Goal: Contribute content: Contribute content

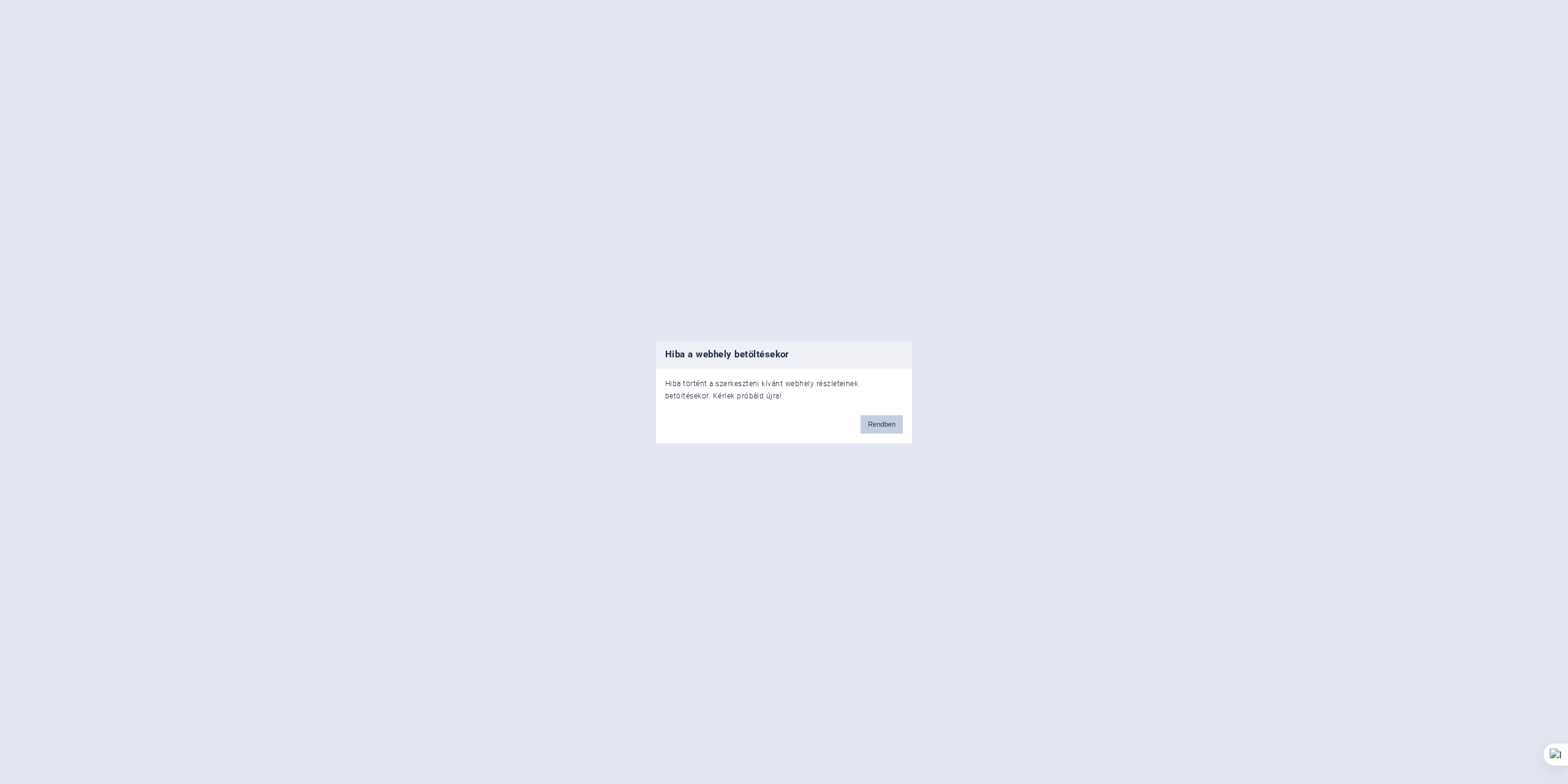
click at [889, 424] on button "Rendben" at bounding box center [881, 424] width 43 height 18
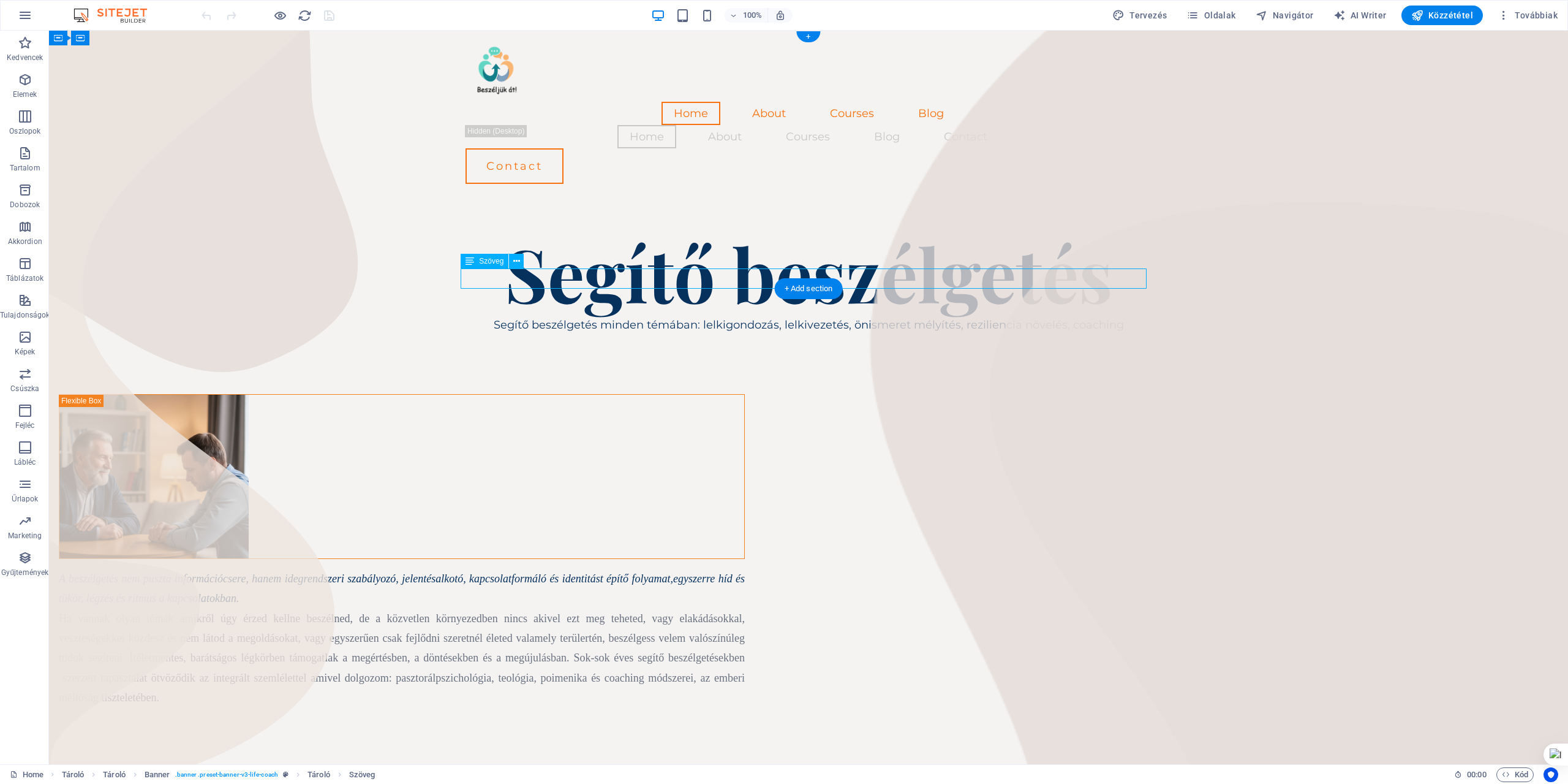
drag, startPoint x: 490, startPoint y: 278, endPoint x: 586, endPoint y: 278, distance: 96.0
click at [586, 315] on div "Segítő beszélgetés minden témában: lelkigondozás, lelkivezetés, önismeret mélyí…" at bounding box center [809, 324] width 686 height 19
click at [581, 315] on div "Segítő beszélgetés minden témában: lelkigondozás, lelkivezetés, önismeret mélyí…" at bounding box center [809, 324] width 686 height 19
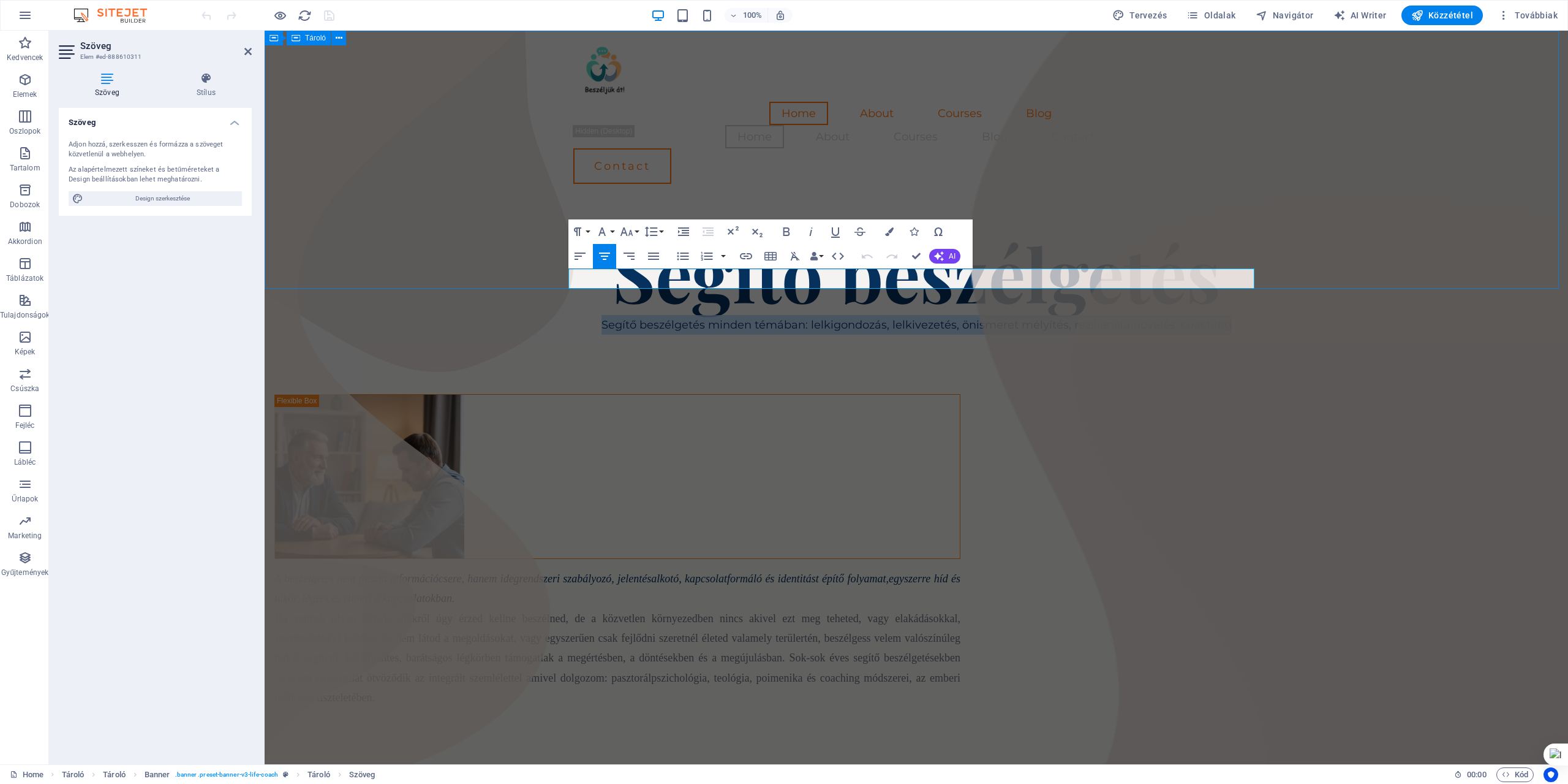
drag, startPoint x: 599, startPoint y: 277, endPoint x: 1337, endPoint y: 279, distance: 738.0
click at [1337, 279] on div "Home About Courses Blog Home About Courses Blog Contact Contact Segítő beszélge…" at bounding box center [916, 183] width 1303 height 305
copy p "Segítő beszélgetés minden témában: lelkigondozás, lelkivezetés, önismeret mélyí…"
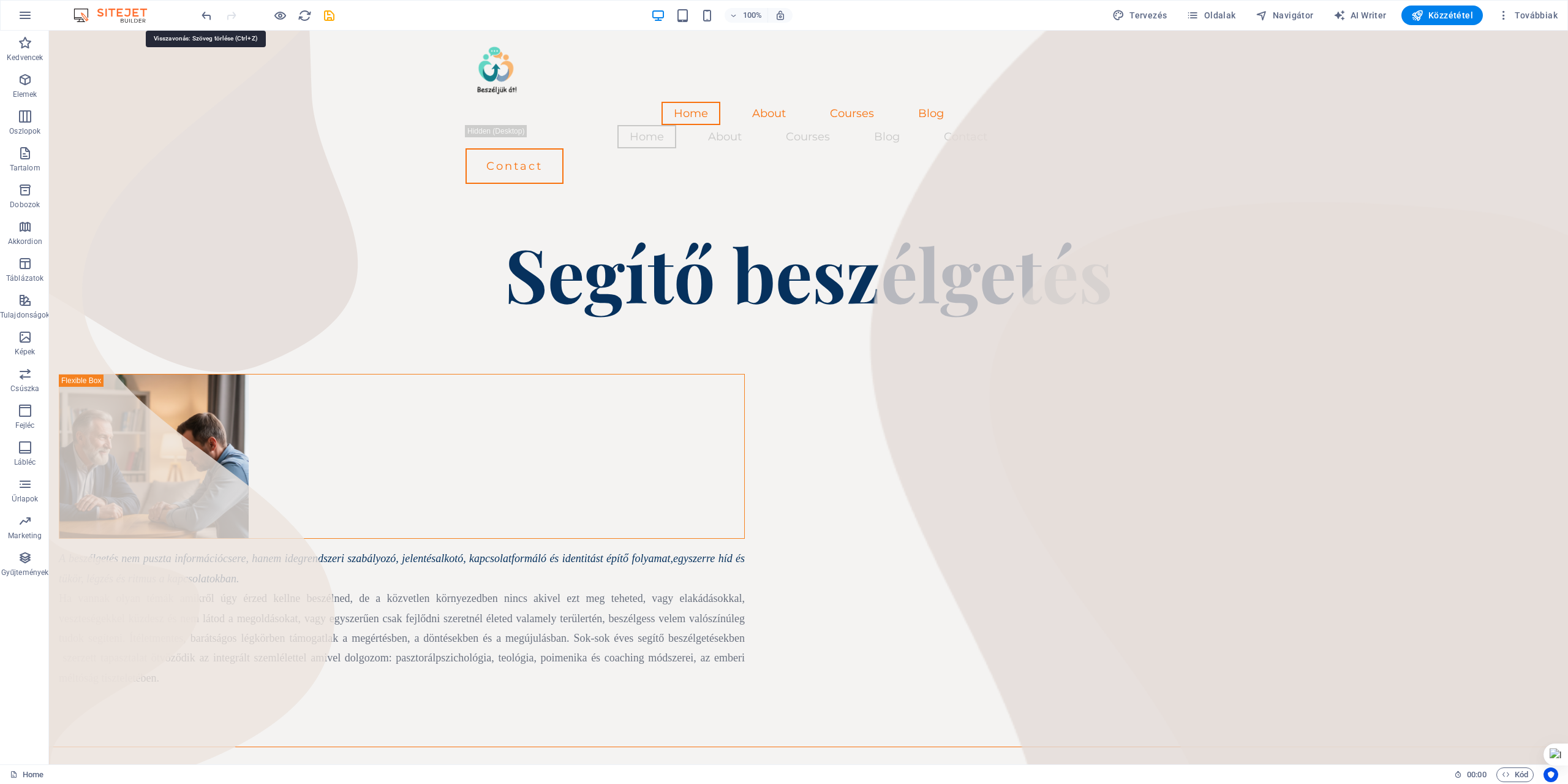
click at [210, 16] on icon "undo" at bounding box center [206, 15] width 14 height 14
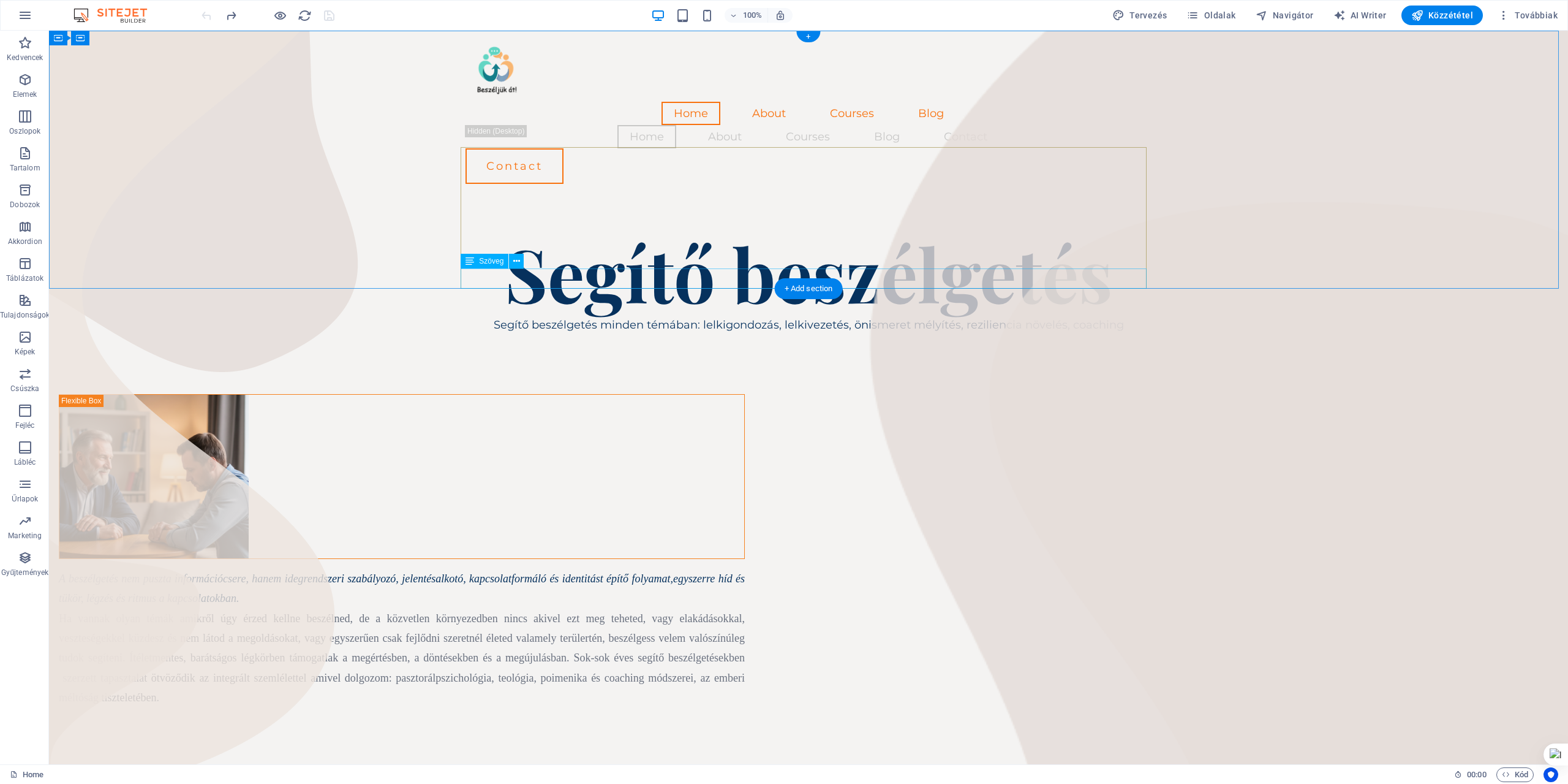
click at [485, 315] on div "Segítő beszélgetés minden témában: lelkigondozás, lelkivezetés, önismeret mélyí…" at bounding box center [809, 324] width 686 height 19
click at [492, 315] on div "Segítő beszélgetés minden témában: lelkigondozás, lelkivezetés, önismeret mélyí…" at bounding box center [809, 324] width 686 height 19
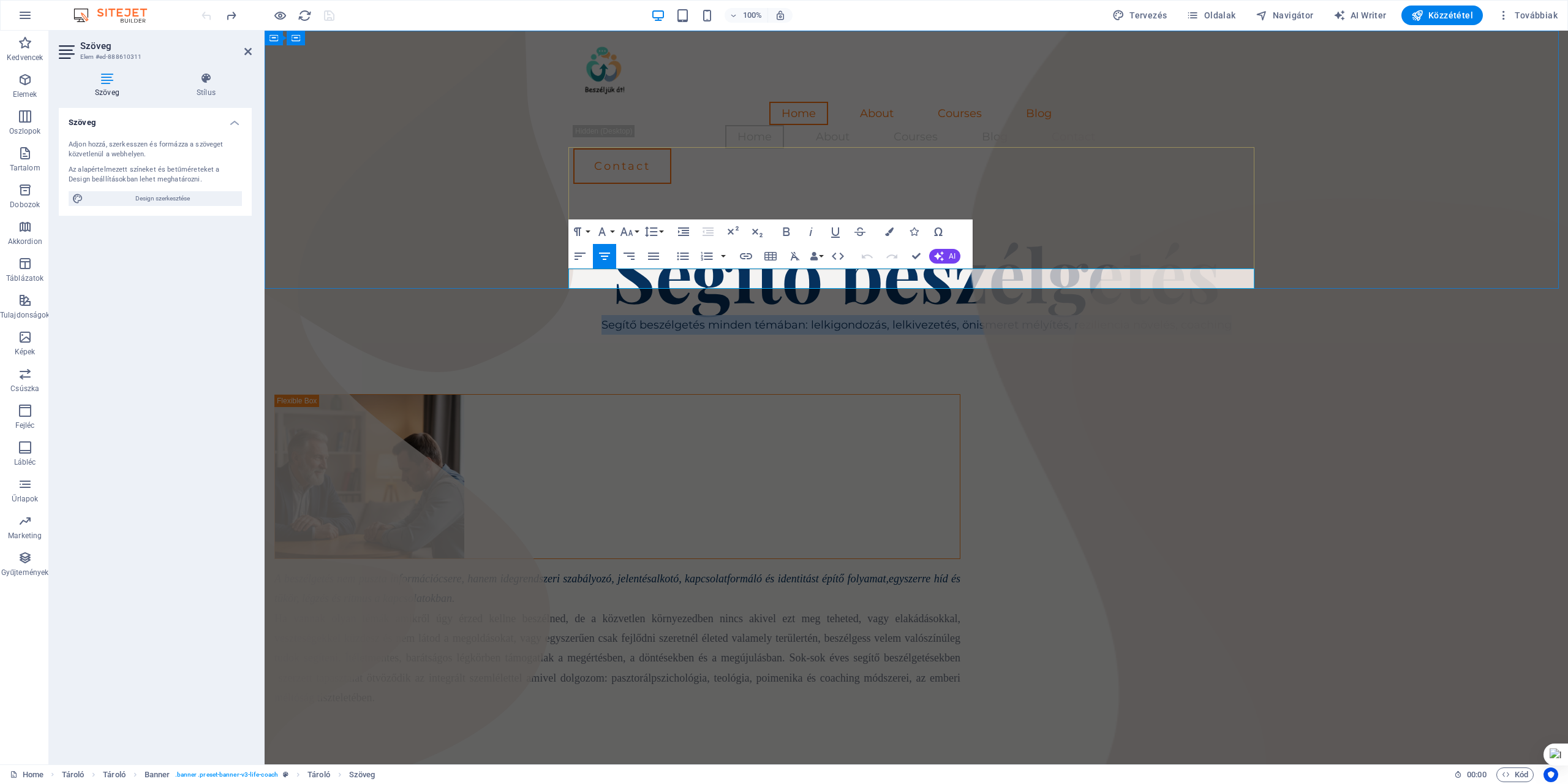
drag, startPoint x: 1233, startPoint y: 274, endPoint x: 587, endPoint y: 274, distance: 646.0
click at [587, 315] on p "Segítő beszélgetés minden témában: lelkigondozás, lelkivezetés, önismeret mélyí…" at bounding box center [916, 324] width 686 height 19
copy p "Segítő beszélgetés minden témában: lelkigondozás, lelkivezetés, önismeret mélyí…"
click at [816, 569] on div "A beszélgetés nem puszta információcsere, hanem idegrendszeri szabályozó, jelen…" at bounding box center [618, 638] width 686 height 139
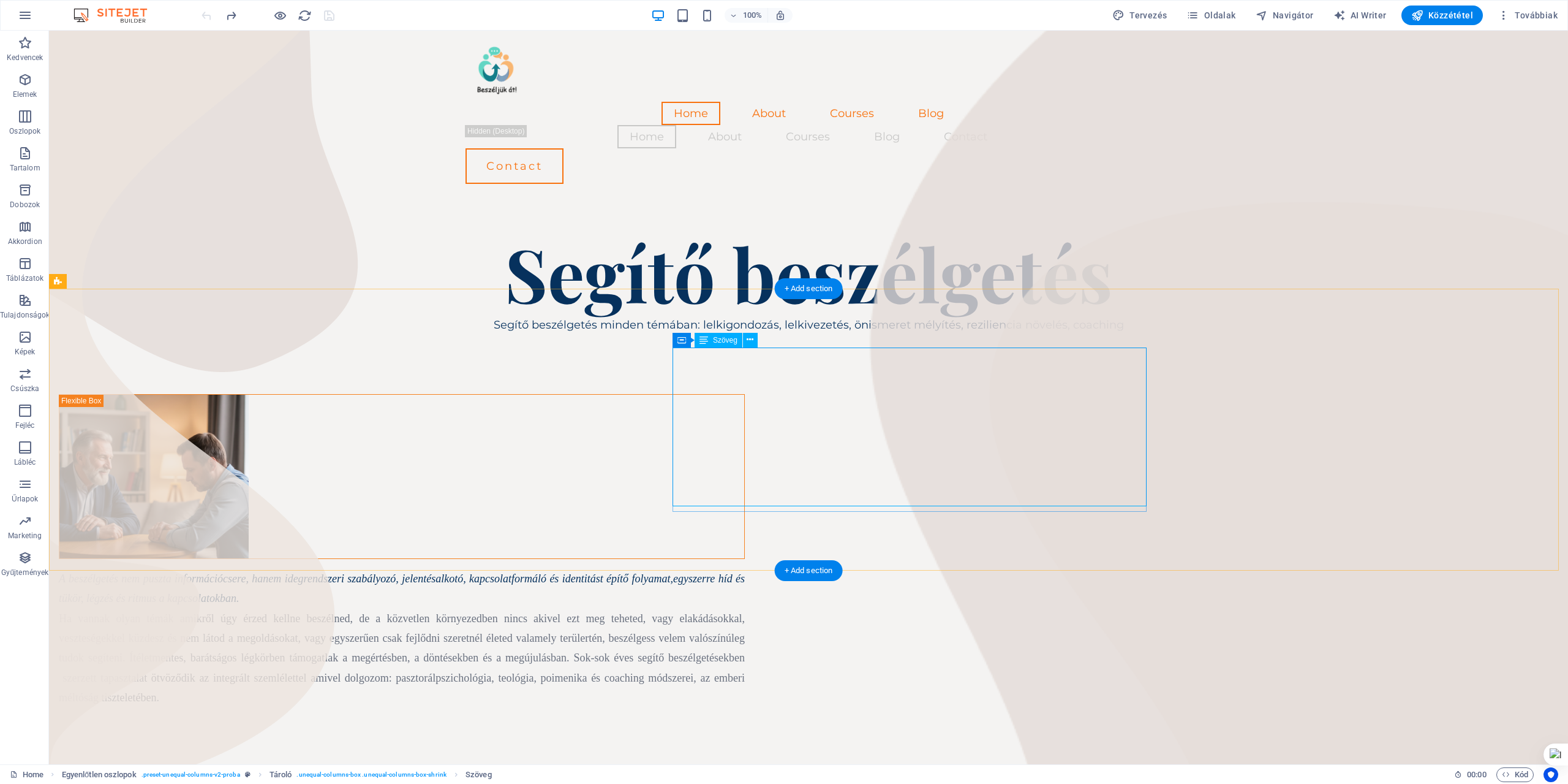
click at [681, 569] on div "A beszélgetés nem puszta információcsere, hanem idegrendszeri szabályozó, jelen…" at bounding box center [401, 638] width 686 height 139
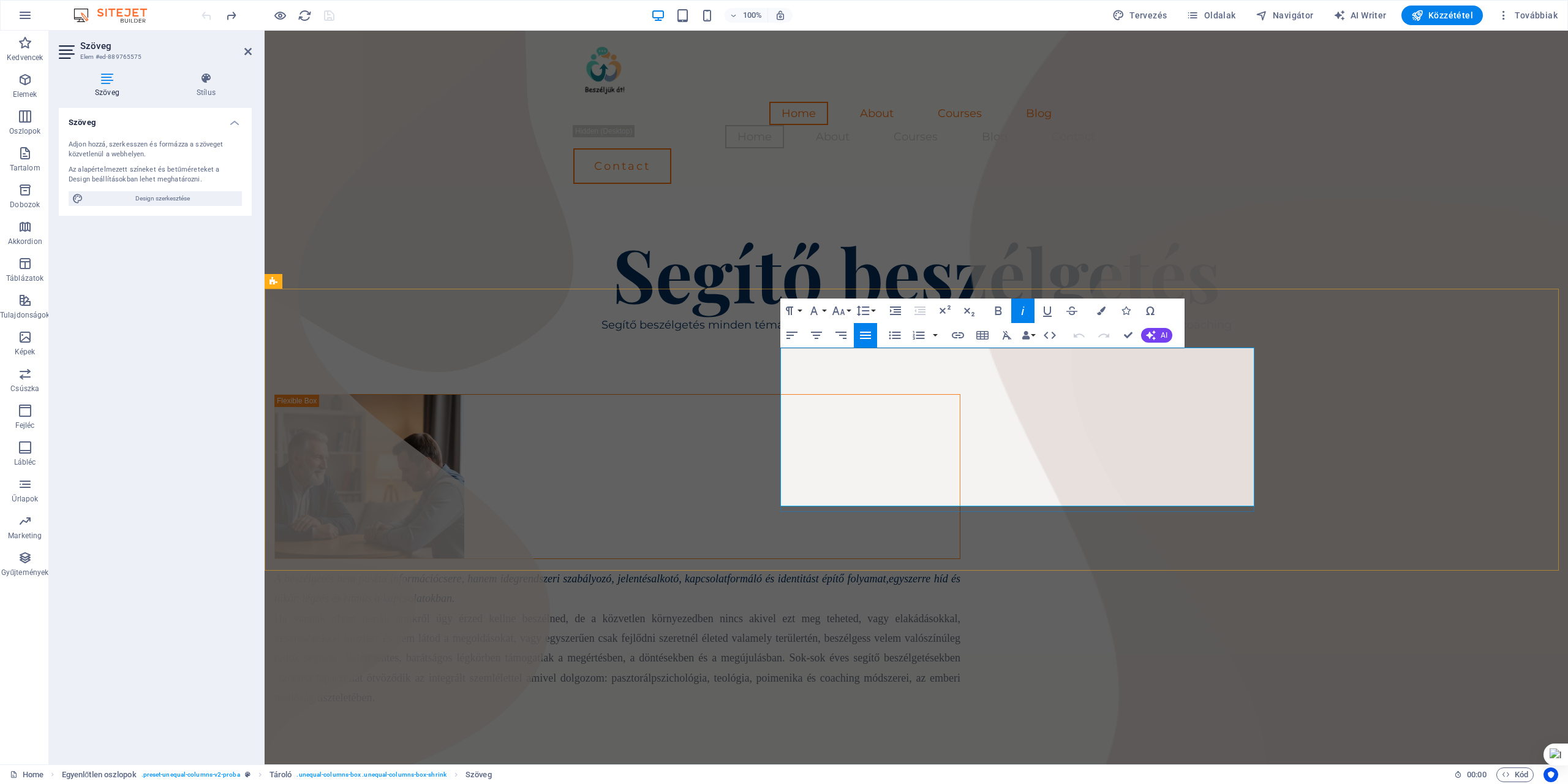
drag, startPoint x: 783, startPoint y: 353, endPoint x: 1249, endPoint y: 498, distance: 488.0
click at [960, 569] on div "A beszélgetés nem puszta információcsere, hanem idegrendszeri szabályozó, jelen…" at bounding box center [618, 638] width 686 height 139
copy div "A beszélgetés nem puszta információcsere, hanem idegrendszeri szabályozó, jelen…"
drag, startPoint x: 783, startPoint y: 356, endPoint x: 1233, endPoint y: 490, distance: 469.5
click at [960, 569] on div "A beszélgetés nem puszta információcsere, hanem idegrendszeri szabályozó, jelen…" at bounding box center [618, 638] width 686 height 139
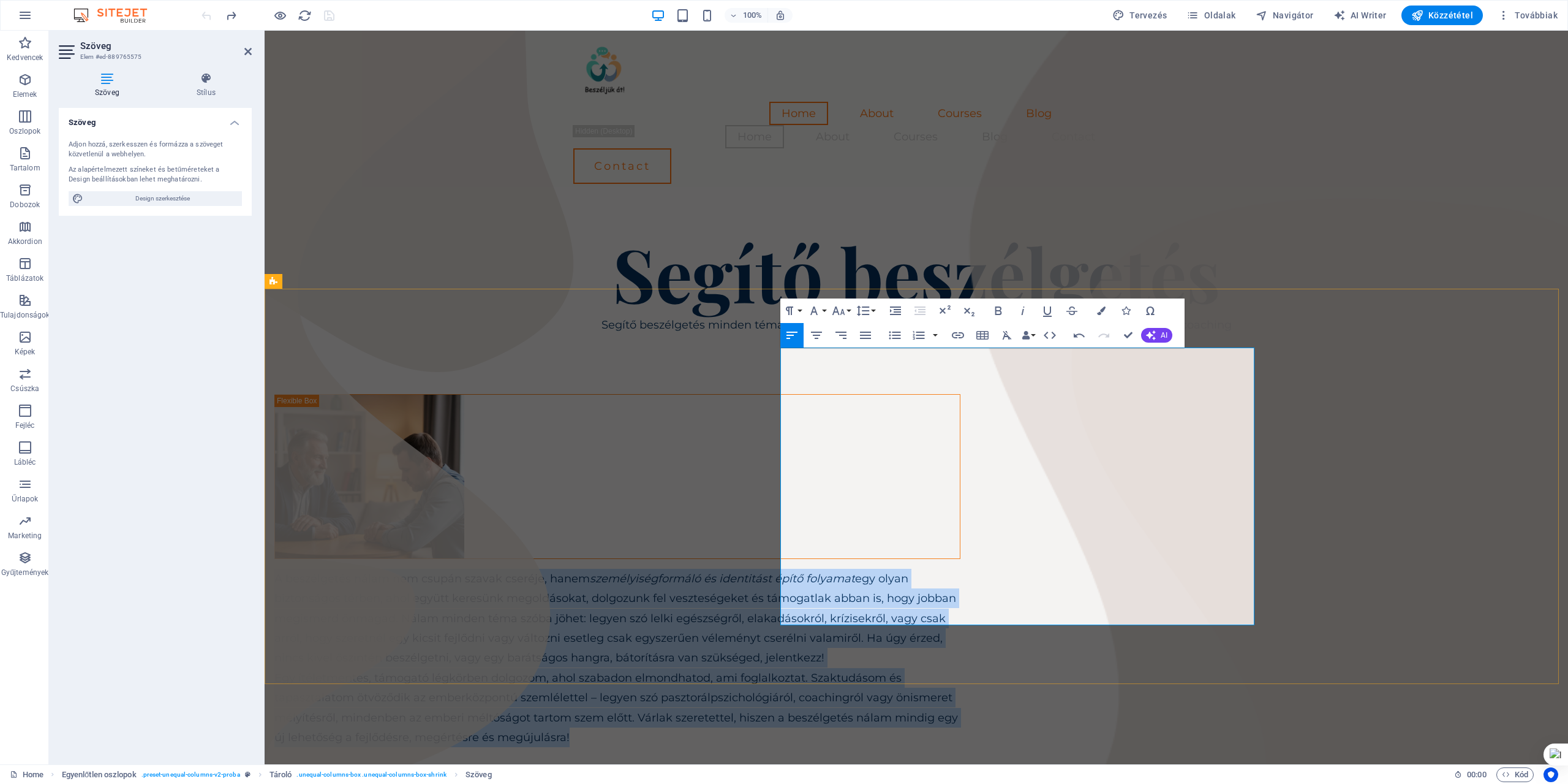
drag, startPoint x: 784, startPoint y: 354, endPoint x: 978, endPoint y: 615, distance: 325.2
click at [960, 615] on div "A beszélgetés nálam nem csupán szavak cseréje, hanem személyiségformáló és iden…" at bounding box center [618, 658] width 686 height 179
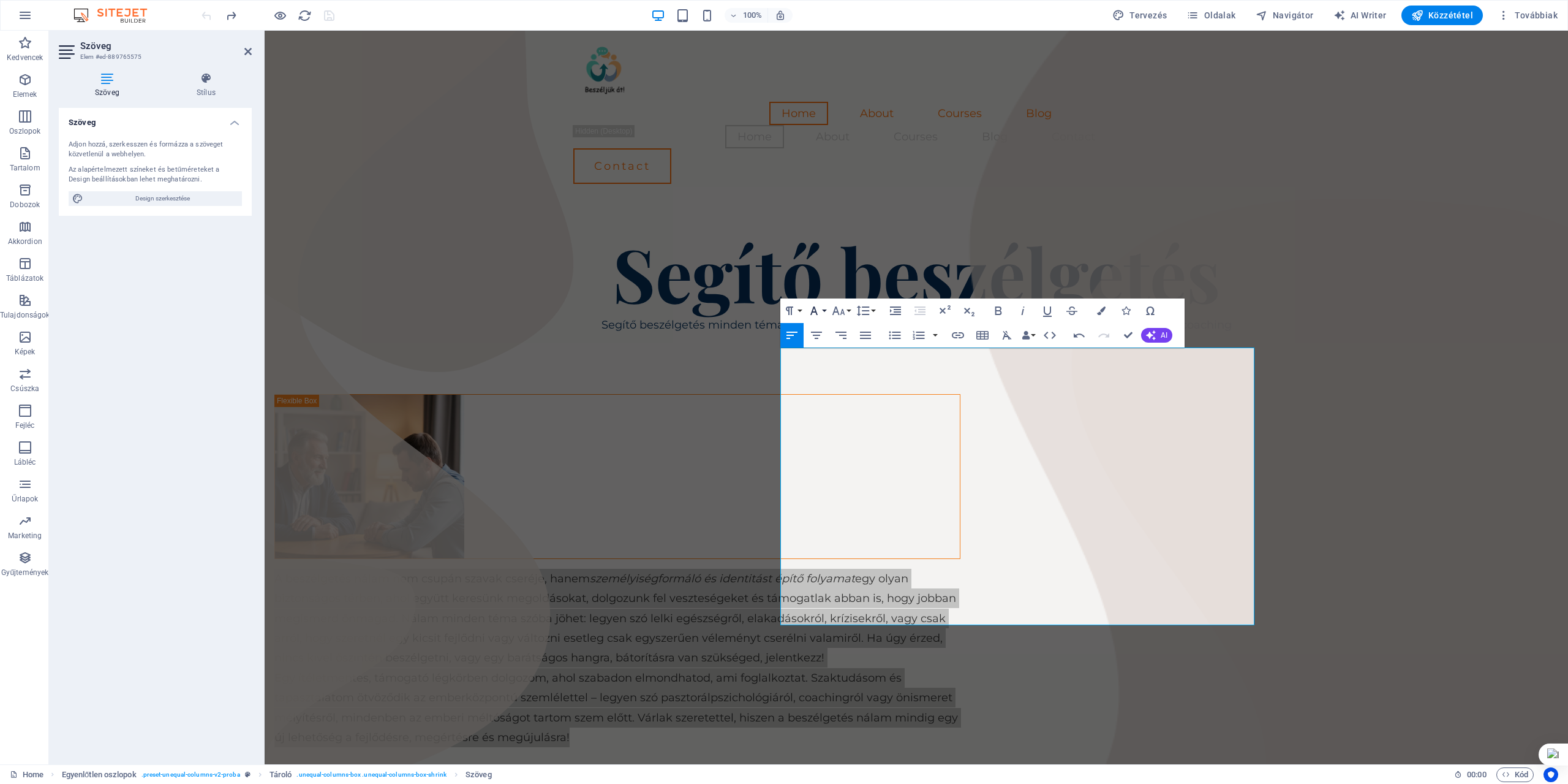
click at [824, 310] on button "Font Family" at bounding box center [817, 310] width 23 height 24
click at [849, 310] on button "Font Size" at bounding box center [841, 310] width 23 height 24
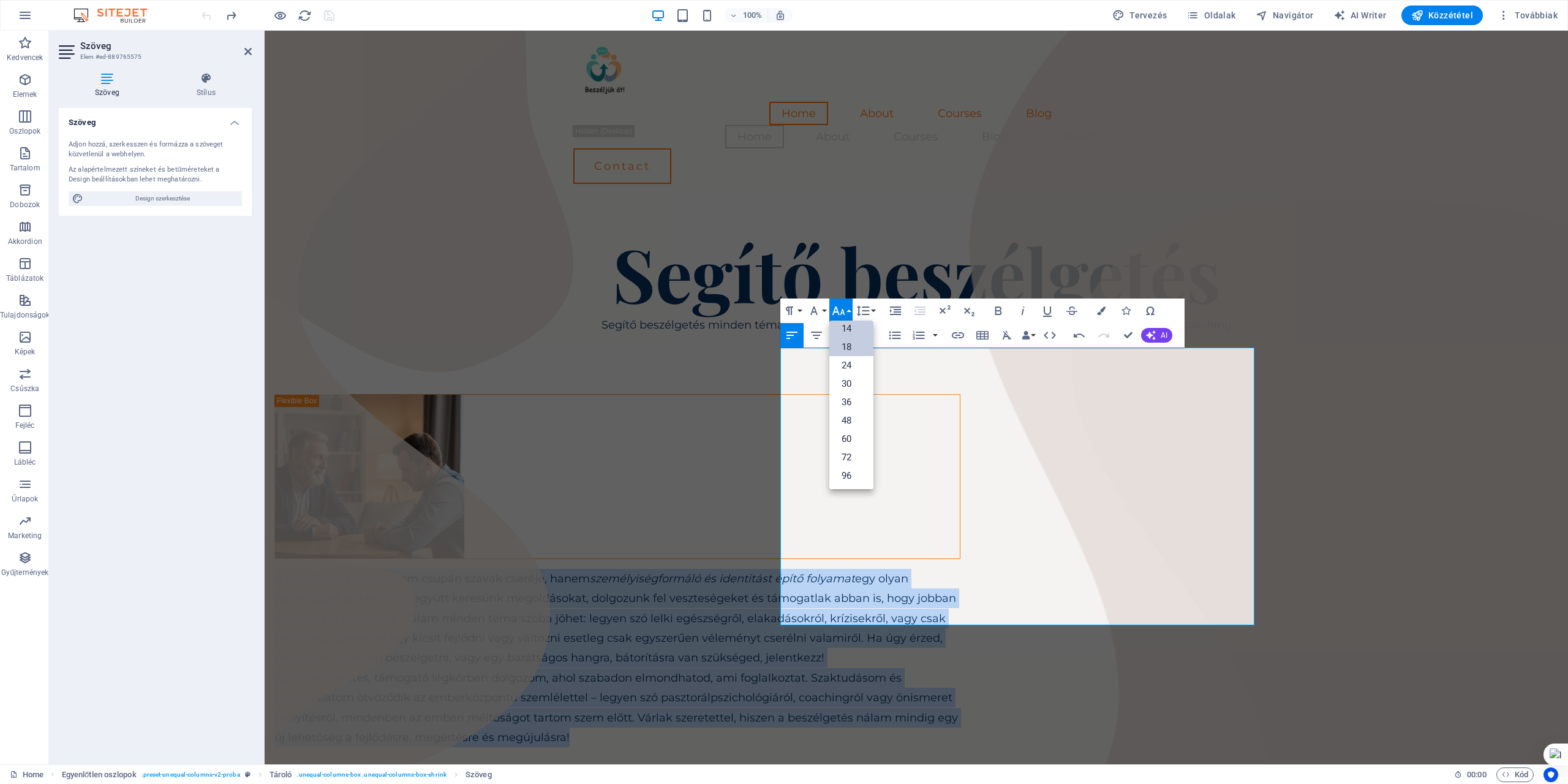
click at [857, 326] on link "14" at bounding box center [851, 328] width 44 height 18
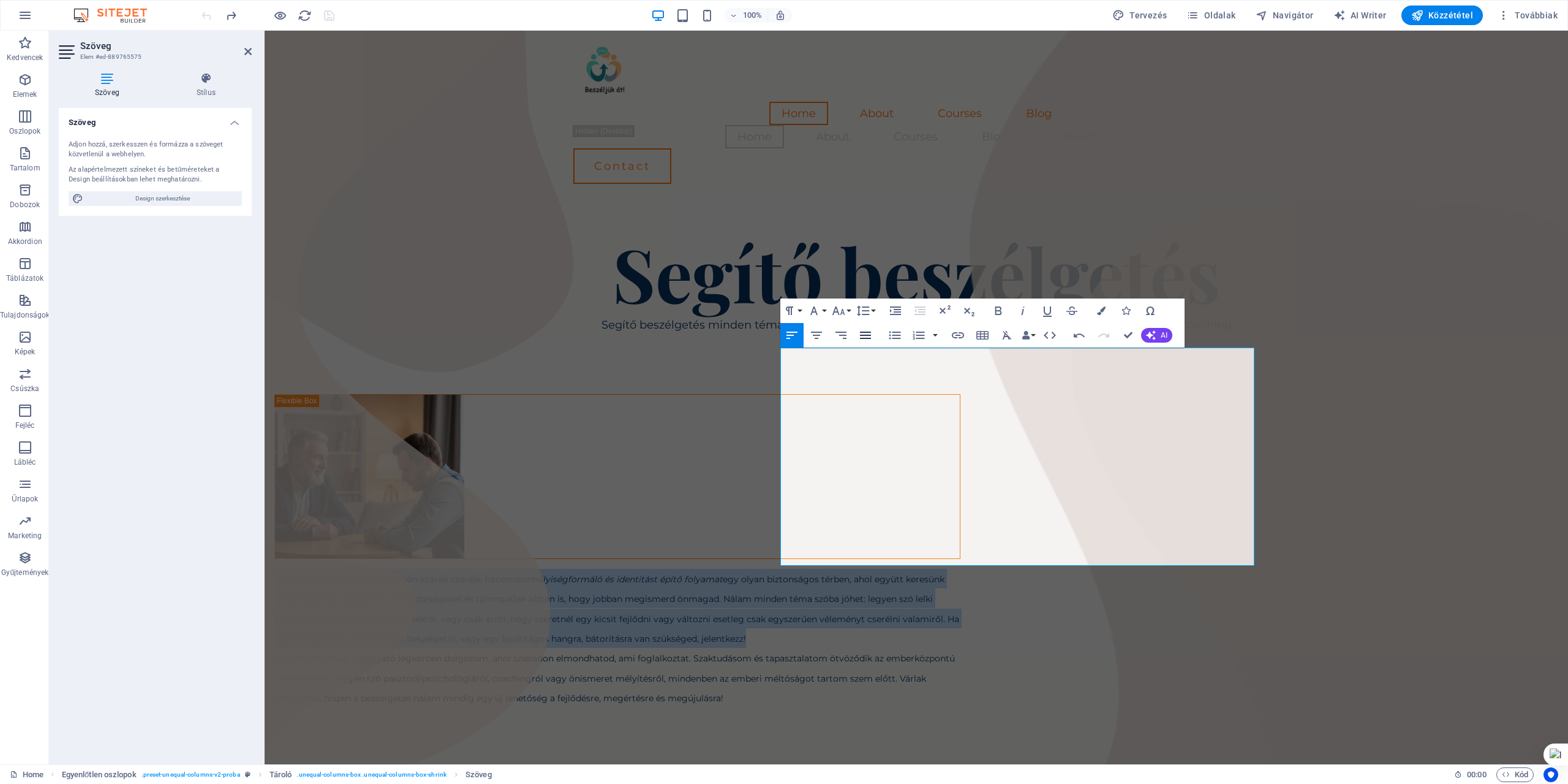
click at [866, 333] on icon "button" at bounding box center [865, 336] width 15 height 15
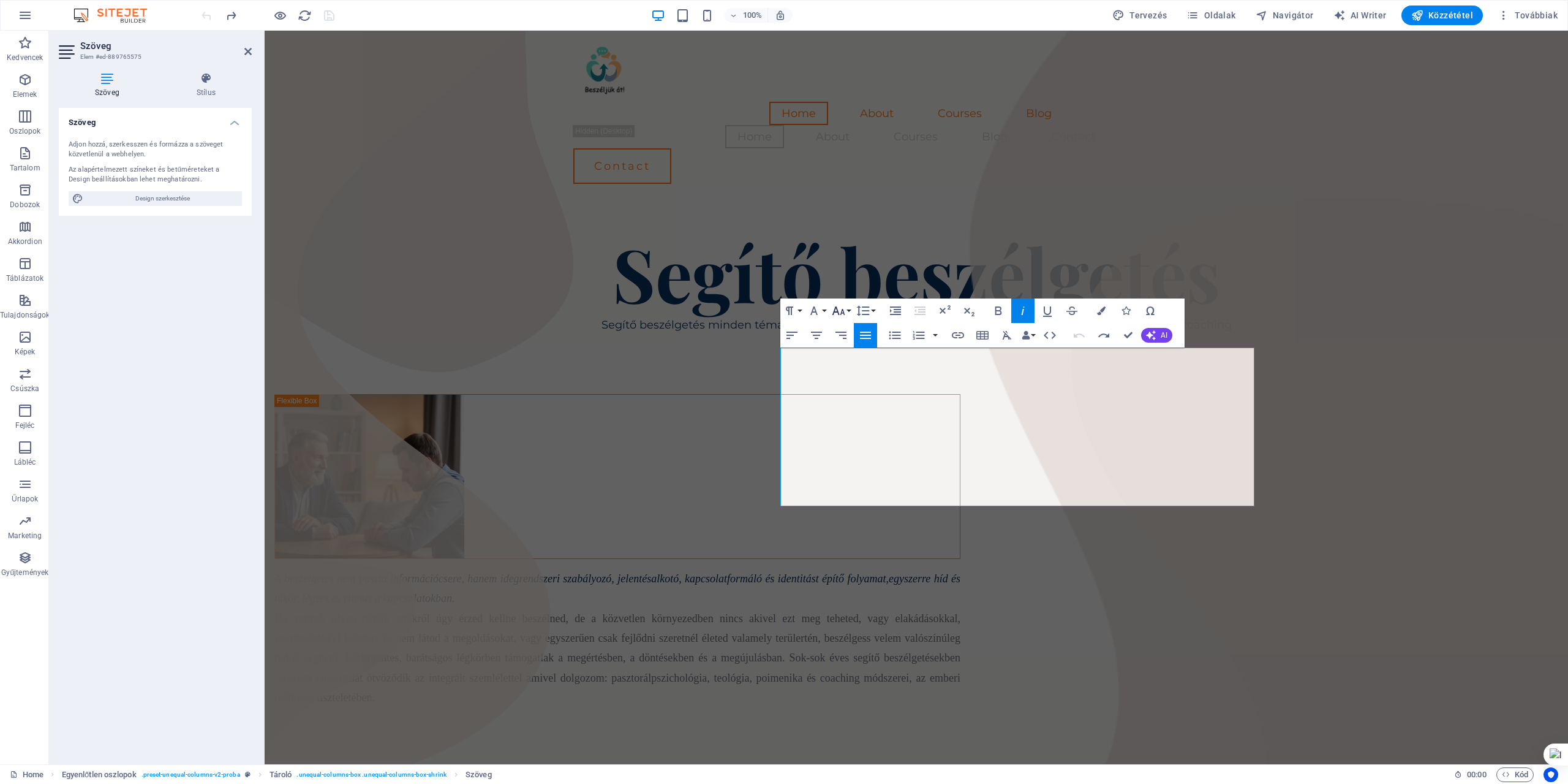
click at [847, 310] on button "Font Size" at bounding box center [841, 310] width 23 height 24
click at [429, 418] on div "A beszélgetés nem puszta információcsere, hanem idegrendszeri szabályozó, jelen…" at bounding box center [916, 551] width 1303 height 432
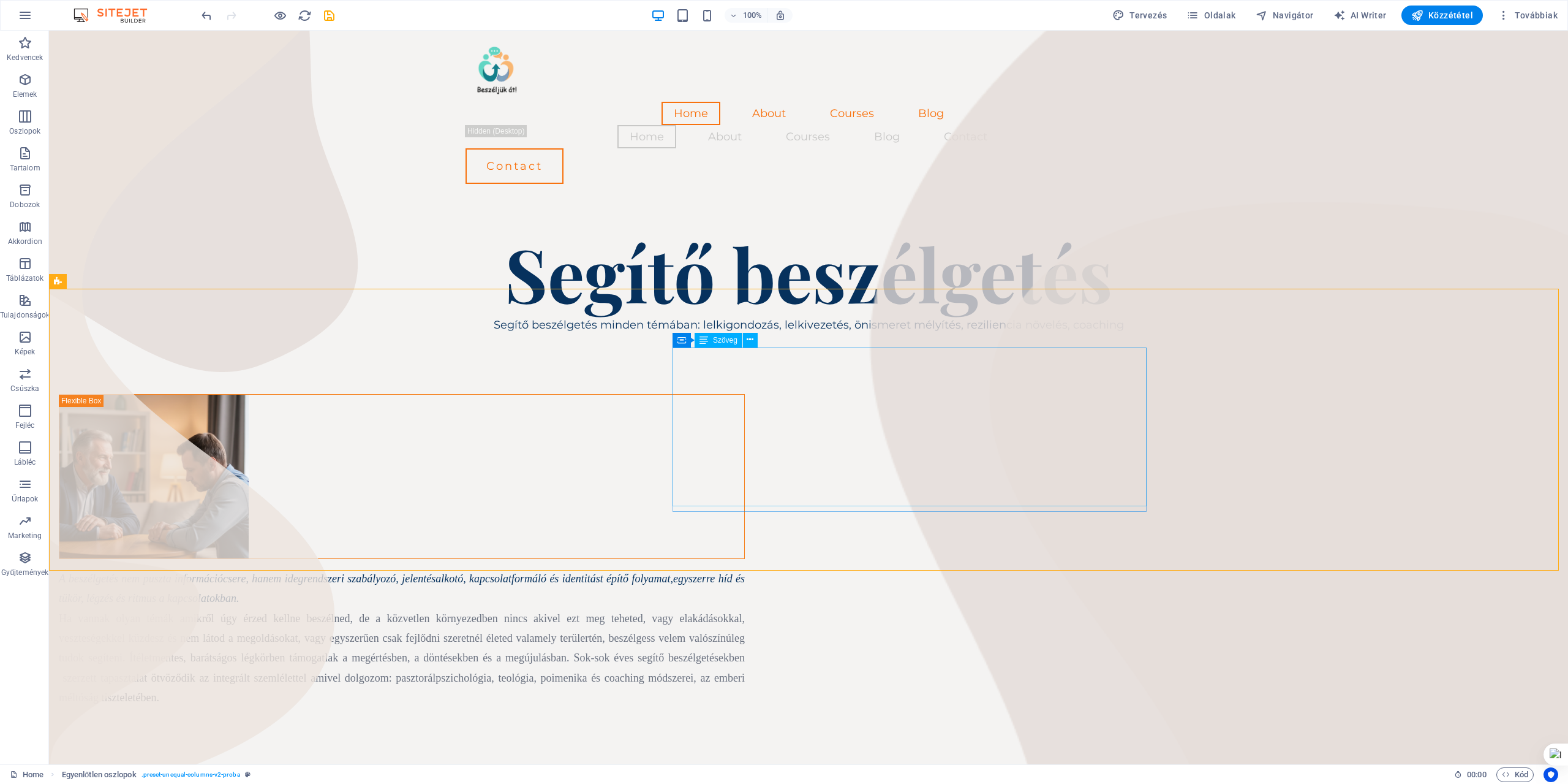
click at [722, 341] on span "Szöveg" at bounding box center [724, 340] width 24 height 8
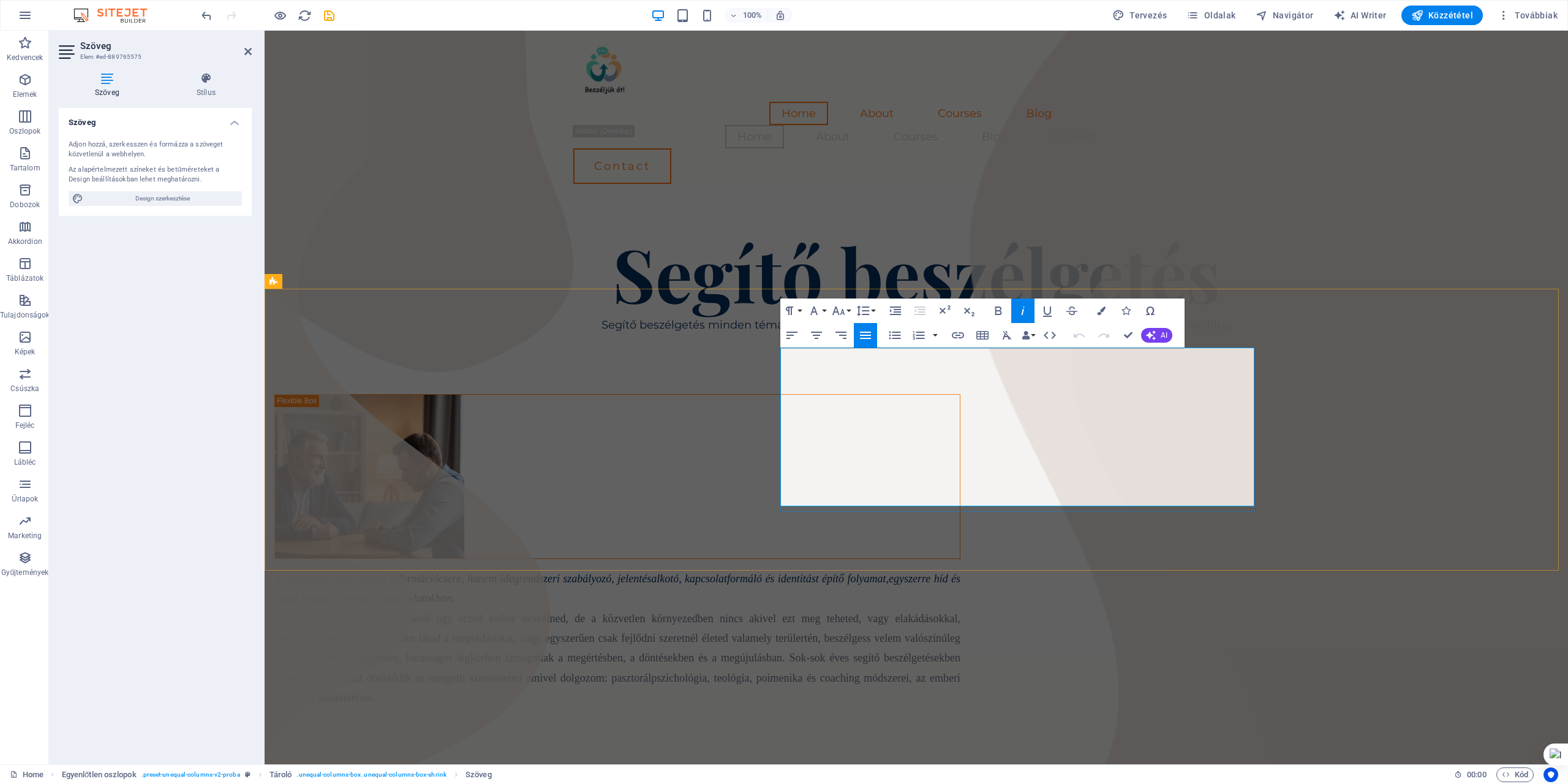
drag, startPoint x: 780, startPoint y: 355, endPoint x: 1248, endPoint y: 499, distance: 489.7
click at [960, 569] on div "A beszélgetés nem puszta információcsere, hanem idegrendszeri szabályozó, jelen…" at bounding box center [618, 638] width 686 height 139
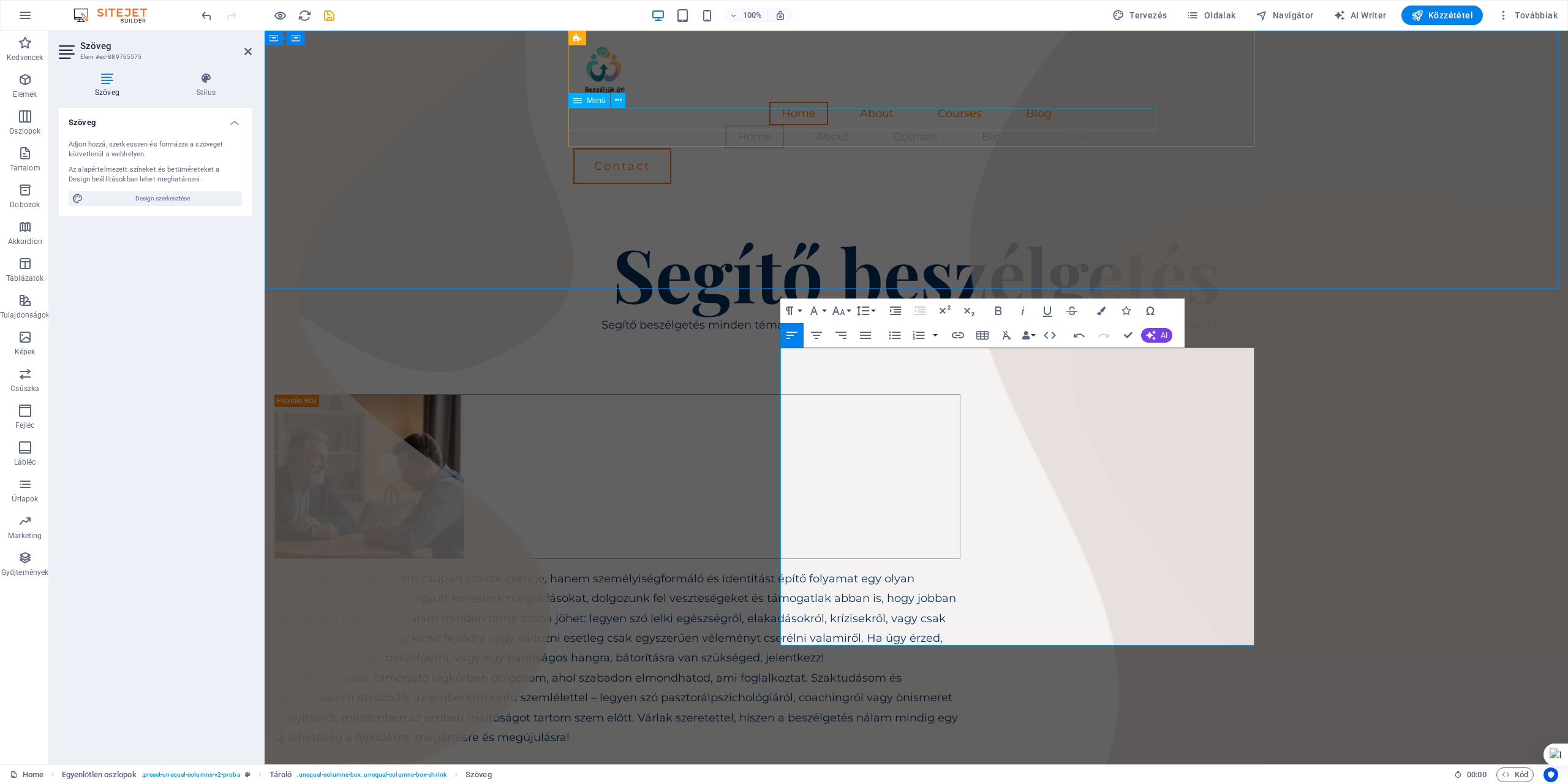
scroll to position [12470, 0]
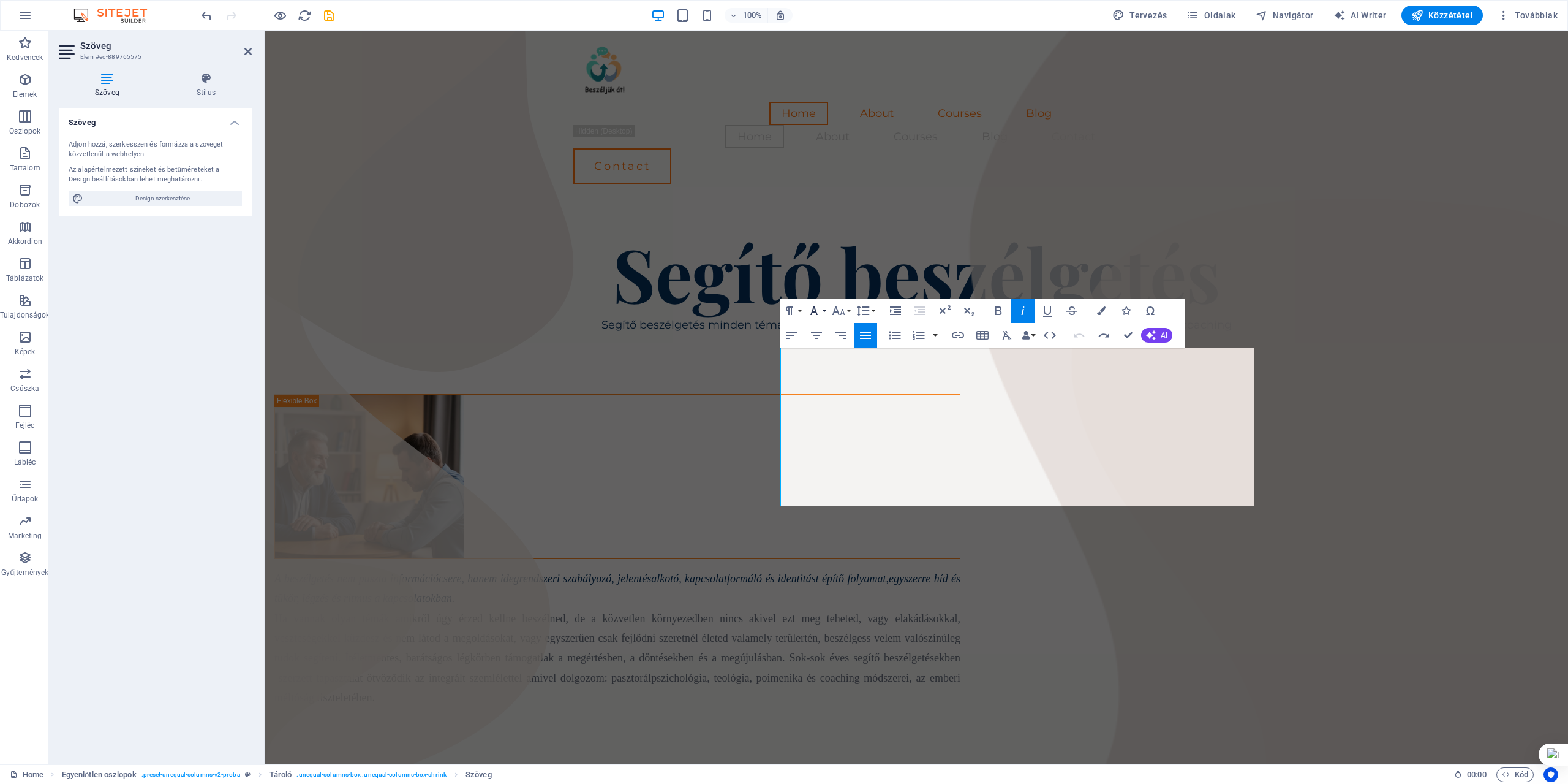
click at [824, 311] on button "Font Family" at bounding box center [817, 310] width 23 height 24
click at [960, 569] on p "A beszélgetés nem puszta információcsere, hanem idegrendszeri szabályozó, jelen…" at bounding box center [618, 589] width 686 height 40
click at [782, 573] on span "A beszélgetés nem puszta információcsere, hanem idegrendszeri szabályozó, jelen…" at bounding box center [582, 579] width 614 height 13
drag, startPoint x: 782, startPoint y: 355, endPoint x: 1243, endPoint y: 491, distance: 480.6
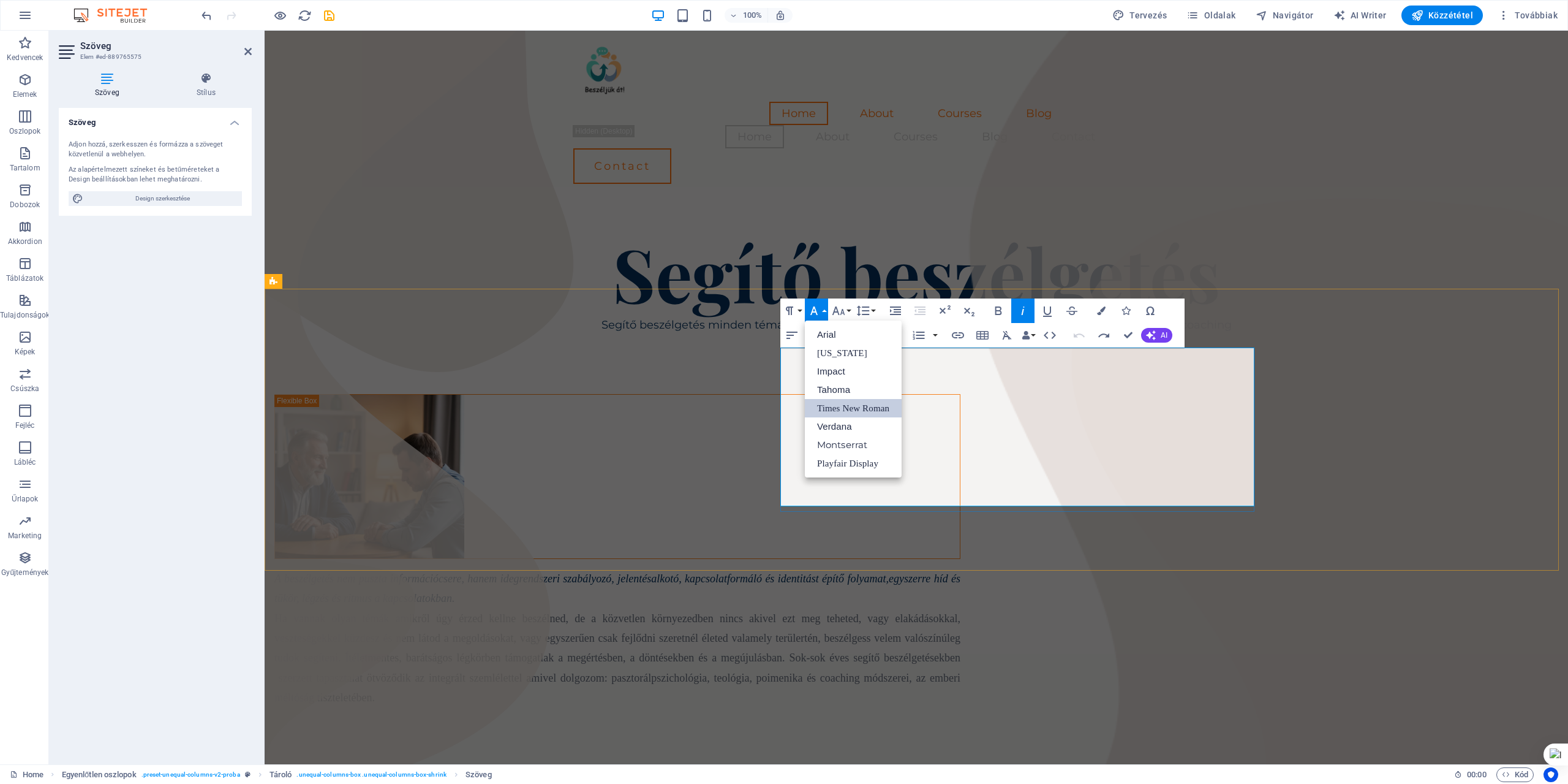
click at [960, 569] on div "A beszélgetés nem puszta információcsere, hanem idegrendszeri szabályozó, jelen…" at bounding box center [618, 638] width 686 height 139
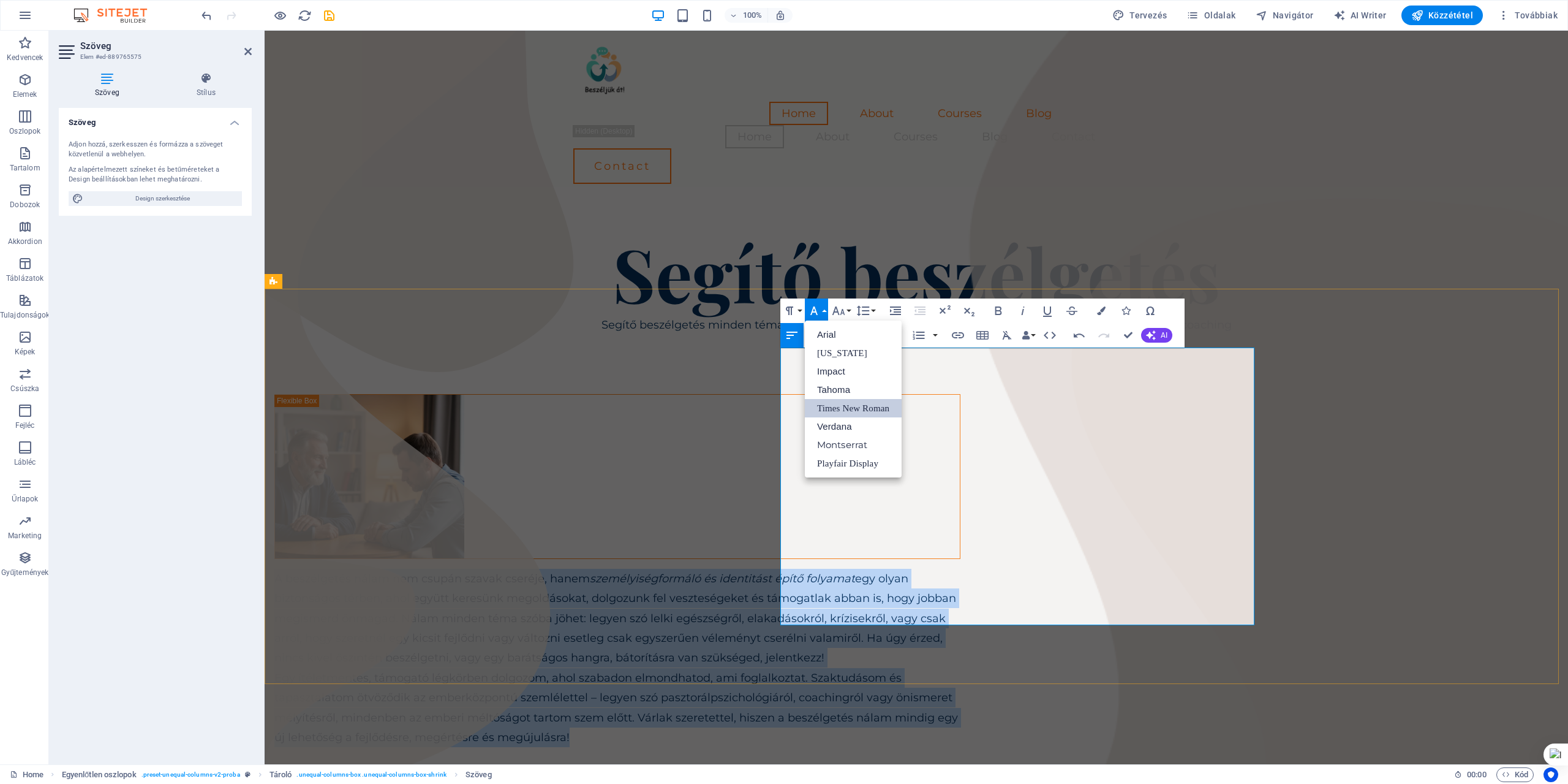
drag, startPoint x: 784, startPoint y: 356, endPoint x: 1023, endPoint y: 609, distance: 348.0
click at [960, 609] on div "A beszélgetés nálam nem csupán szavak cseréje, hanem személyiségformáló és iden…" at bounding box center [618, 658] width 686 height 179
click at [864, 411] on link "Times New Roman" at bounding box center [854, 408] width 97 height 18
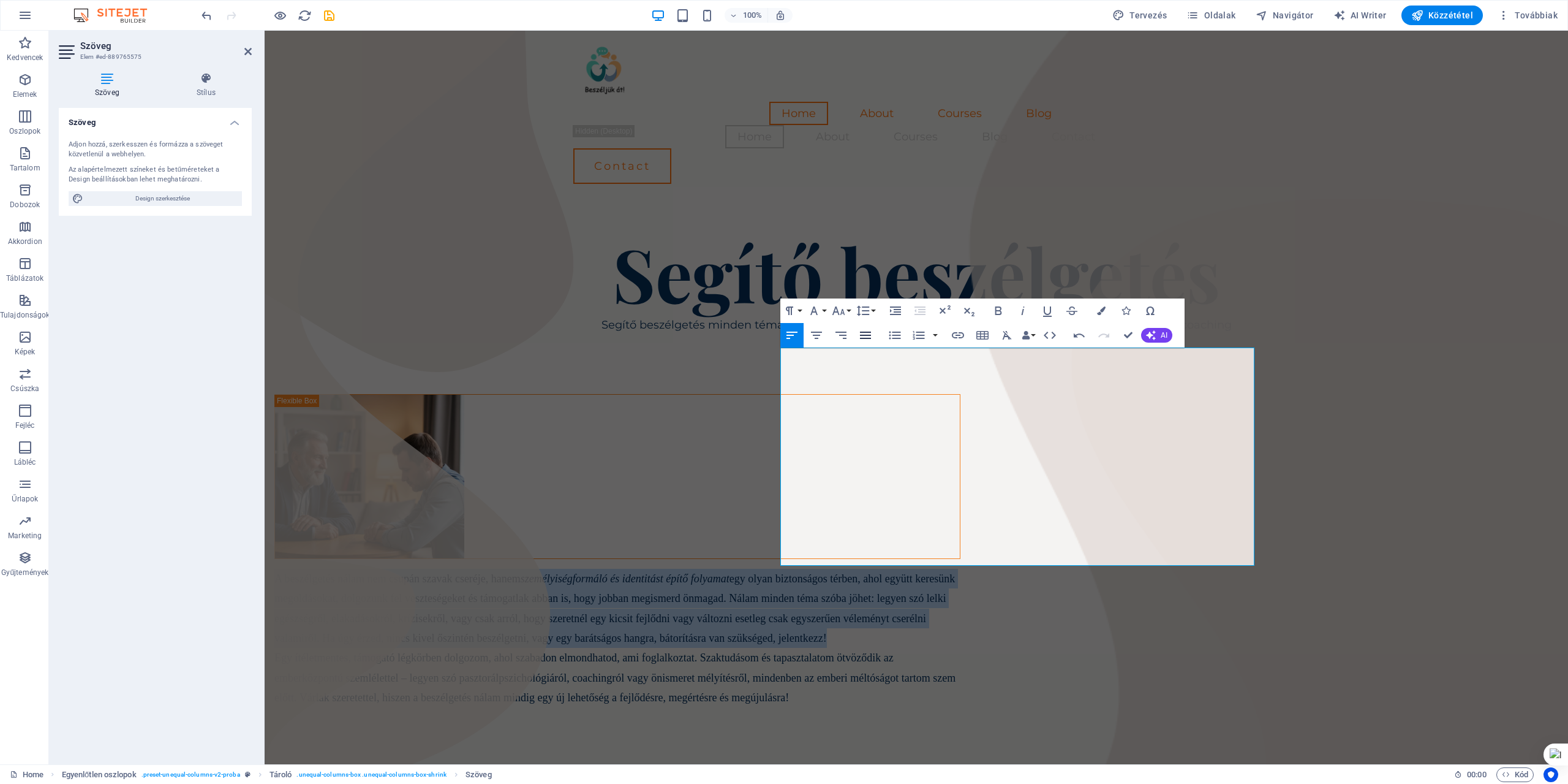
click at [867, 334] on icon "button" at bounding box center [865, 336] width 15 height 15
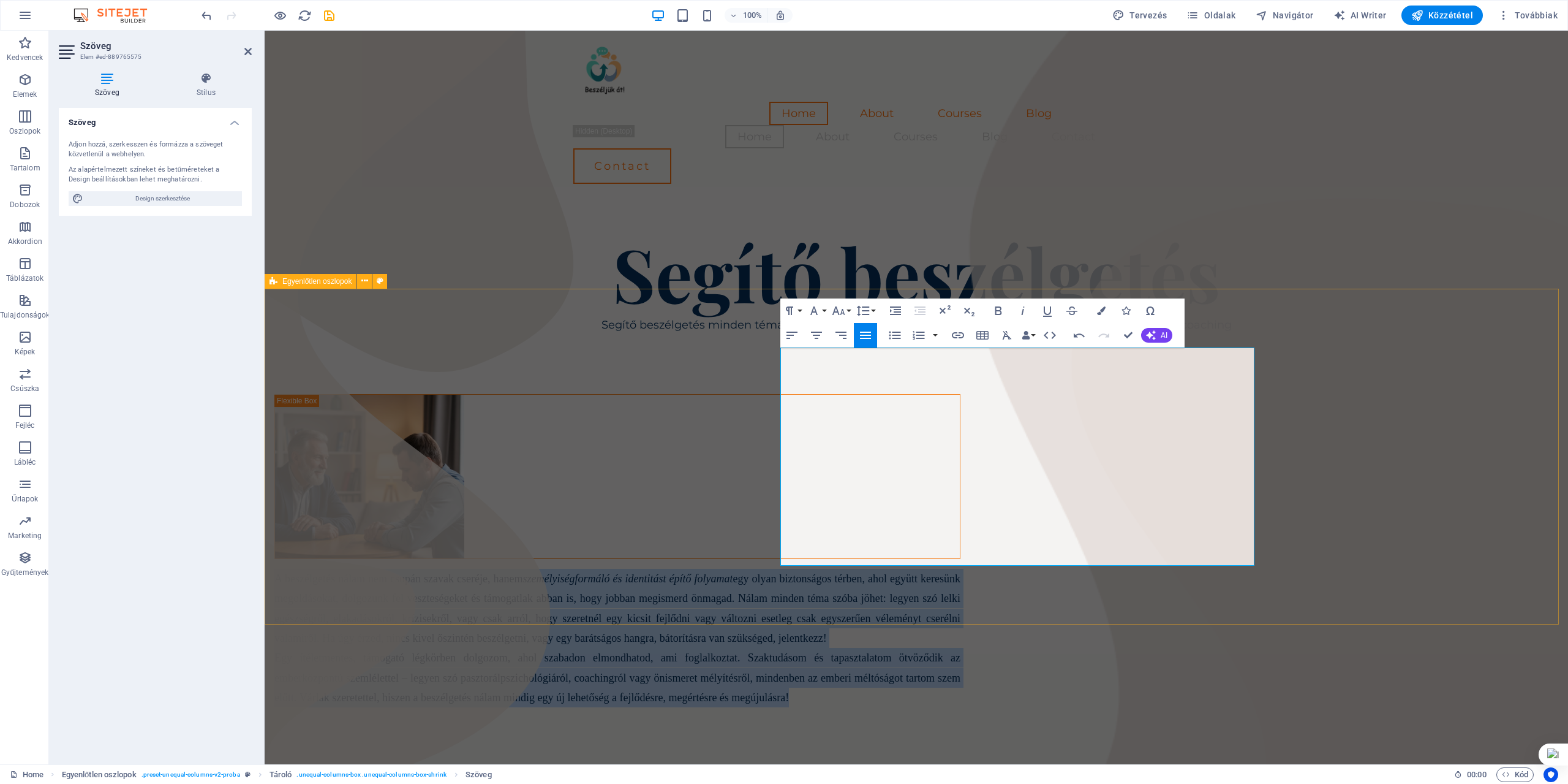
click at [421, 558] on div "A beszélgetés nálam nem csupán szavak cseréje, hanem személyiségformáló és iden…" at bounding box center [916, 551] width 1303 height 432
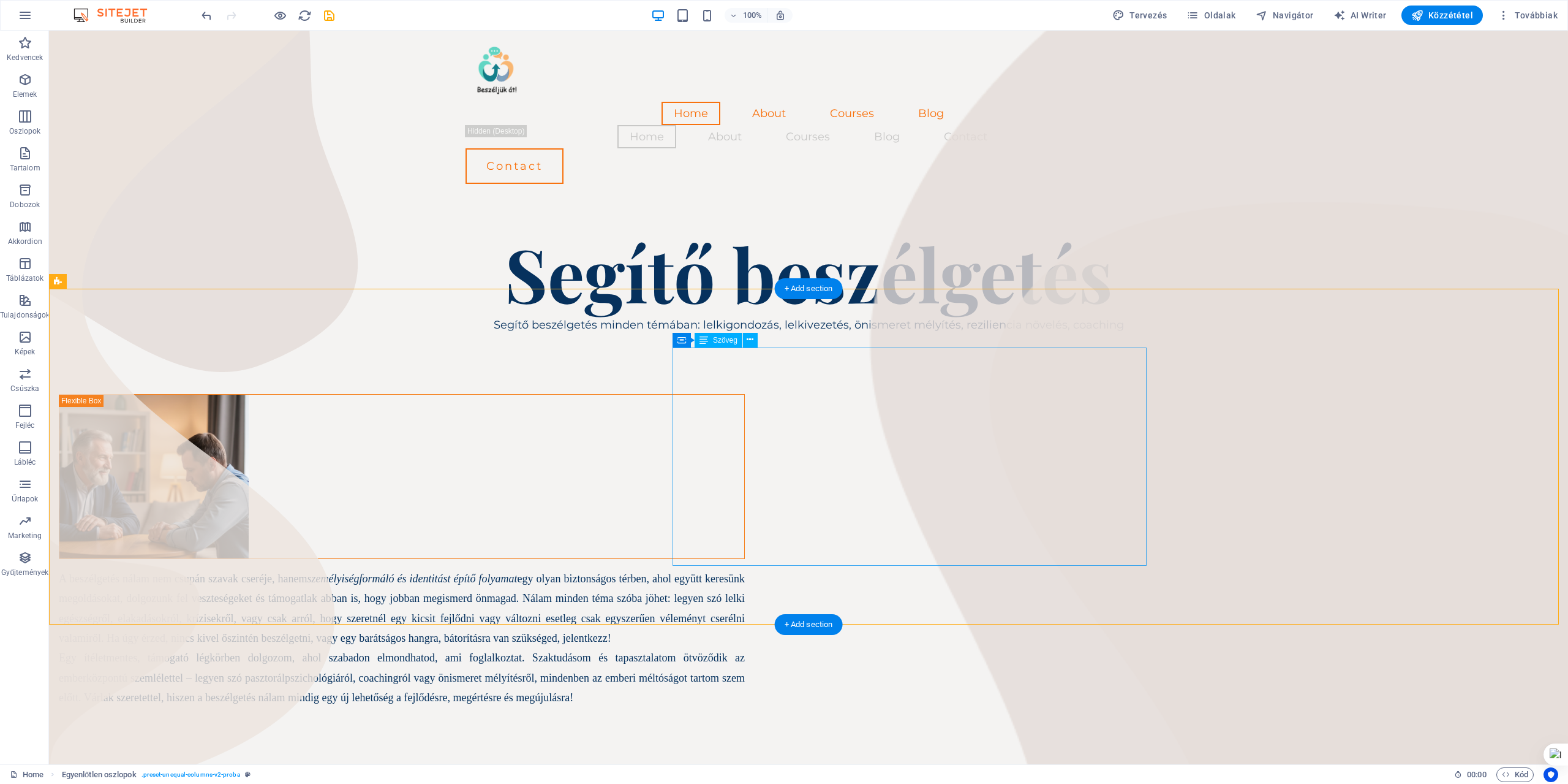
click at [745, 569] on div "A beszélgetés nálam nem csupán szavak cseréje, hanem személyiségformáló és iden…" at bounding box center [401, 638] width 686 height 139
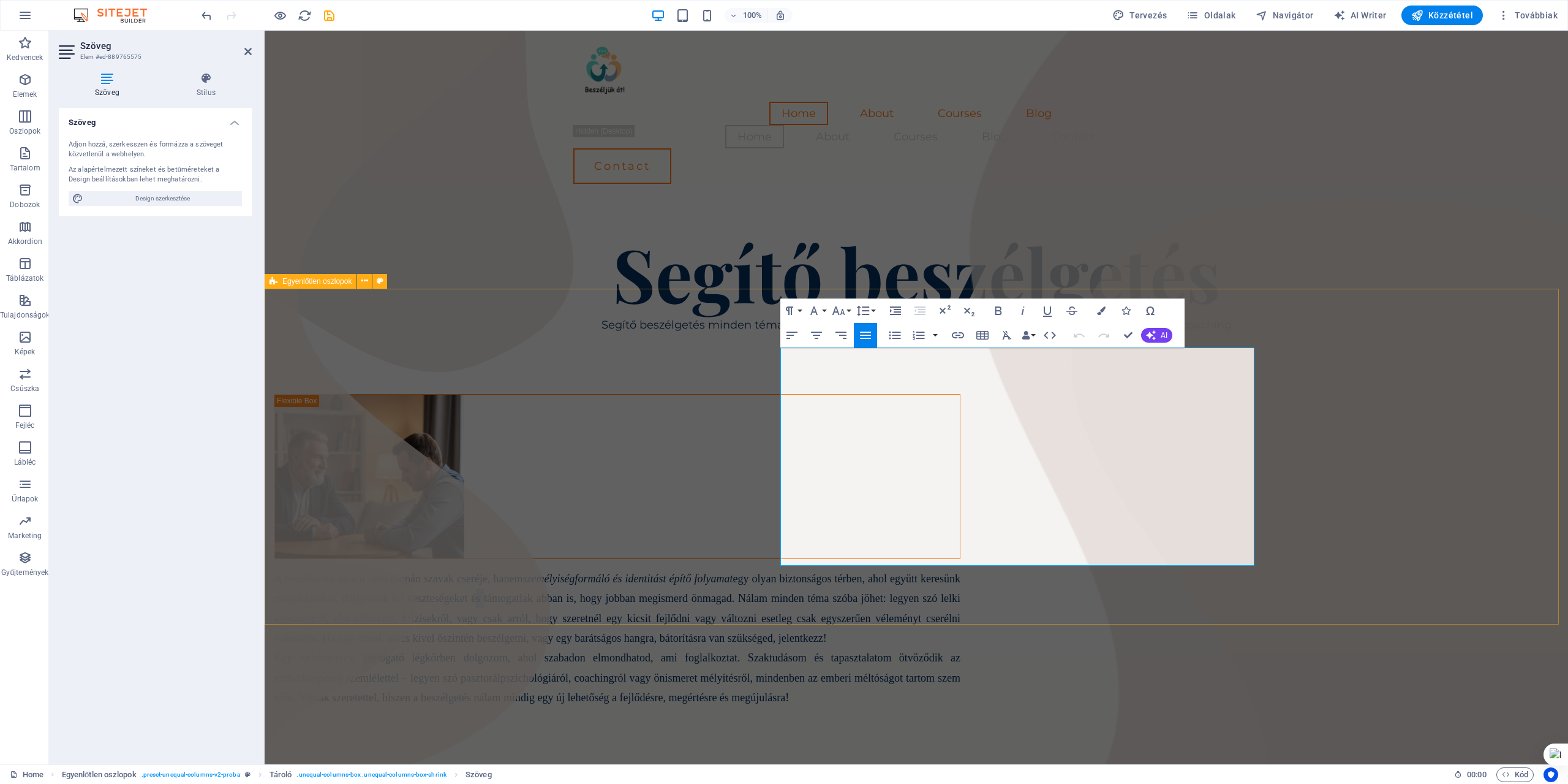
drag, startPoint x: 1246, startPoint y: 377, endPoint x: 1261, endPoint y: 376, distance: 15.0
click at [1261, 376] on div "A beszélgetés nálam nem csupán szavak cseréje, hanem személyiségformáló és iden…" at bounding box center [916, 551] width 1303 height 432
click at [437, 471] on div "A beszélgetés nálam nem csupán szavak cseréje, hanem személyiségformáló és iden…" at bounding box center [916, 551] width 1303 height 432
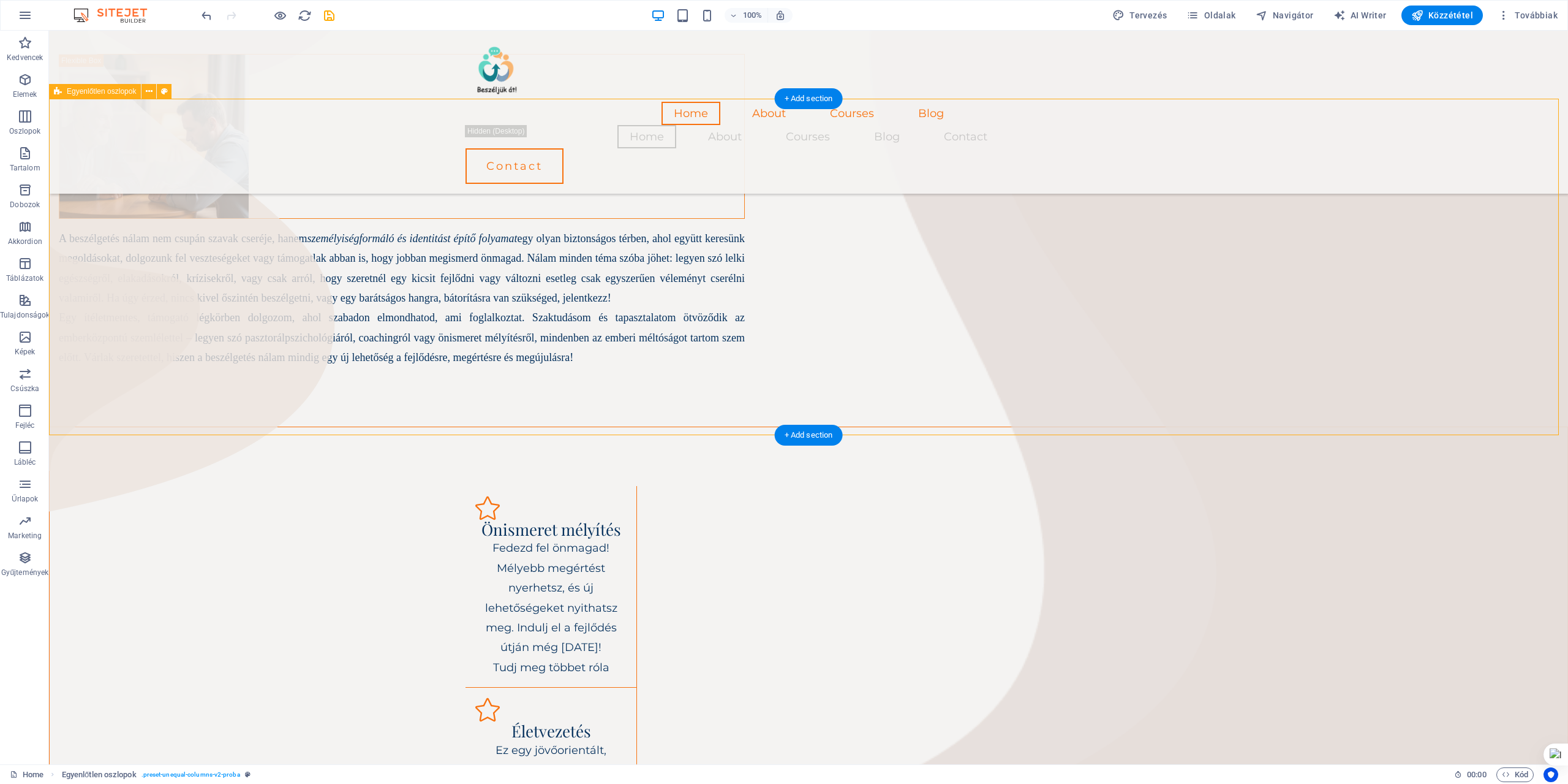
scroll to position [306, 0]
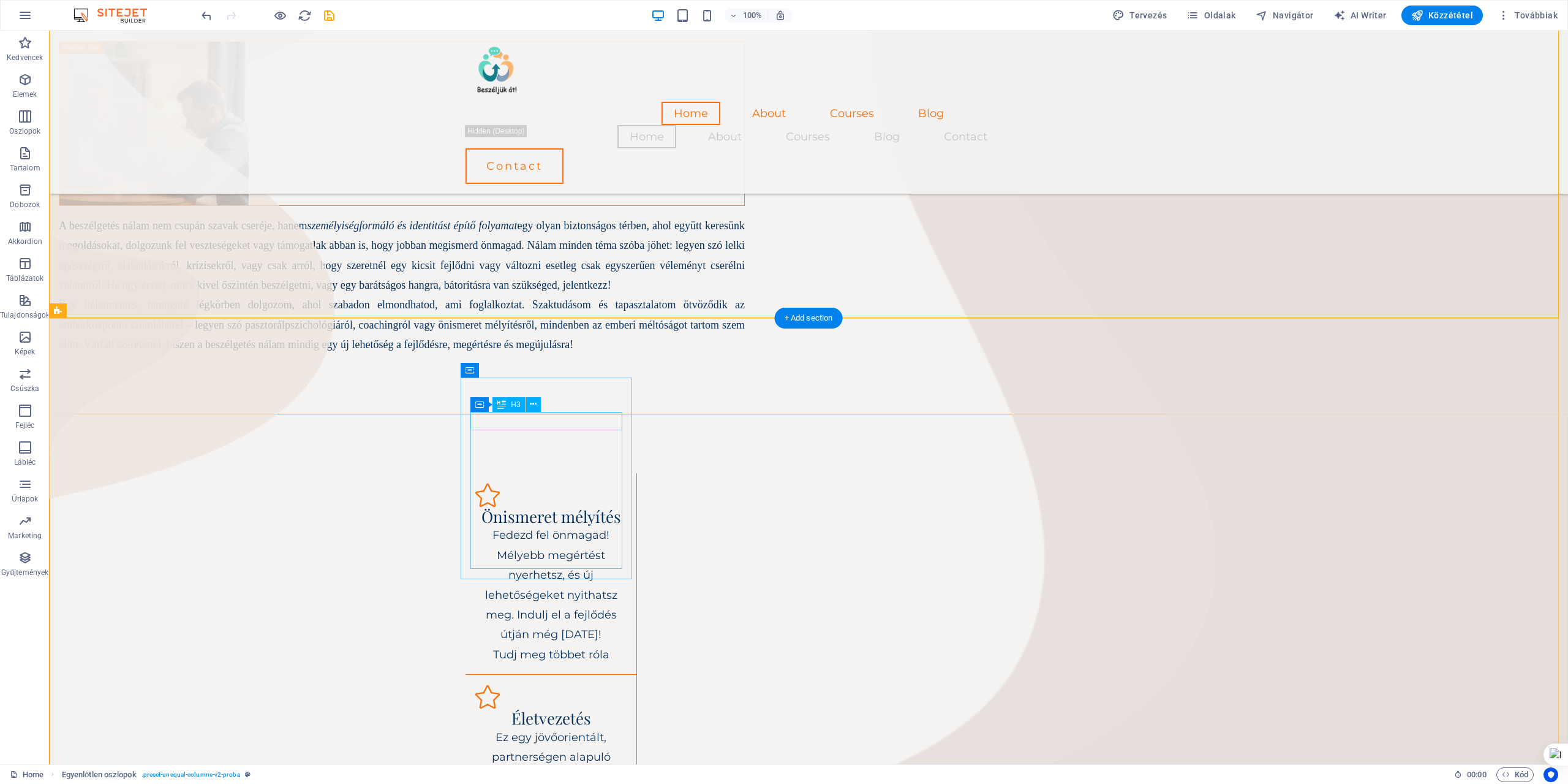
click at [616, 508] on div "Önismeret mélyítés" at bounding box center [551, 517] width 151 height 18
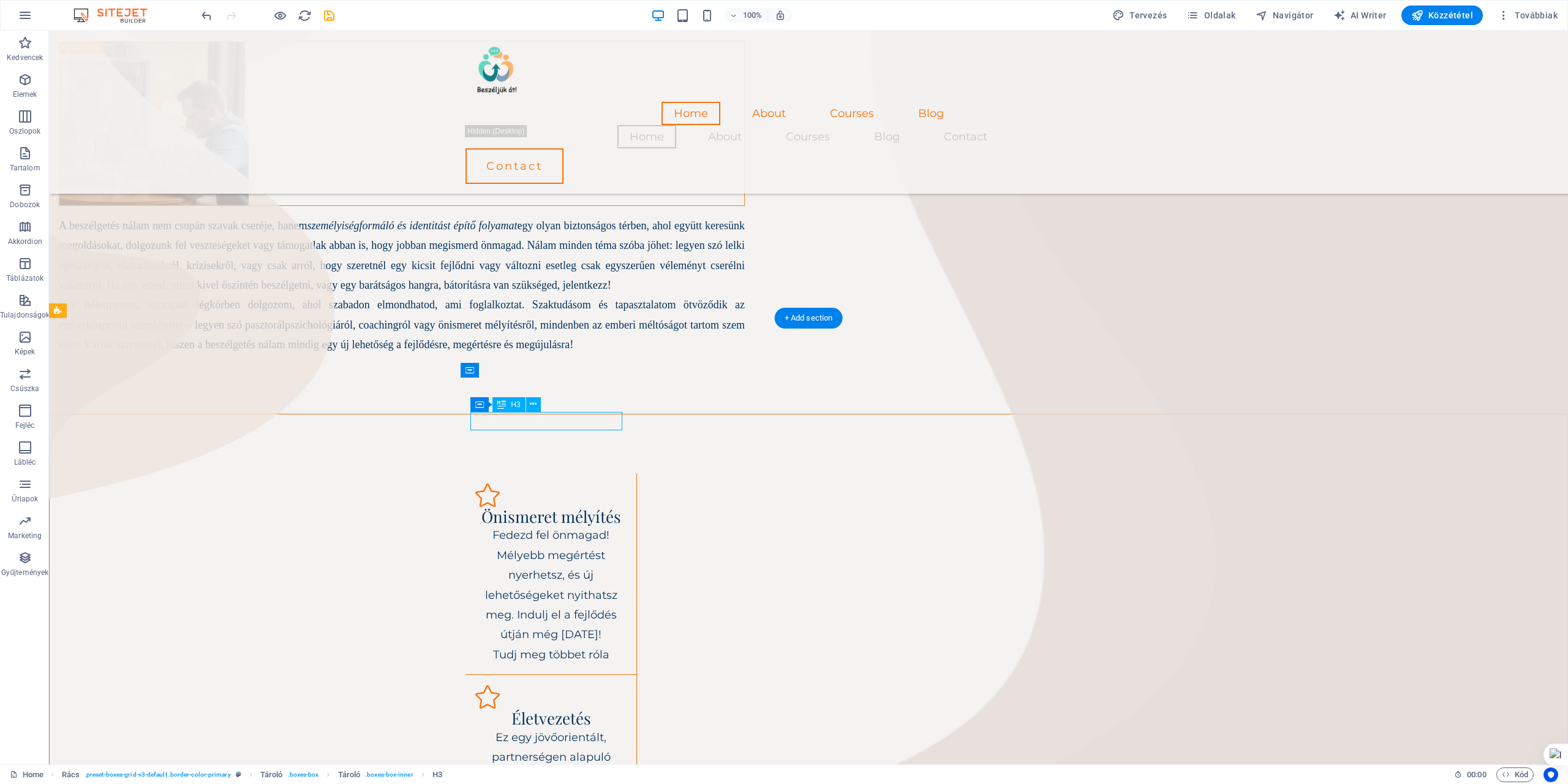
click at [601, 508] on div "Önismeret mélyítés" at bounding box center [551, 517] width 151 height 18
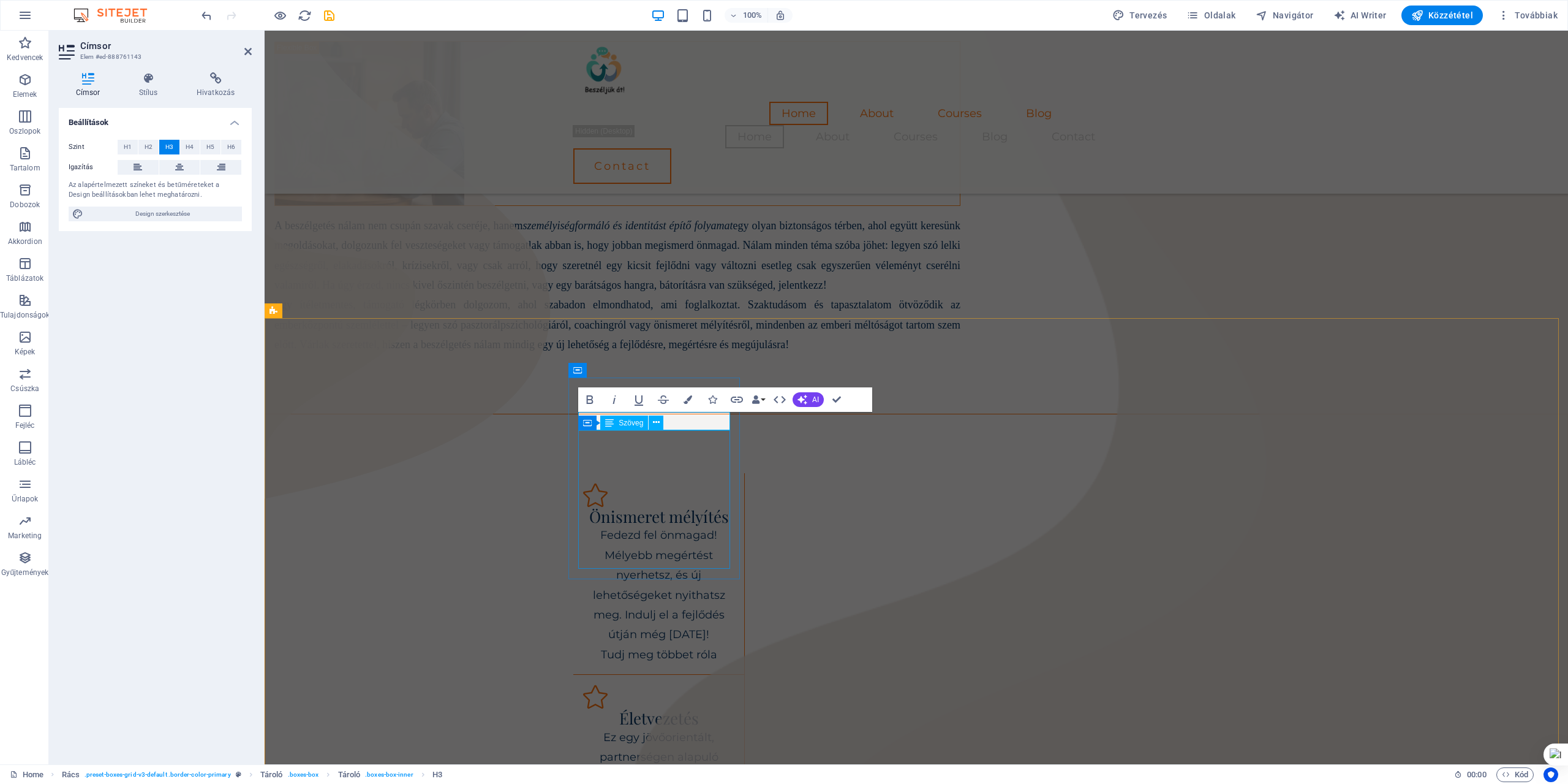
click at [600, 525] on div "Fedezd fel önmagad! Mélyebb megértést nyerhetsz, és új lehetőségeket nyithatsz …" at bounding box center [658, 594] width 151 height 139
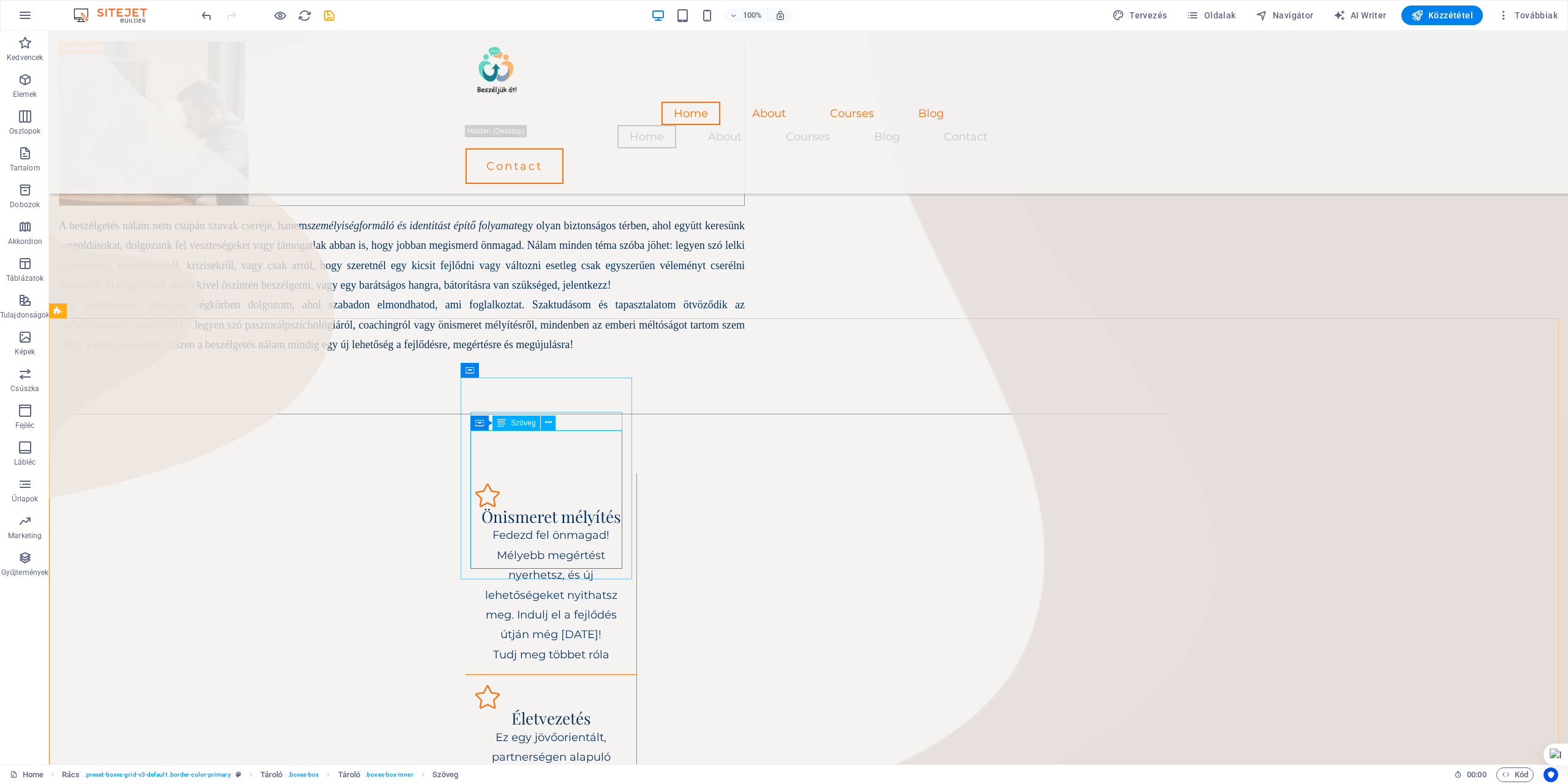
click at [508, 525] on div "Fedezd fel önmagad! Mélyebb megértést nyerhetsz, és új lehetőségeket nyithatsz …" at bounding box center [551, 594] width 151 height 139
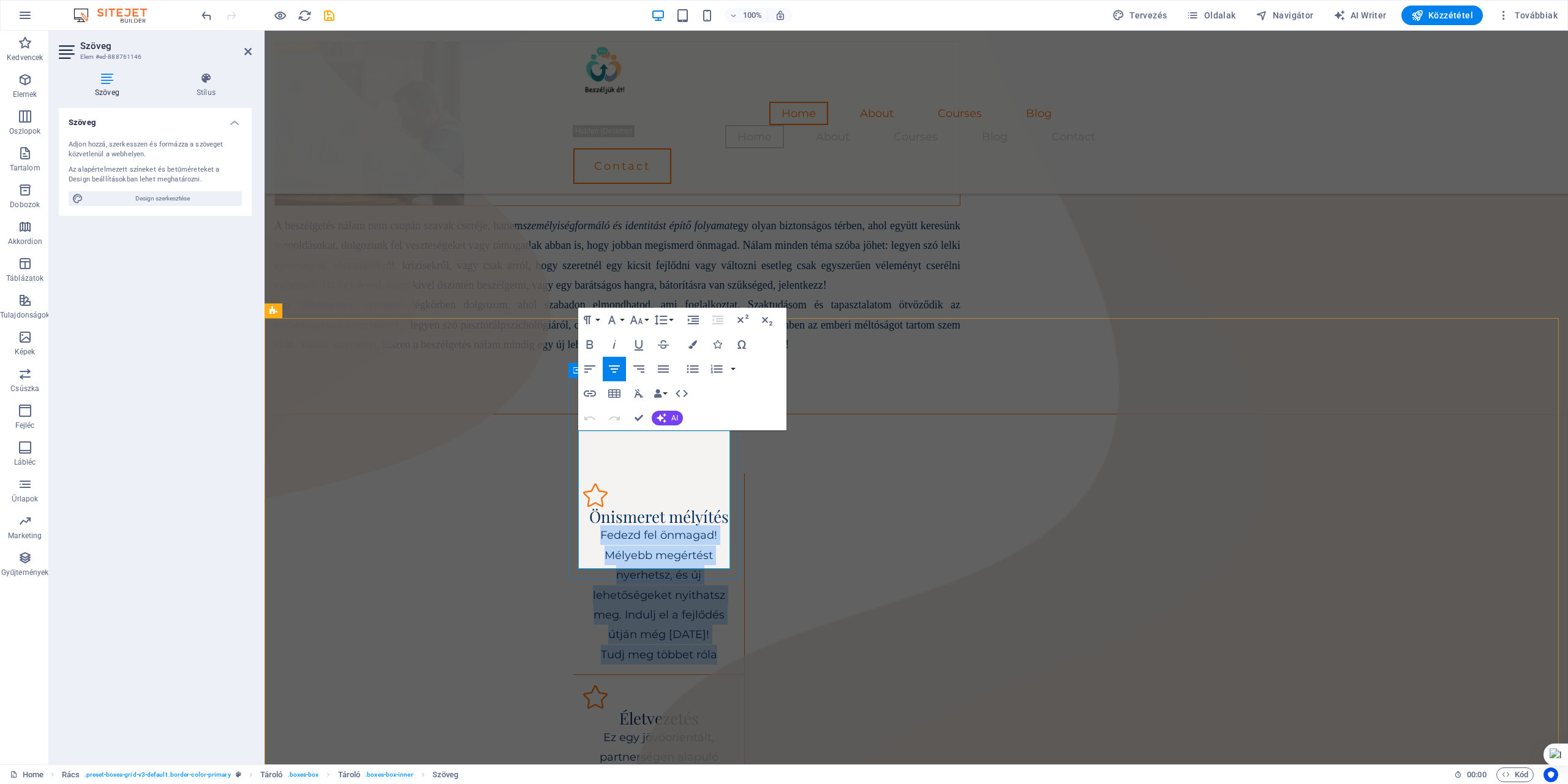
drag, startPoint x: 597, startPoint y: 434, endPoint x: 730, endPoint y: 559, distance: 182.5
click at [730, 559] on div "Önismeret mélyítés Fedezd fel önmagad! Mélyebb megértést nyerhetsz, és új lehet…" at bounding box center [659, 574] width 172 height 202
copy div "Fedezd fel önmagad! Mélyebb megértést nyerhetsz, és új lehetőségeket nyithatsz …"
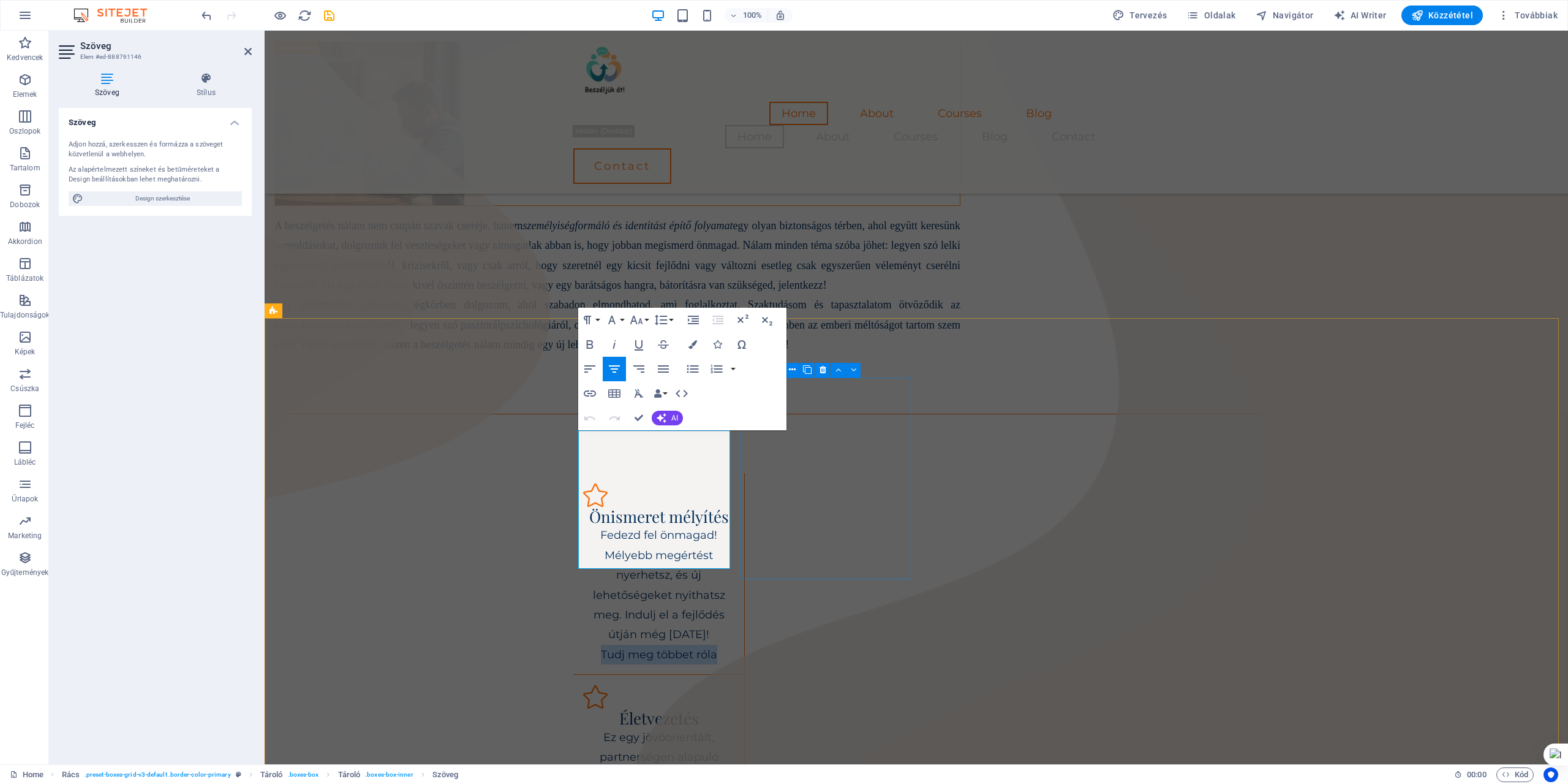
click at [745, 675] on div "Életvezetés Ez egy jövőorientált, partnerségen alapuló beszélgetés, amelynek cé…" at bounding box center [659, 766] width 172 height 182
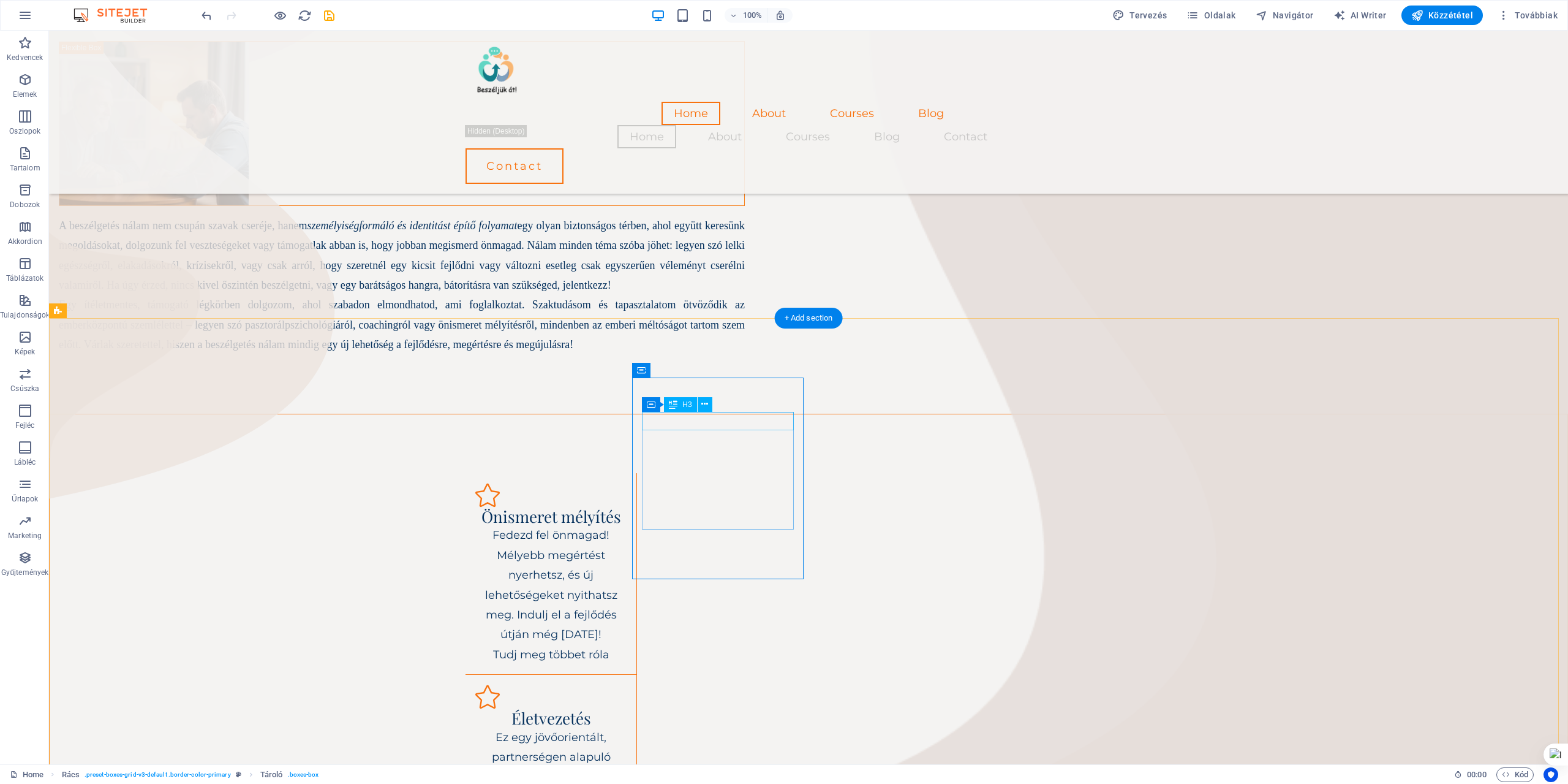
click at [627, 709] on div "Életvezetés" at bounding box center [551, 718] width 151 height 18
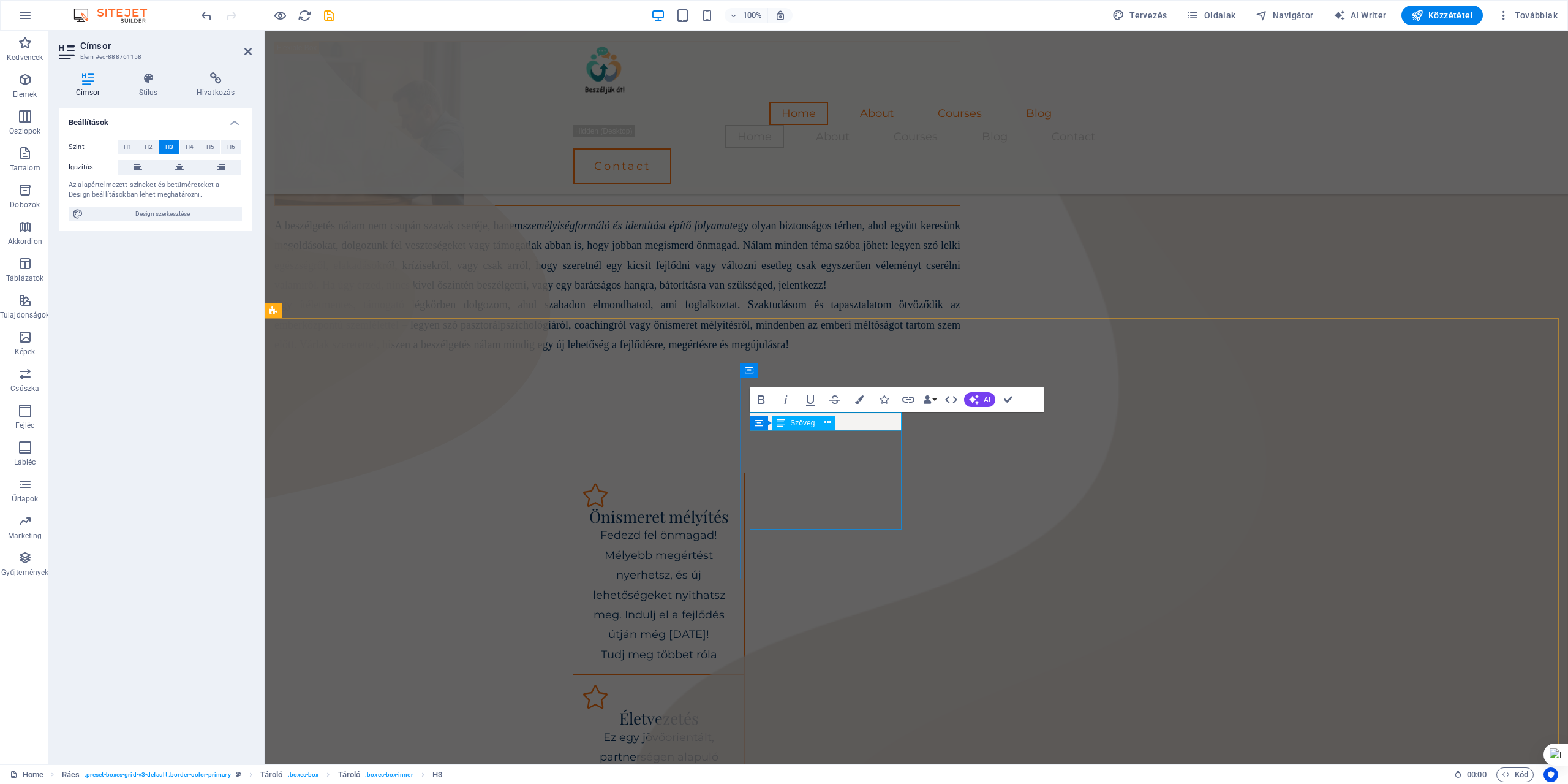
click at [734, 727] on div "Ez egy jövőorientált, partnerségen alapuló beszélgetés, amelynek célja konkrét …" at bounding box center [658, 787] width 151 height 119
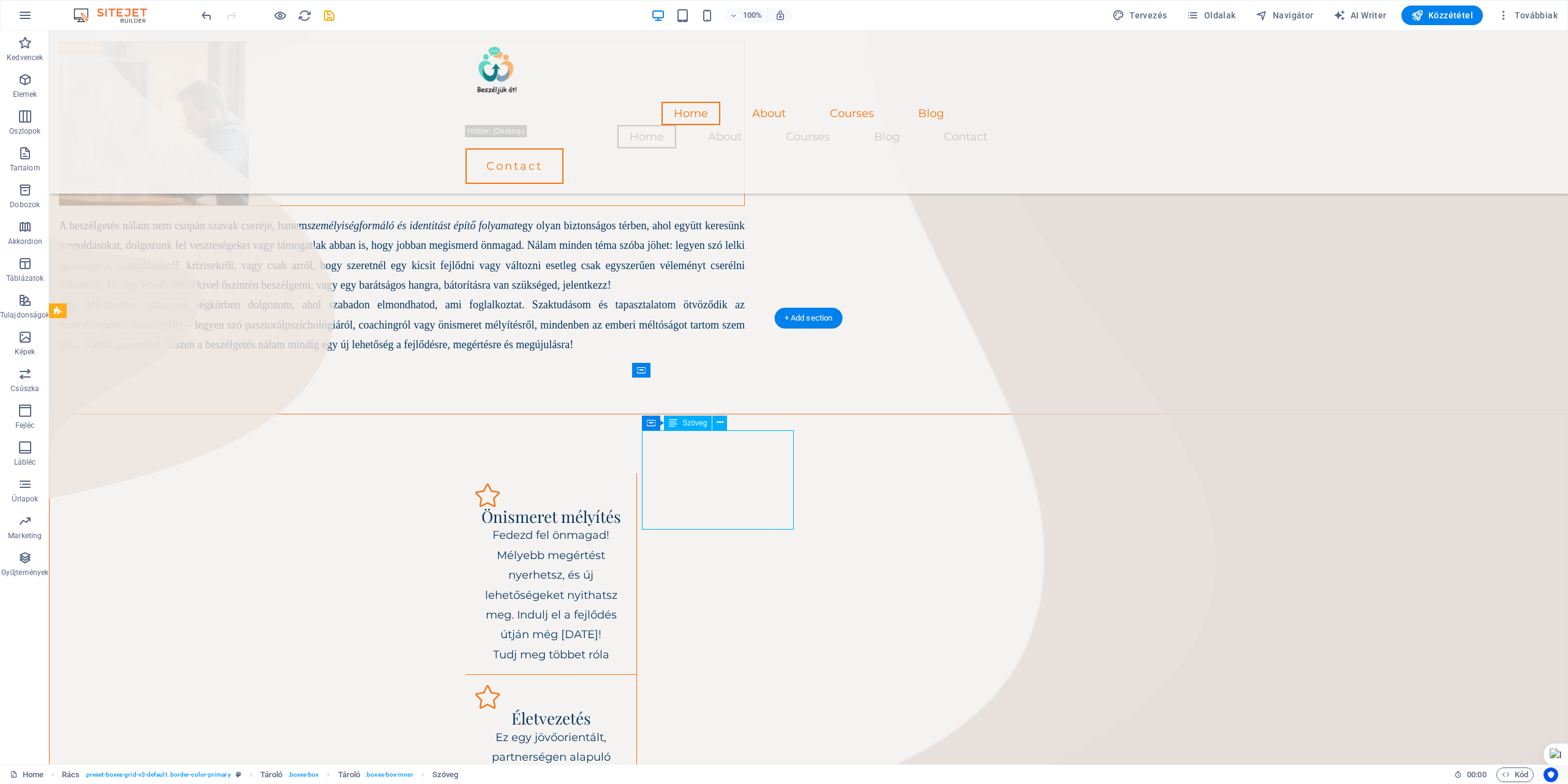
drag, startPoint x: 660, startPoint y: 434, endPoint x: 770, endPoint y: 506, distance: 131.5
click at [627, 727] on div "Ez egy jövőorientált, partnerségen alapuló beszélgetés, amelynek célja konkrét …" at bounding box center [551, 787] width 151 height 119
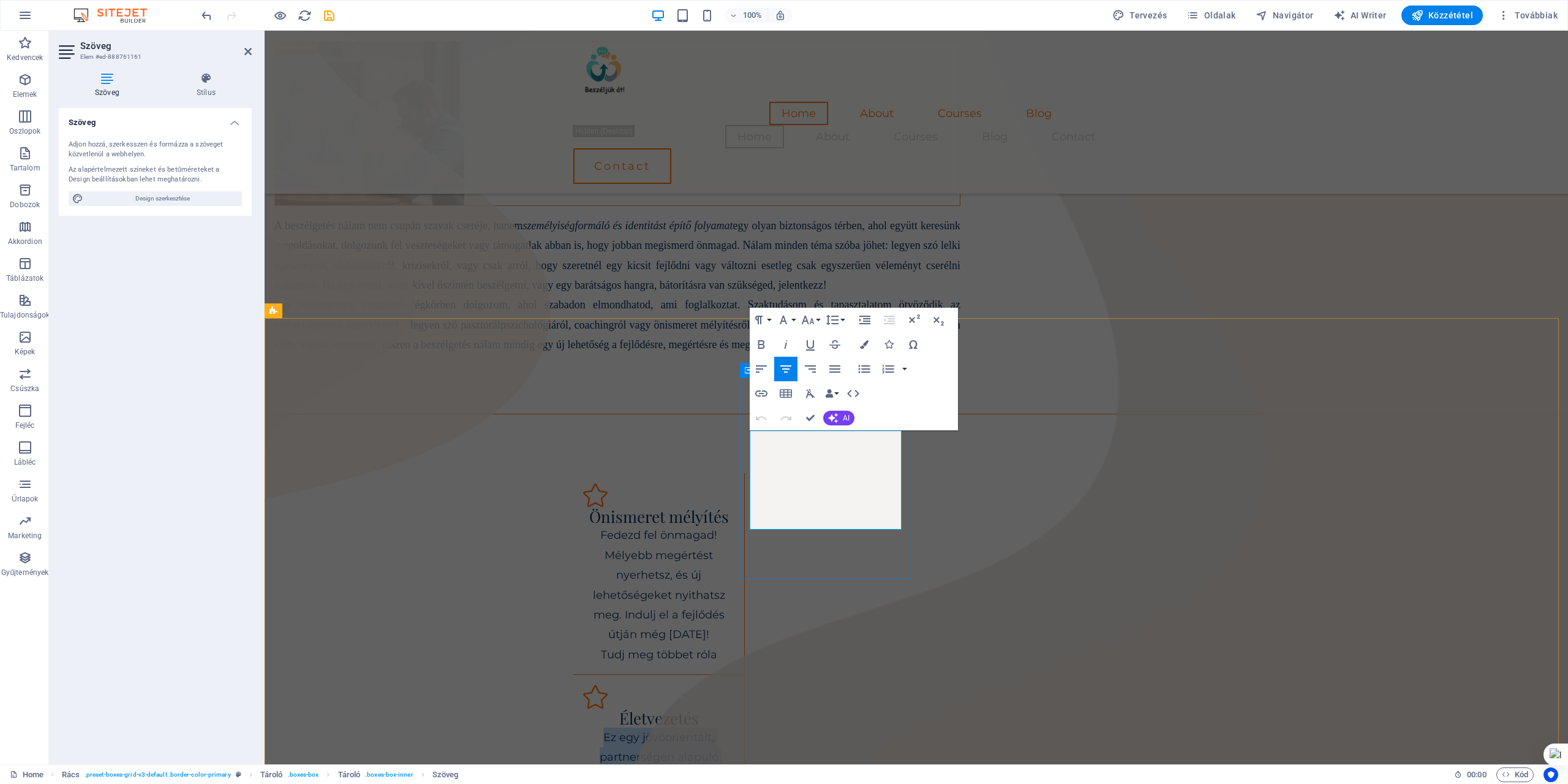
drag, startPoint x: 767, startPoint y: 437, endPoint x: 910, endPoint y: 514, distance: 162.4
click at [745, 675] on div "Életvezetés Ez egy jövőorientált, partnerségen alapuló beszélgetés, amelynek cé…" at bounding box center [659, 766] width 172 height 182
copy p "Ez egy jövőorientált, partnerségen alapuló beszélgetés, amelynek célja konkrét …"
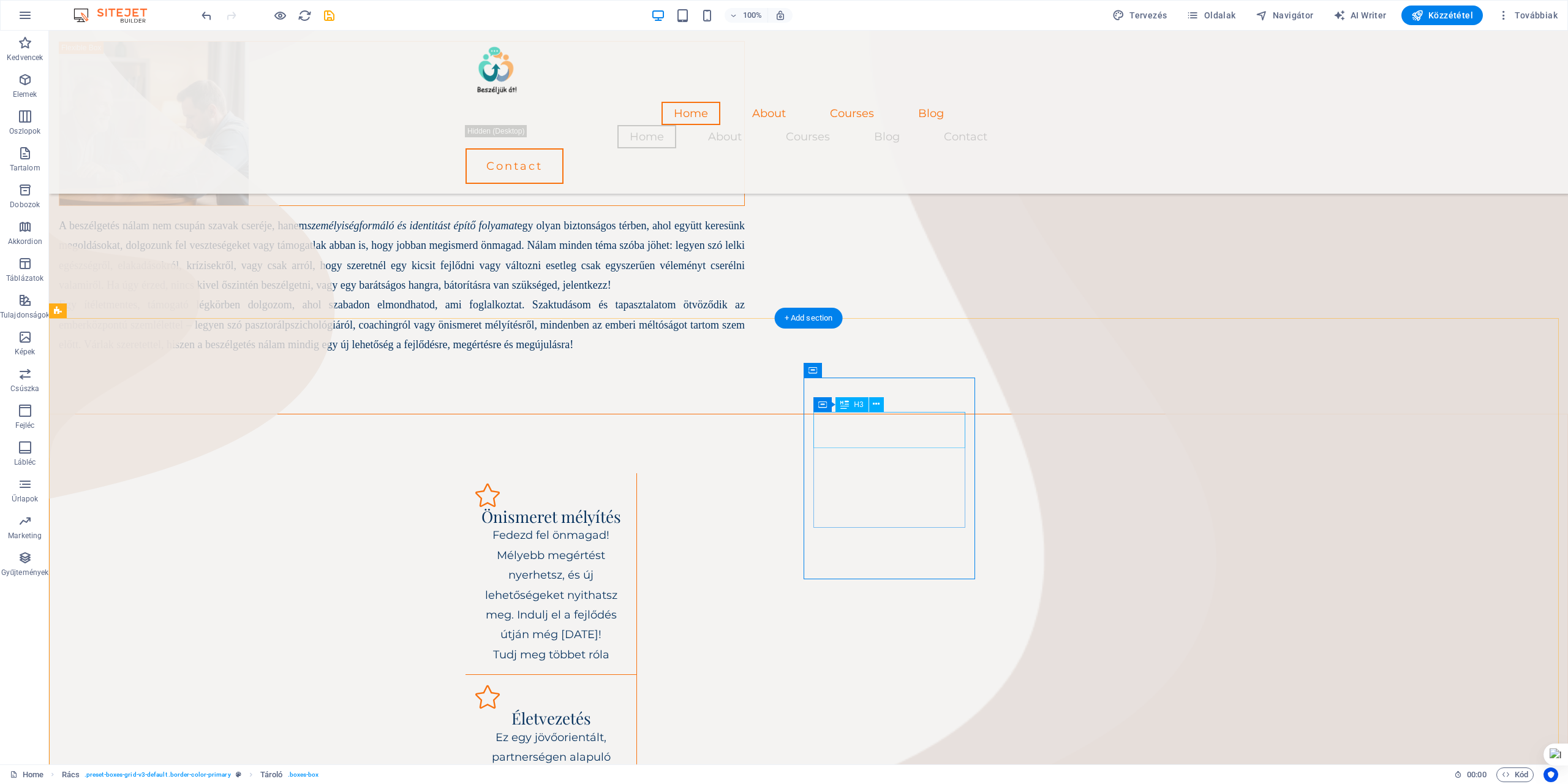
click at [627, 709] on div "Életvezetés" at bounding box center [551, 718] width 151 height 18
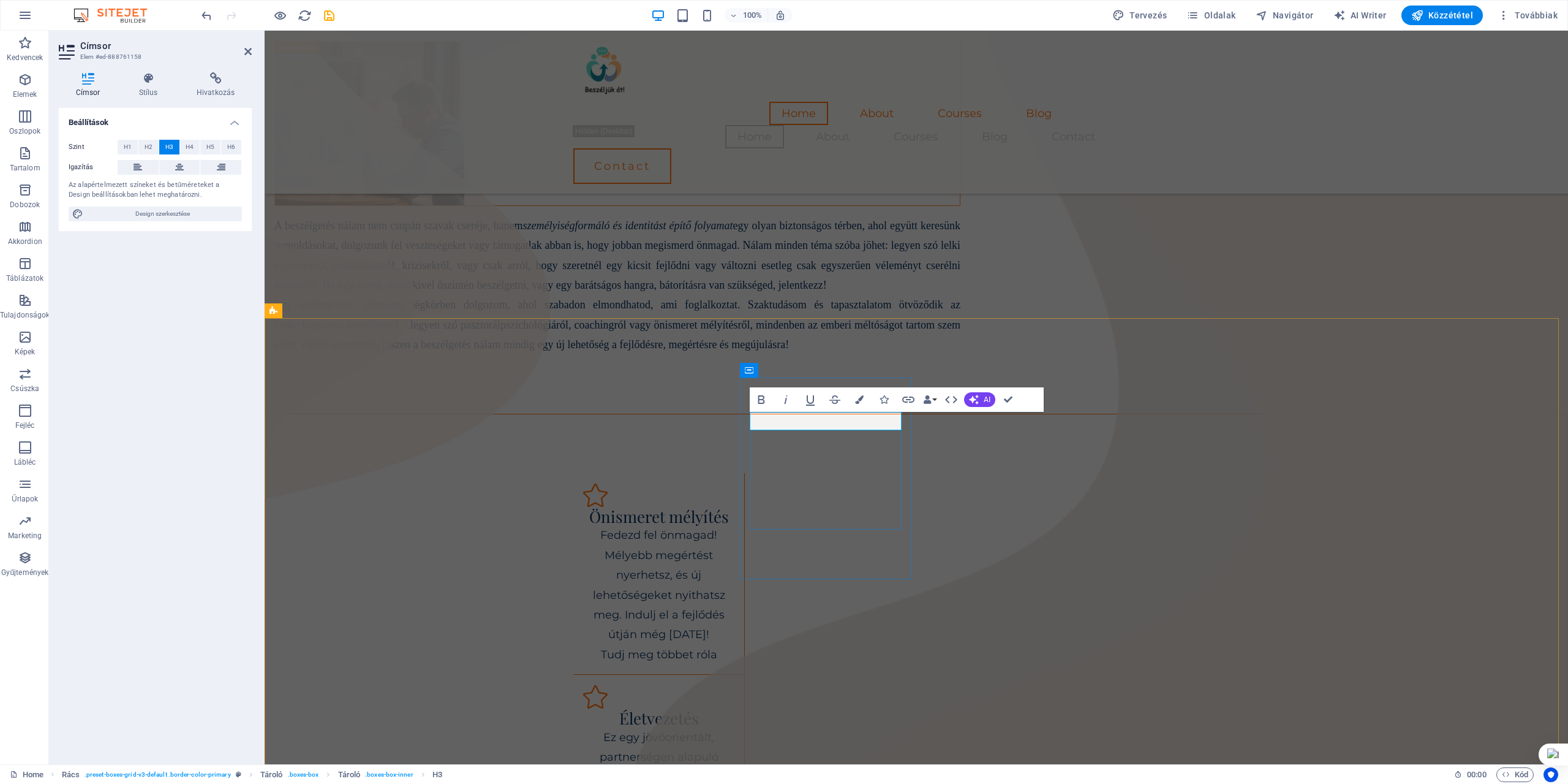
click at [734, 709] on h3 "Életvezetés" at bounding box center [658, 718] width 151 height 18
click at [745, 675] on div "Életvezetési segítség Ez egy jövőorientált, partnerségen alapuló beszélgetés, a…" at bounding box center [659, 766] width 172 height 182
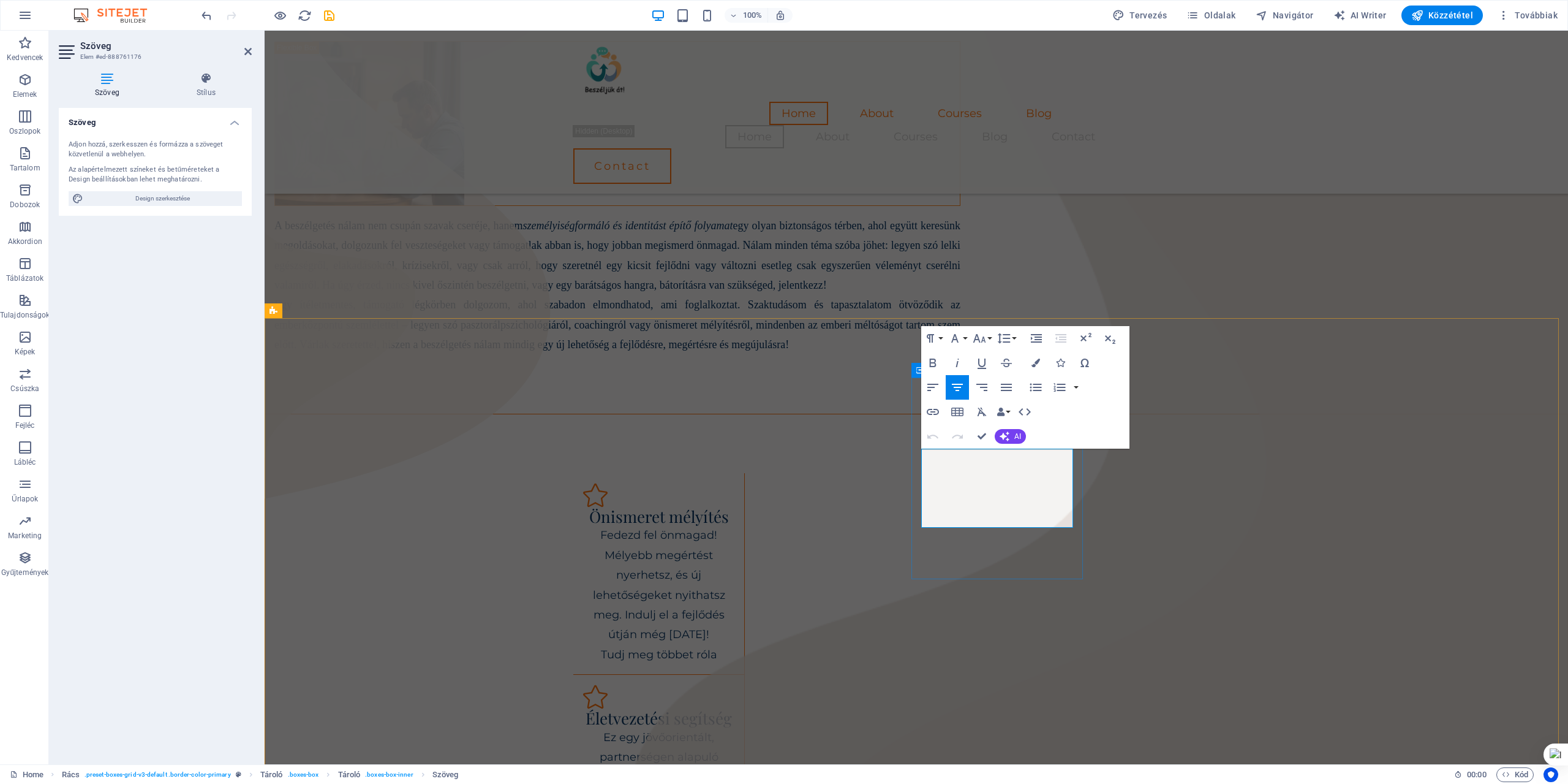
drag, startPoint x: 936, startPoint y: 453, endPoint x: 1056, endPoint y: 522, distance: 138.4
copy p "A beszélgetés, amely kifejezetten a spirituális és hitéleti kérdéseidre fókuszá…"
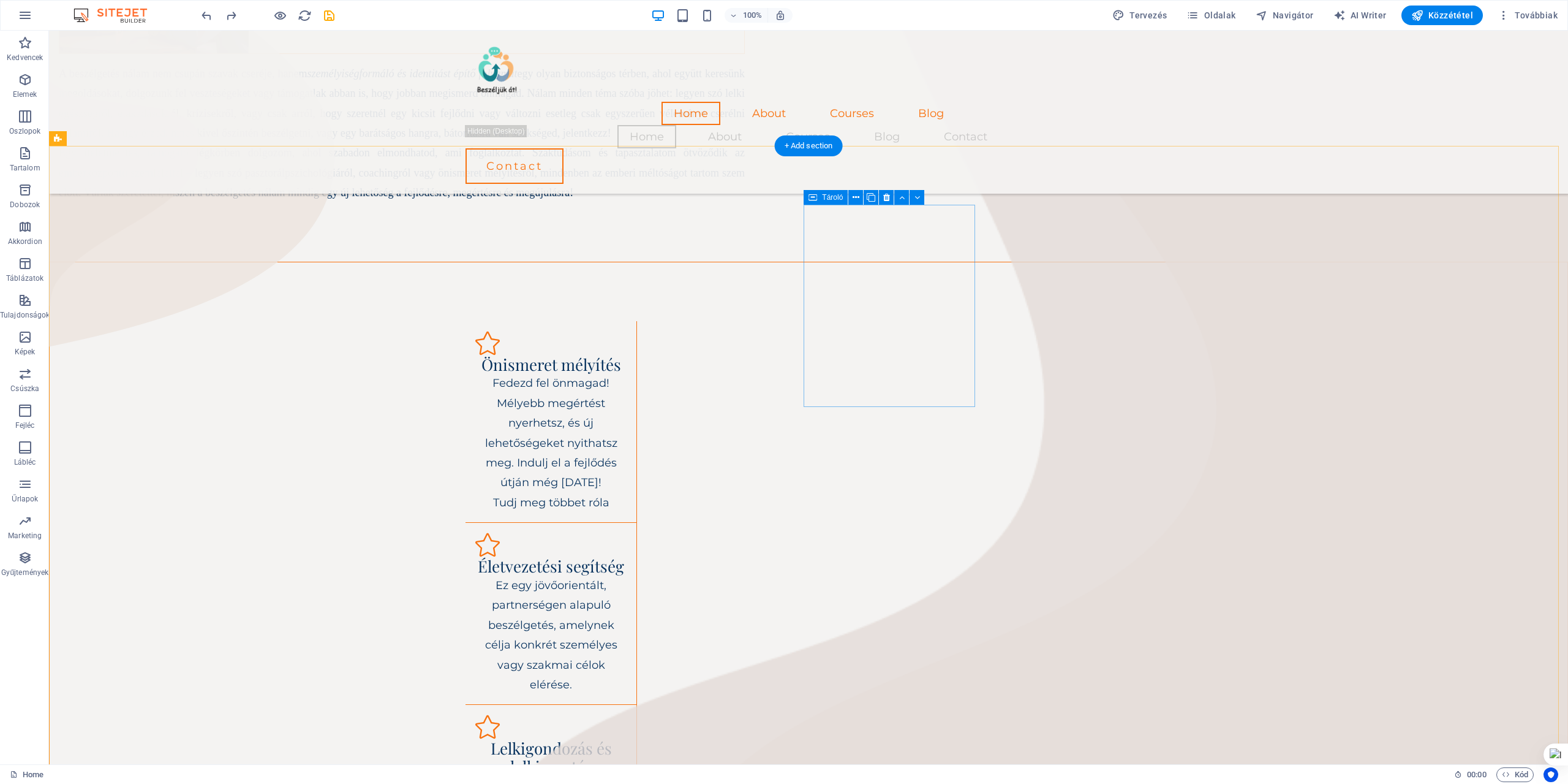
scroll to position [458, 0]
click at [627, 741] on div "Lelkigondozás és lelkivezetés" at bounding box center [551, 759] width 151 height 37
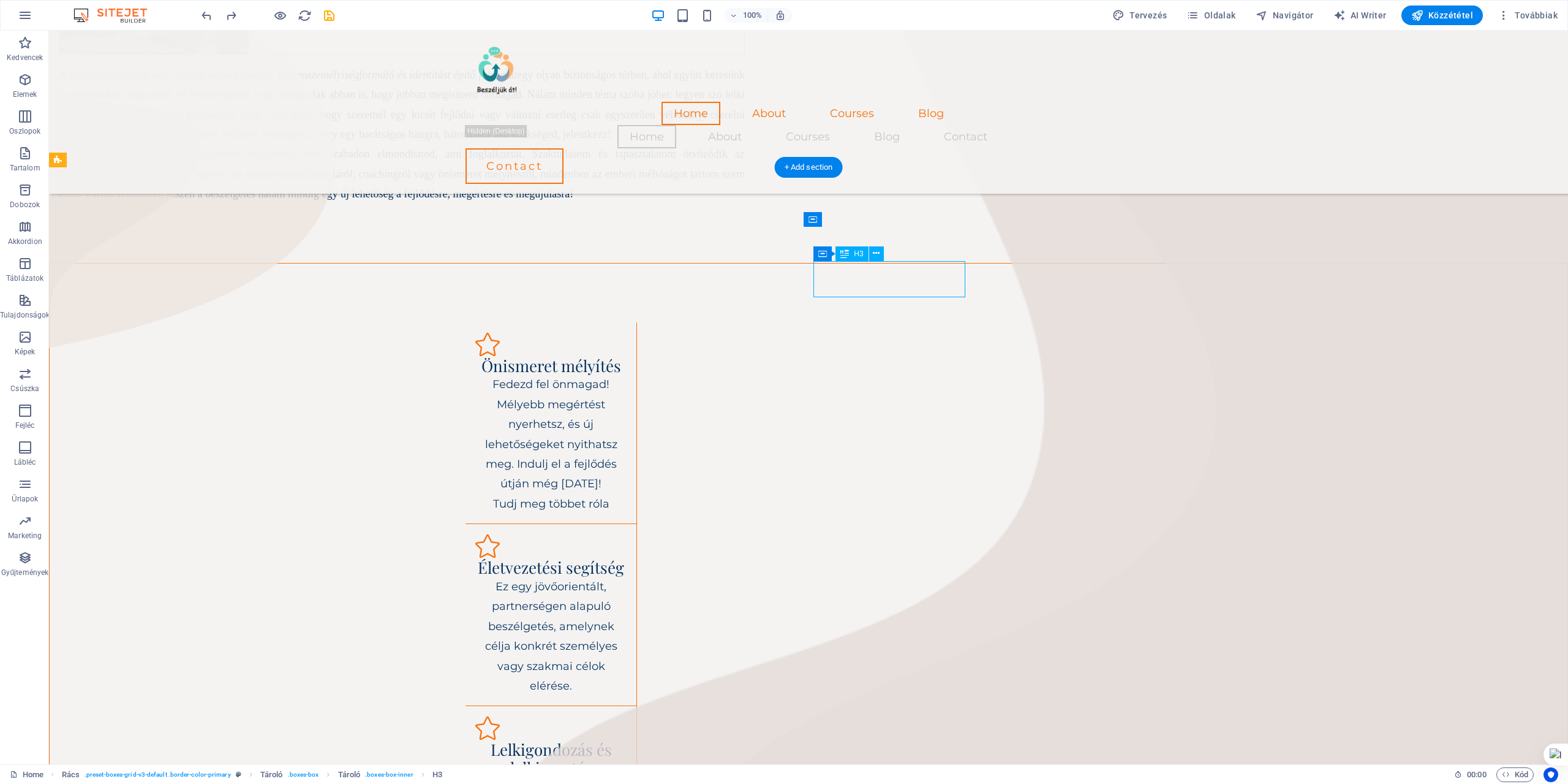
click at [627, 741] on div "Lelkigondozás és lelkivezetés" at bounding box center [551, 759] width 151 height 37
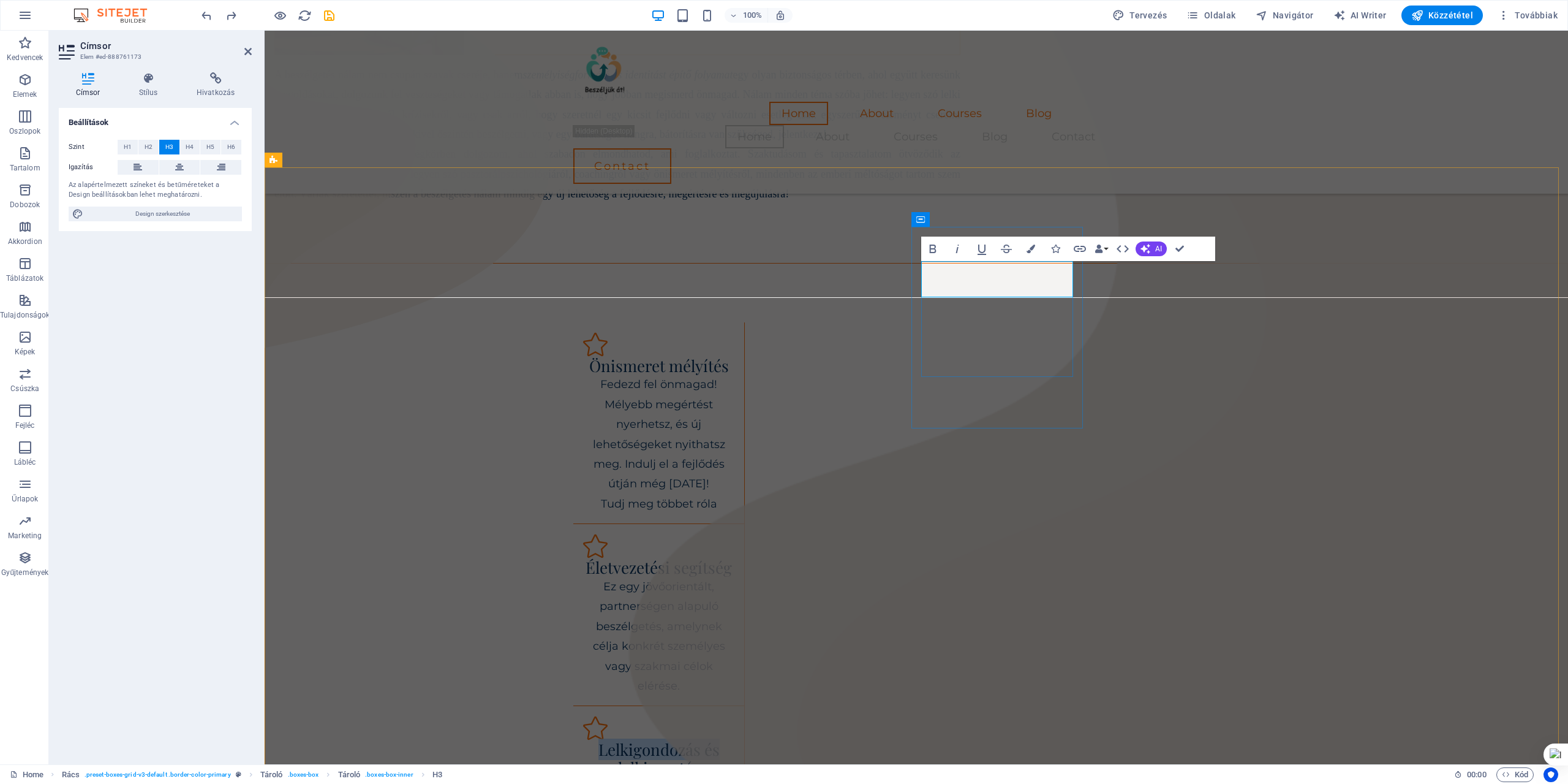
drag, startPoint x: 932, startPoint y: 266, endPoint x: 1058, endPoint y: 269, distance: 126.0
click at [734, 741] on h3 "Lelkigondozás és lelkivezetés" at bounding box center [658, 759] width 151 height 37
click at [734, 741] on h3 "Lelkivezetés" at bounding box center [658, 750] width 151 height 18
click at [734, 741] on h3 "Lelk- spirituális vezetés" at bounding box center [658, 759] width 151 height 37
click at [734, 741] on h3 "Lelki- spirituális vezetés" at bounding box center [658, 759] width 151 height 37
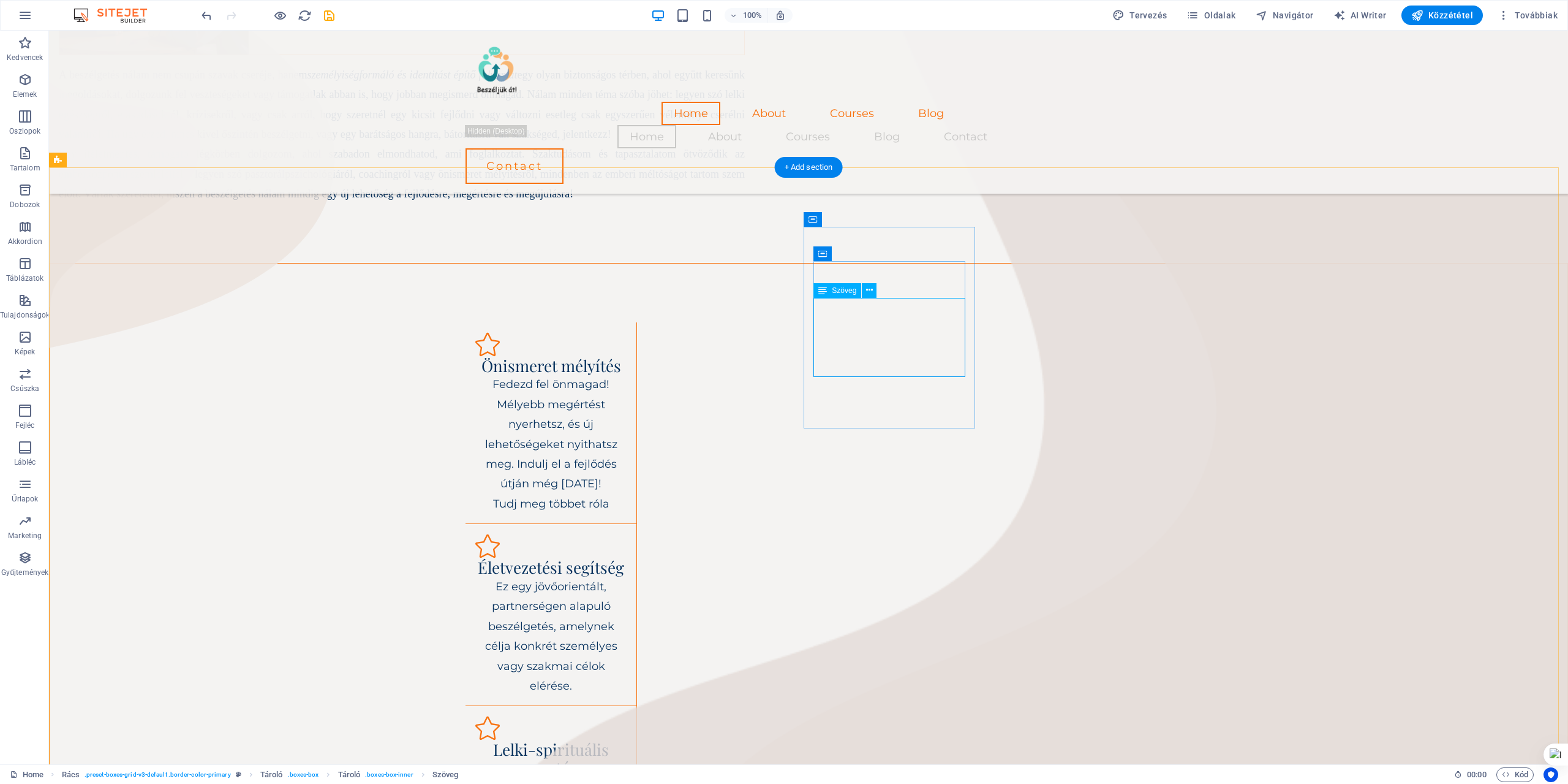
click at [627, 741] on div "Lelki-spirituális vezetés" at bounding box center [551, 759] width 151 height 37
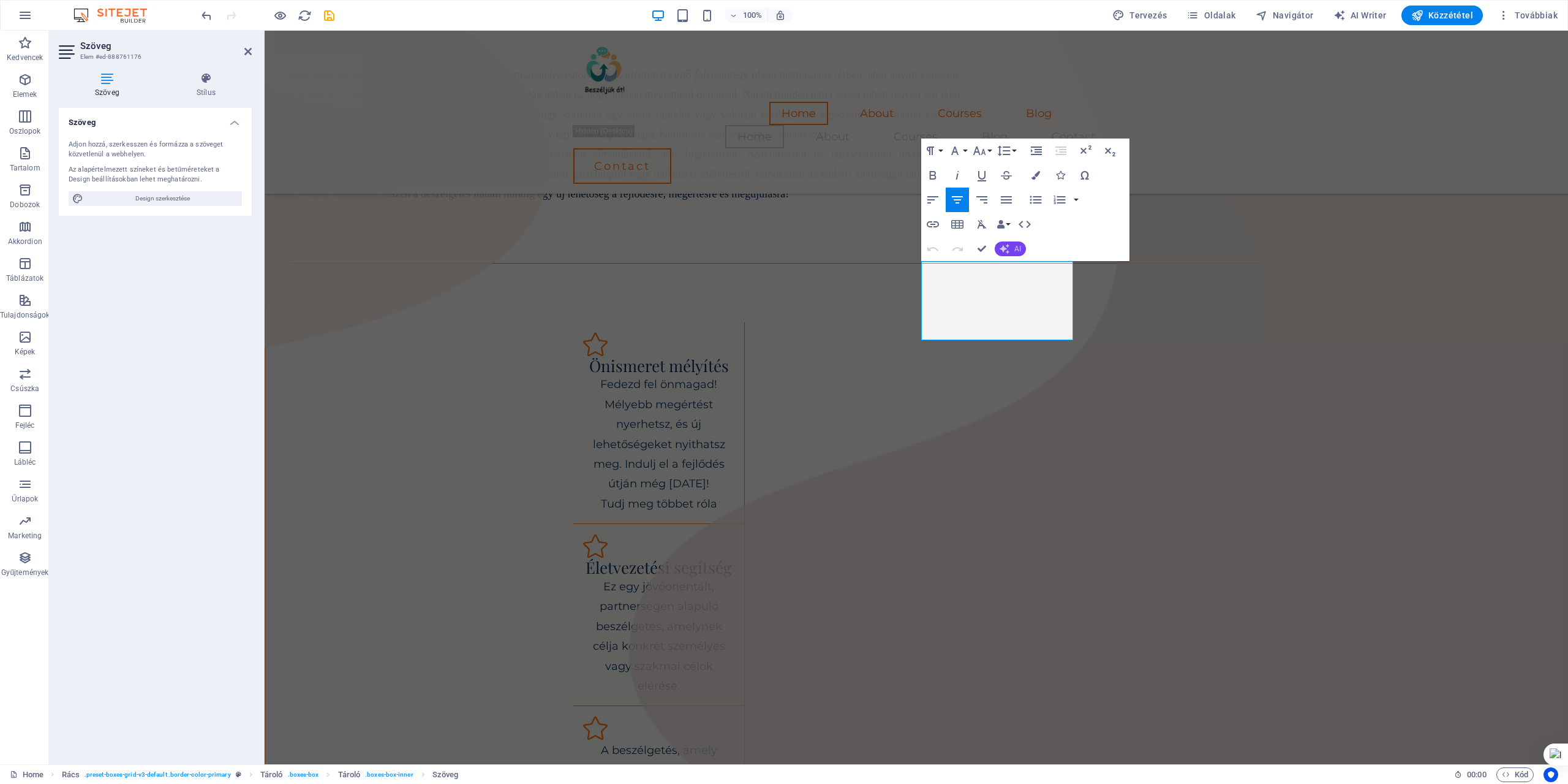
click at [1019, 249] on span "AI" at bounding box center [1018, 249] width 7 height 8
click at [1036, 360] on link "Szöveg létrehozása" at bounding box center [1054, 361] width 119 height 18
select select "English"
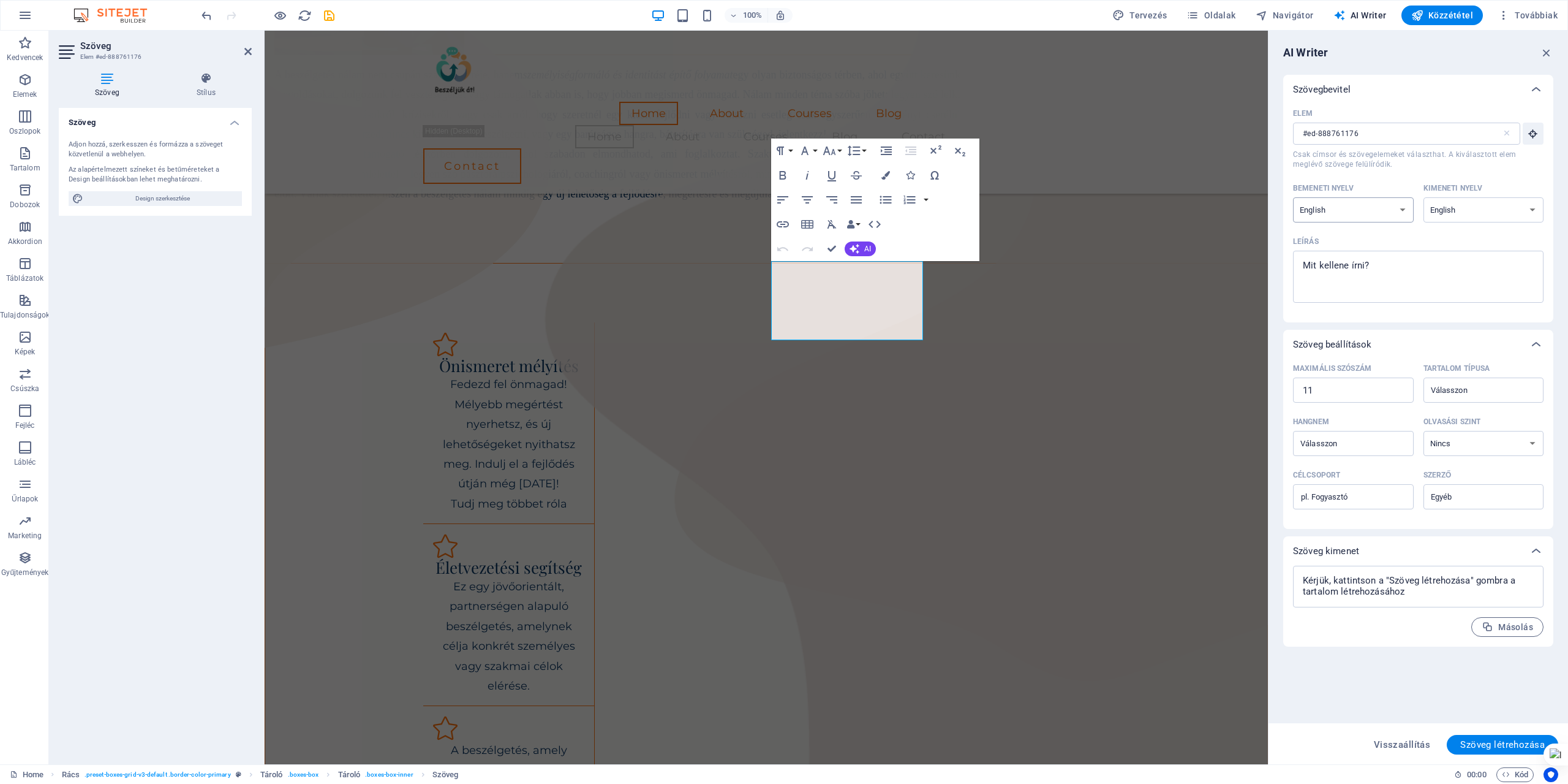
click at [1405, 209] on select "Albanian Arabic Armenian Awadhi Azerbaijani Bashkir Basque Belarusian Bengali B…" at bounding box center [1354, 210] width 121 height 25
select select "Hungarian"
click at [1293, 197] on select "Albanian Arabic Armenian Awadhi Azerbaijani Bashkir Basque Belarusian Bengali B…" at bounding box center [1354, 210] width 121 height 25
click at [1536, 205] on select "Albanian Arabic Armenian Awadhi Azerbaijani Bashkir Basque Belarusian Bengali B…" at bounding box center [1484, 210] width 121 height 25
select select "Hungarian"
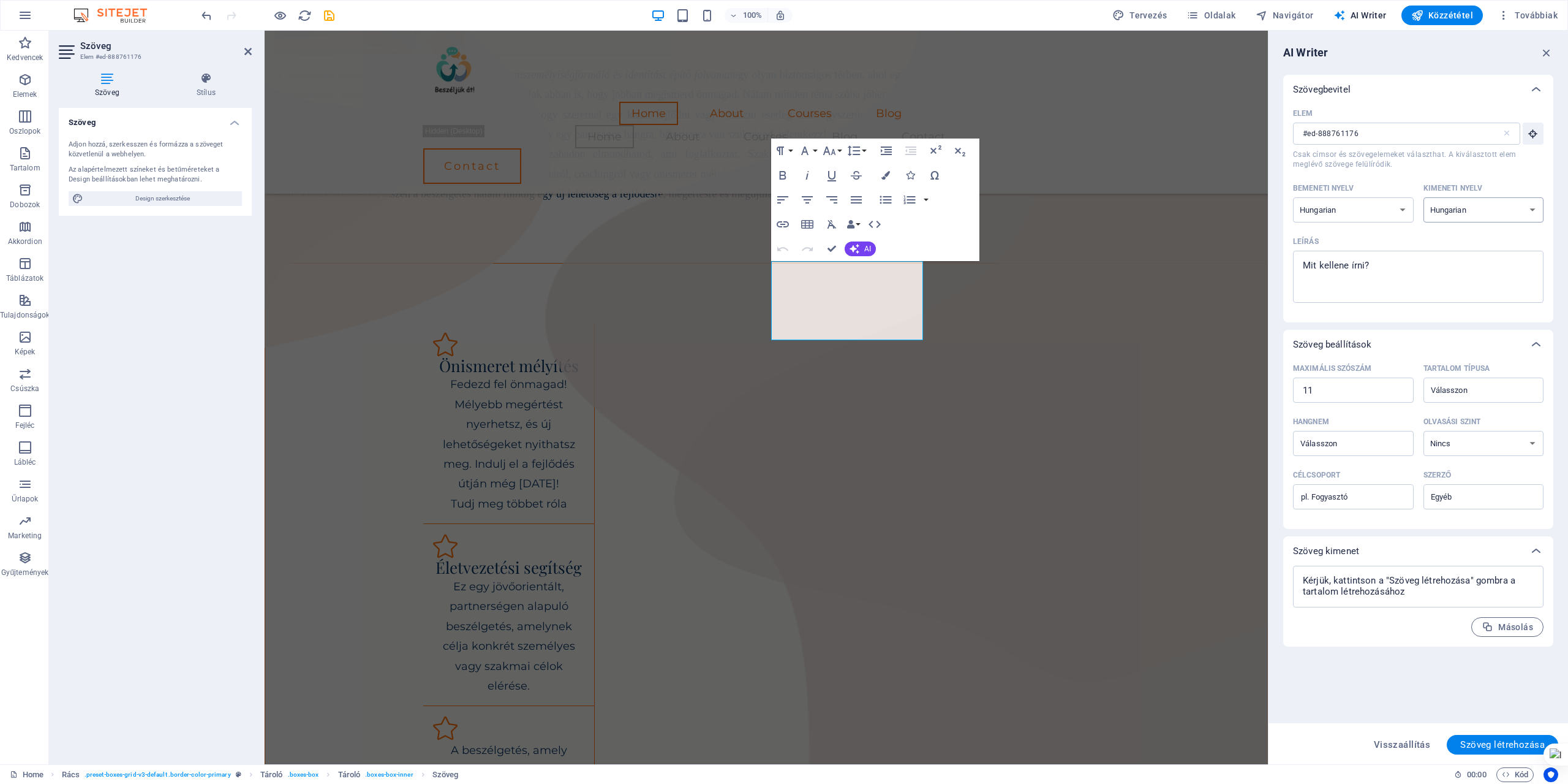
click at [1424, 197] on select "Albanian Arabic Armenian Awadhi Azerbaijani Bashkir Basque Belarusian Bengali B…" at bounding box center [1484, 210] width 121 height 25
drag, startPoint x: 1611, startPoint y: 416, endPoint x: 1249, endPoint y: 382, distance: 363.6
type textarea "x"
type input "5"
type textarea "x"
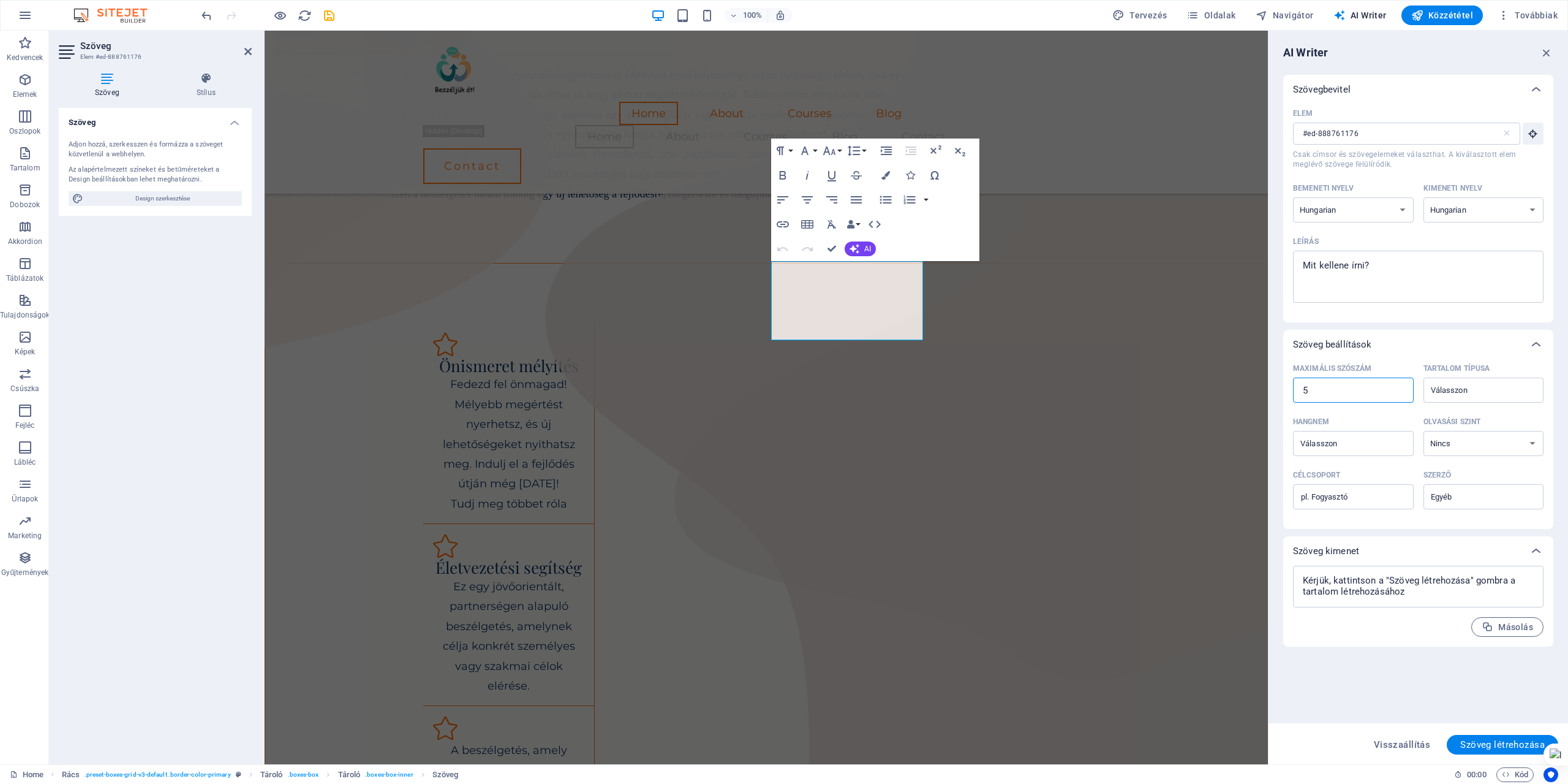
type textarea "x"
type input "50"
type textarea "x"
type input "5"
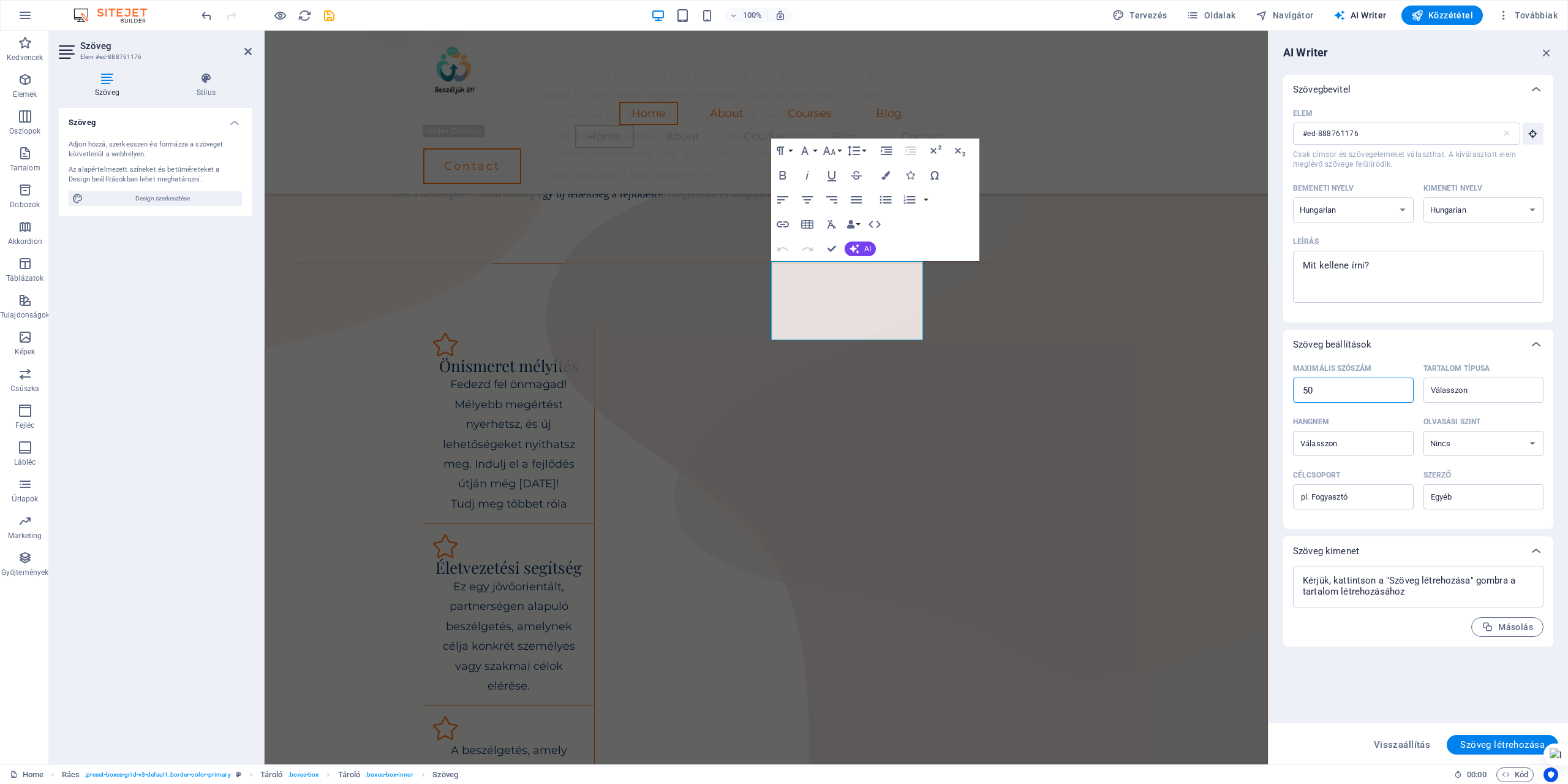
type textarea "x"
type input "5"
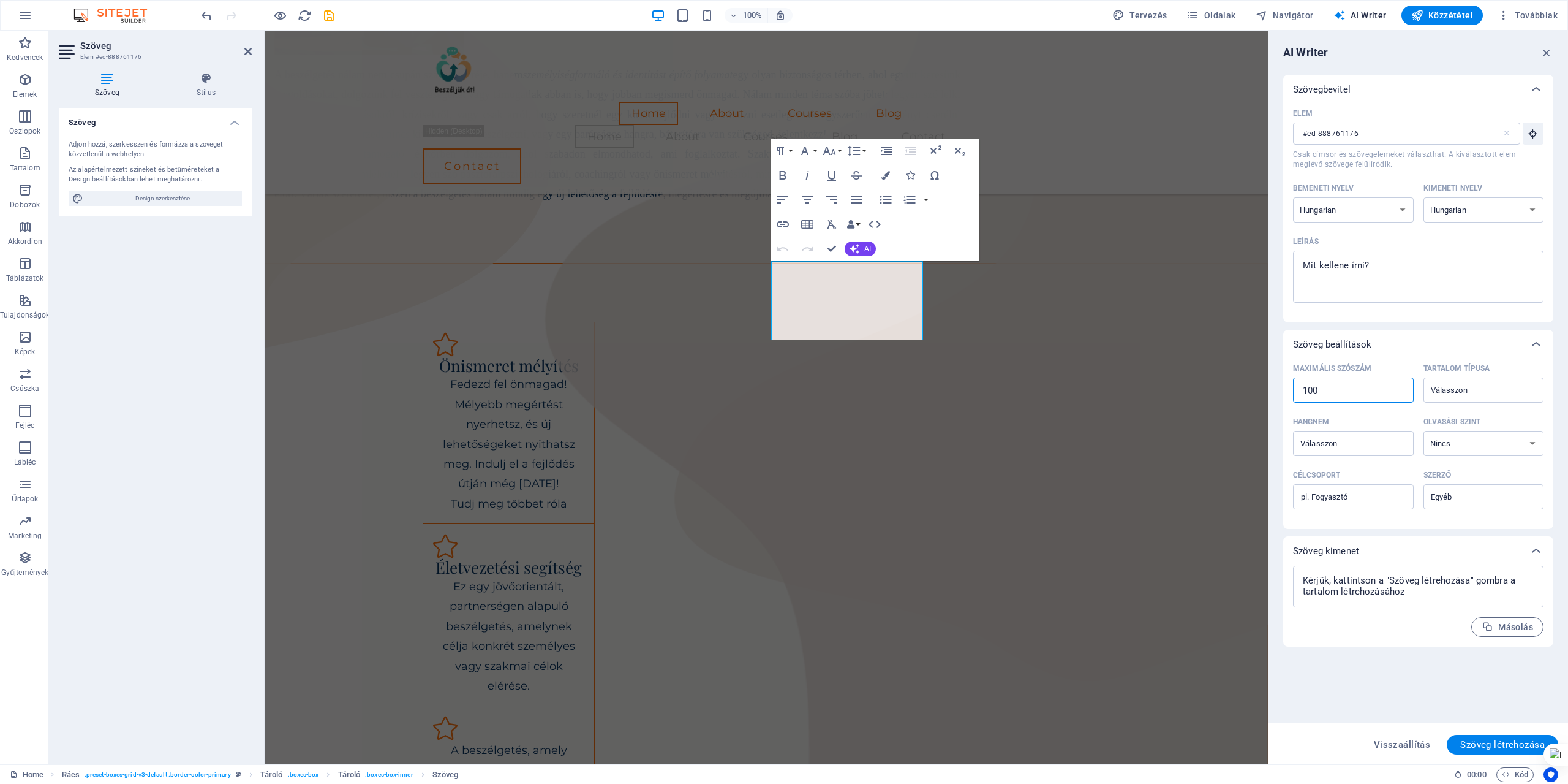
type textarea "x"
type input "50"
type textarea "x"
click at [1528, 388] on div "​" at bounding box center [1484, 390] width 121 height 25
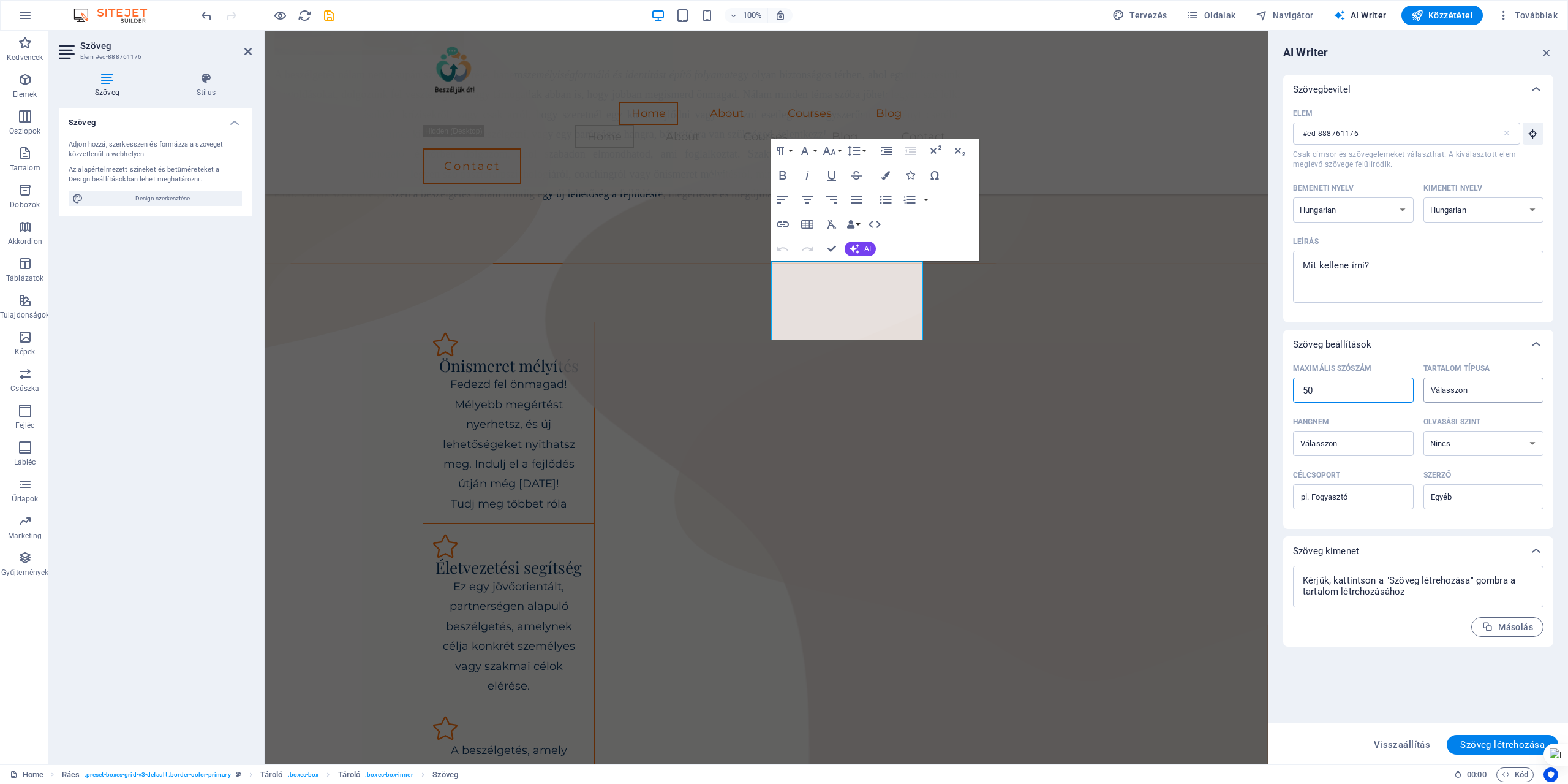
type input "50"
click at [1520, 388] on input "Tartalom típusa ​" at bounding box center [1474, 390] width 93 height 18
click at [1450, 390] on input "Tartalom típusa ​" at bounding box center [1474, 390] width 93 height 18
click at [1450, 567] on span "Egyéb" at bounding box center [1445, 569] width 25 height 13
type input "Other"
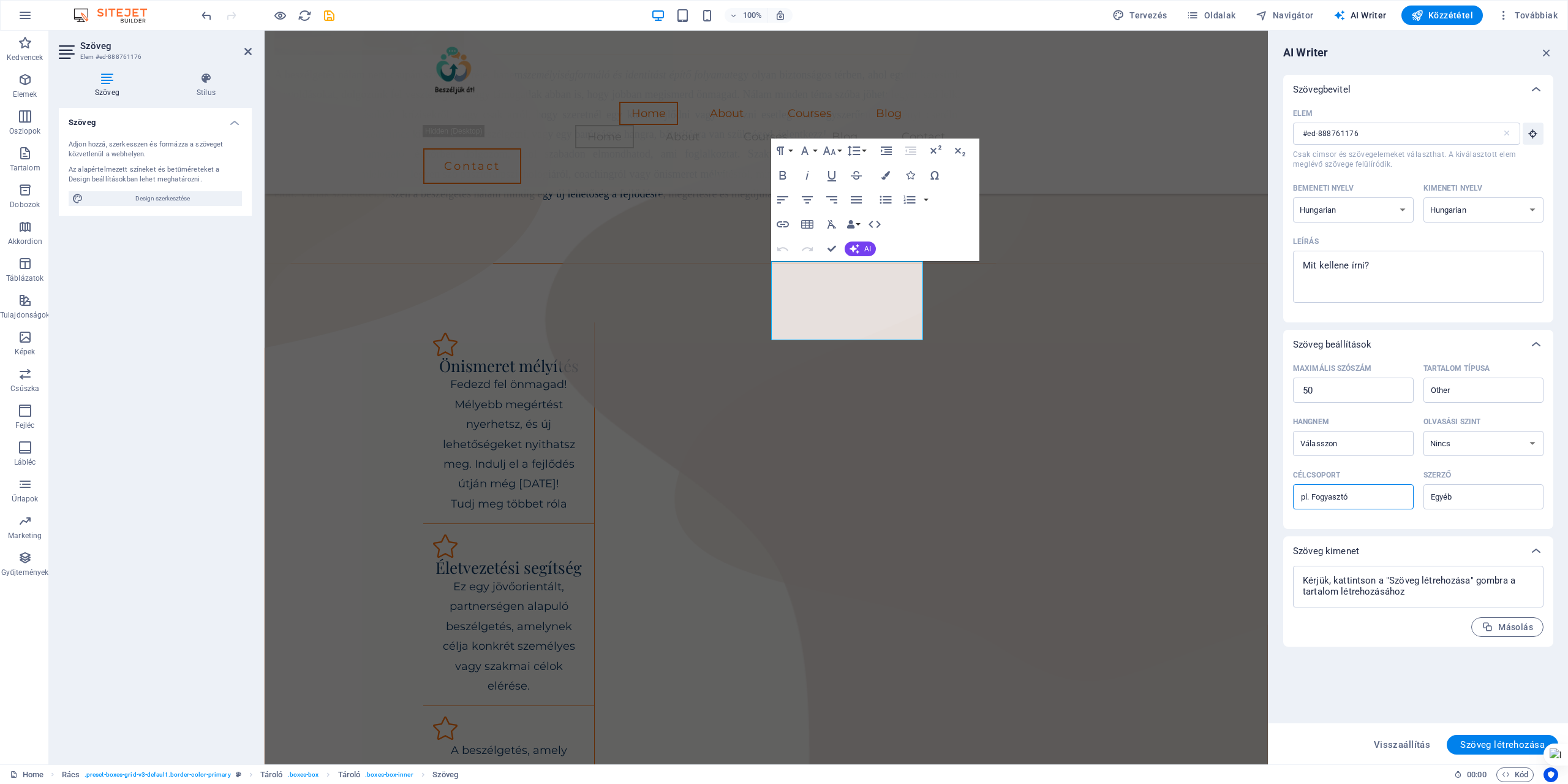
click at [1321, 496] on input "Célcsoport ​" at bounding box center [1354, 497] width 121 height 19
click at [1337, 443] on input "Hangnem ​" at bounding box center [1344, 443] width 93 height 18
click at [1319, 493] on span "Barátságos" at bounding box center [1326, 493] width 48 height 13
type input "Friendly"
click at [1533, 443] on select "Nincs Akadémiai Felnőtt [PERSON_NAME]" at bounding box center [1484, 443] width 121 height 25
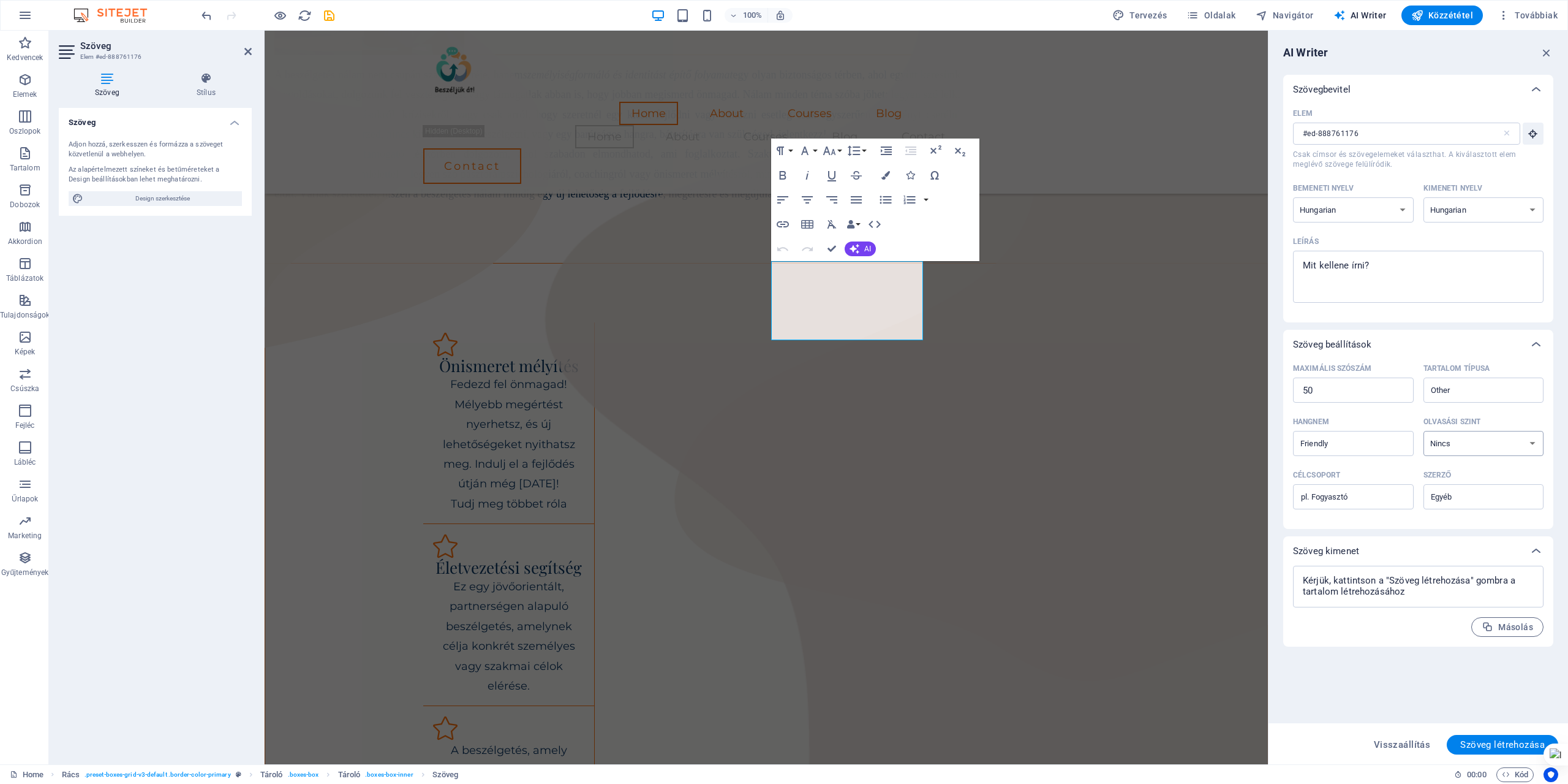
select select "Adult"
click at [1424, 431] on select "Nincs Akadémiai Felnőtt [PERSON_NAME]" at bounding box center [1484, 443] width 121 height 25
click at [1298, 264] on div "x ​" at bounding box center [1419, 276] width 250 height 52
click at [1299, 264] on textarea "Leírás x ​" at bounding box center [1419, 277] width 239 height 40
type textarea "x"
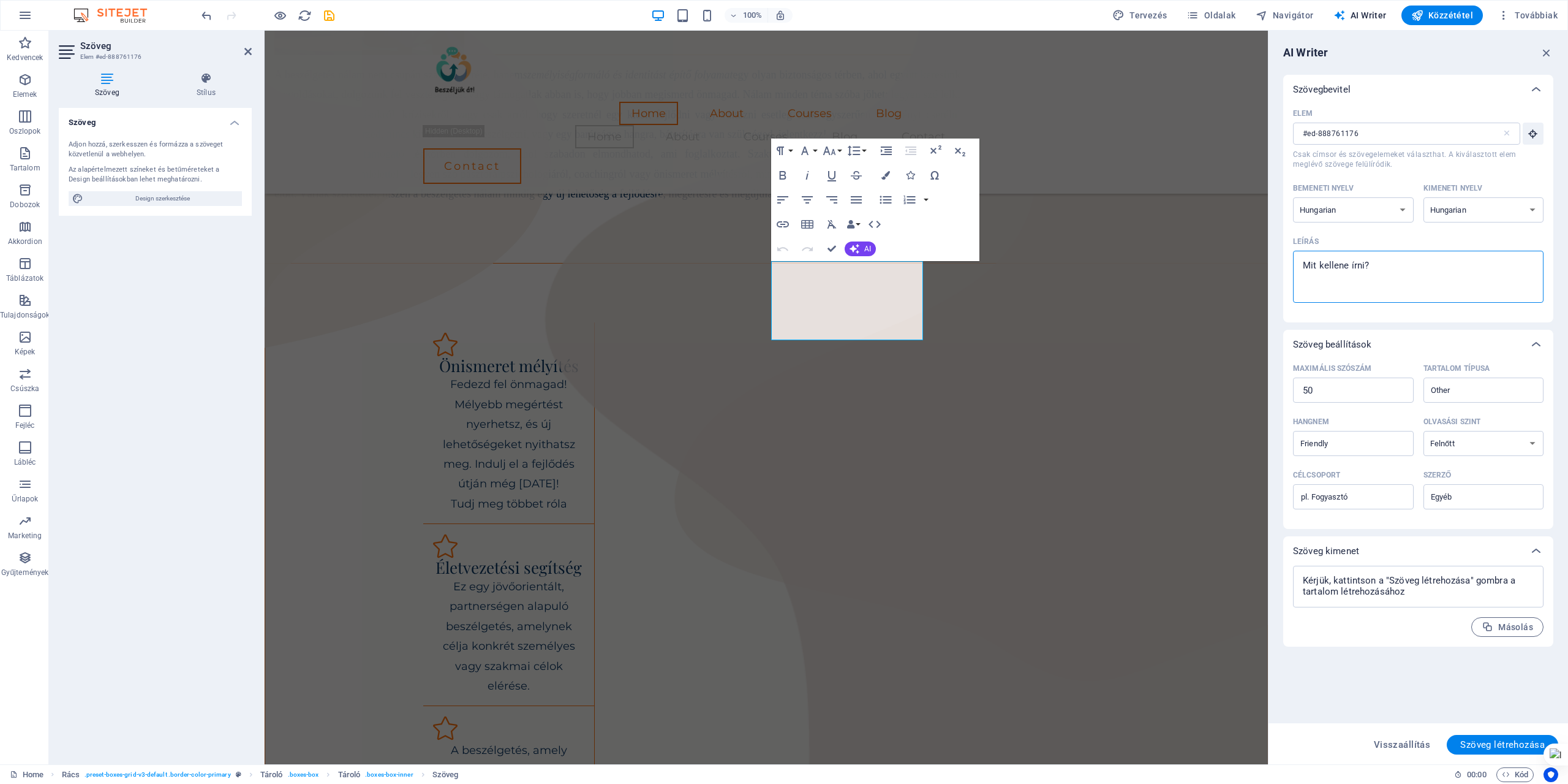
paste textarea "Lelki-spirituális vezetés"
type textarea "Lelki-spirituális vezetés"
type textarea "x"
type textarea "Lelki-spirituális vezetés"
type textarea "x"
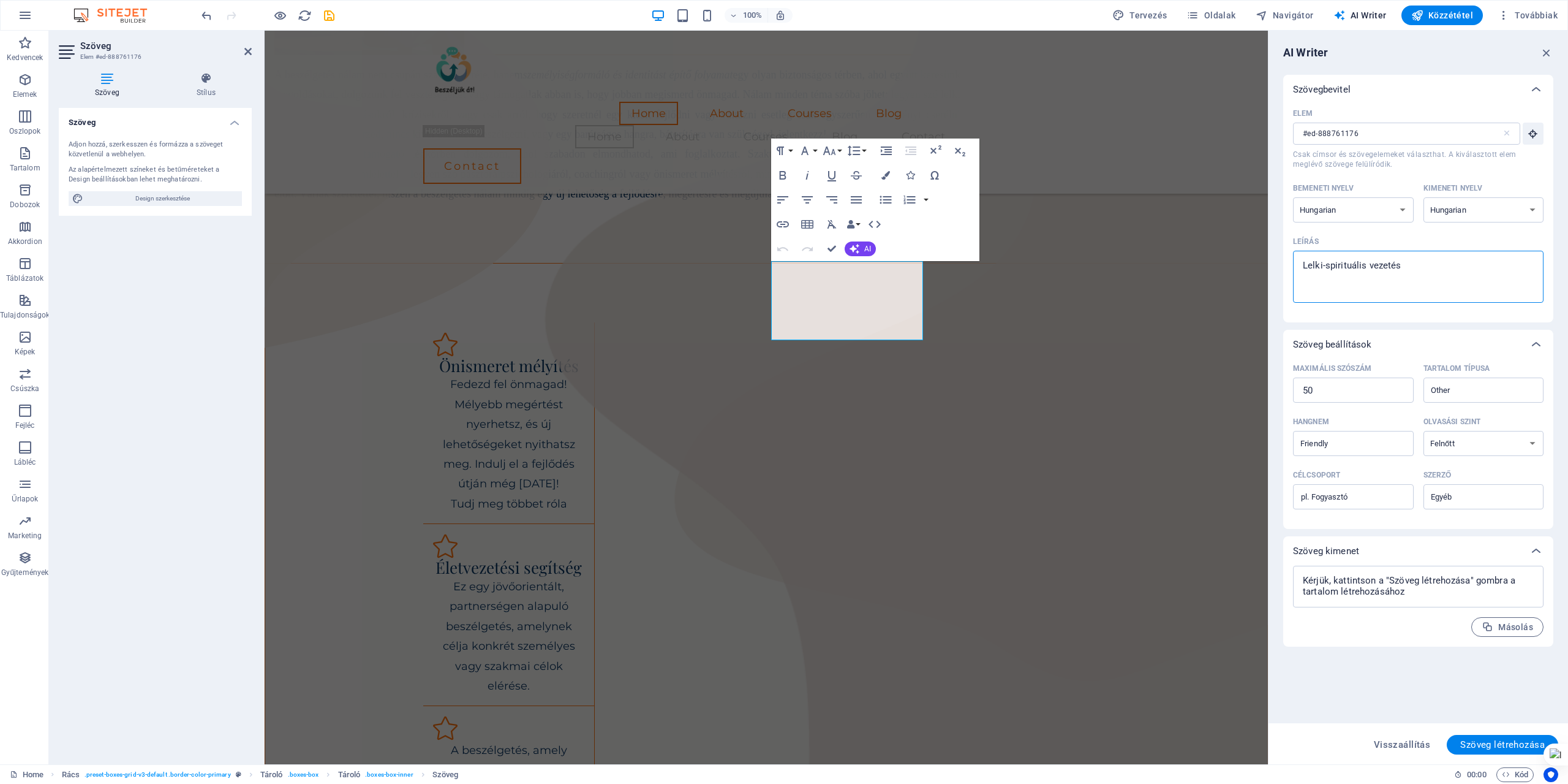
type textarea "Lelki-spirituális vezetés s"
type textarea "x"
type textarea "Lelki-spirituális vezetés sz"
type textarea "x"
type textarea "Lelki-spirituális vezetés szo"
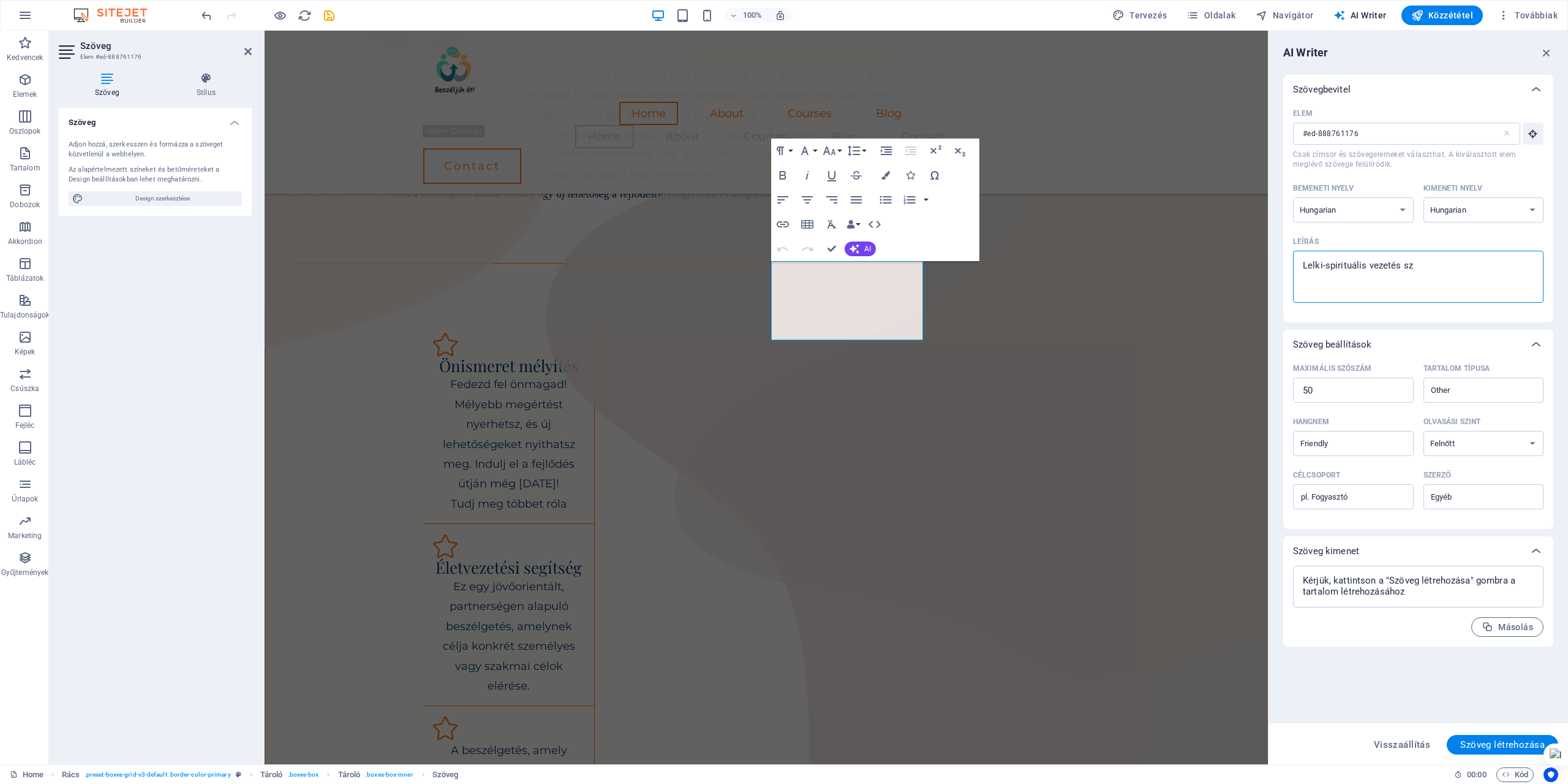
type textarea "x"
type textarea "Lelki-spirituális vezetés szol"
type textarea "x"
type textarea "Lelki-spirituális vezetés szolg"
type textarea "x"
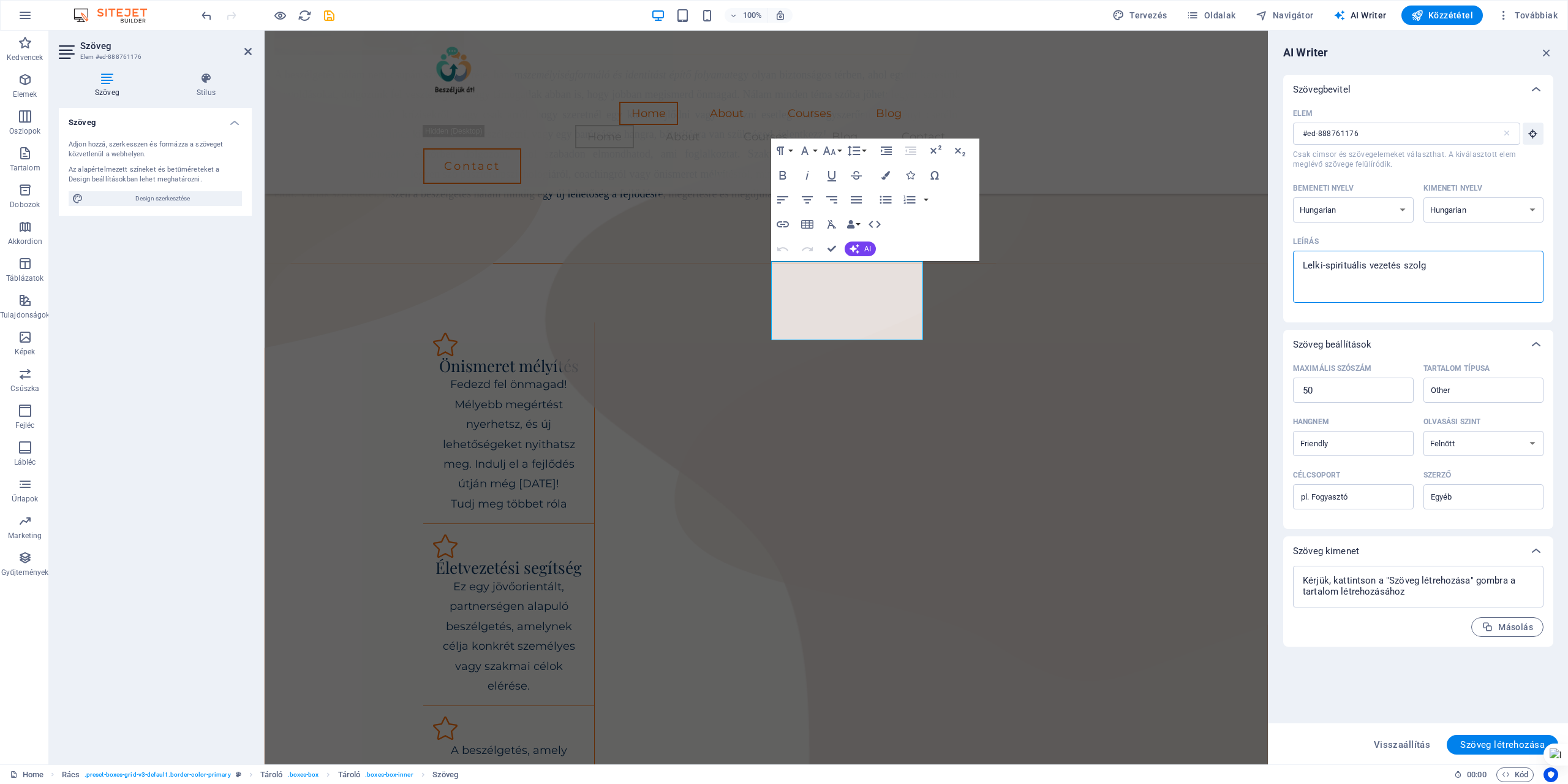
type textarea "Lelki-spirituális vezetés szolgá"
type textarea "x"
type textarea "Lelki-spirituális vezetés szolgál"
type textarea "x"
type textarea "Lelki-spirituális vezetés szolgált"
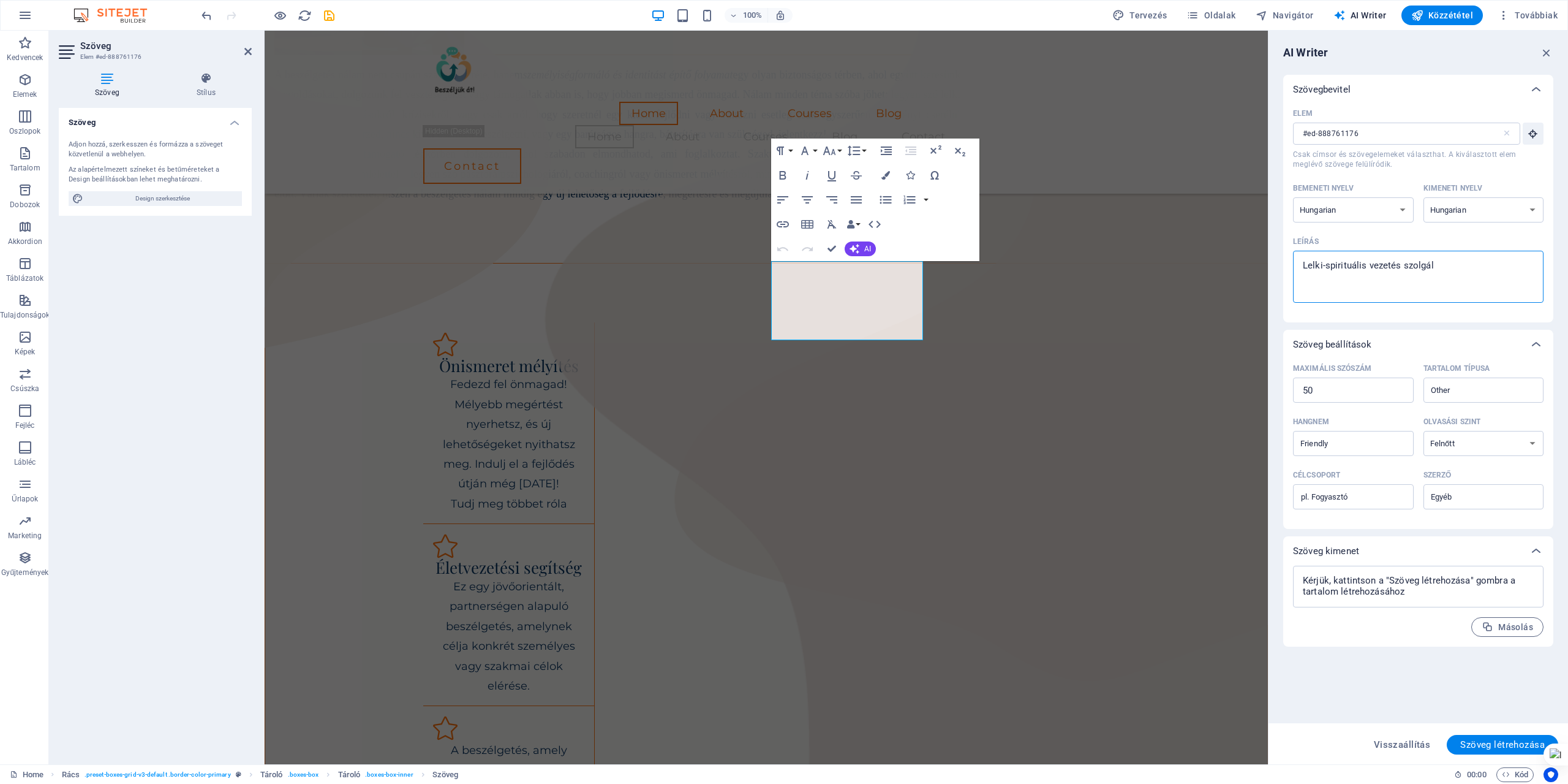
type textarea "x"
type textarea "Lelki-spirituális vezetés szolgálta"
type textarea "x"
type textarea "Lelki-spirituális vezetés szolgáltat"
type textarea "x"
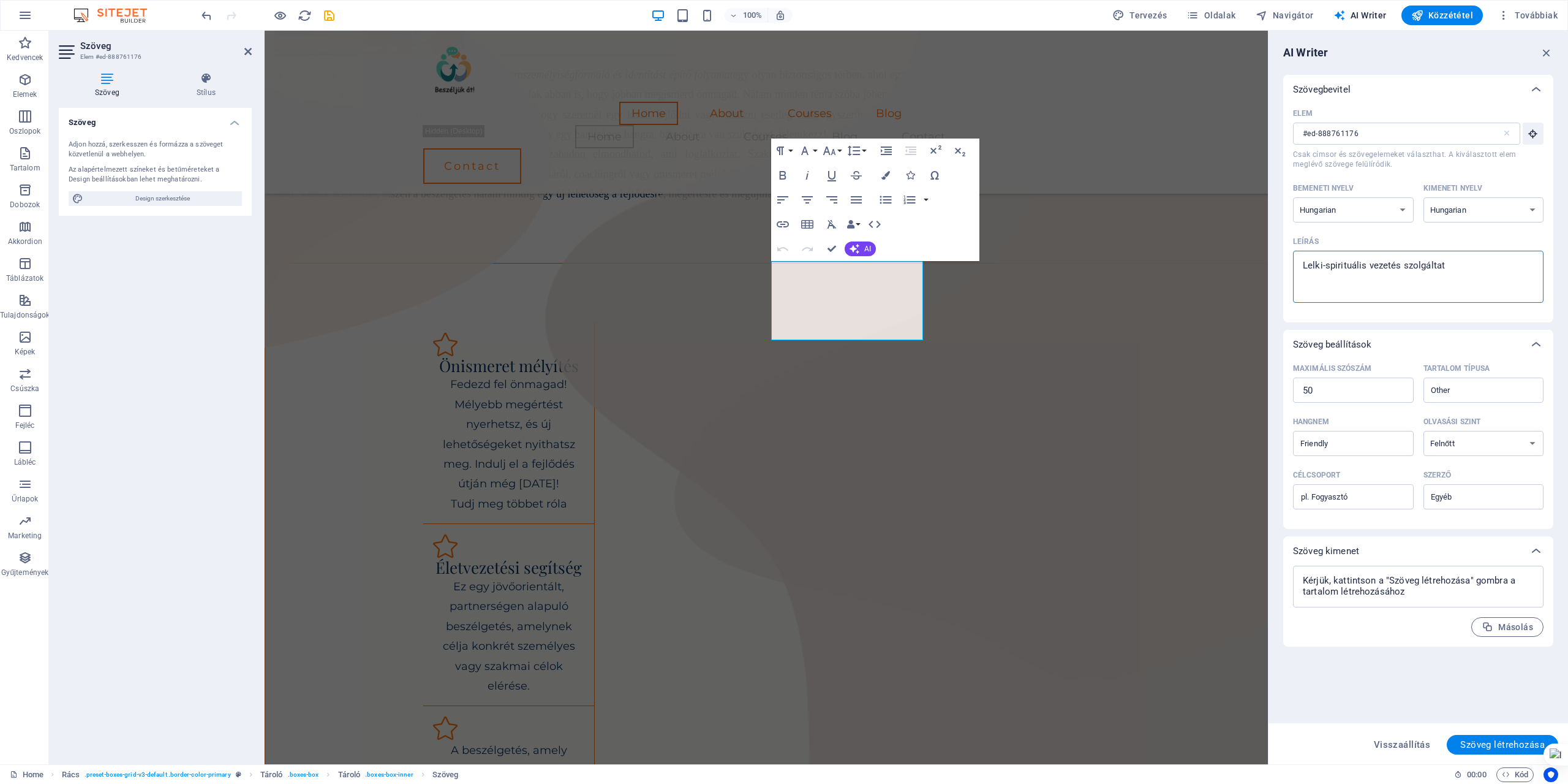
type textarea "Lelki-spirituális vezetés szolgáltaté"
type textarea "x"
type textarea "Lelki-spirituális vezetés szolgáltatés"
type textarea "x"
type textarea "Lelki-spirituális vezetés szolgáltaté"
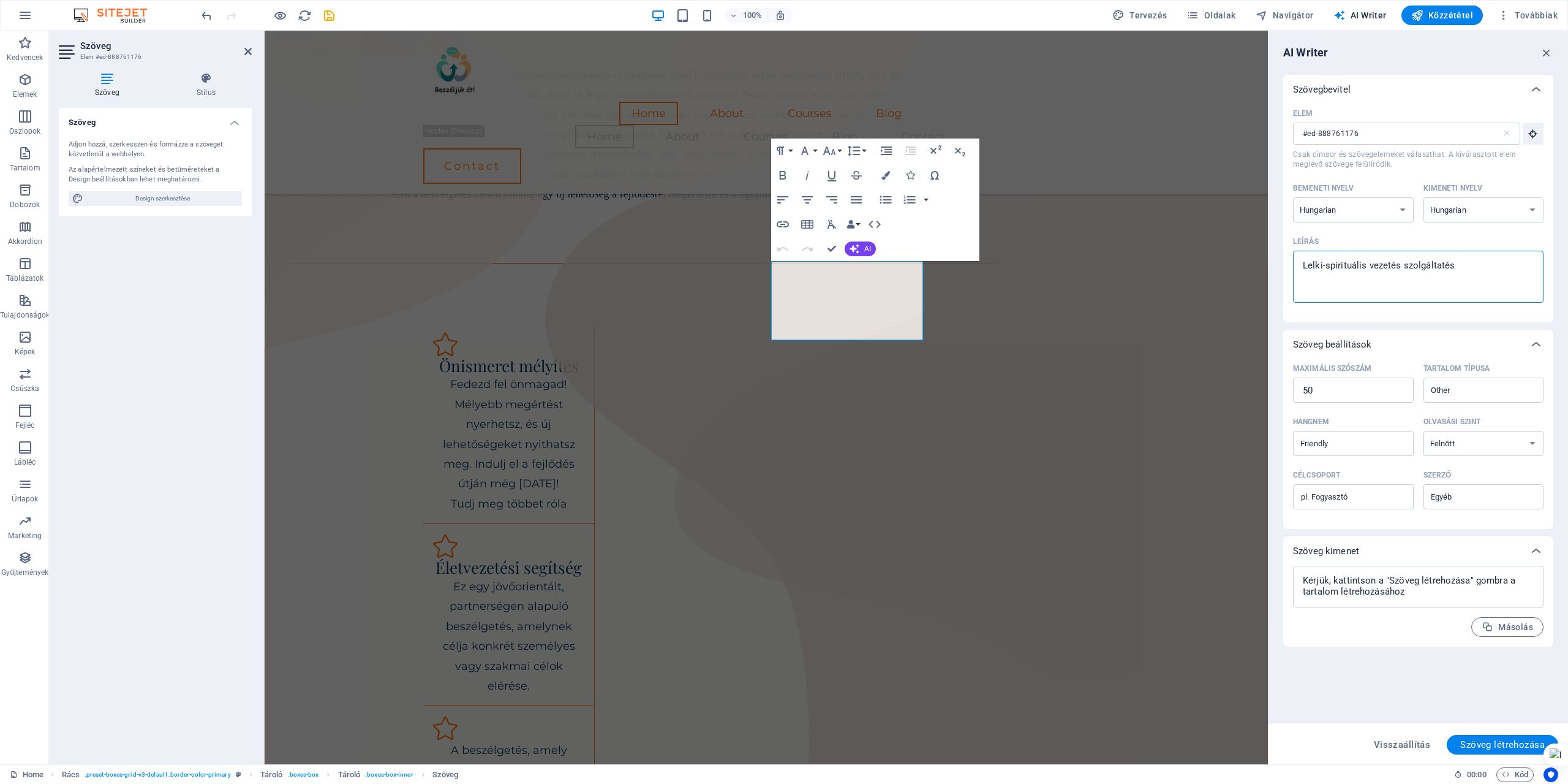
type textarea "x"
type textarea "Lelki-spirituális vezetés szolgáltat"
type textarea "x"
type textarea "Lelki-spirituális vezetés szolgáltatá"
type textarea "x"
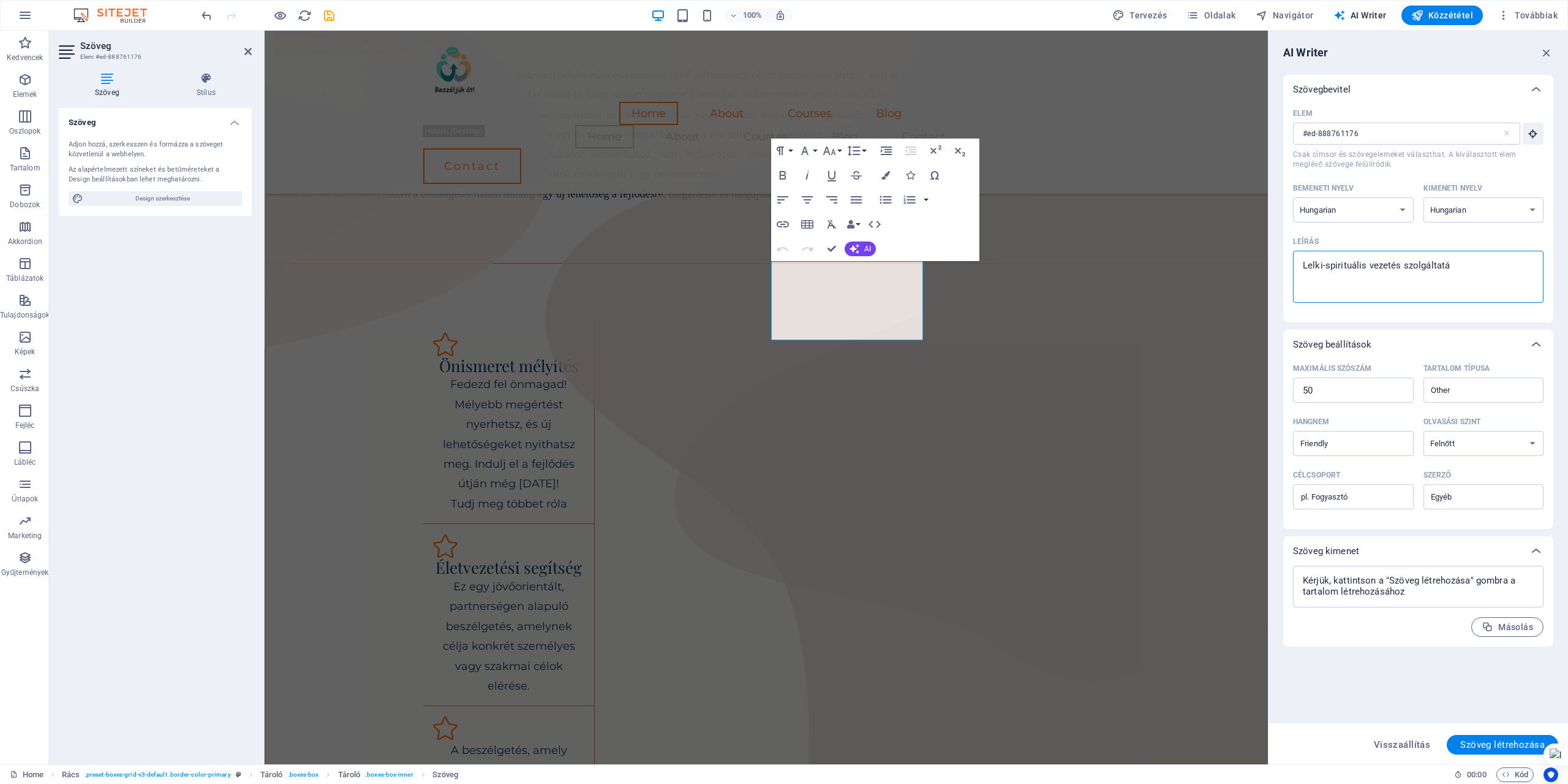
type textarea "Lelki-spirituális vezetés szolgáltatás"
type textarea "x"
type textarea "Lelki-spirituális vezetés szolgáltatást"
type textarea "x"
type textarea "Lelki-spirituális vezetés szolgáltatást"
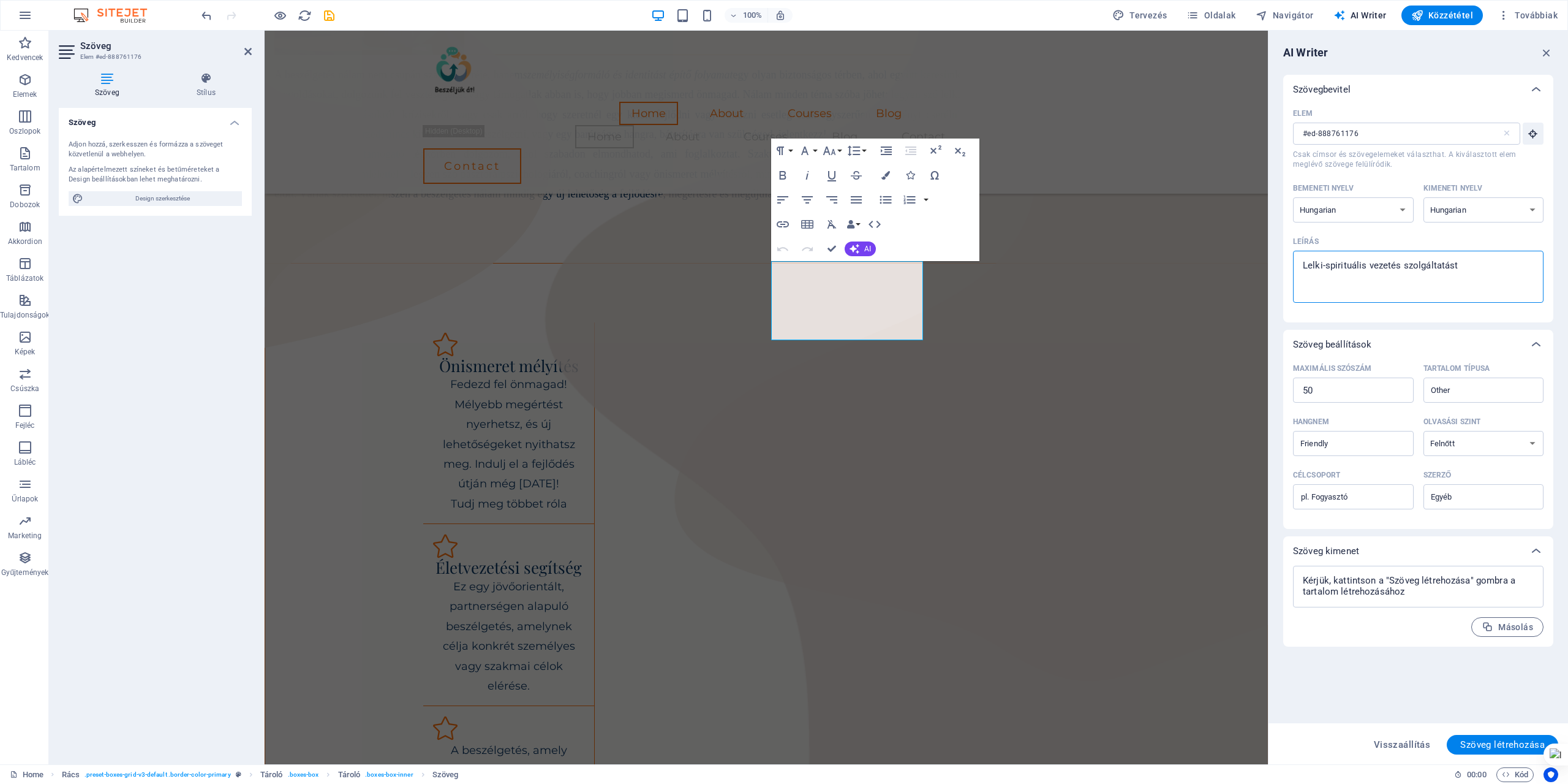
type textarea "x"
type textarea "Lelki-spirituális vezetés szolgáltatást b"
type textarea "x"
type textarea "Lelki-spirituális vezetés szolgáltatást be"
type textarea "x"
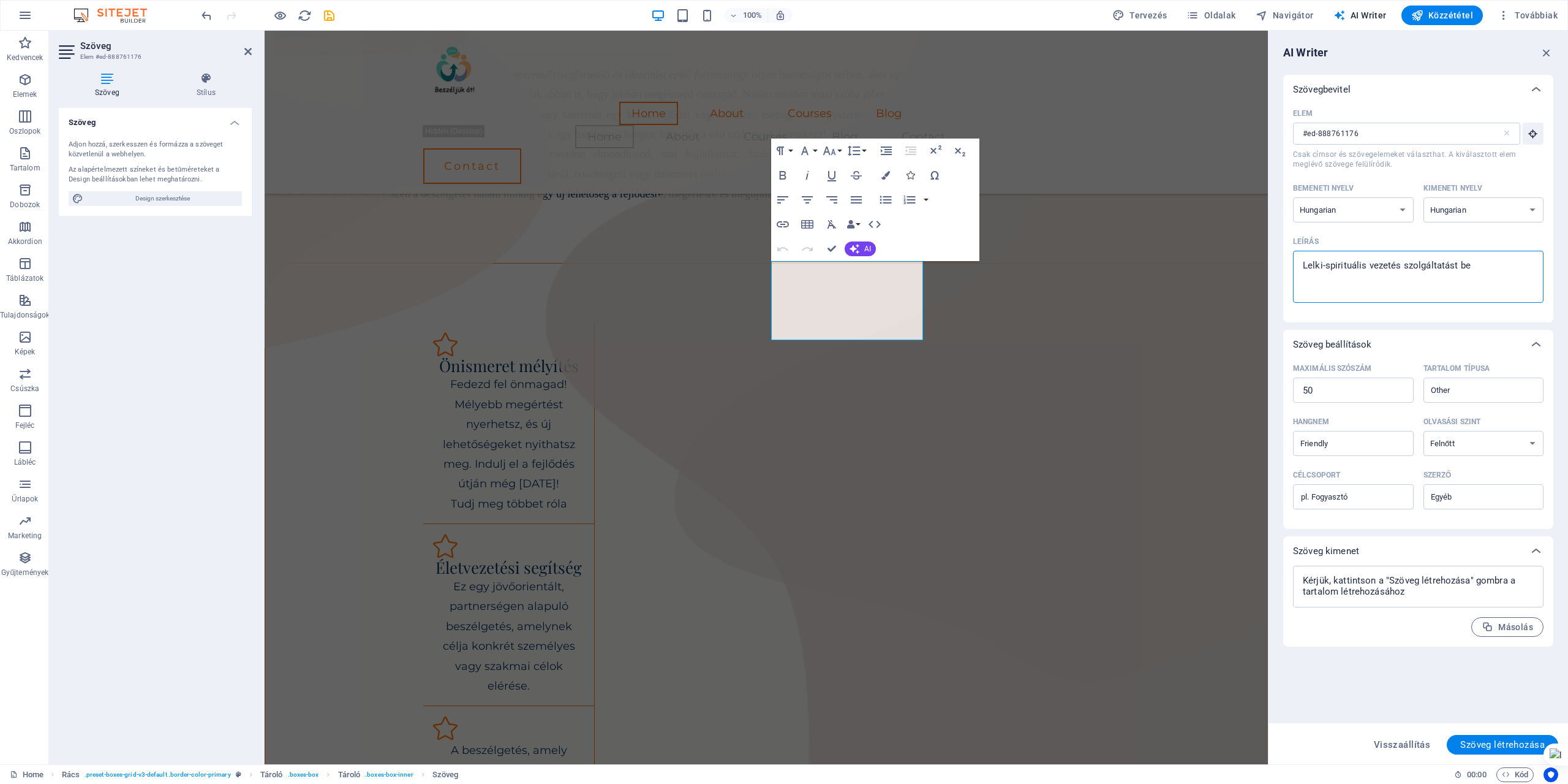
type textarea "Lelki-spirituális vezetés szolgáltatást bem"
type textarea "x"
type textarea "Lelki-spirituális vezetés szolgáltatást bemu"
type textarea "x"
type textarea "Lelki-spirituális vezetés szolgáltatást bemut"
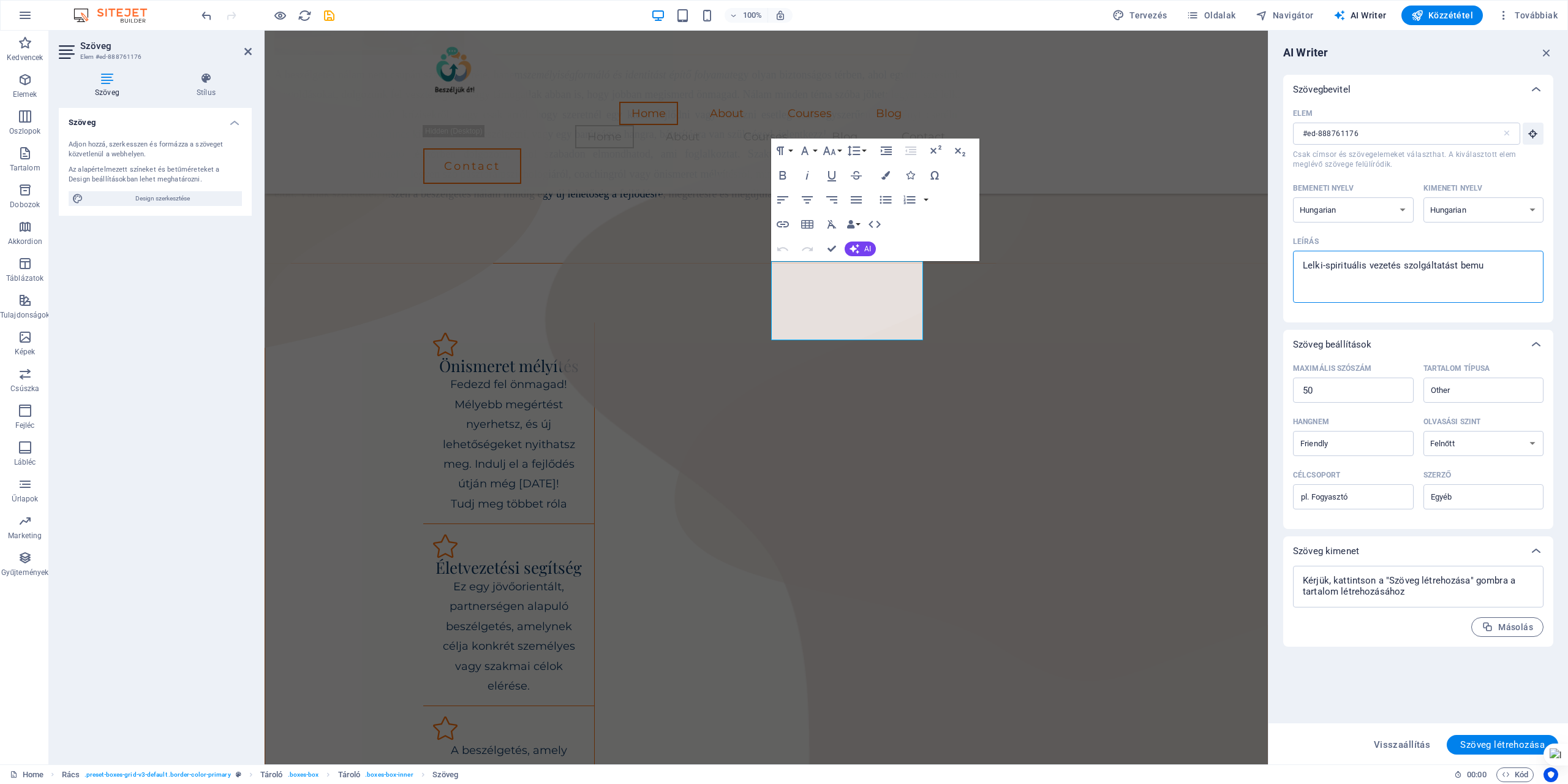
type textarea "x"
type textarea "Lelki-spirituális vezetés szolgáltatást bemuta"
type textarea "x"
type textarea "Lelki-spirituális vezetés szolgáltatást bemutat"
type textarea "x"
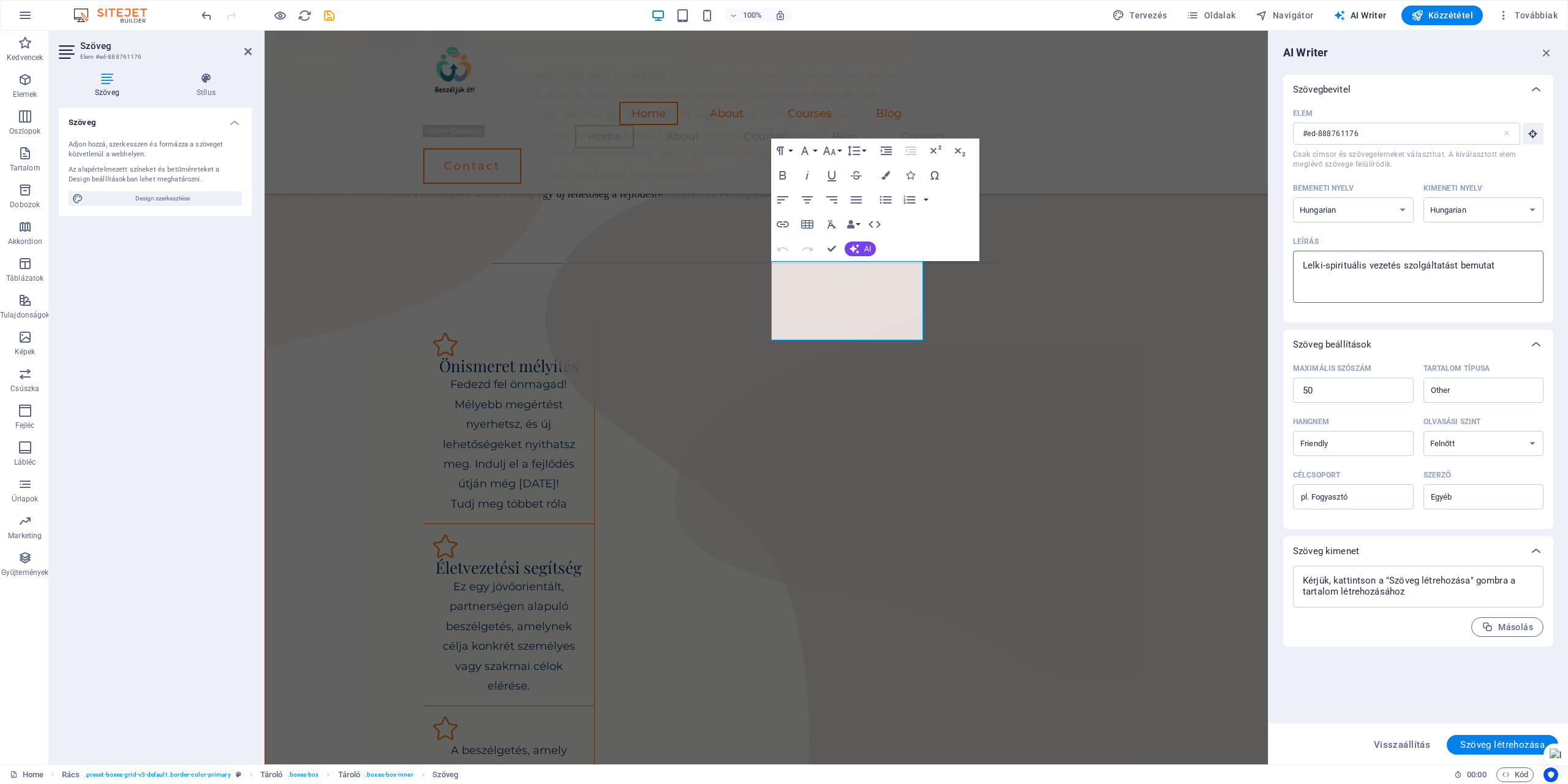
type textarea "Lelki-spirituális vezetés szolgáltatást bemutatő"
type textarea "x"
type textarea "Lelki-spirituális vezetés szolgáltatást bemutat"
type textarea "x"
type textarea "Lelki-spirituális vezetés szolgáltatást bemutató"
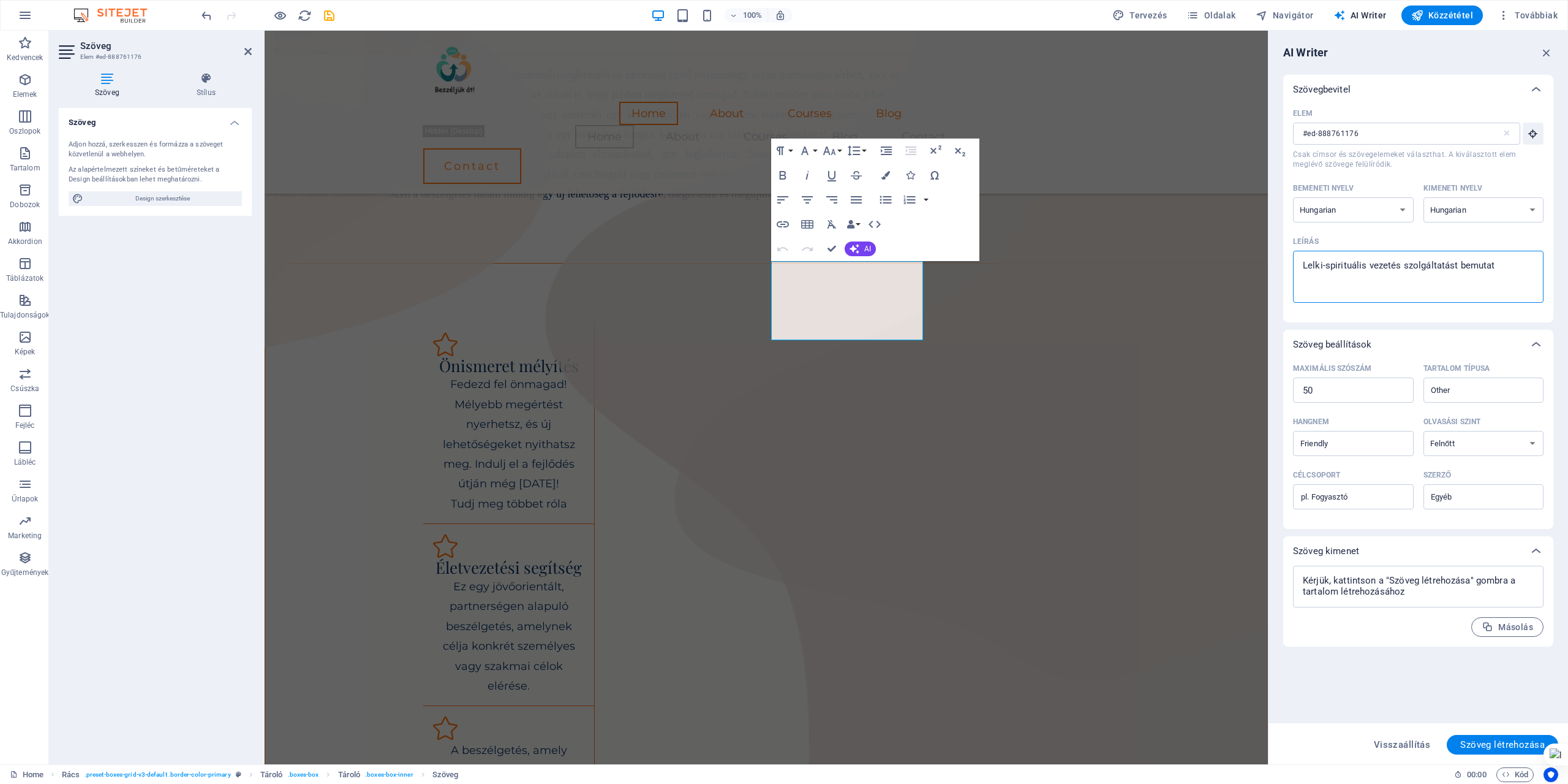
type textarea "x"
type textarea "Lelki-spirituális vezetés szolgáltatást bemutatót"
type textarea "x"
click at [1529, 387] on div "Other ​" at bounding box center [1484, 390] width 121 height 25
type textarea "Lelki-spirituális vezetés szolgáltatást bemutatót"
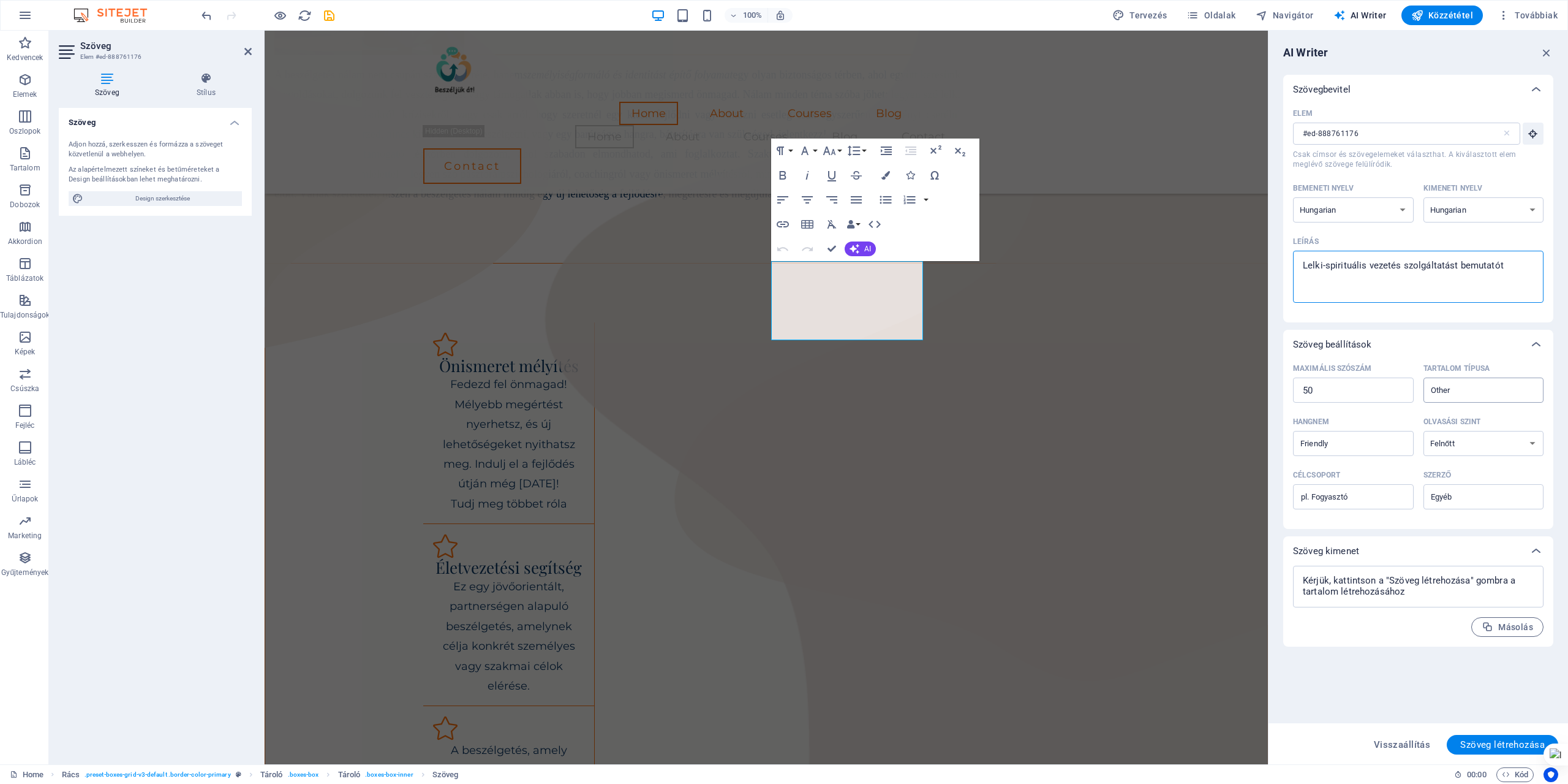
click at [1520, 387] on input "Other" at bounding box center [1474, 390] width 93 height 18
type textarea "x"
click at [1457, 391] on input "Other" at bounding box center [1474, 390] width 93 height 18
click at [1479, 418] on span "Marketing szöveg" at bounding box center [1470, 420] width 73 height 13
type input "Marketing copy"
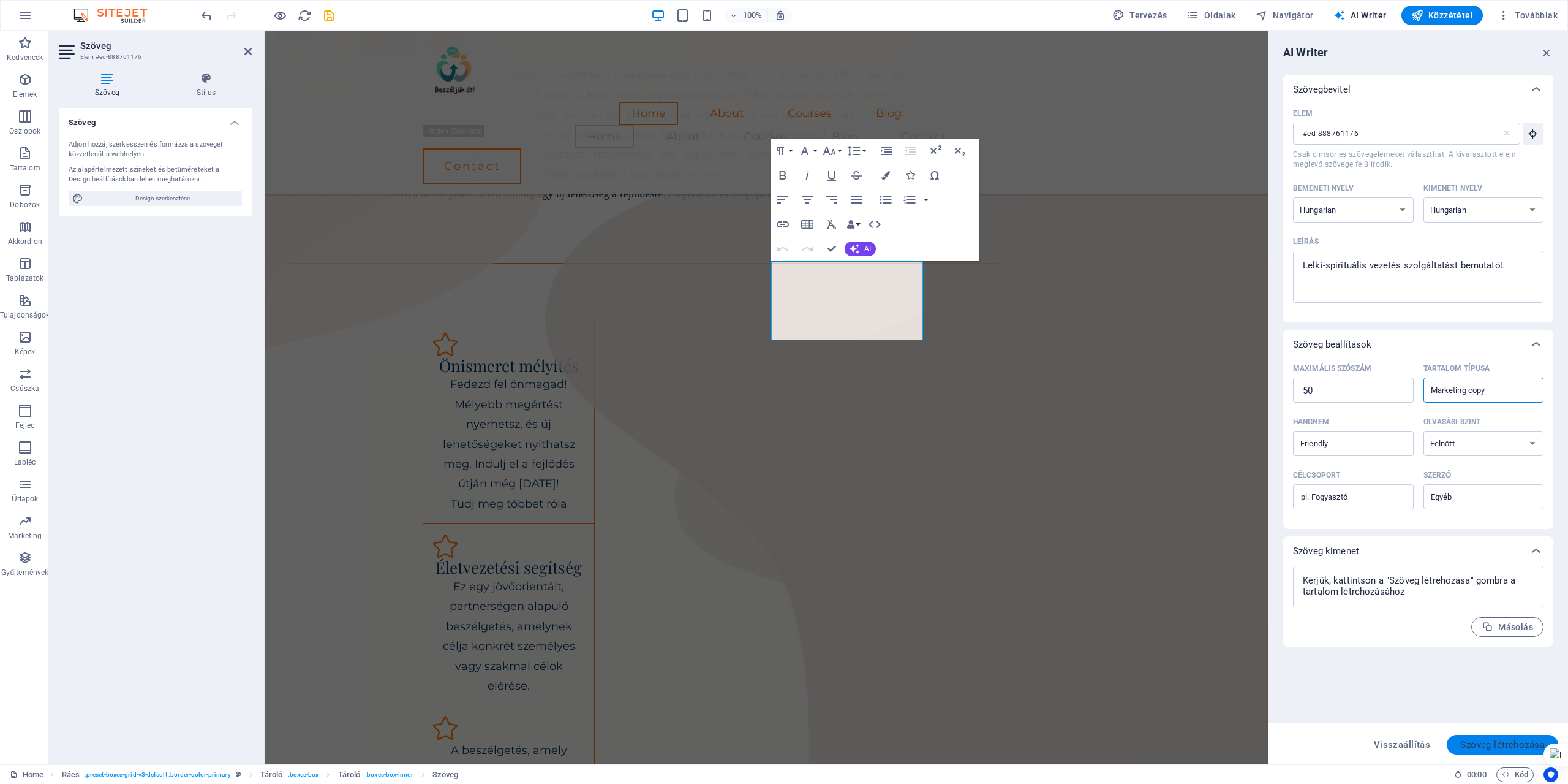
click at [1483, 746] on span "Szöveg létrehozása" at bounding box center [1502, 745] width 84 height 10
type textarea "x"
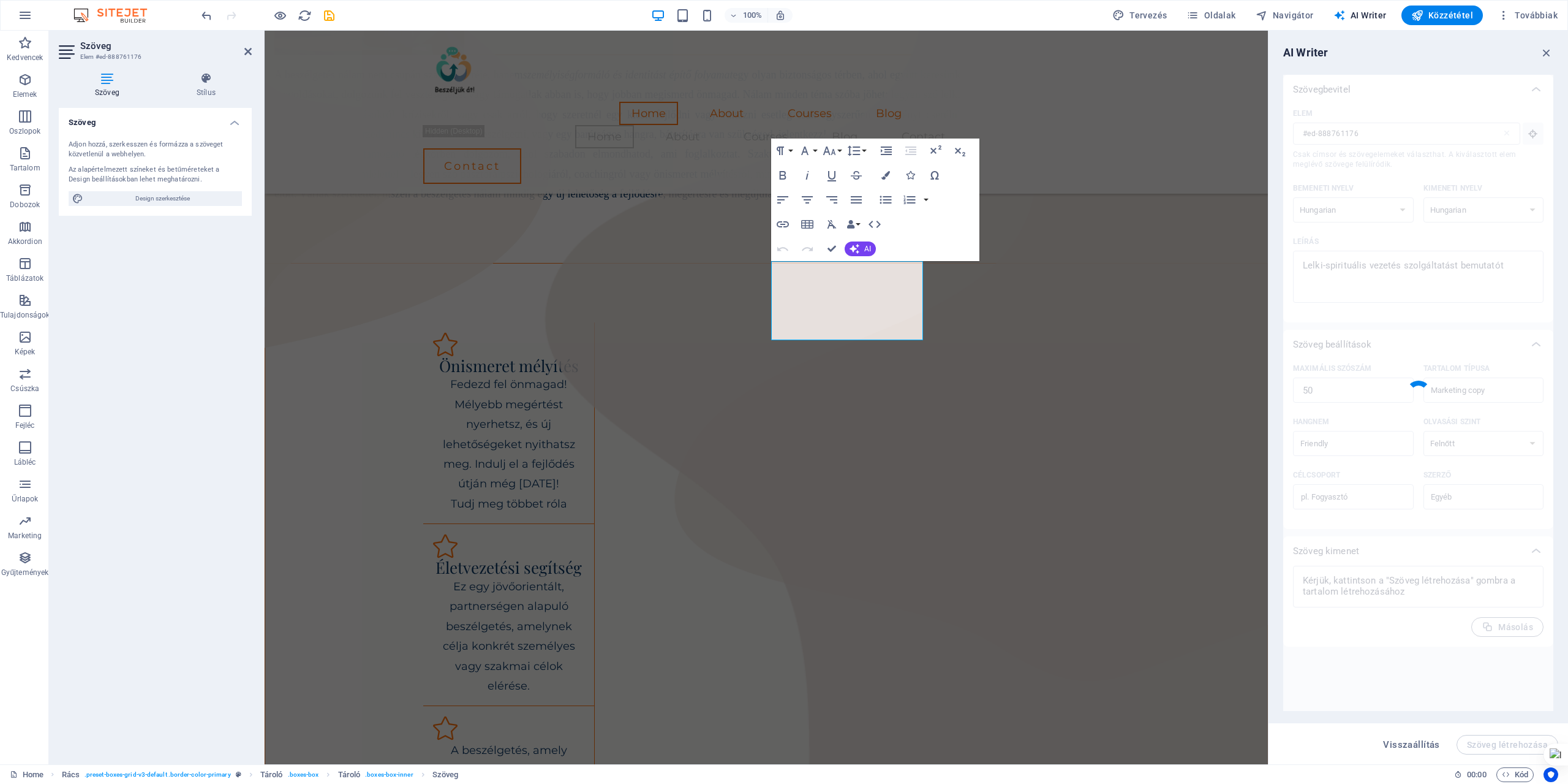
type textarea "x"
type textarea "Fedezd fel a lelki-spirituális vezetés varázsát! Segítünk megtalálni az utadat,…"
type textarea "x"
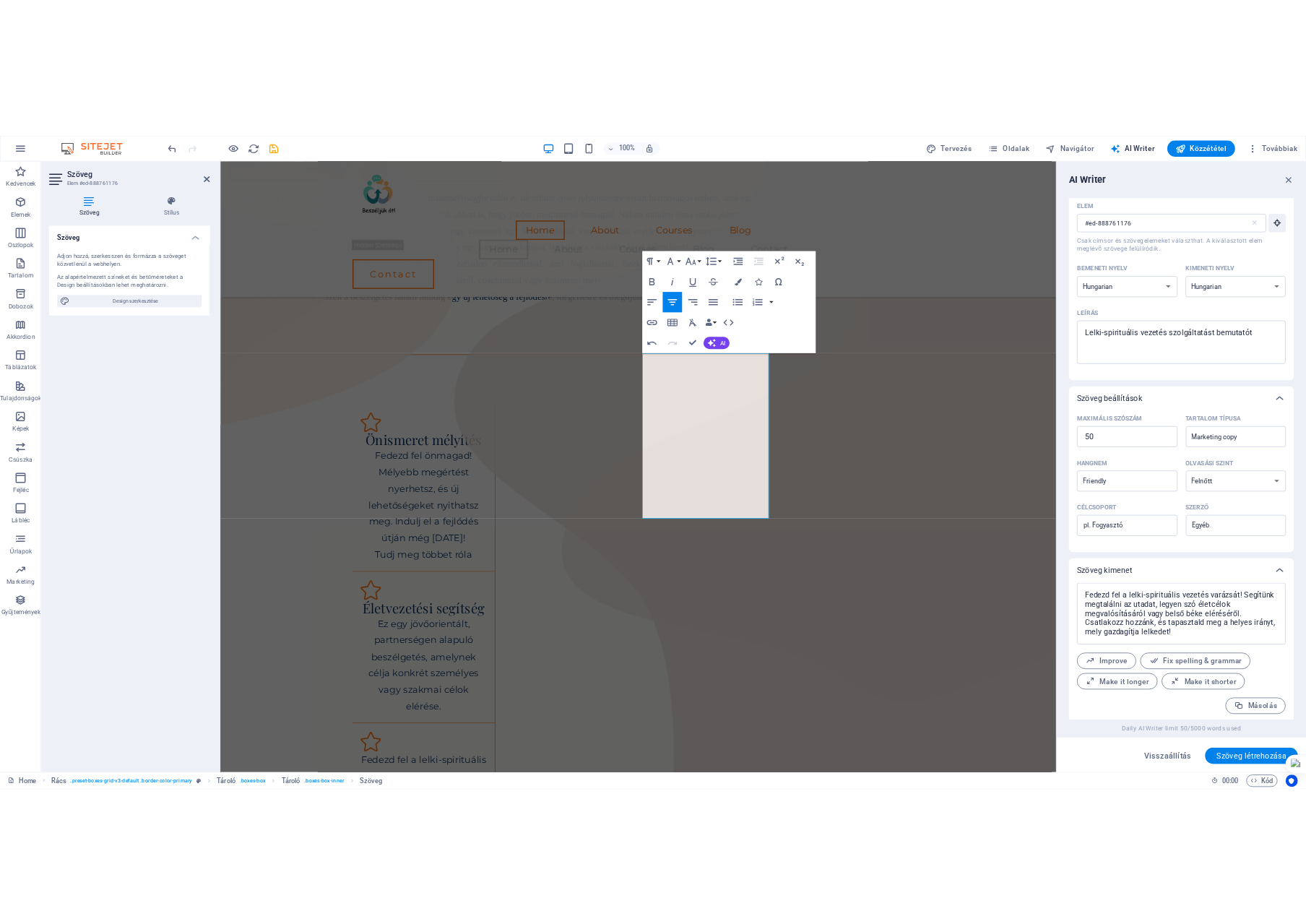
scroll to position [37, 0]
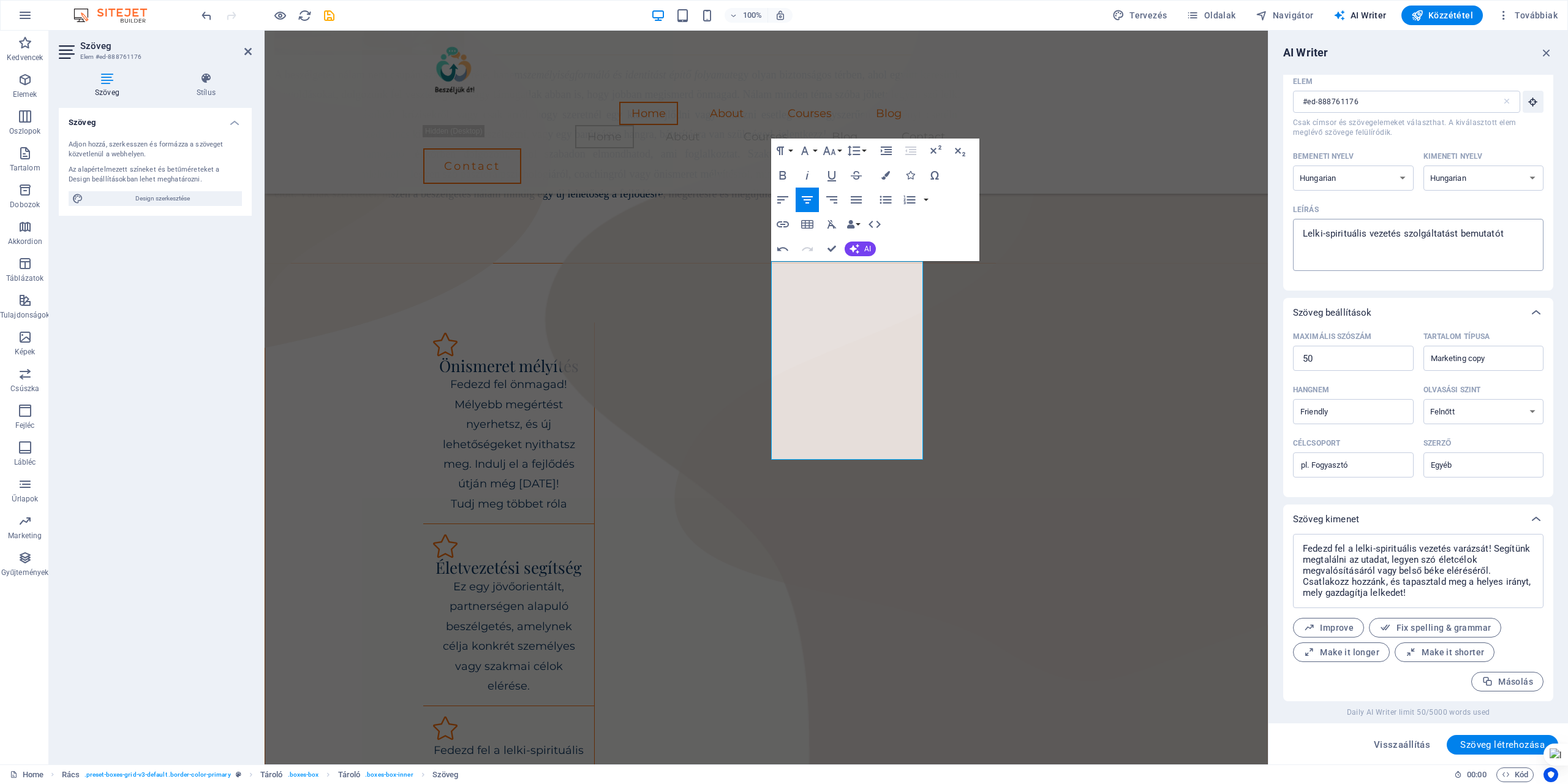
type textarea "x"
drag, startPoint x: 1459, startPoint y: 230, endPoint x: 1520, endPoint y: 232, distance: 61.0
click at [1520, 232] on textarea "Lelki-spirituális vezetés szolgáltatást bemutatót" at bounding box center [1419, 245] width 239 height 40
type textarea "Lelki-spirituális vezetés szolgáltatást i"
type textarea "x"
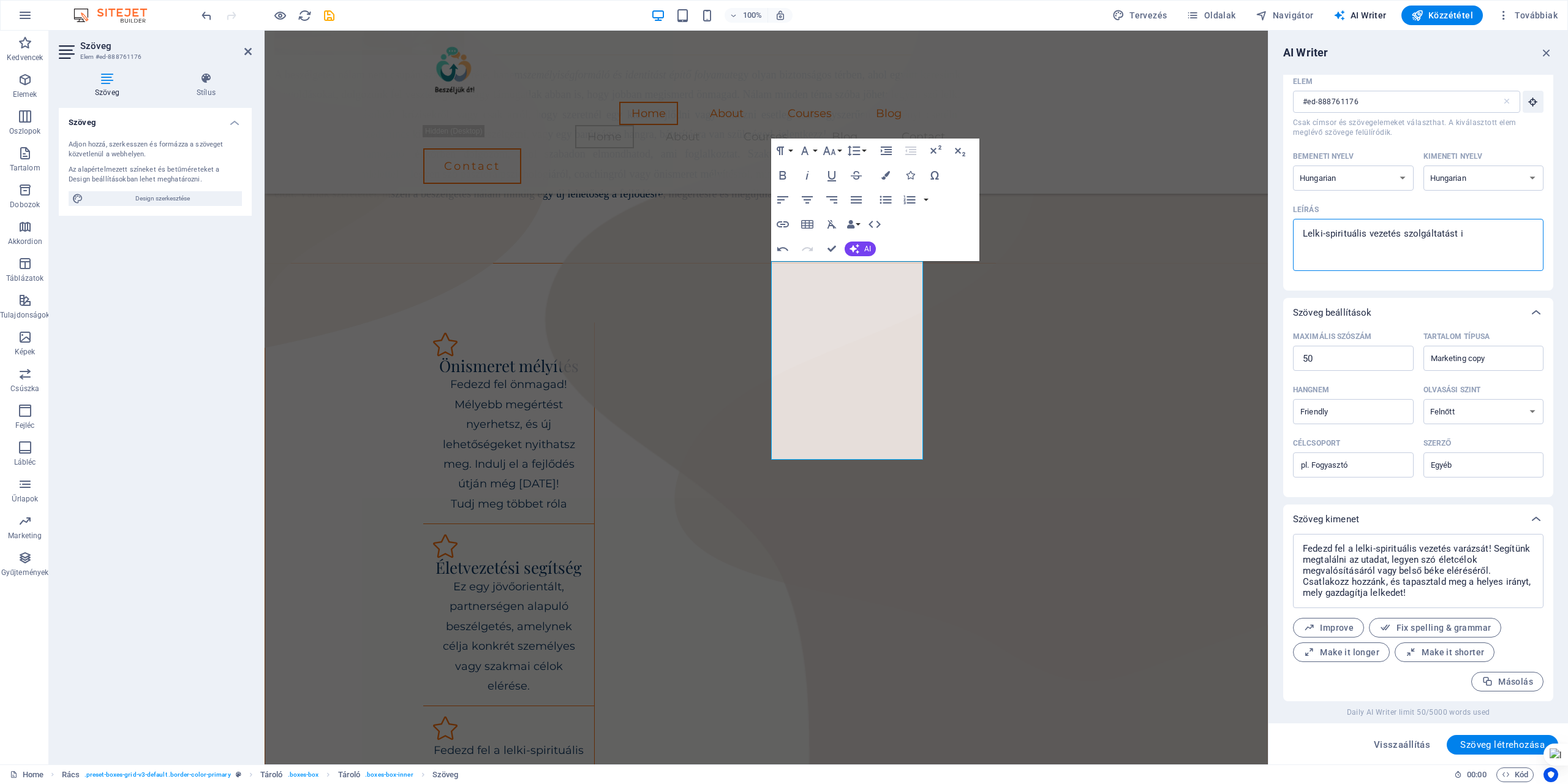
type textarea "Lelki-spirituális vezetés szolgáltatást ig"
type textarea "x"
type textarea "Lelki-spirituális vezetés szolgáltatást igé"
type textarea "x"
type textarea "Lelki-spirituális vezetés szolgáltatást igén"
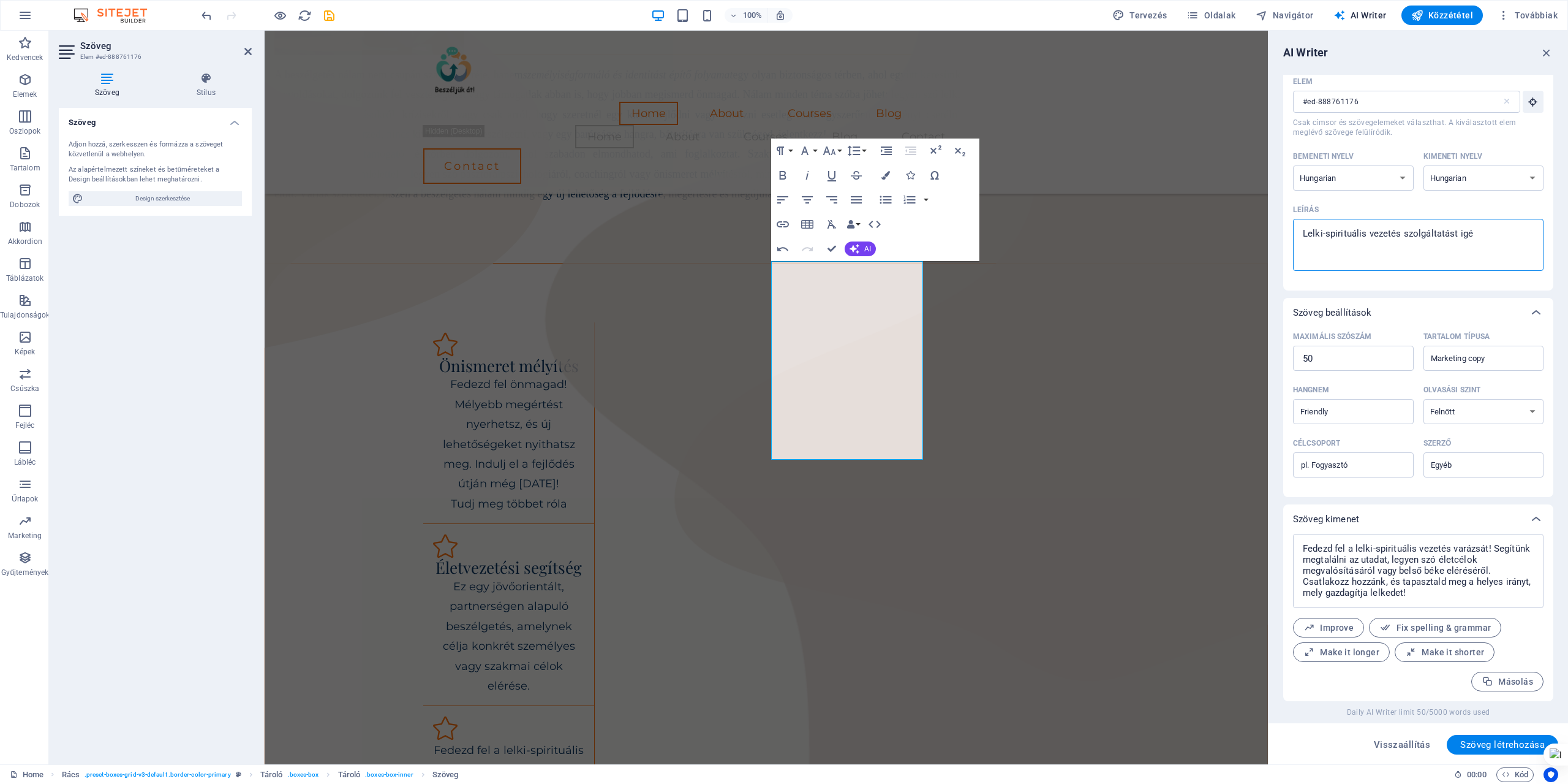
type textarea "x"
type textarea "Lelki-spirituális vezetés szolgáltatást igény"
type textarea "x"
type textarea "Lelki-spirituális vezetés szolgáltatást igényb"
type textarea "x"
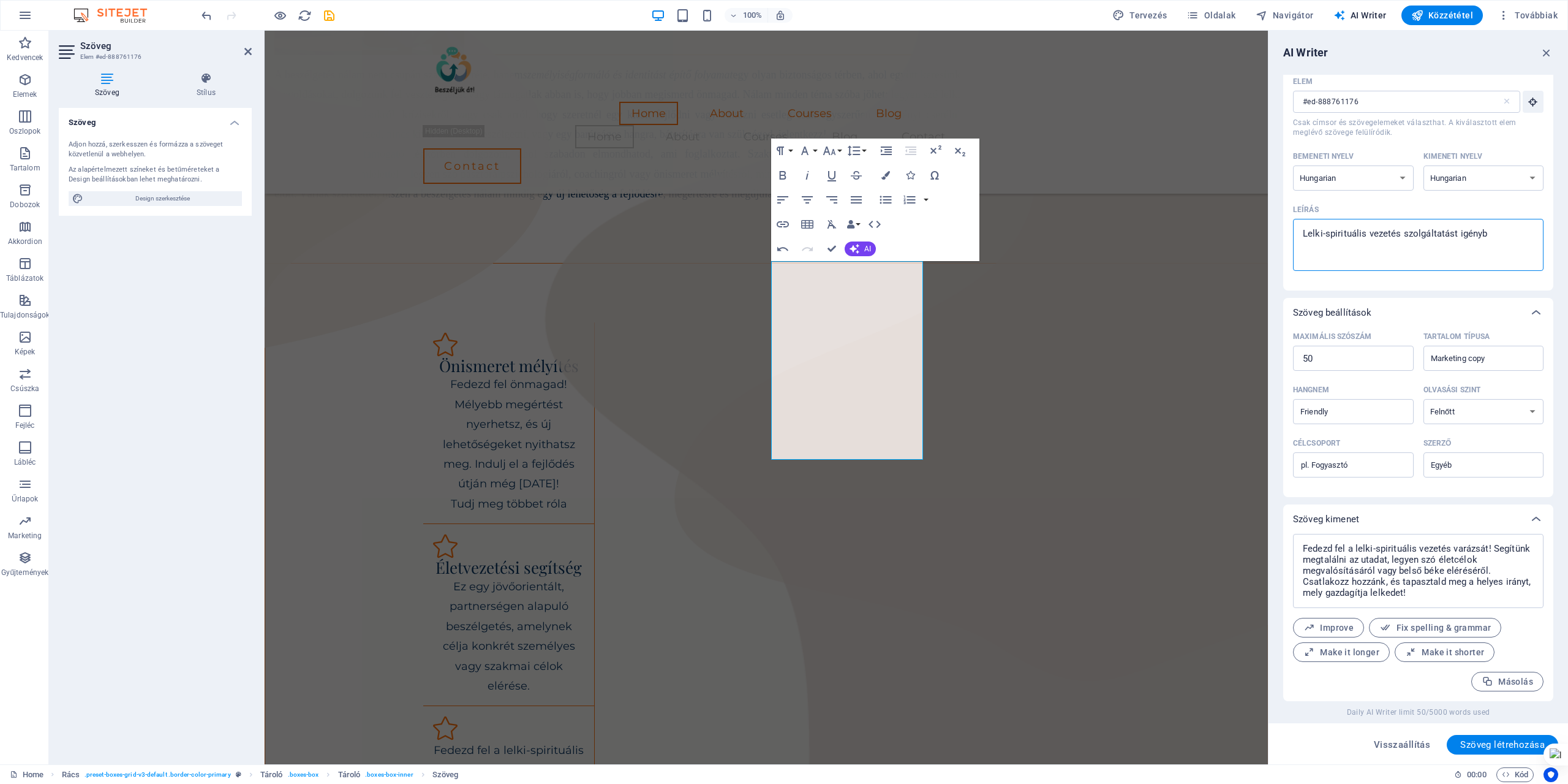
type textarea "Lelki-spirituális vezetés szolgáltatást igénybe"
type textarea "x"
type textarea "Lelki-spirituális vezetés szolgáltatást igénybe"
type textarea "x"
type textarea "Lelki-spirituális vezetés szolgáltatást igénybe v"
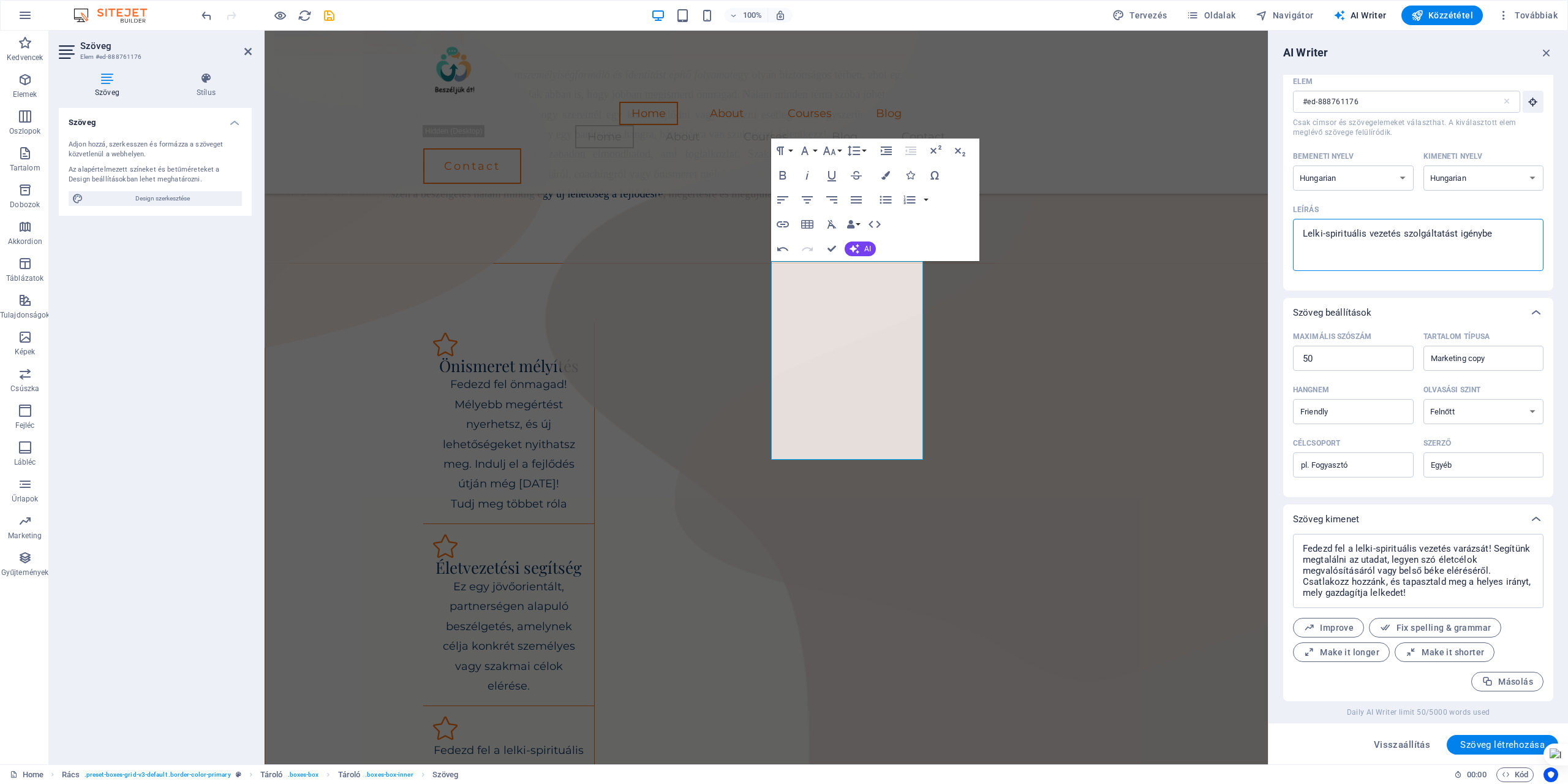
type textarea "x"
type textarea "Lelki-spirituális vezetés szolgáltatást igénybe ve"
type textarea "x"
type textarea "Lelki-spirituális vezetés szolgáltatást igénybe vev"
type textarea "x"
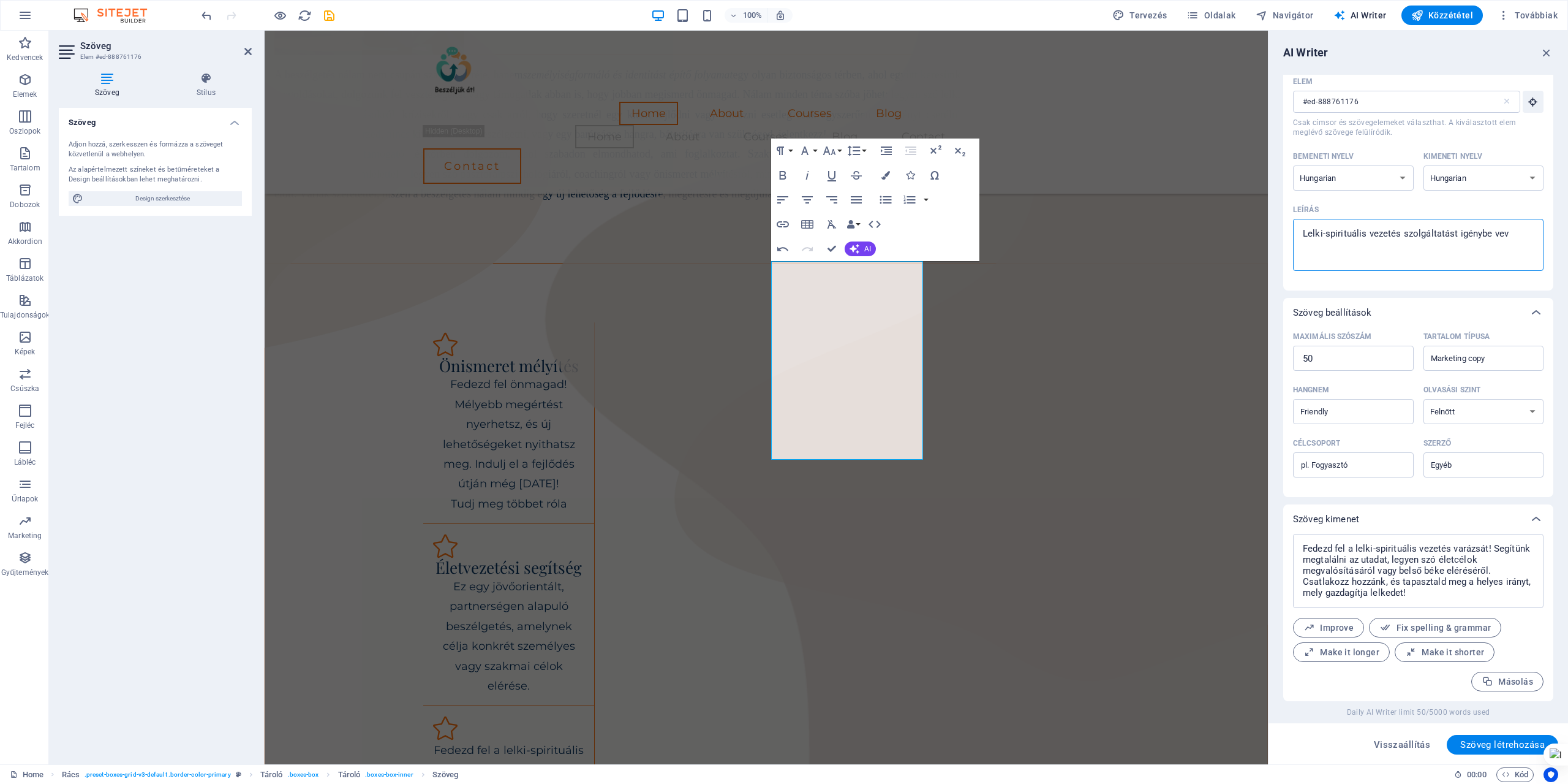
type textarea "Lelki-spirituális vezetés szolgáltatást igénybe vevő"
type textarea "x"
type textarea "Lelki-spirituális vezetés szolgáltatást igénybe vevőh"
type textarea "x"
type textarea "Lelki-spirituális vezetés szolgáltatást igénybe vevőhö"
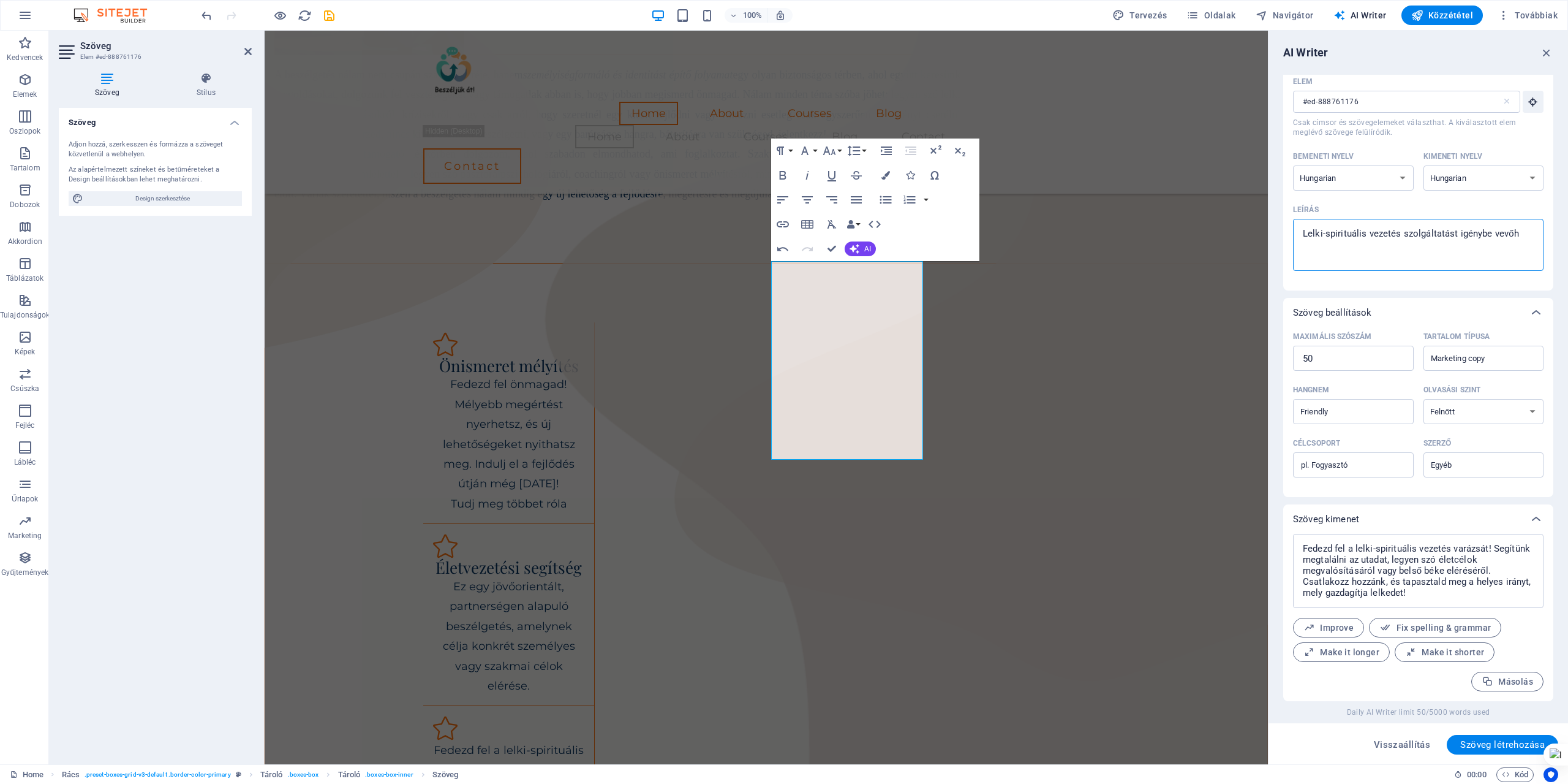
type textarea "x"
type textarea "Lelki-spirituális vezetés szolgáltatást igénybe vevőhöz"
type textarea "x"
type textarea "Lelki-spirituális vezetés szolgáltatást igénybe vevőhöz"
type textarea "x"
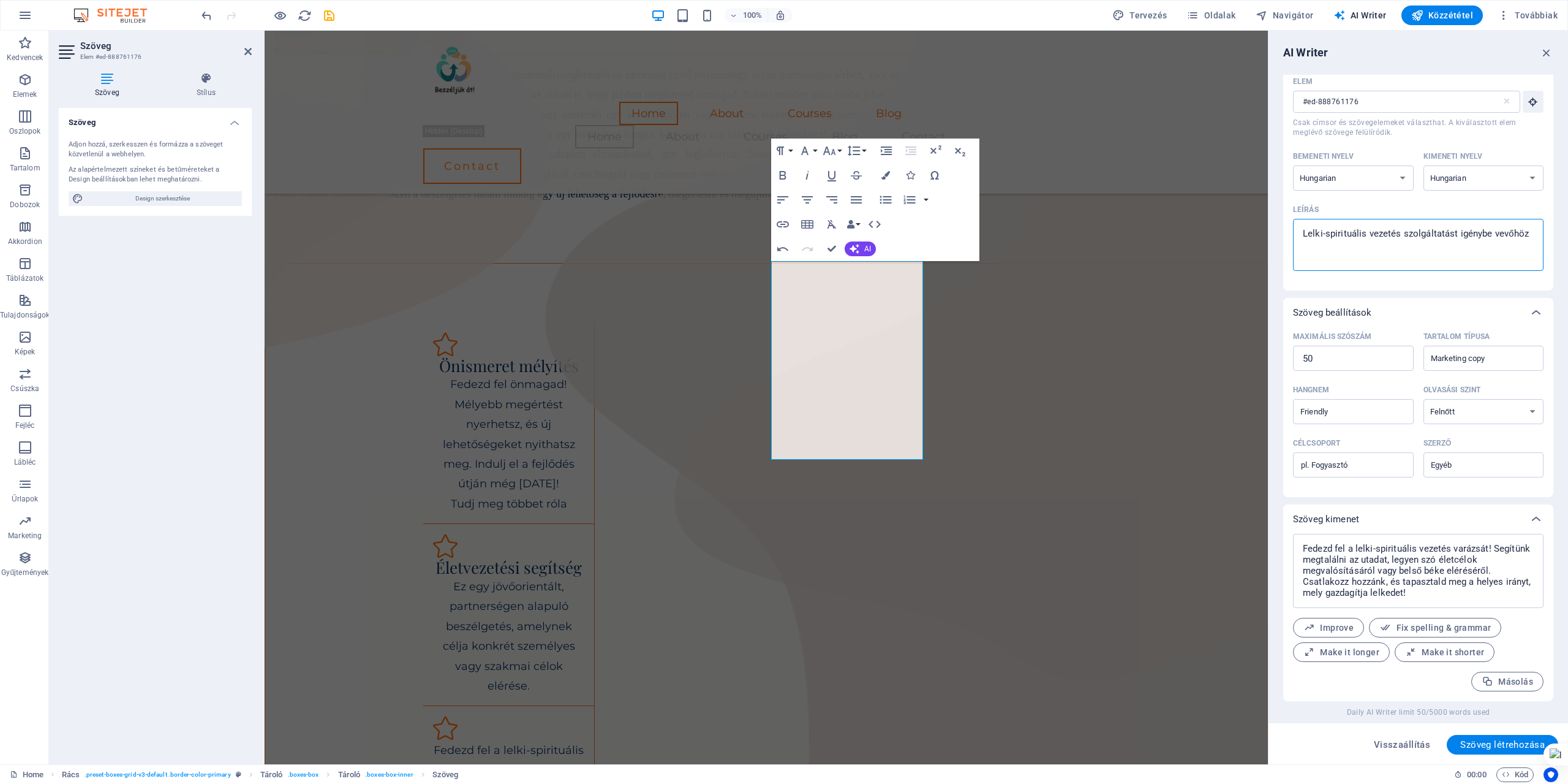
type textarea "Lelki-spirituális vezetés szolgáltatást igénybe vevőhöz k"
type textarea "x"
type textarea "Lelki-spirituális vezetés szolgáltatást igénybe vevőhöz ke"
type textarea "x"
type textarea "Lelki-spirituális vezetés szolgáltatást igénybe vevőhöz ked"
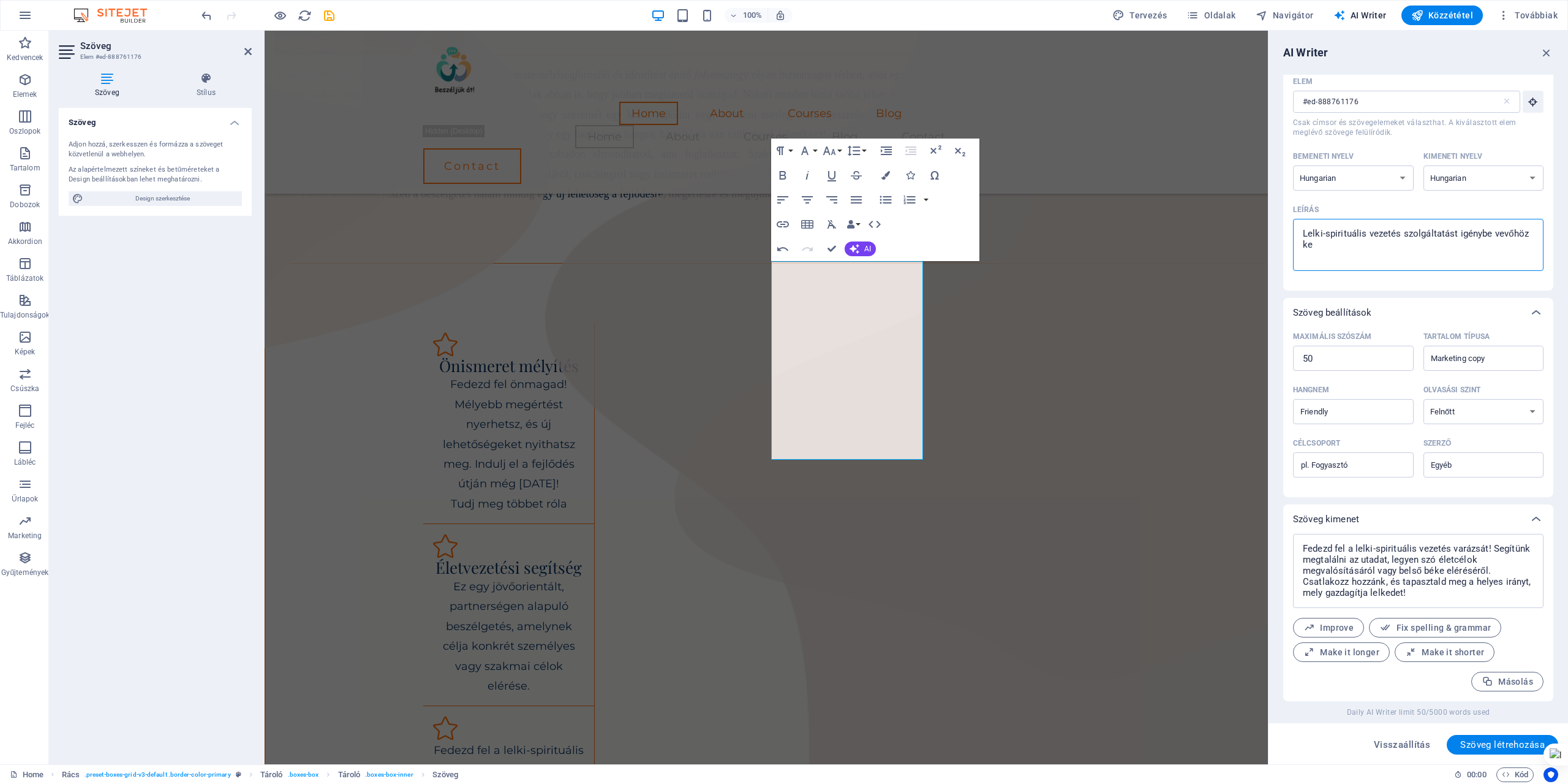
type textarea "x"
type textarea "Lelki-spirituális vezetés szolgáltatást igénybe vevőhöz kedv"
type textarea "x"
type textarea "Lelki-spirituális vezetés szolgáltatást igénybe vevőhöz kedv"
type textarea "x"
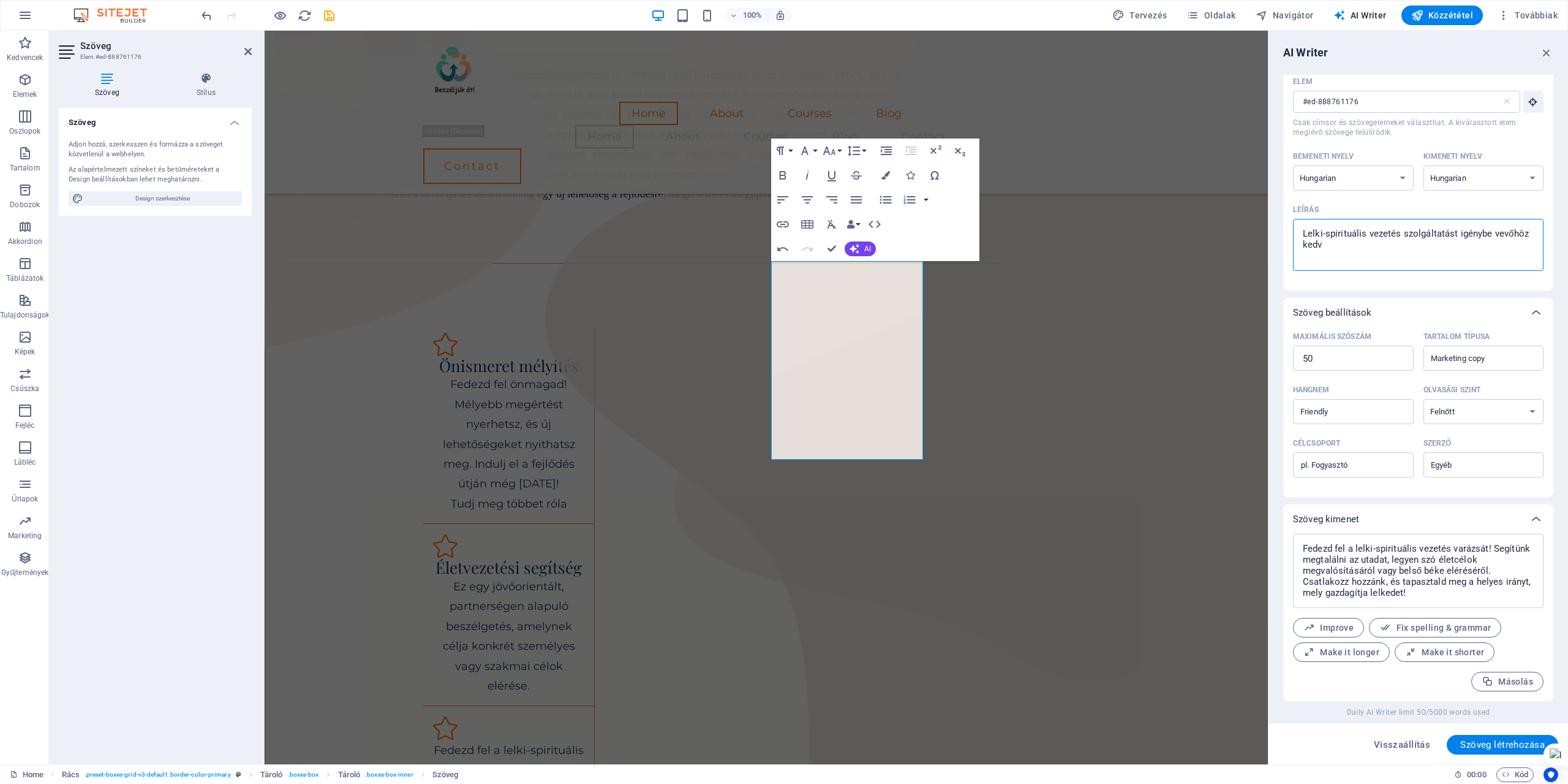
type textarea "Lelki-spirituális vezetés szolgáltatást igénybe vevőhöz kedv c"
type textarea "x"
type textarea "Lelki-spirituális vezetés szolgáltatást igénybe vevőhöz kedv cs"
type textarea "x"
type textarea "Lelki-spirituális vezetés szolgáltatást igénybe vevőhöz kedv csi"
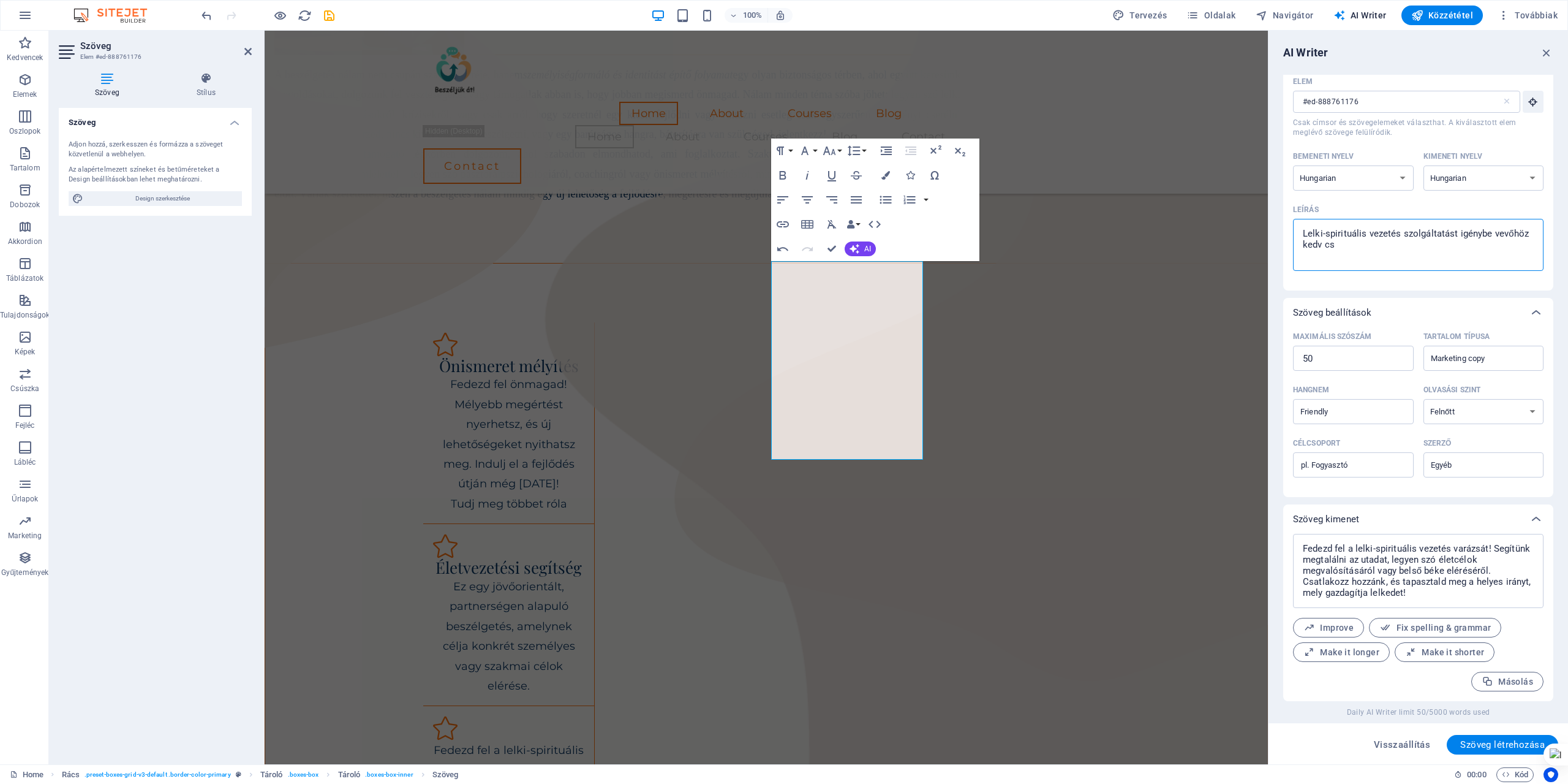
type textarea "x"
type textarea "Lelki-spirituális vezetés szolgáltatást igénybe vevőhöz kedv csil"
type textarea "x"
type textarea "Lelki-spirituális vezetés szolgáltatást igénybe vevőhöz kedv csilá"
type textarea "x"
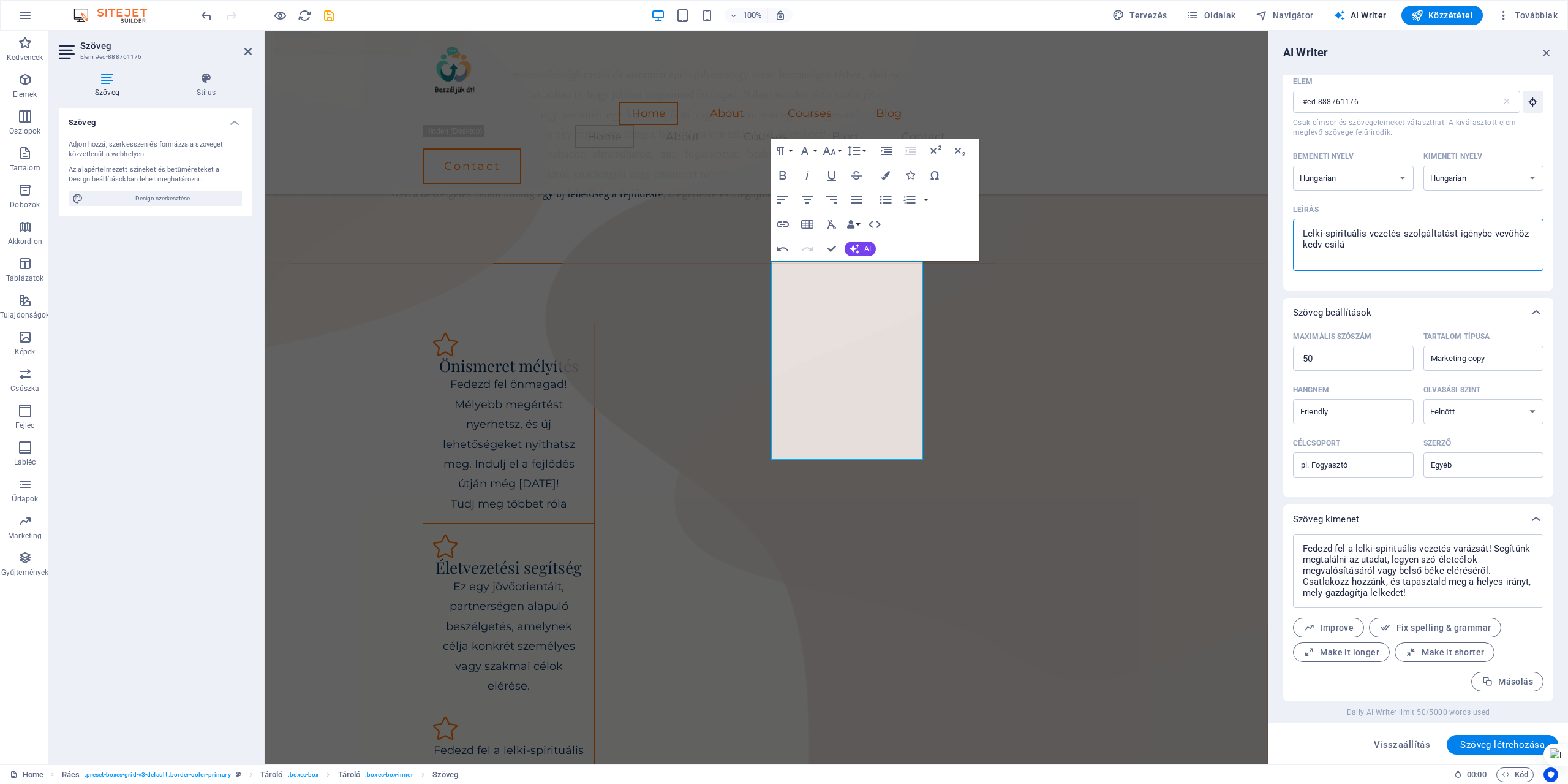
type textarea "Lelki-spirituális vezetés szolgáltatást igénybe vevőhöz kedv csilál"
type textarea "x"
type textarea "Lelki-spirituális vezetés szolgáltatást igénybe vevőhöz kedv csiláló"
type textarea "x"
type textarea "Lelki-spirituális vezetés szolgáltatást igénybe vevőhöz kedv csilál"
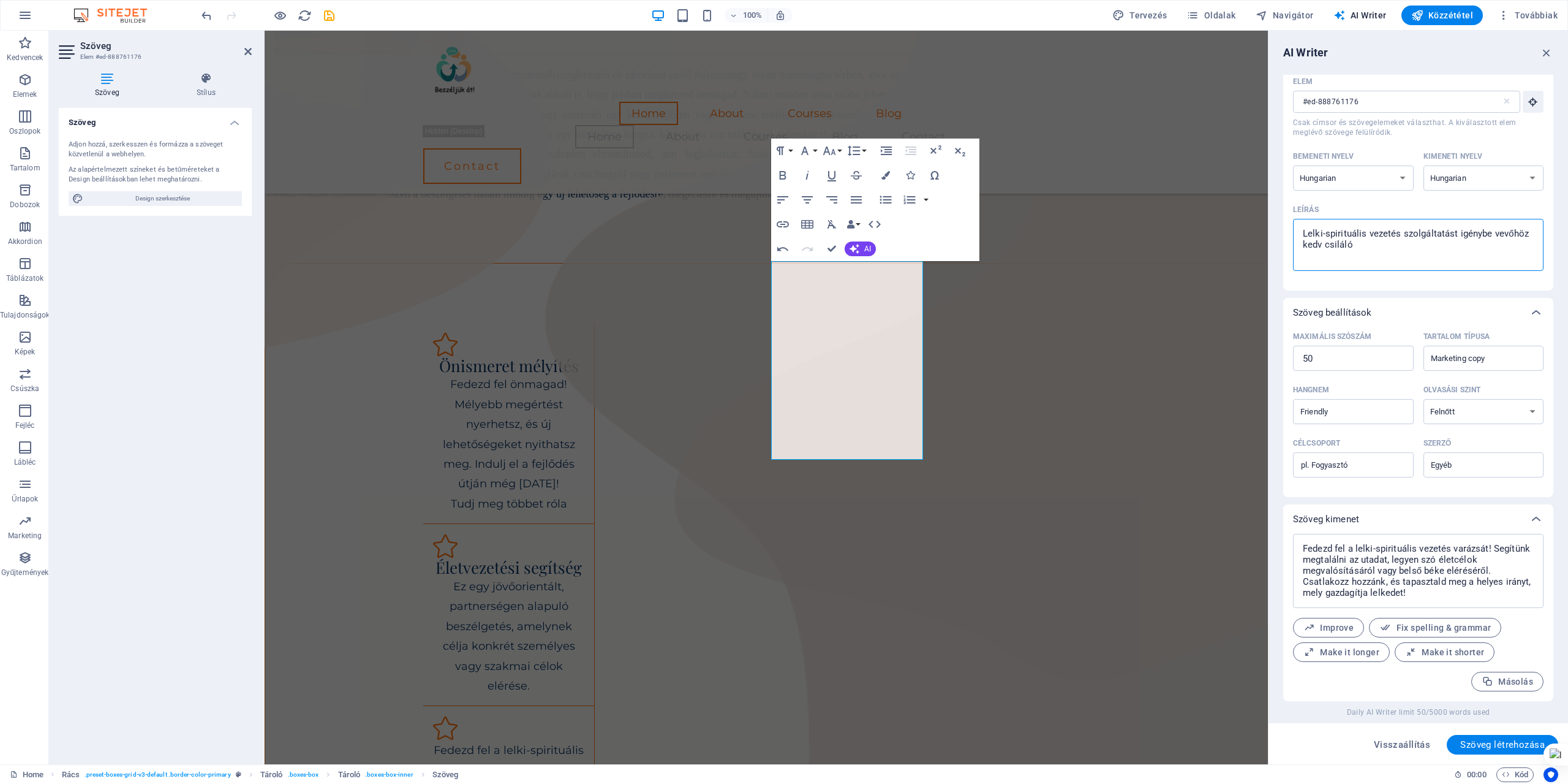
type textarea "x"
type textarea "Lelki-spirituális vezetés szolgáltatást igénybe vevőhöz kedv csilált"
type textarea "x"
type textarea "Lelki-spirituális vezetés szolgáltatást igénybe vevőhöz kedv csilál"
type textarea "x"
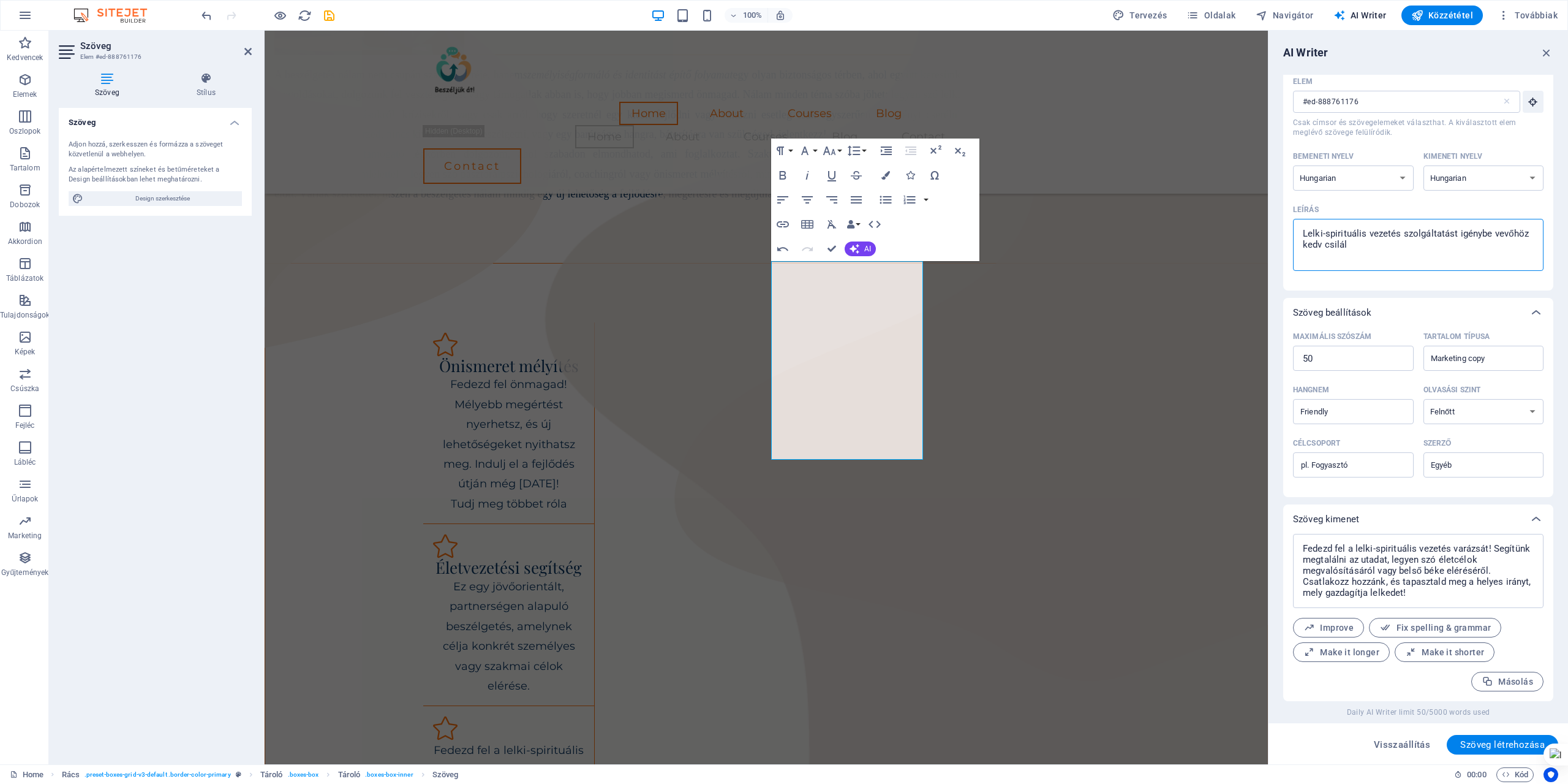
type textarea "Lelki-spirituális vezetés szolgáltatást igénybe vevőhöz kedv csiláló"
type textarea "x"
type textarea "Lelki-spirituális vezetés szolgáltatást igénybe vevőhöz kedv csilálót"
type textarea "x"
type textarea "Lelki-spirituális vezetés szolgáltatást igénybe vevőhöz kedv csilálót"
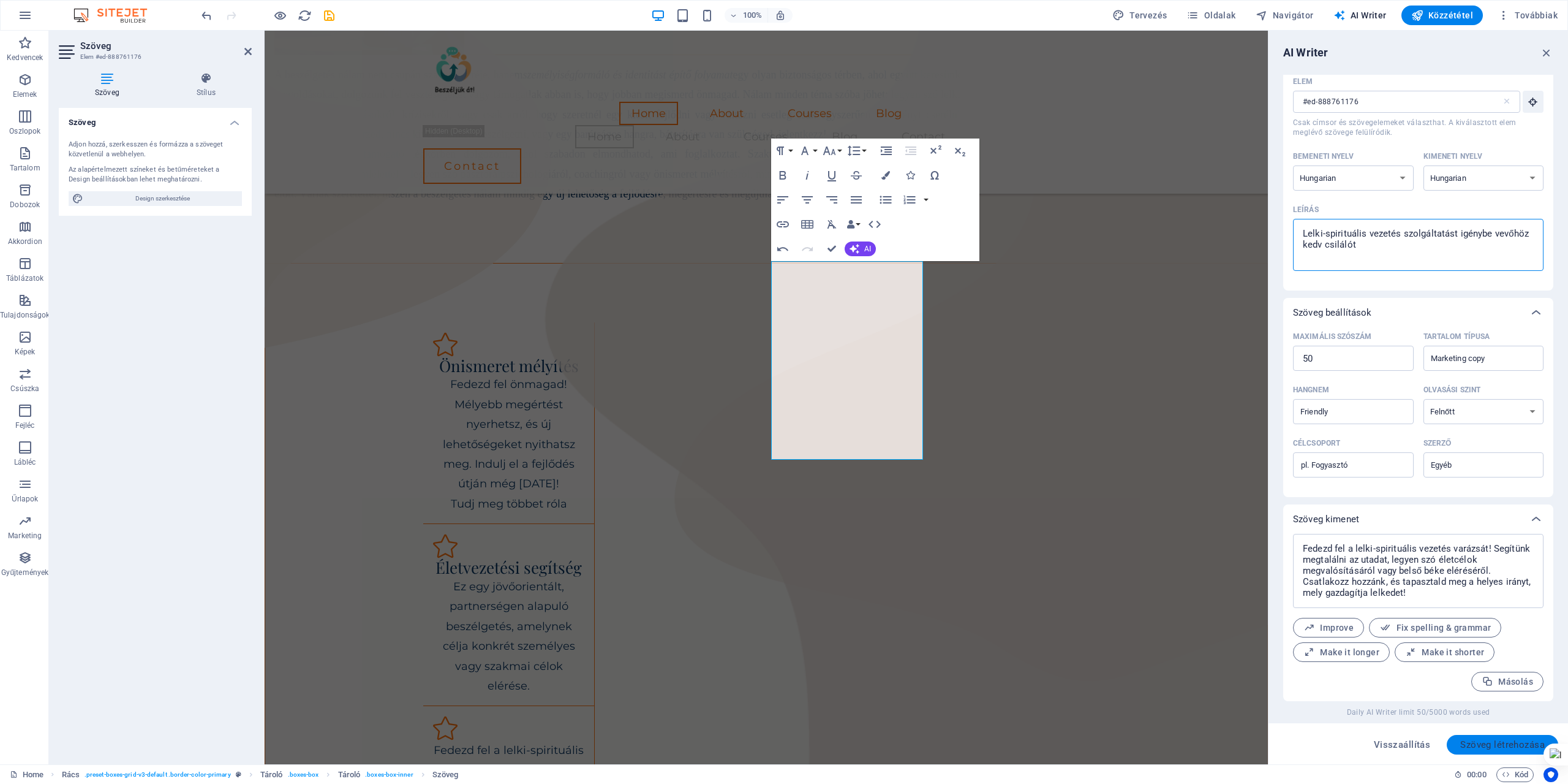
click at [1499, 745] on span "Szöveg létrehozása" at bounding box center [1502, 745] width 84 height 10
type textarea "x"
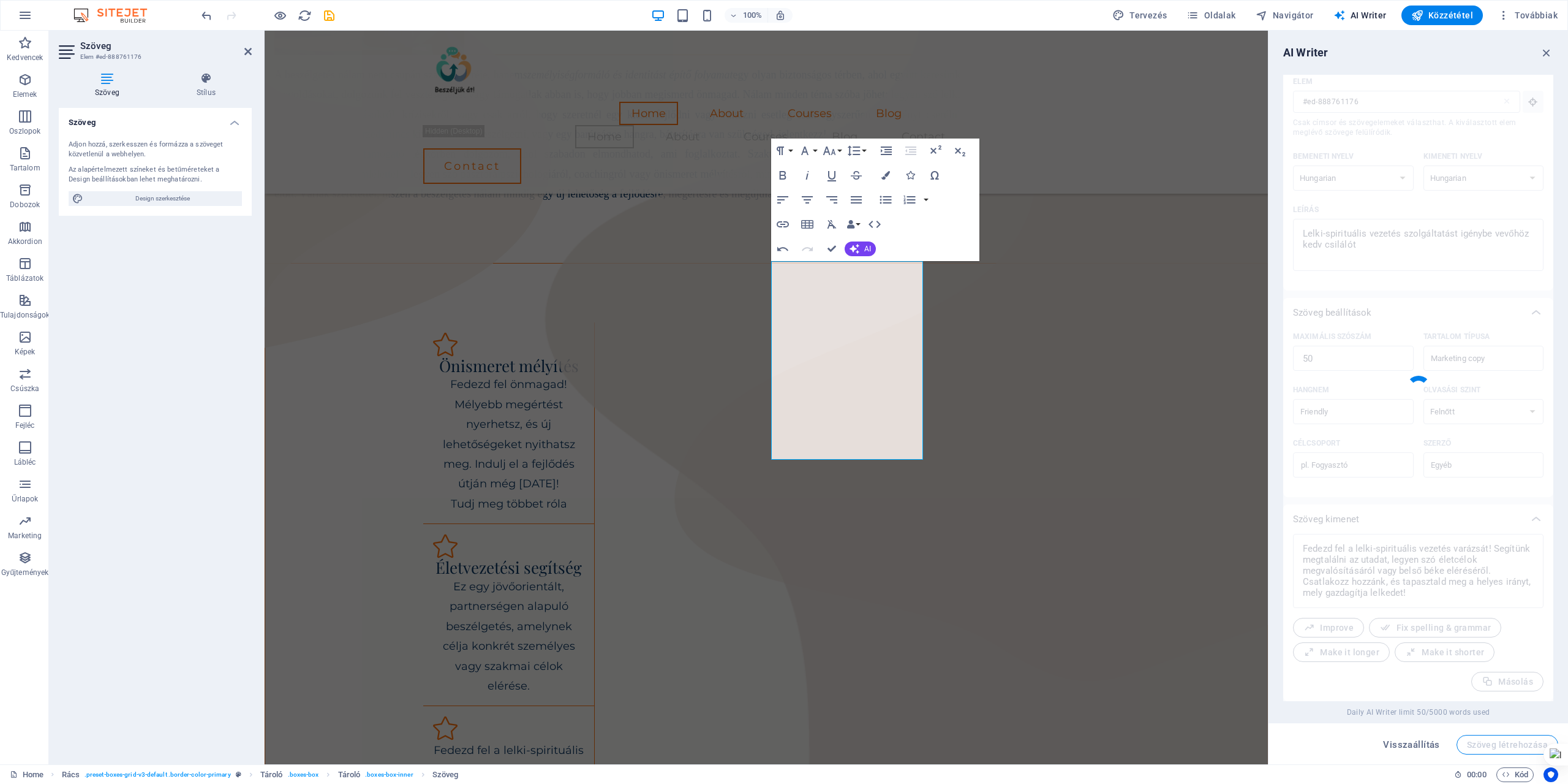
type textarea "x"
type textarea "Fedezd fel a lelki-spirituális vezetés csodálatos világát! Szolgáltatásaink seg…"
type textarea "x"
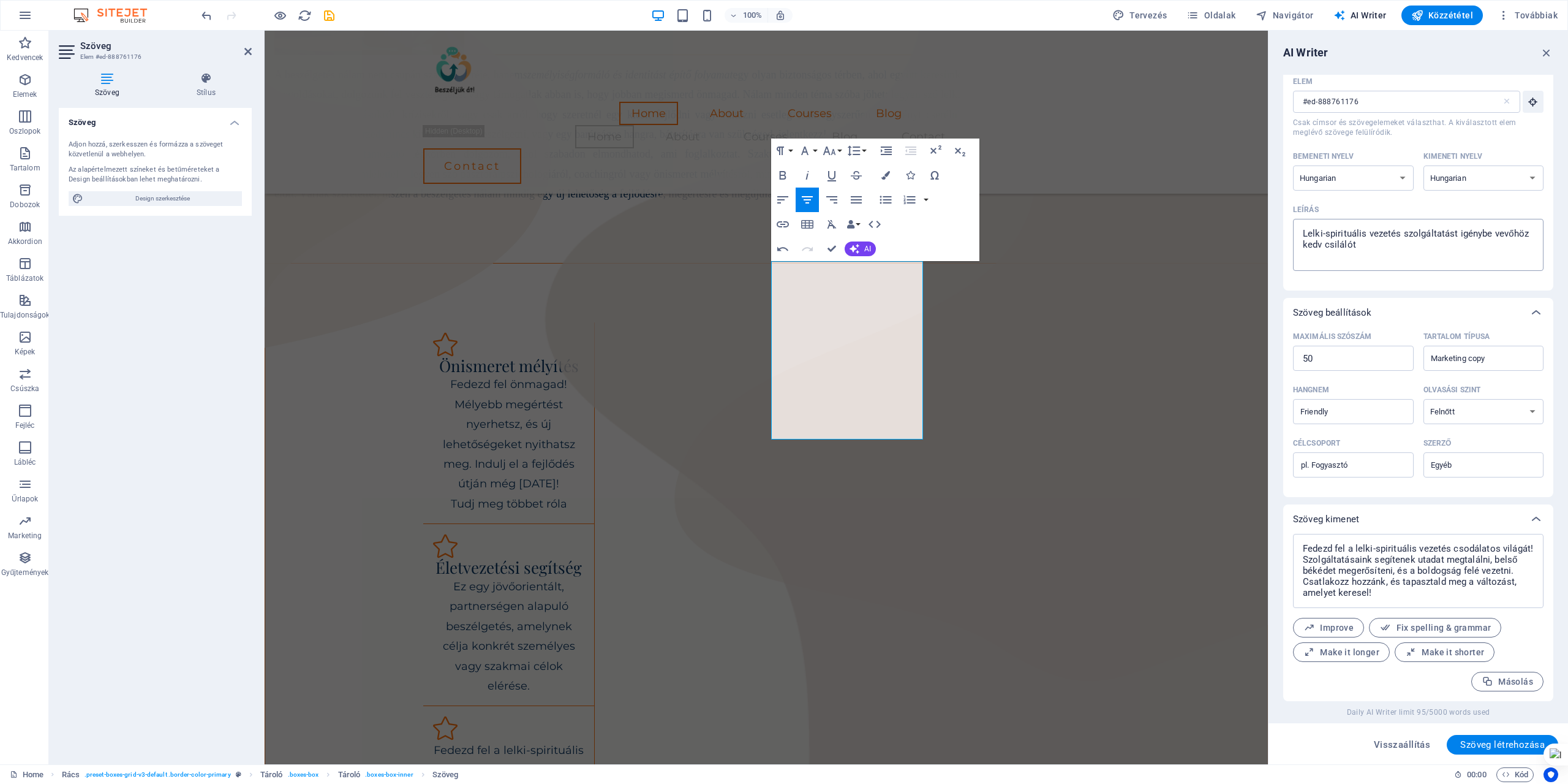
type textarea "x"
click at [1458, 233] on textarea "Lelki-spirituális vezetés szolgáltatást igénybe vevőhöz kedv csilálót" at bounding box center [1419, 245] width 239 height 40
type textarea "Lelki-spirituális vezetés szolgáltatást aigénybe vevőhöz kedv csilálót"
type textarea "x"
type textarea "Lelki-spirituális vezetés szolgáltatást amigénybe vevőhöz kedv csilálót"
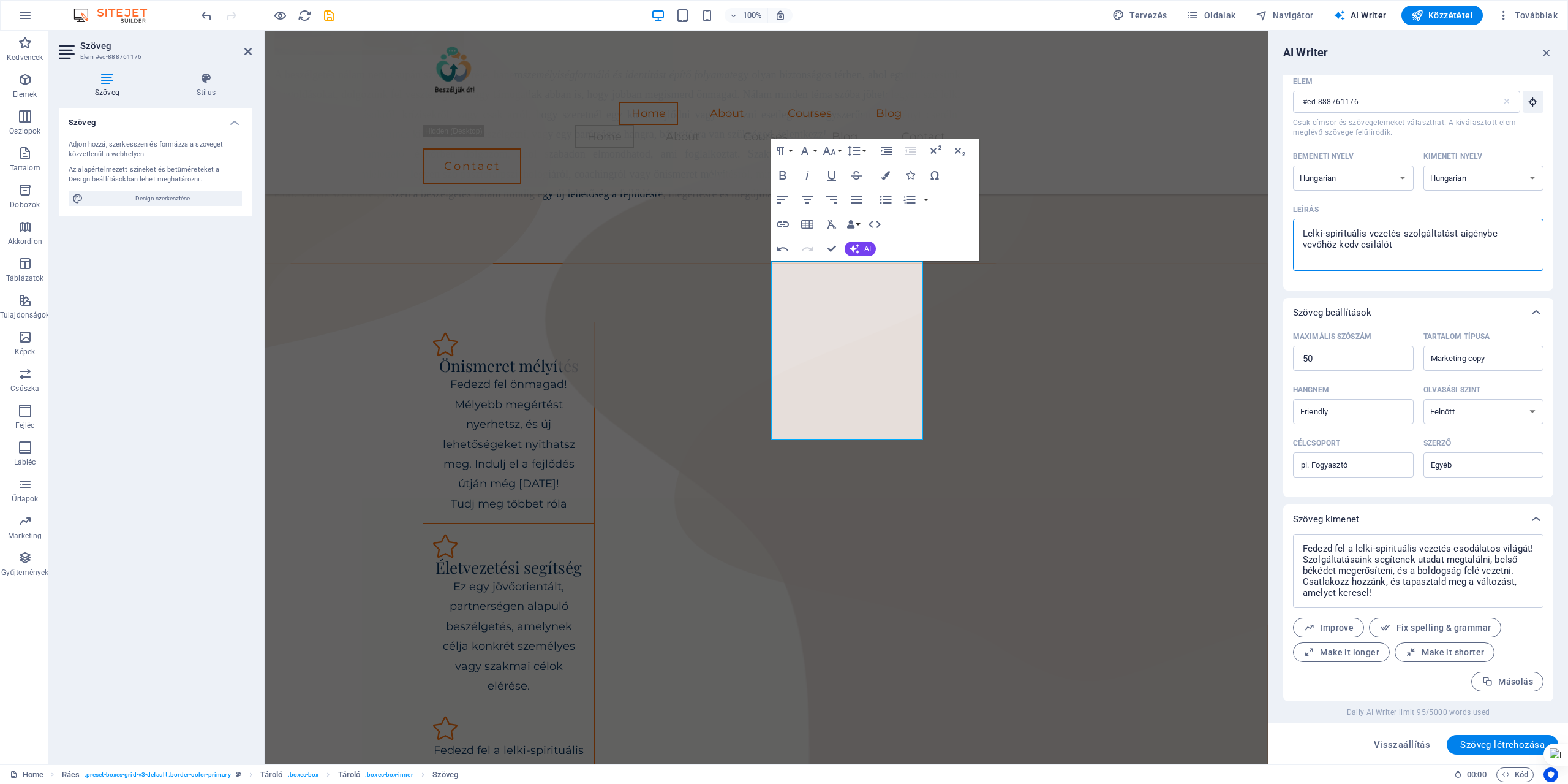
type textarea "x"
type textarea "Lelki-spirituális vezetés szolgáltatást ameigénybe vevőhöz kedv csilálót"
type textarea "x"
type textarea "Lelki-spirituális vezetés szolgáltatást ameligénybe vevőhöz kedv csilálót"
type textarea "x"
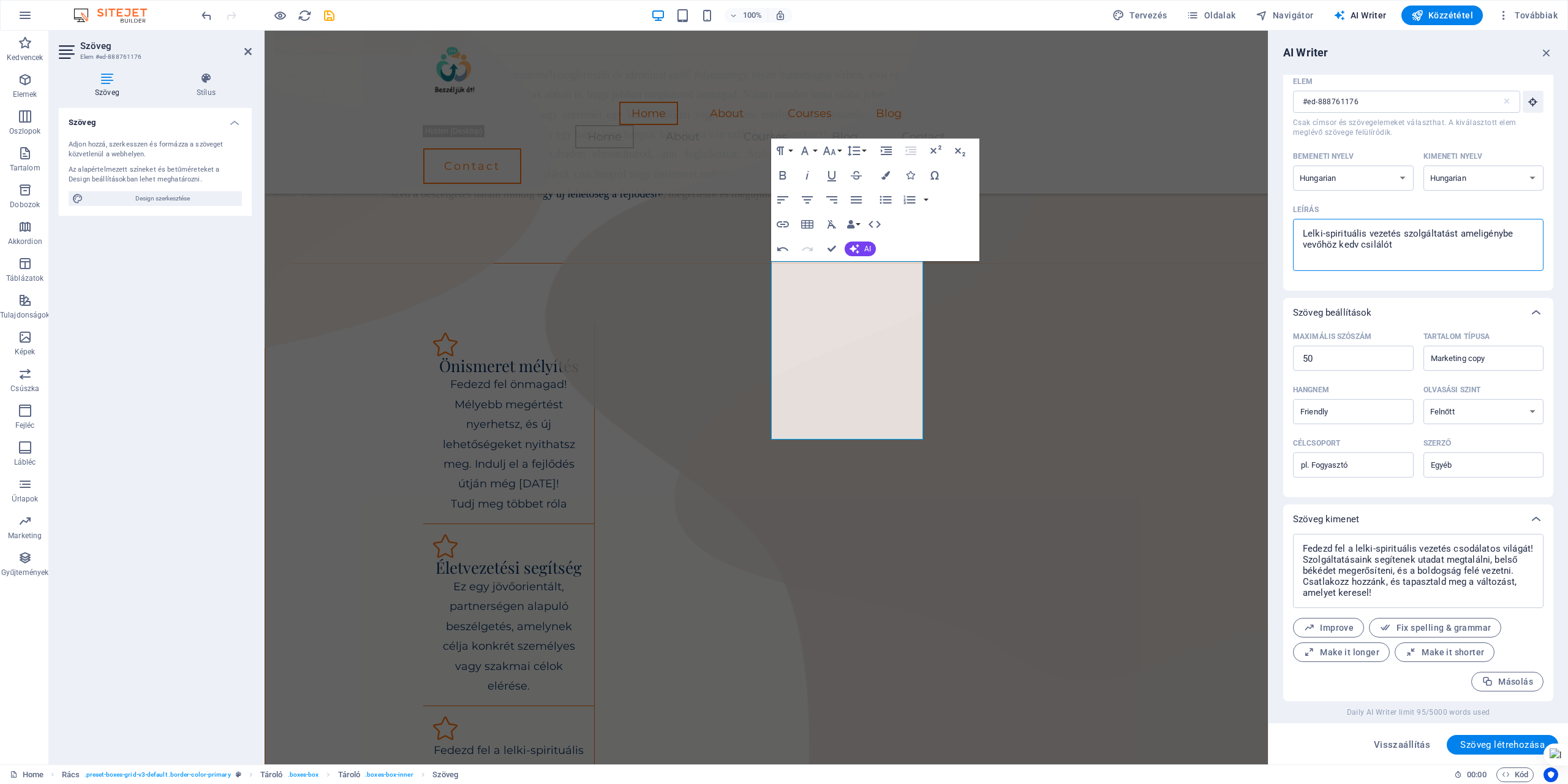
type textarea "Lelki-spirituális vezetés szolgáltatást amelyigénybe vevőhöz kedv csilálót"
type textarea "x"
type textarea "Lelki-spirituális vezetés szolgáltatást amely igénybe vevőhöz kedv csilálót"
type textarea "x"
type textarea "Lelki-spirituális vezetés szolgáltatást amely eigénybe vevőhöz kedv csilálót"
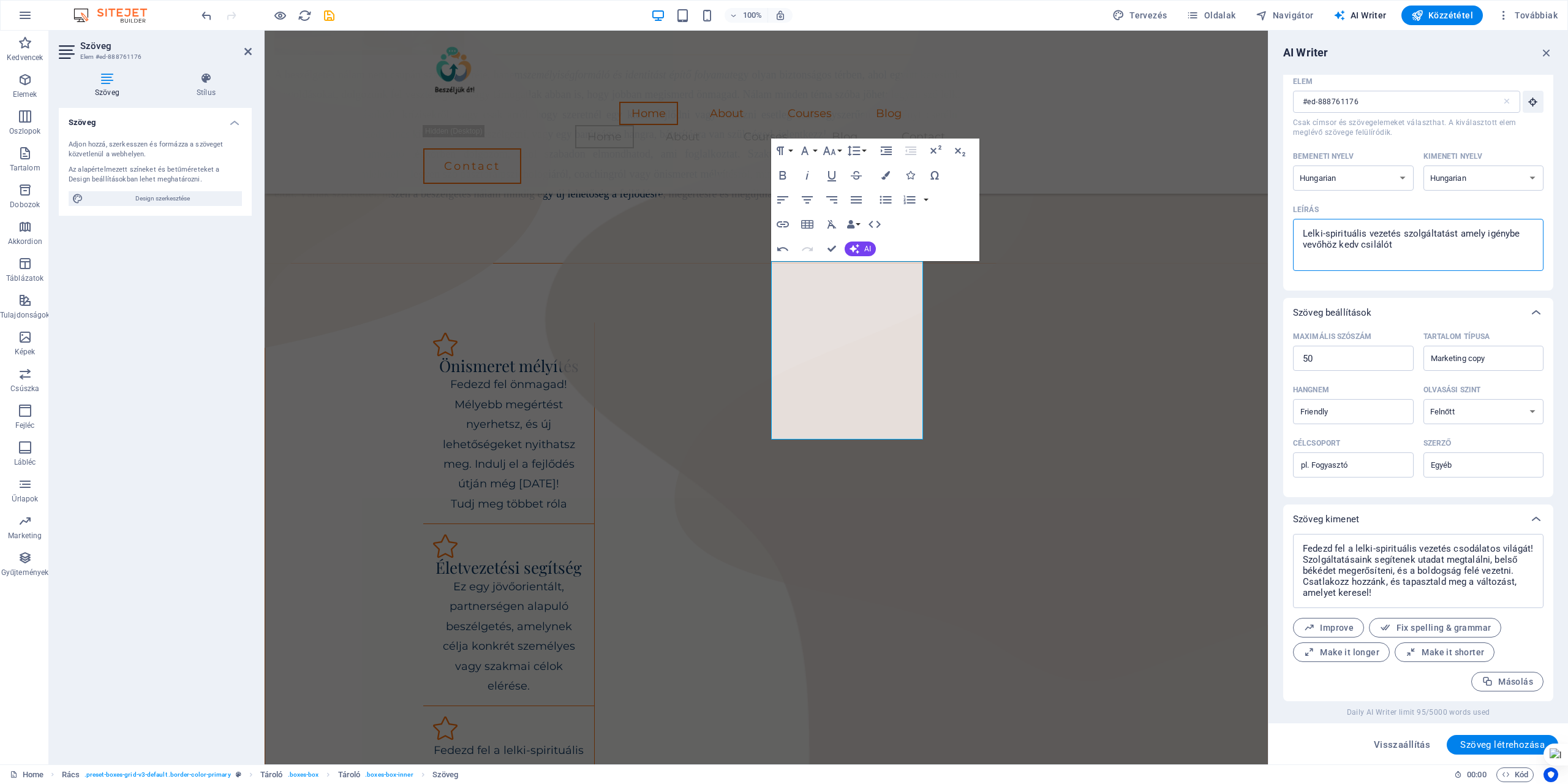
type textarea "x"
type textarea "Lelki-spirituális vezetés szolgáltatást amely eligénybe vevőhöz kedv csilálót"
type textarea "x"
type textarea "Lelki-spirituális vezetés szolgáltatást amely elsigénybe vevőhöz kedv csilálót"
type textarea "x"
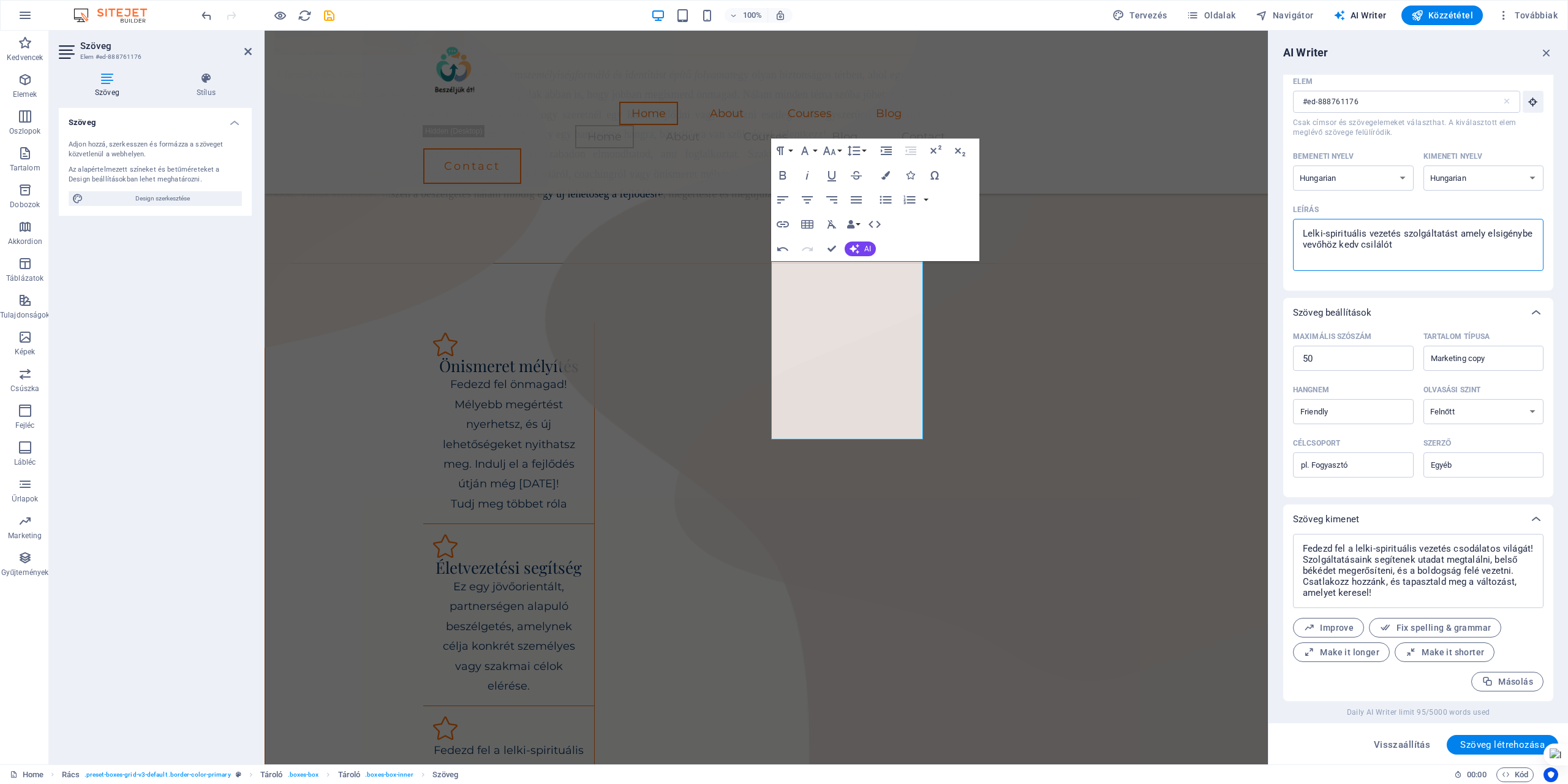
type textarea "Lelki-spirituális vezetés szolgáltatást amely elsőigénybe vevőhöz kedv csilálót"
type textarea "x"
type textarea "Lelki-spirituális vezetés szolgáltatást amely elsősigénybe vevőhöz kedv csilálót"
type textarea "x"
type textarea "Lelki-spirituális vezetés szolgáltatást amely elsősoigénybe vevőhöz kedv csilál…"
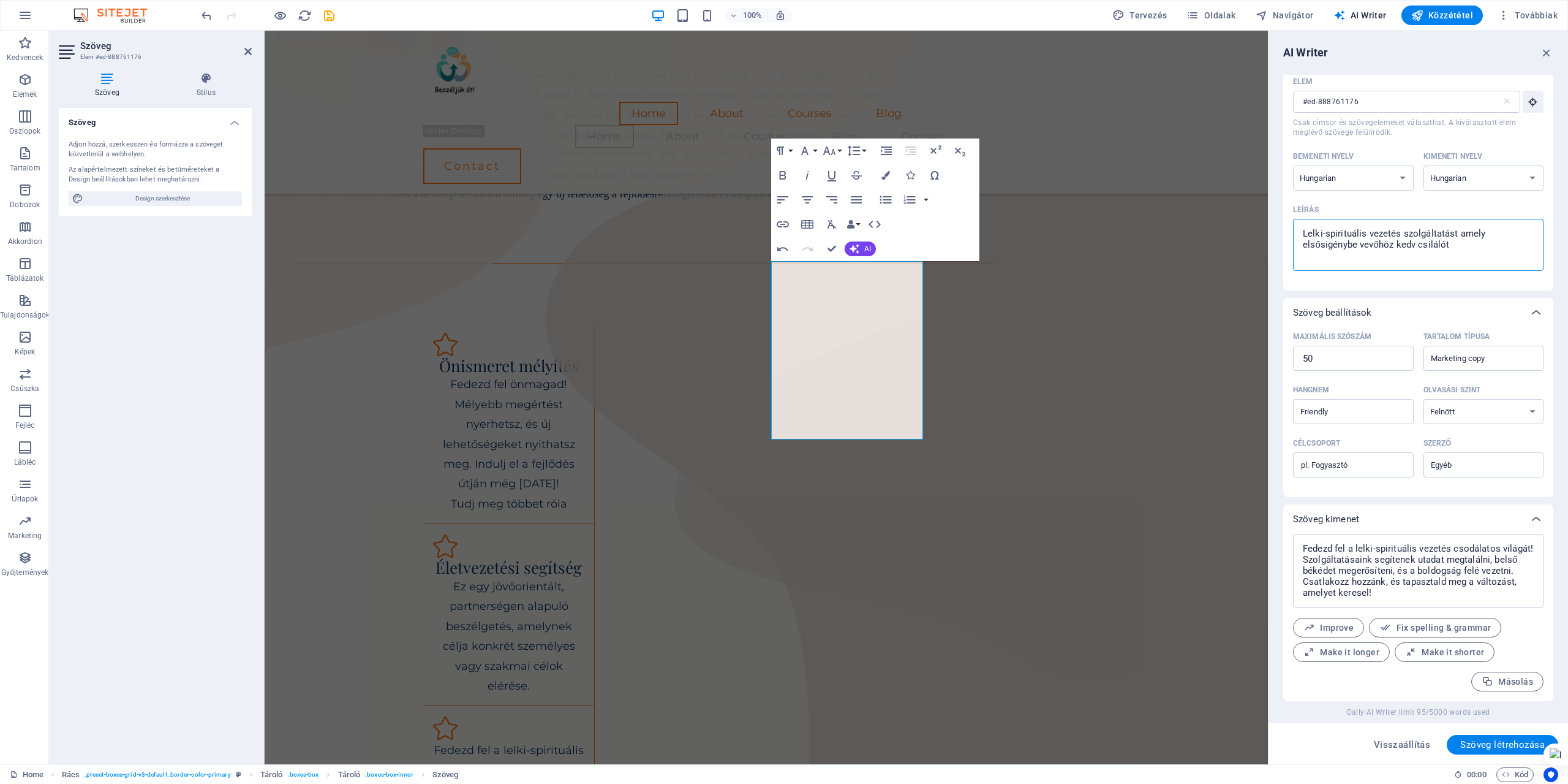
type textarea "x"
click at [1490, 746] on span "Szöveg létrehozása" at bounding box center [1502, 745] width 84 height 10
drag, startPoint x: 1299, startPoint y: 233, endPoint x: 1354, endPoint y: 252, distance: 58.2
click at [1354, 252] on textarea "Lelki-spirituális vezetés szolgáltatást amely elsősorban [DEMOGRAPHIC_DATA] fog…" at bounding box center [1419, 245] width 239 height 40
click at [1482, 743] on span "Szöveg létrehozása" at bounding box center [1502, 745] width 84 height 10
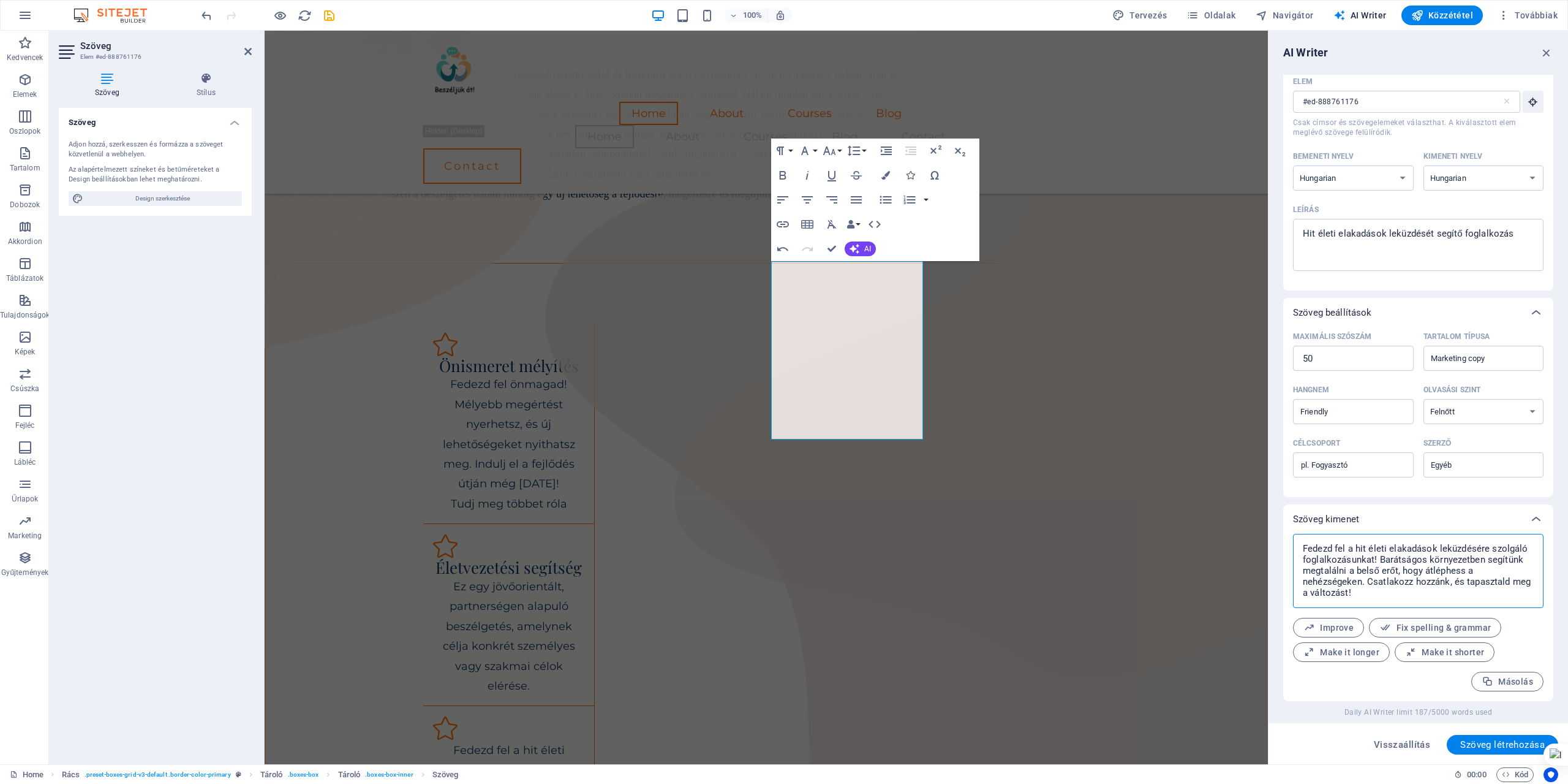
click at [1303, 547] on textarea "Fedezd fel a hit életi elakadások leküzdésére szolgáló foglalkozásunkat! Baráts…" at bounding box center [1419, 571] width 239 height 62
drag, startPoint x: 1303, startPoint y: 547, endPoint x: 1535, endPoint y: 549, distance: 232.0
click at [1535, 549] on div "Fedezd fel a hit életi elakadások leküzdésére szolgáló foglalkozásunkat! Baráts…" at bounding box center [1419, 570] width 250 height 74
drag, startPoint x: 791, startPoint y: 271, endPoint x: 927, endPoint y: 425, distance: 205.5
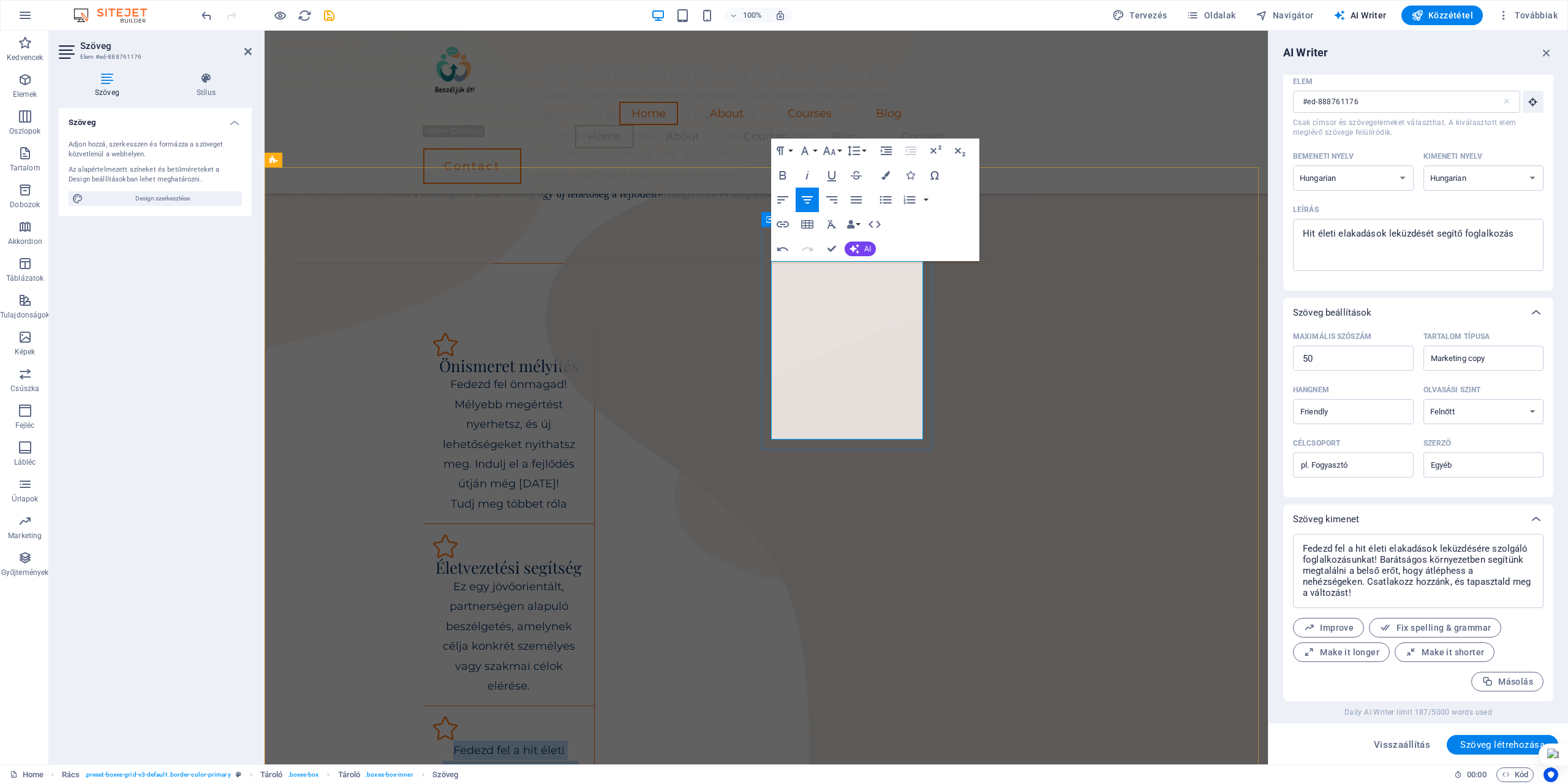
copy p "Fedezd fel a hit életi elakadások leküzdésére szolgáló foglalkozásunkat! Baráts…"
click at [595, 524] on div "Életvezetési segítség Ez egy jövőorientált, partnerségen alapuló beszélgetés, a…" at bounding box center [509, 615] width 172 height 182
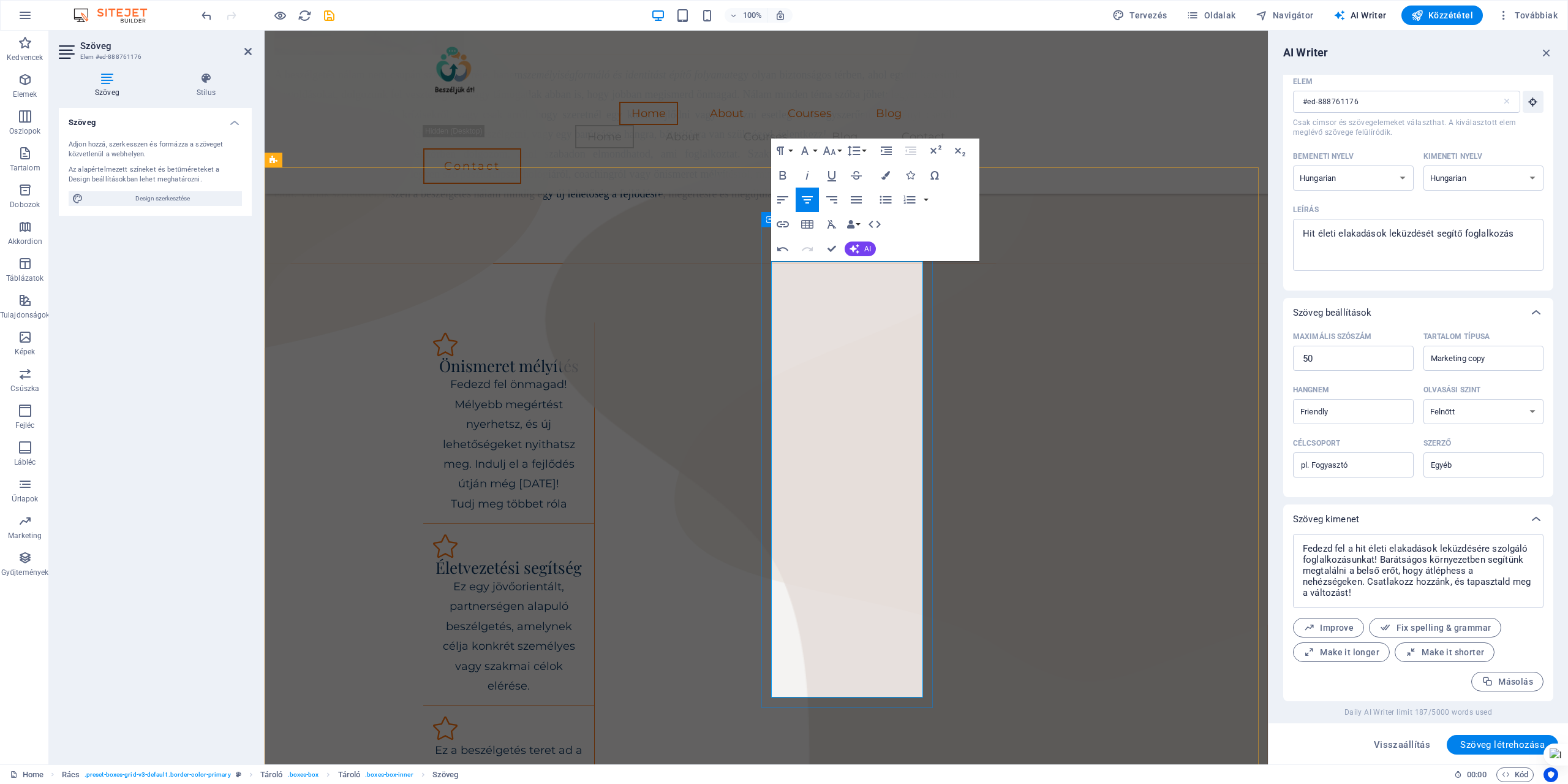
drag, startPoint x: 830, startPoint y: 509, endPoint x: 917, endPoint y: 681, distance: 192.8
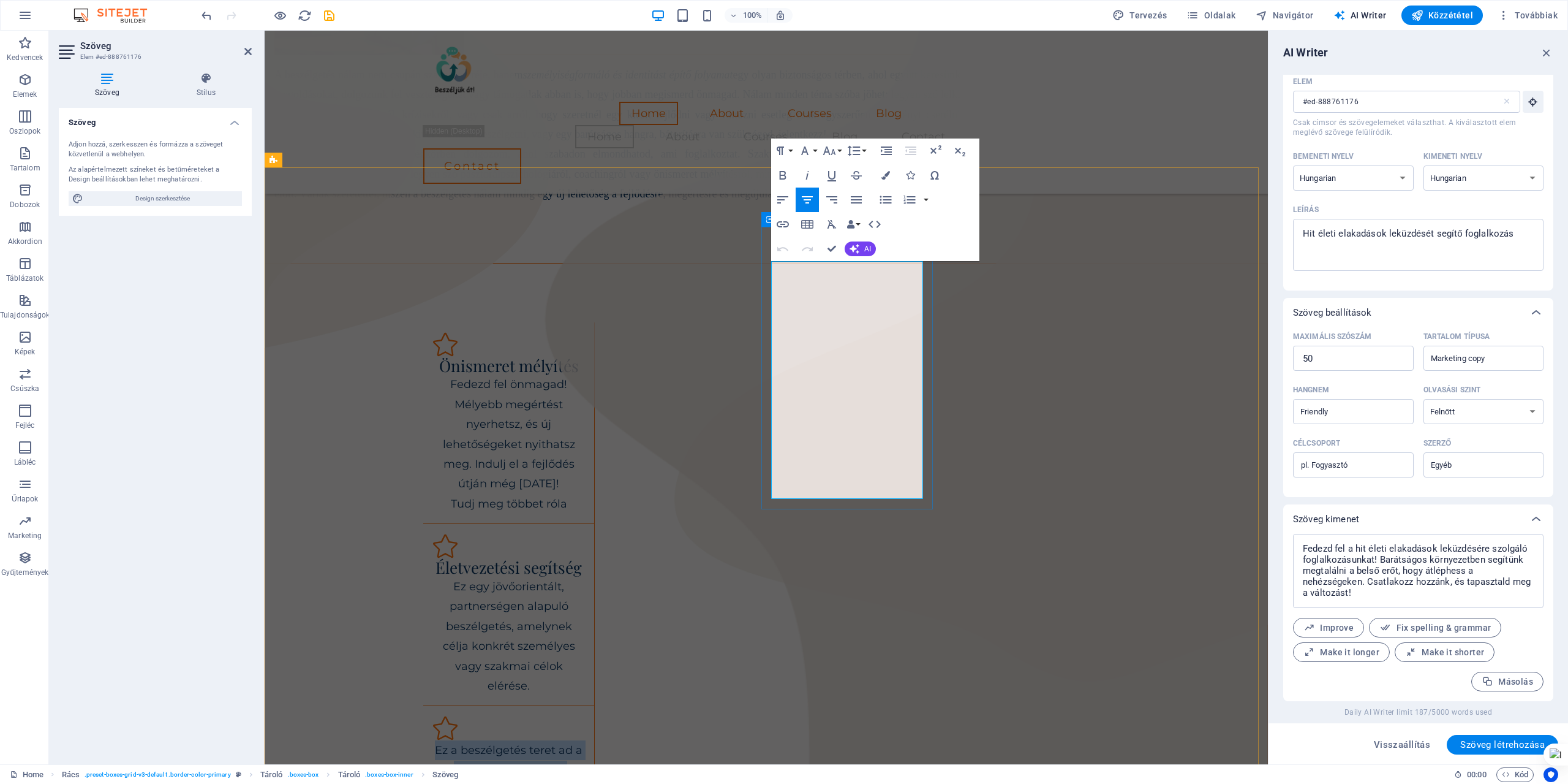
drag, startPoint x: 884, startPoint y: 329, endPoint x: 767, endPoint y: 251, distance: 140.6
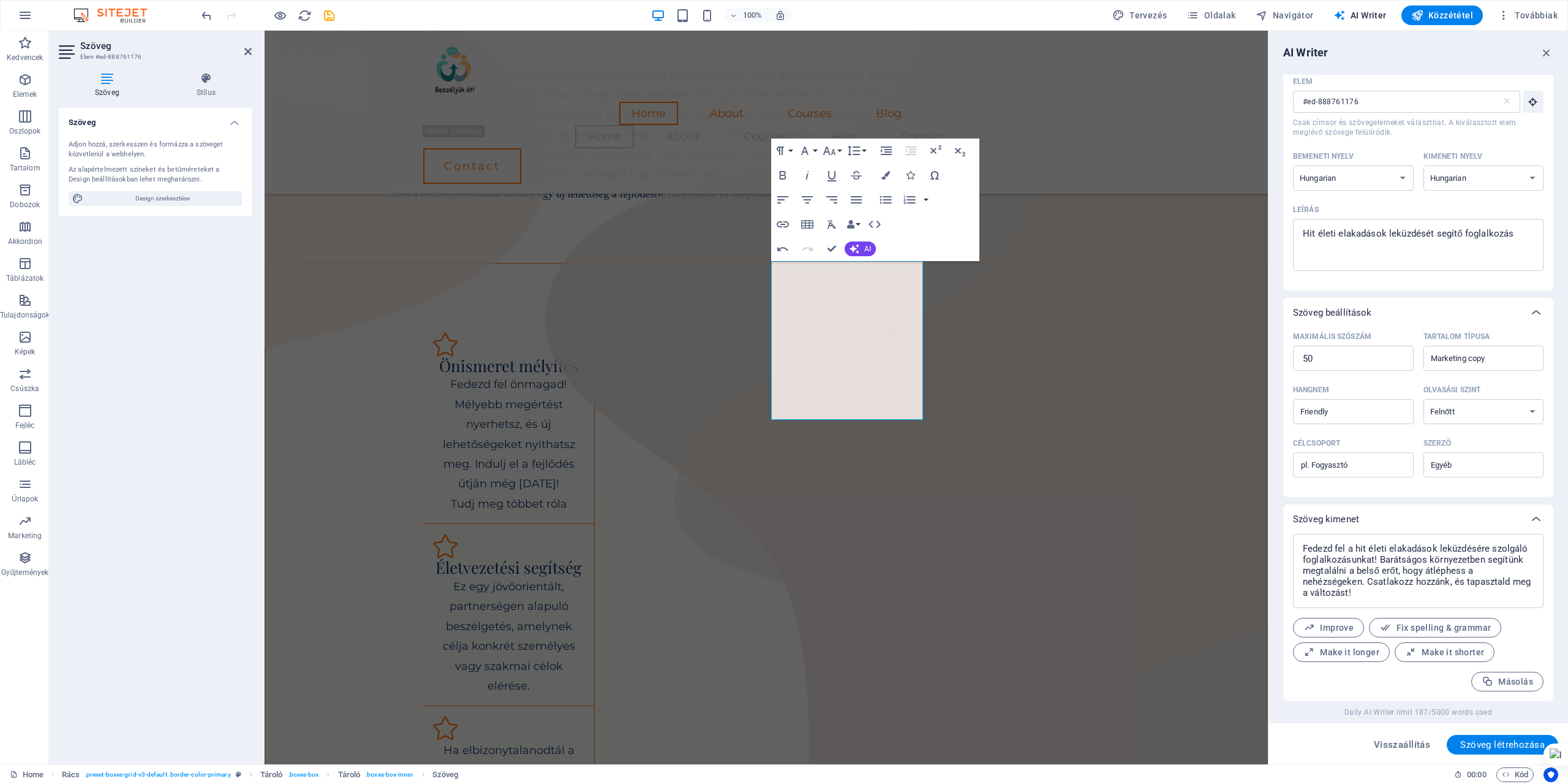
click at [1029, 11] on div "100% Tervezés Oldalak Navigátor AI Writer Közzététel Továbbiak" at bounding box center [881, 15] width 1364 height 19
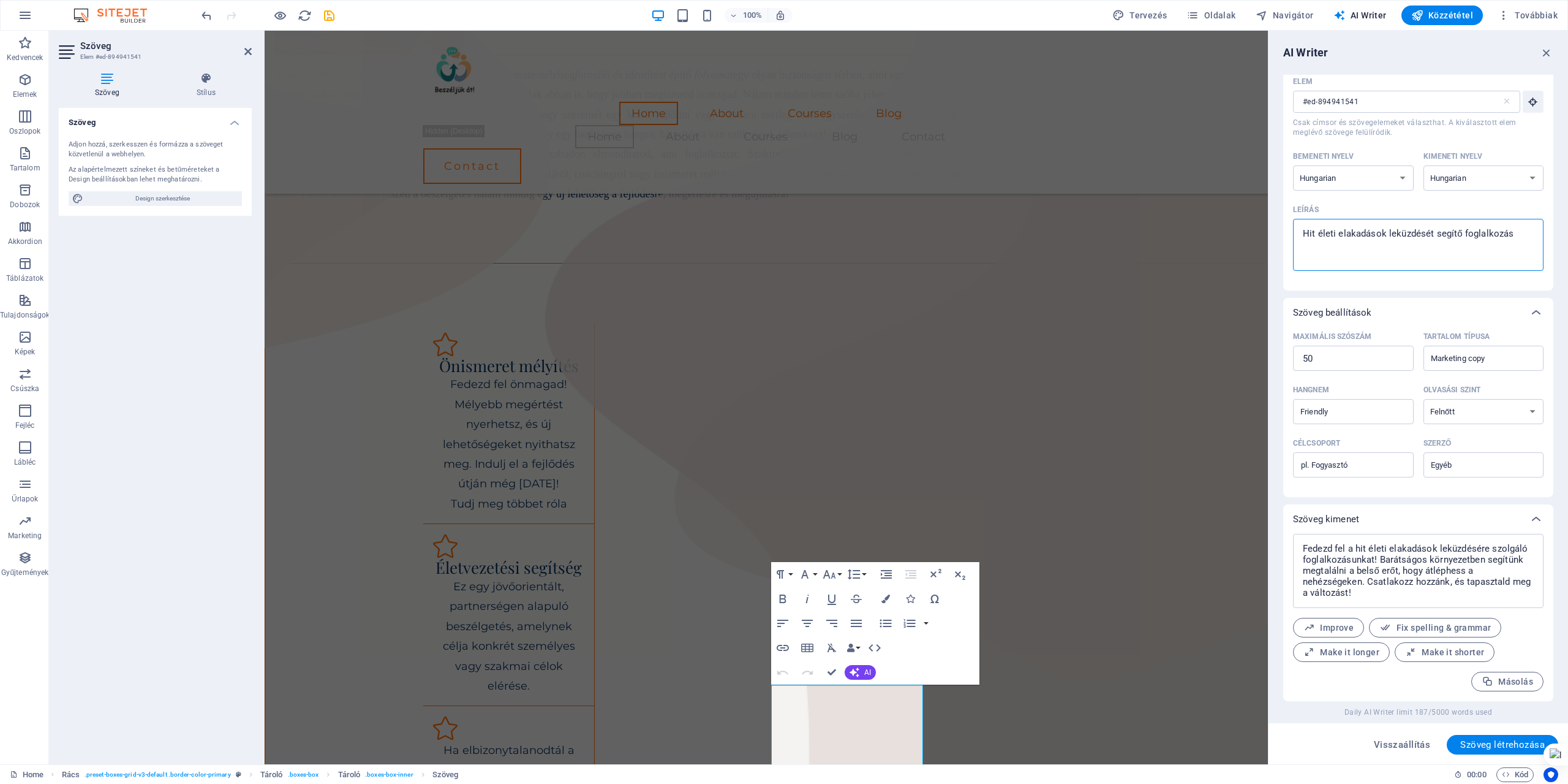
drag, startPoint x: 1305, startPoint y: 236, endPoint x: 1567, endPoint y: 236, distance: 262.0
click at [1567, 236] on html "[DOMAIN_NAME] Home Kedvencek Elemek Oszlopok Tartalom Dobozok Akkordion Tábláza…" at bounding box center [784, 392] width 1568 height 784
paste textarea "Lelkigond"
drag, startPoint x: 1332, startPoint y: 357, endPoint x: 1269, endPoint y: 350, distance: 63.4
click at [1275, 356] on div "AI Writer Szövegbevitel Elem #ed-894941541 ​ Csak címsor és szövegelemeket vála…" at bounding box center [1418, 397] width 300 height 734
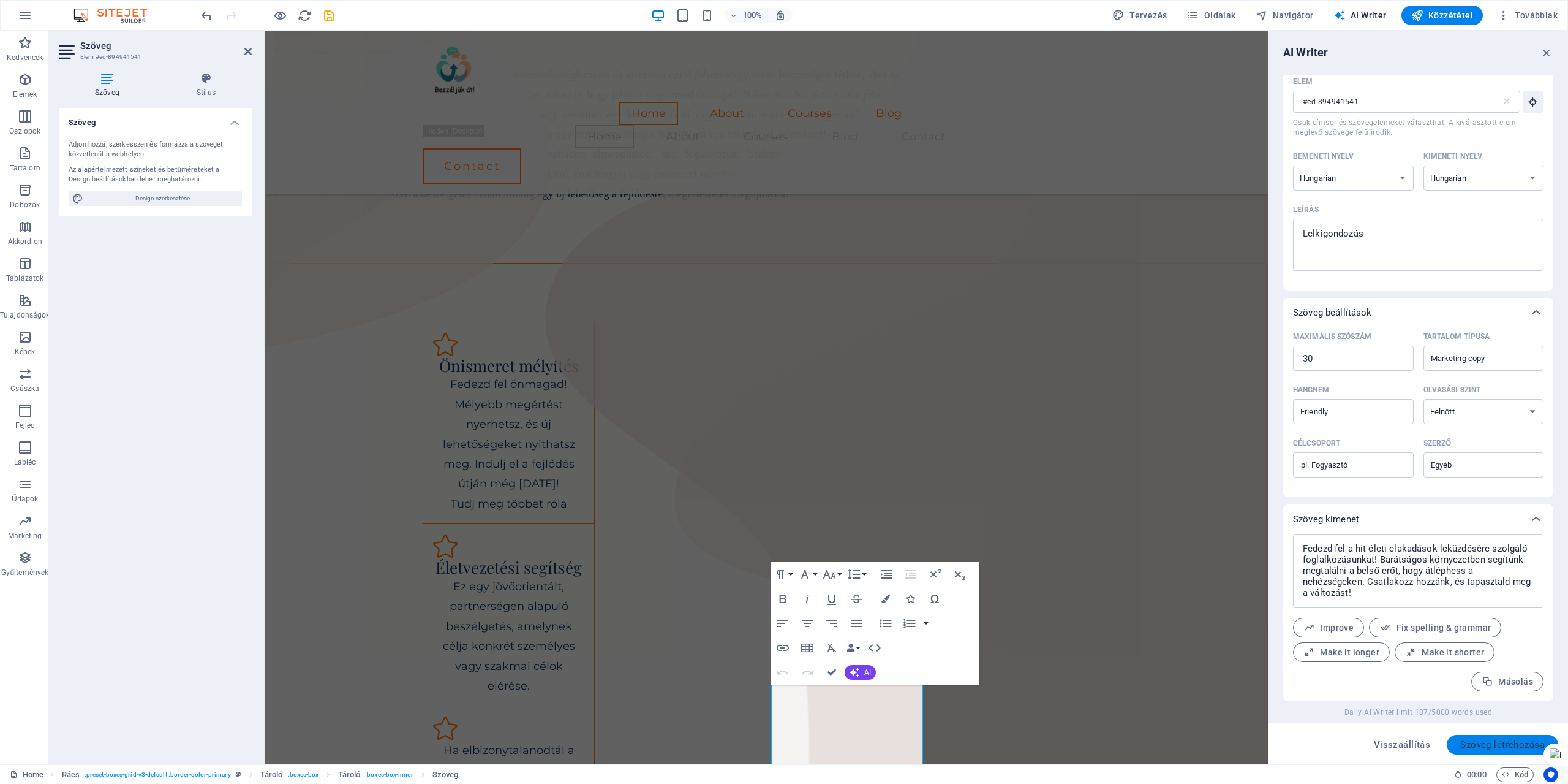
click at [1475, 745] on span "Szöveg létrehozása" at bounding box center [1502, 745] width 84 height 10
drag, startPoint x: 1303, startPoint y: 550, endPoint x: 1374, endPoint y: 582, distance: 77.9
click at [1374, 582] on textarea "Fedezd fel a lelkigondozás világát, ahol szakértőink segítenek megérteni és meg…" at bounding box center [1419, 565] width 239 height 51
click at [1386, 231] on textarea "Lelkigondozás" at bounding box center [1419, 245] width 239 height 40
click at [1397, 234] on textarea "Lelkigondozás fogalmalényeg" at bounding box center [1419, 245] width 239 height 40
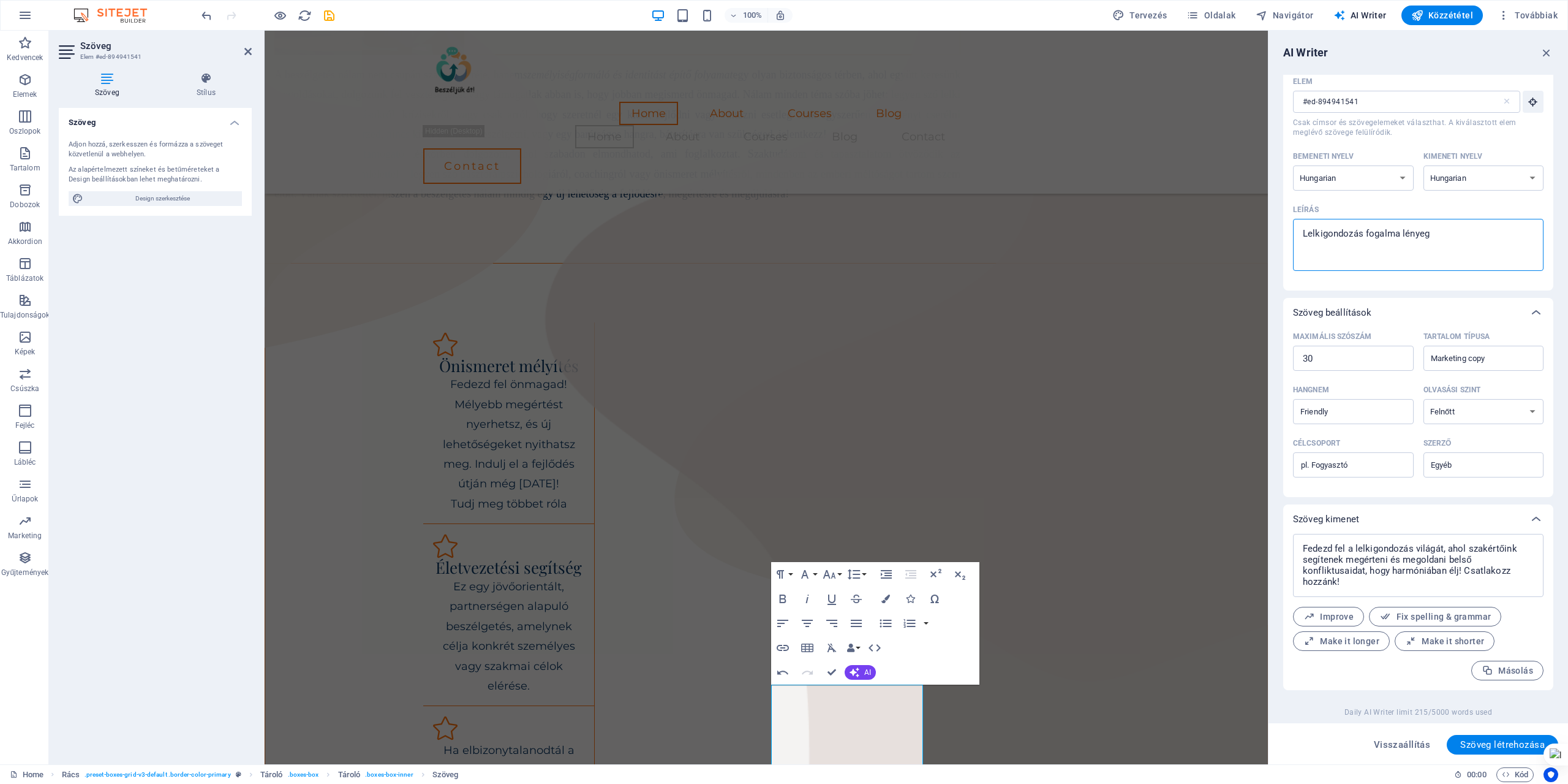
click at [1431, 236] on textarea "Lelkigondozás fogalma lényeg" at bounding box center [1419, 245] width 239 height 40
click at [1496, 743] on span "Szöveg létrehozása" at bounding box center [1502, 745] width 84 height 10
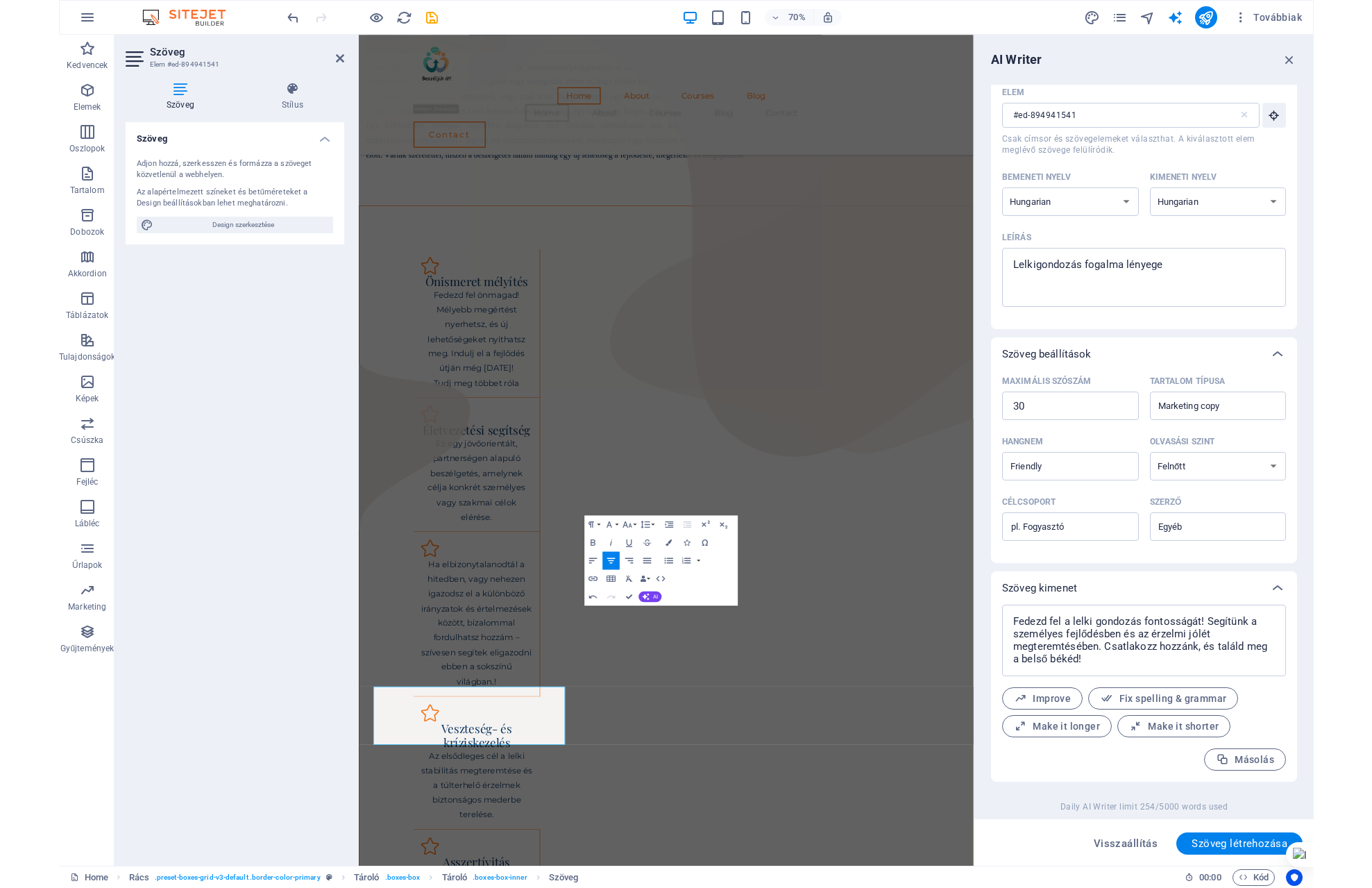
scroll to position [632, 0]
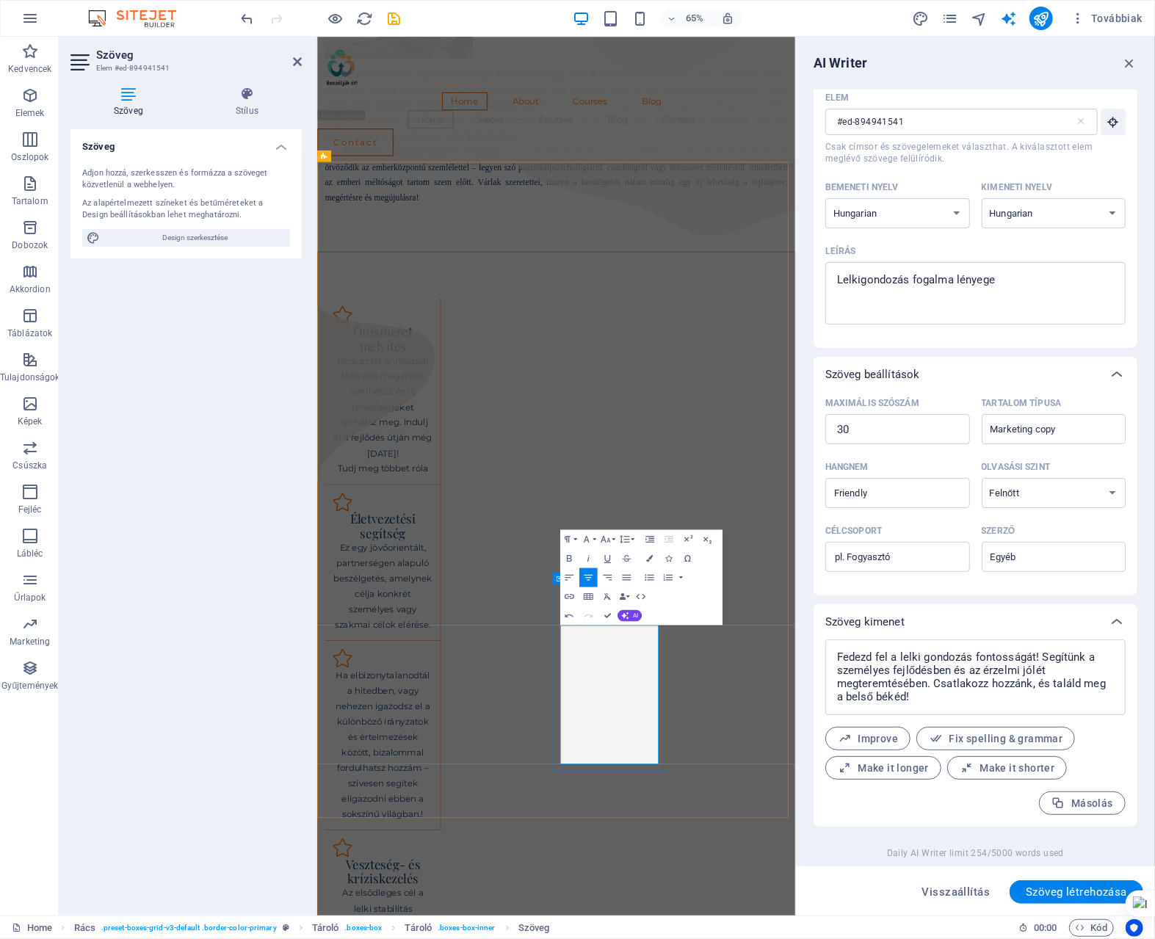
drag, startPoint x: 703, startPoint y: 969, endPoint x: 831, endPoint y: 1147, distance: 219.4
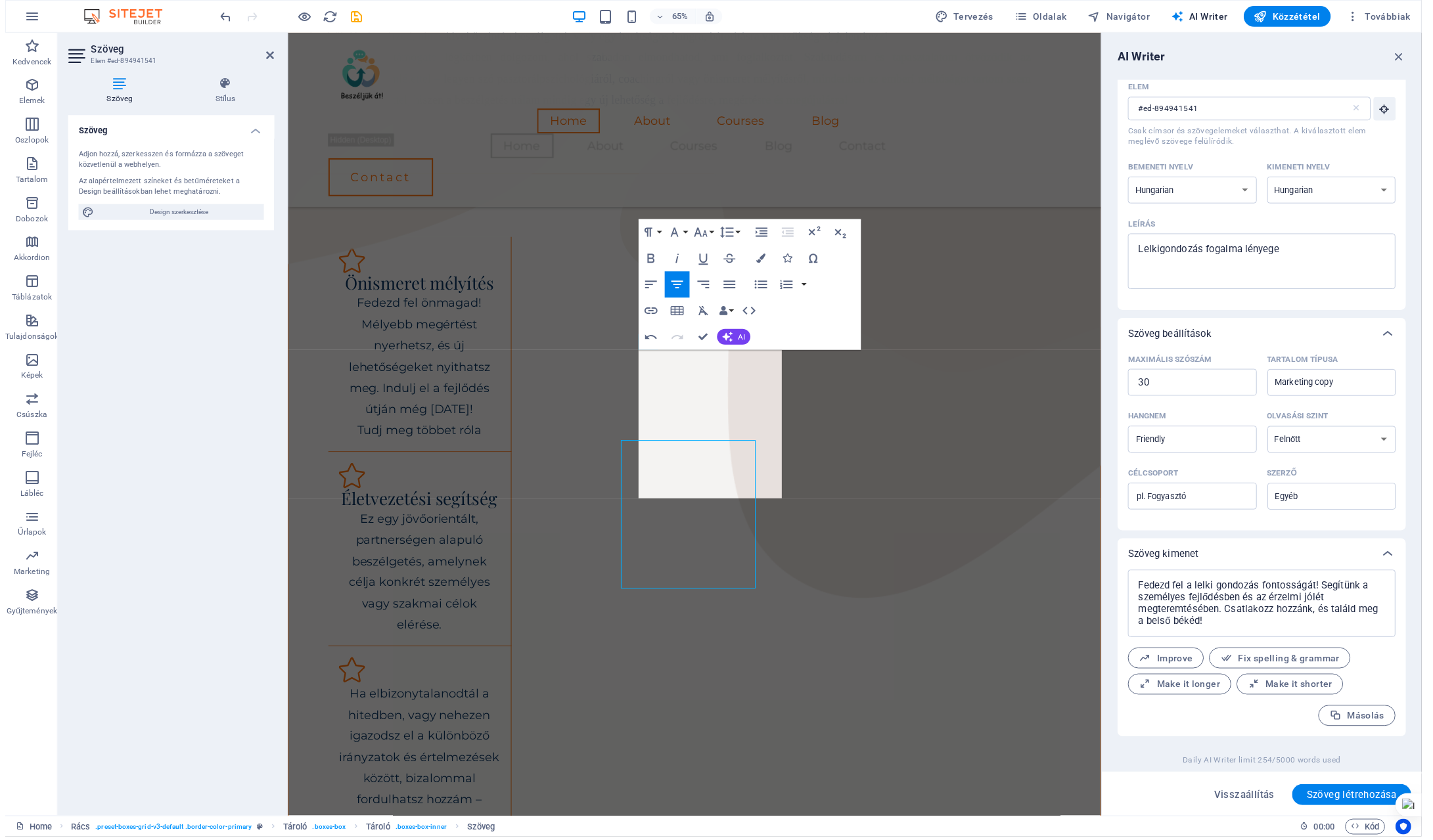
scroll to position [871, 0]
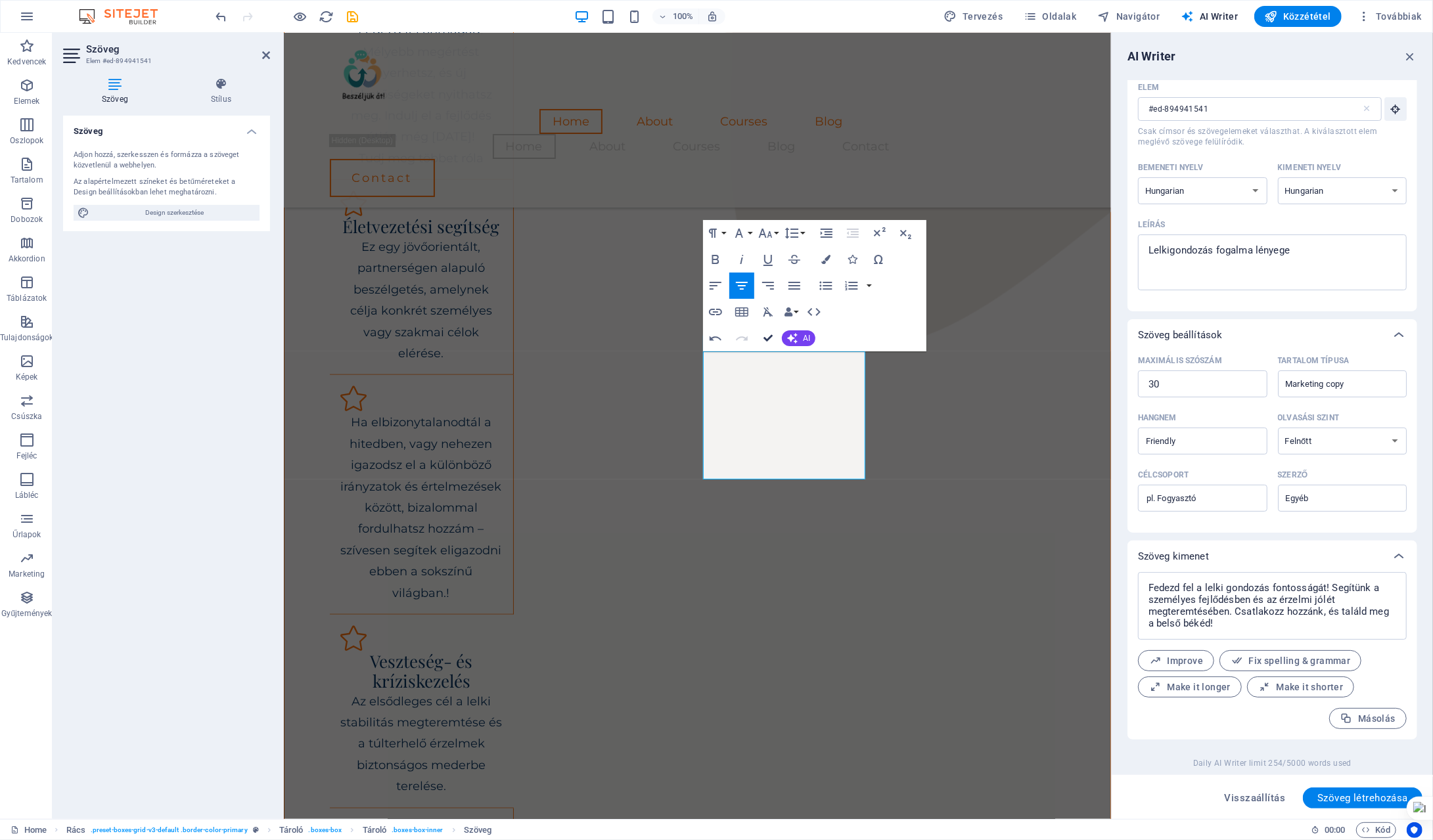
drag, startPoint x: 769, startPoint y: 336, endPoint x: 371, endPoint y: 377, distance: 400.1
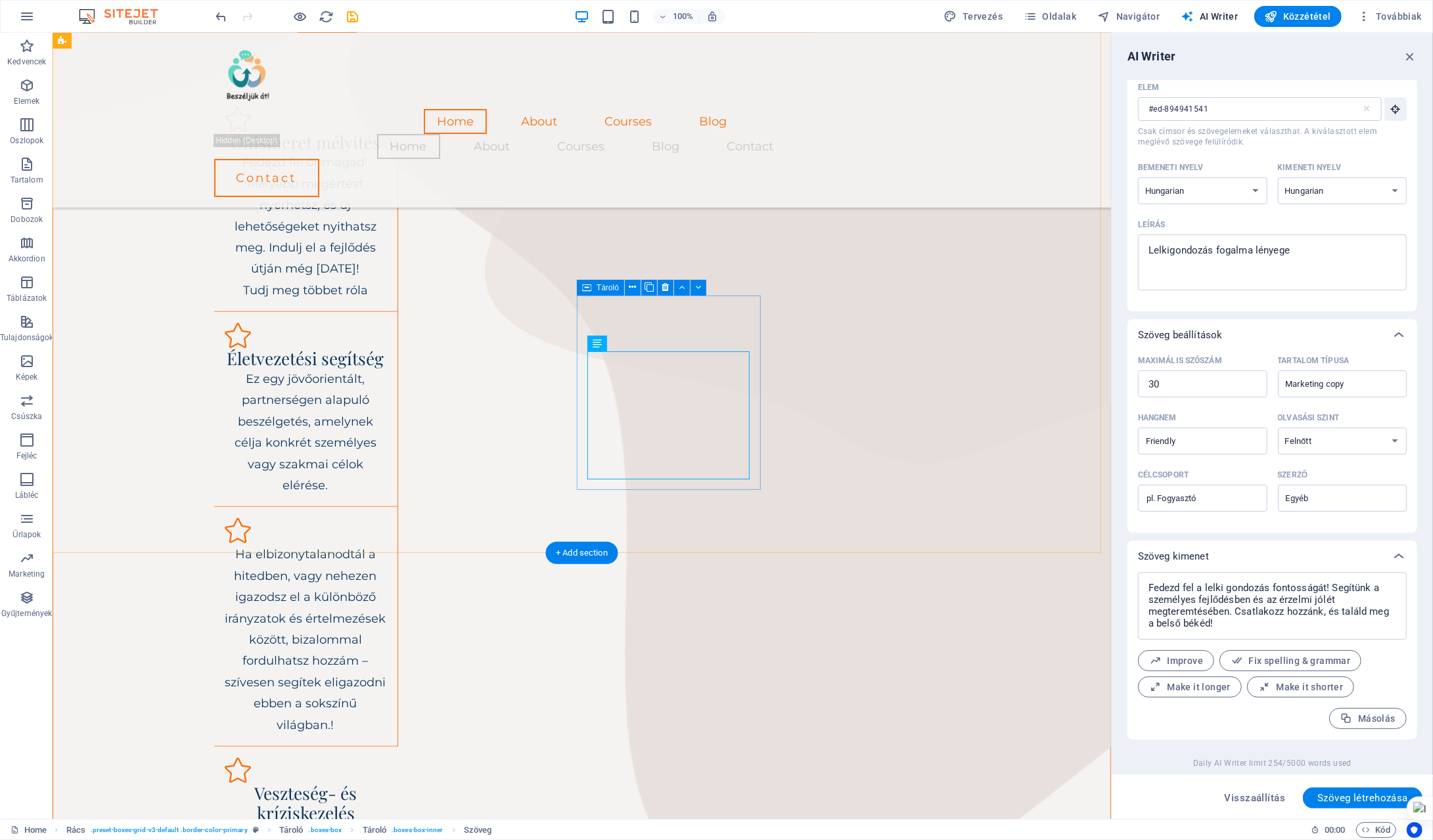
scroll to position [543, 0]
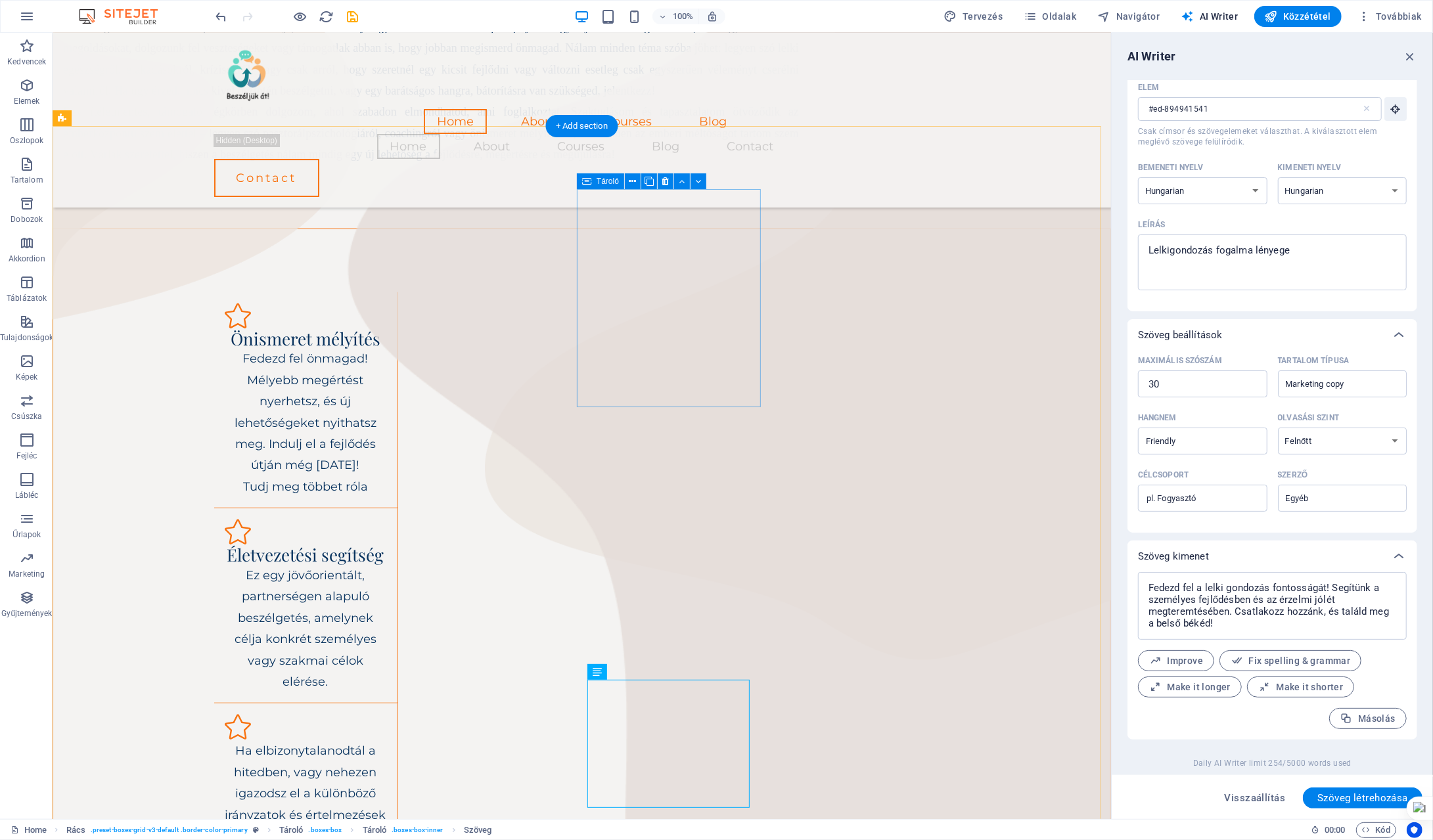
click at [397, 703] on div "Ha elbizonytalanodtál a hitedben, vagy nehezen igazodsz el a különböző irányzat…" at bounding box center [306, 823] width 184 height 240
click at [387, 740] on div "Ha elbizonytalanodtál a hitedben, vagy nehezen igazodsz el a különböző irányzat…" at bounding box center [304, 836] width 162 height 191
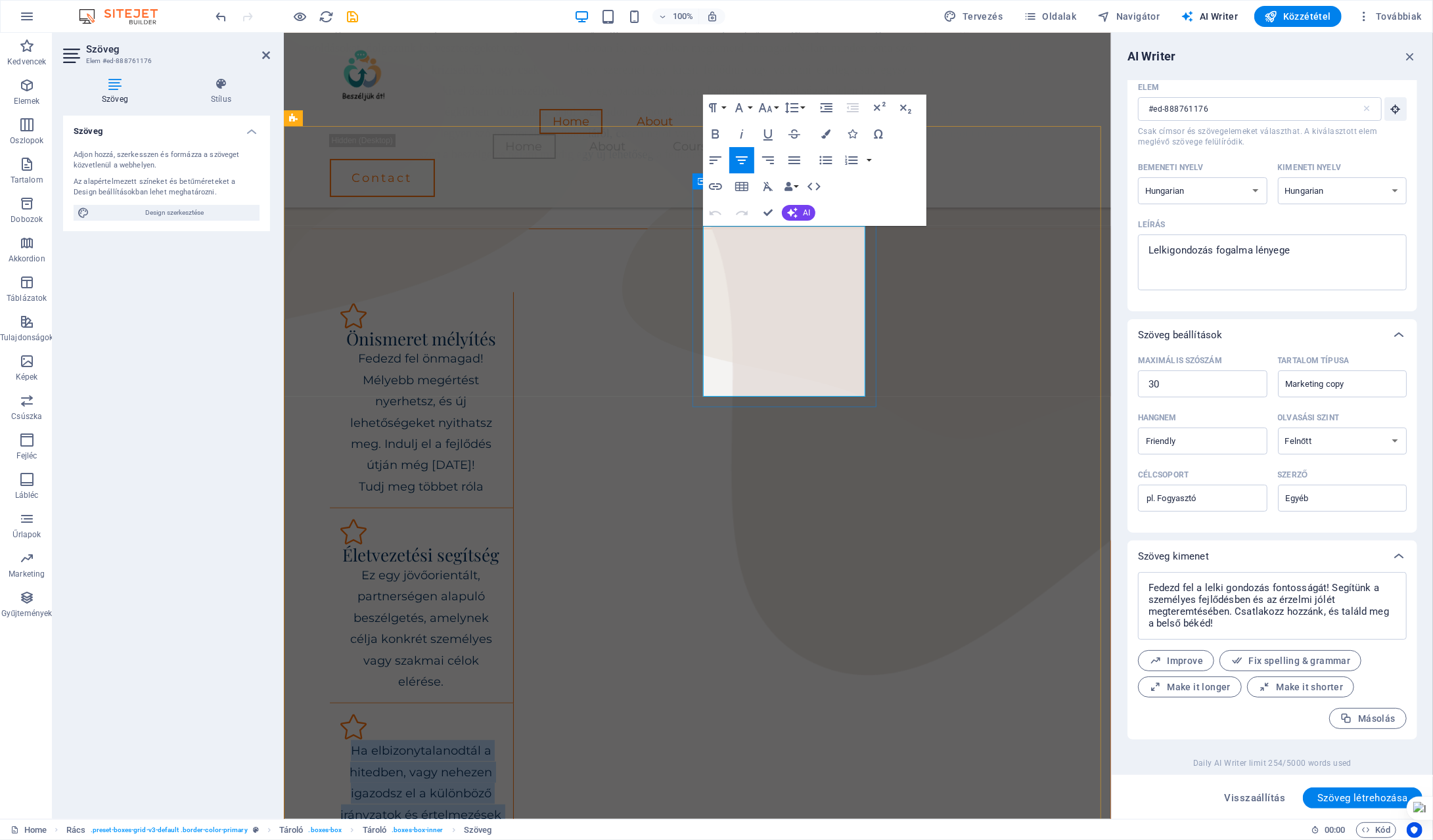
drag, startPoint x: 711, startPoint y: 236, endPoint x: 854, endPoint y: 379, distance: 202.2
click at [513, 703] on div "Ha elbizonytalanodtál a hitedben, vagy nehezen igazodsz el a különböző irányzat…" at bounding box center [422, 823] width 184 height 240
copy p "Ha elbizonytalanodtál a hitedben, vagy nehezen igazodsz el a különböző irányzat…"
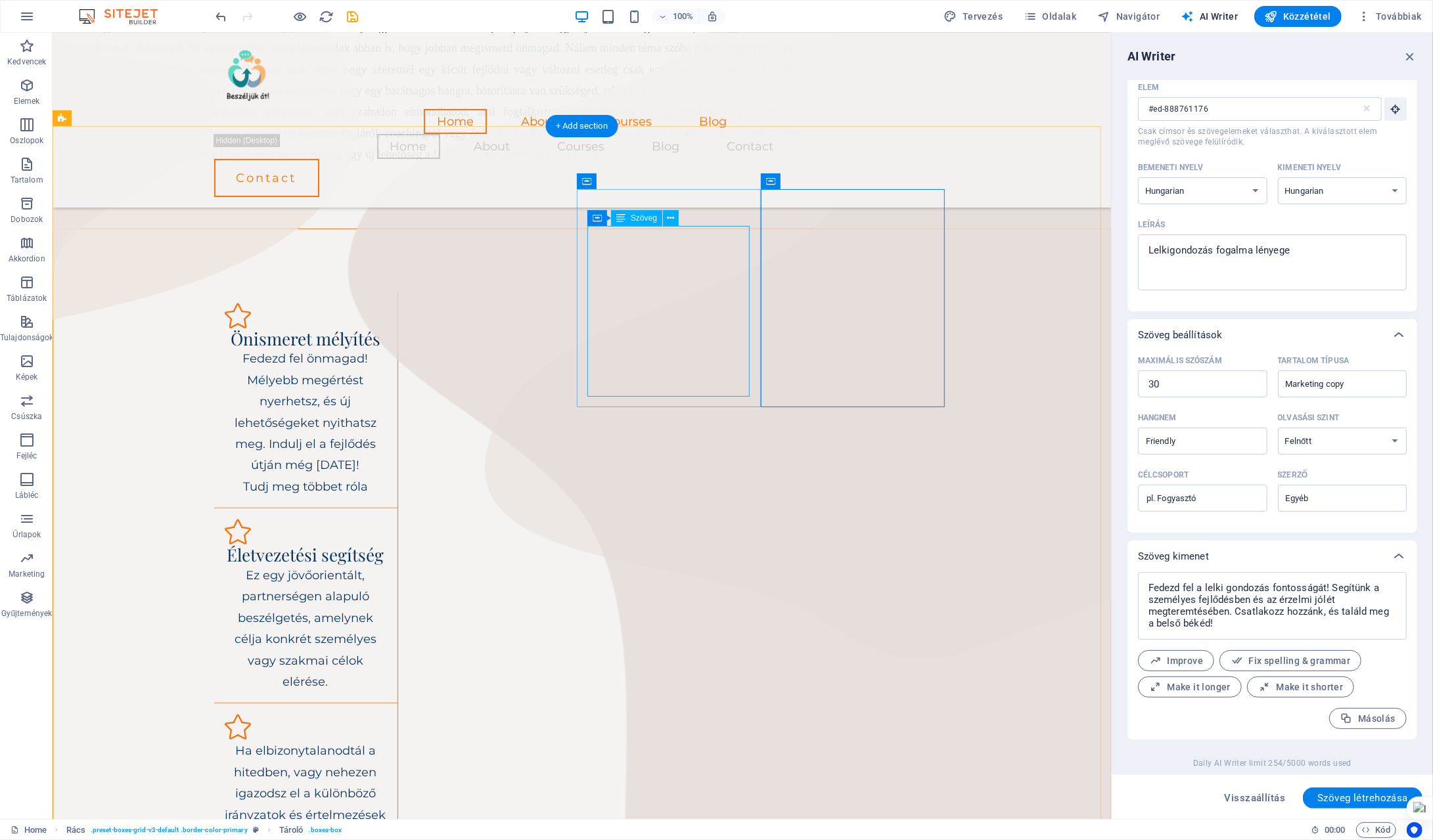
click at [387, 740] on div "Ha elbizonytalanodtál a hitedben, vagy nehezen igazodsz el a különböző irányzat…" at bounding box center [304, 836] width 162 height 191
click at [666, 182] on icon at bounding box center [666, 181] width 7 height 13
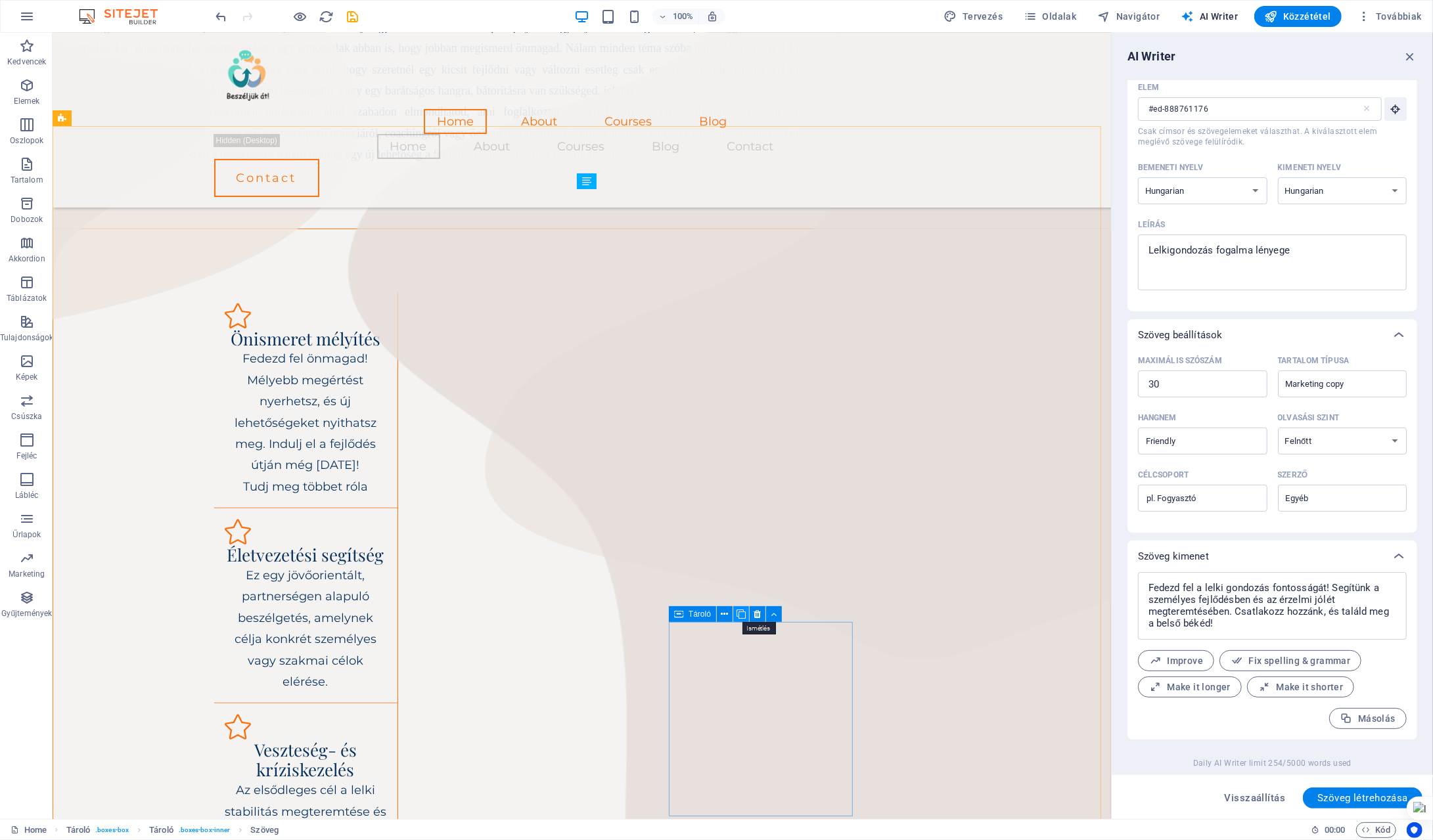
click at [740, 616] on icon at bounding box center [741, 614] width 9 height 13
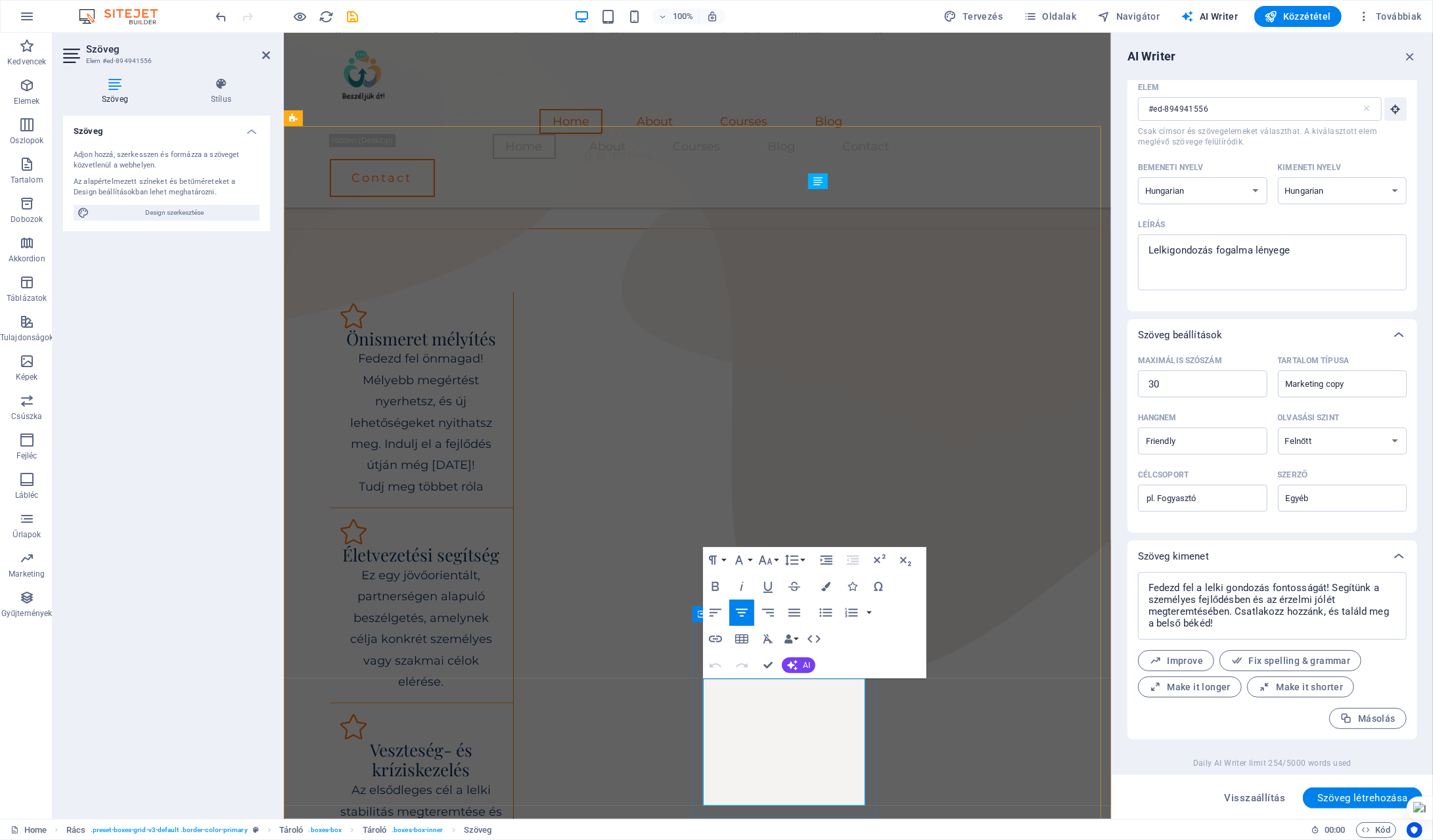
drag, startPoint x: 705, startPoint y: 683, endPoint x: 856, endPoint y: 798, distance: 189.8
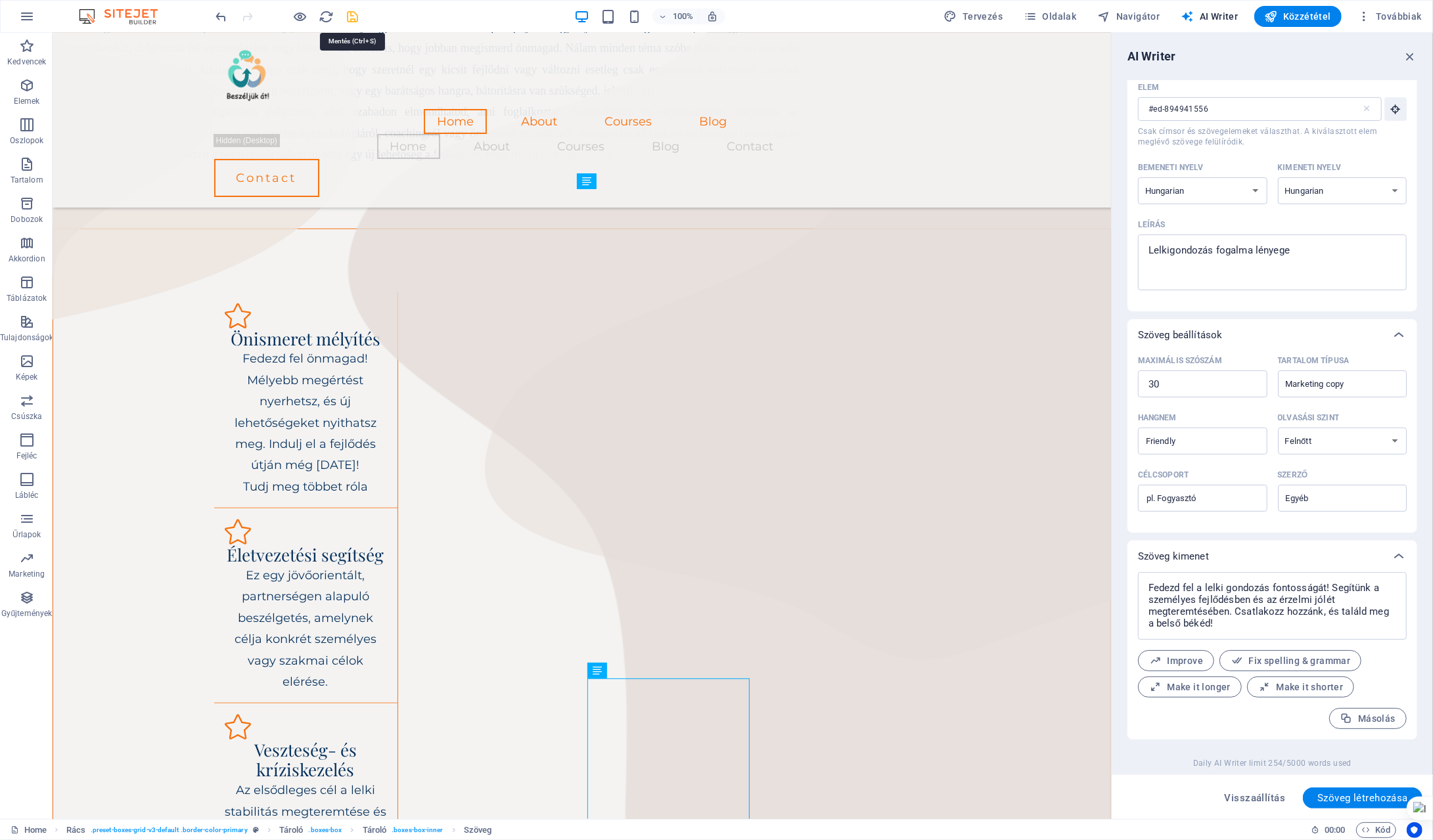
click at [354, 14] on icon "save" at bounding box center [353, 16] width 15 height 15
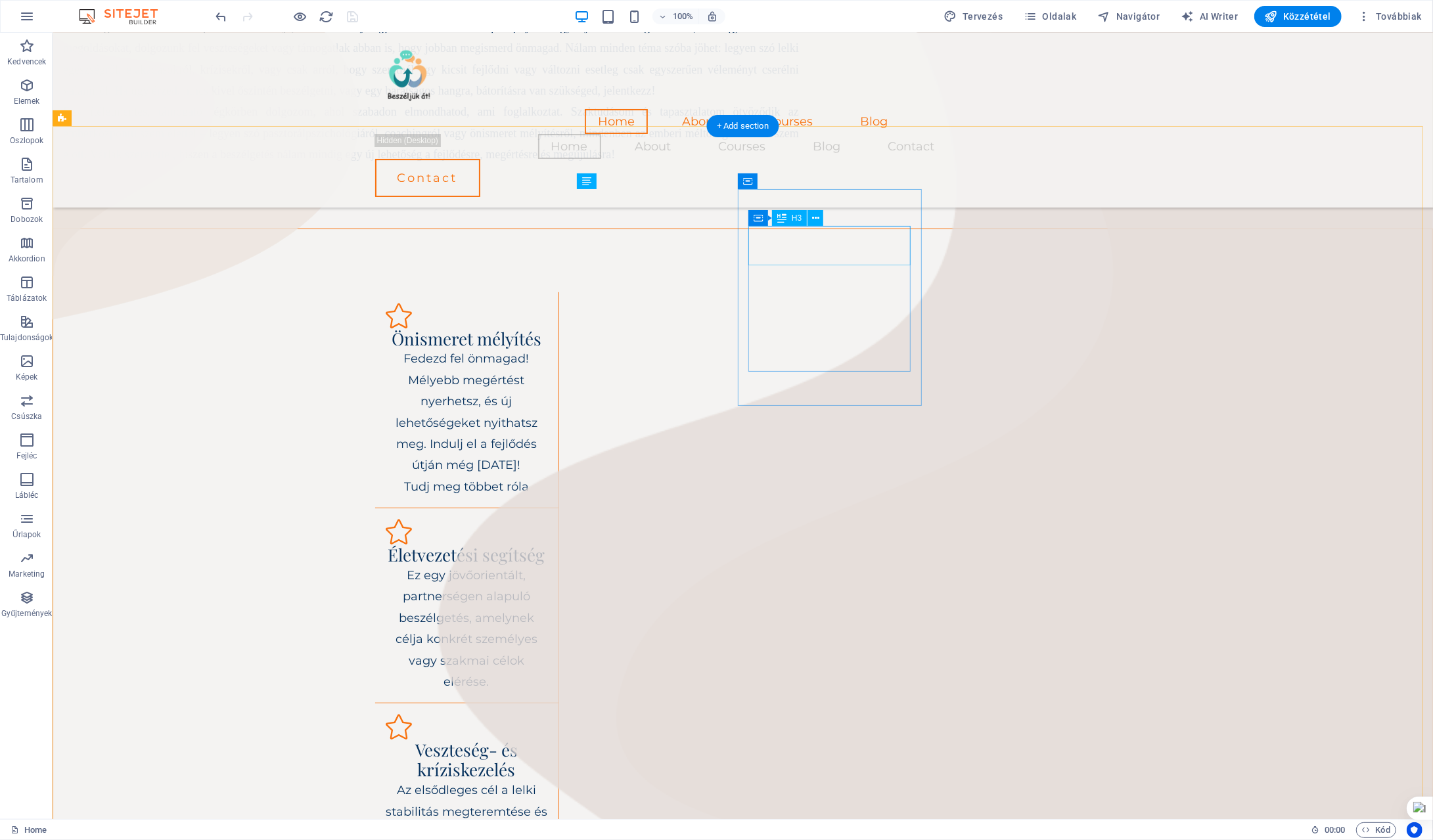
click at [547, 740] on div "Veszteség- és kríziskezelés" at bounding box center [465, 759] width 162 height 39
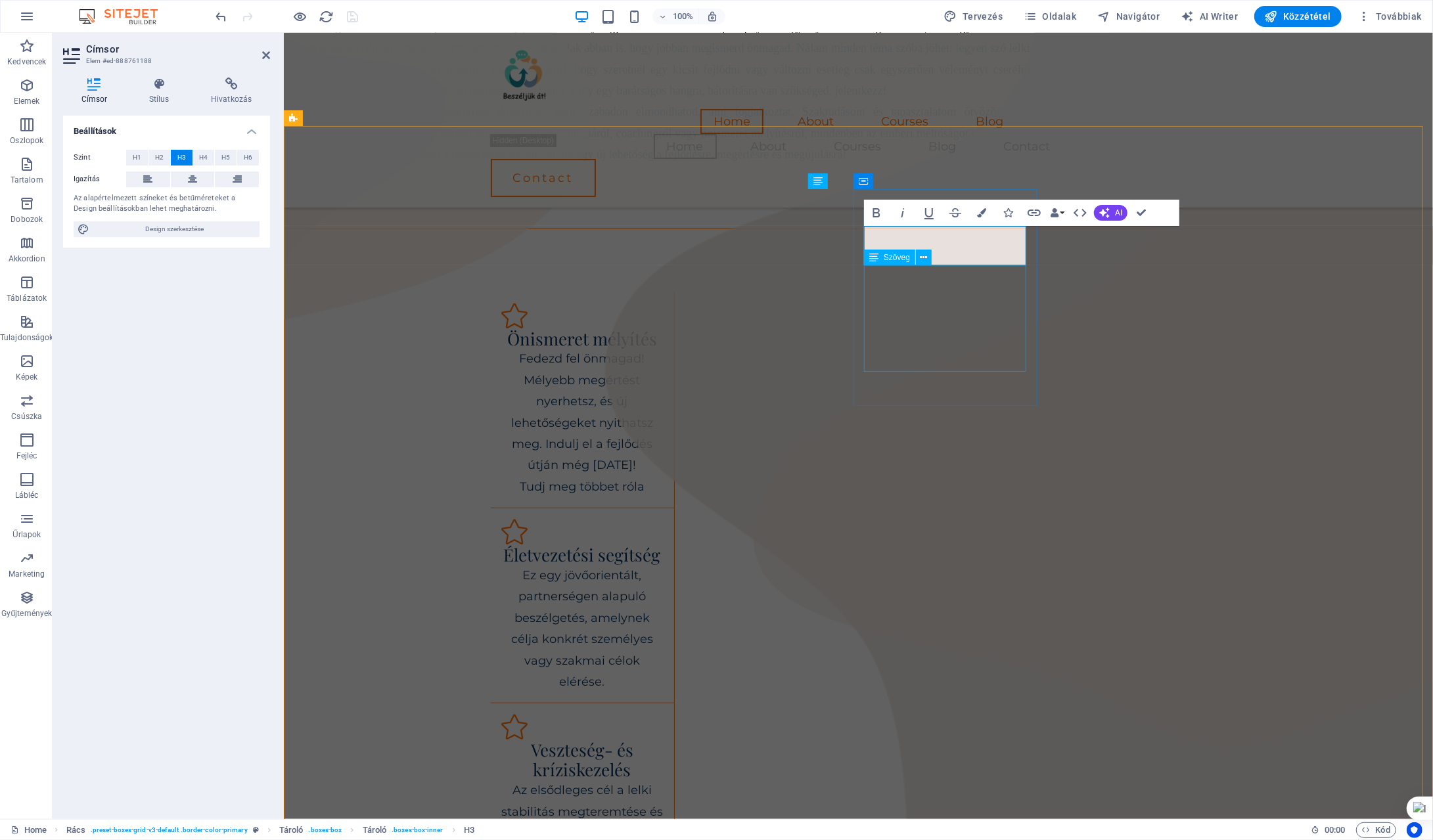
click at [663, 779] on div "Az elsődleges cél a lelki stabilitás megteremtése és a túlterhelő érzelmek bizt…" at bounding box center [581, 832] width 162 height 106
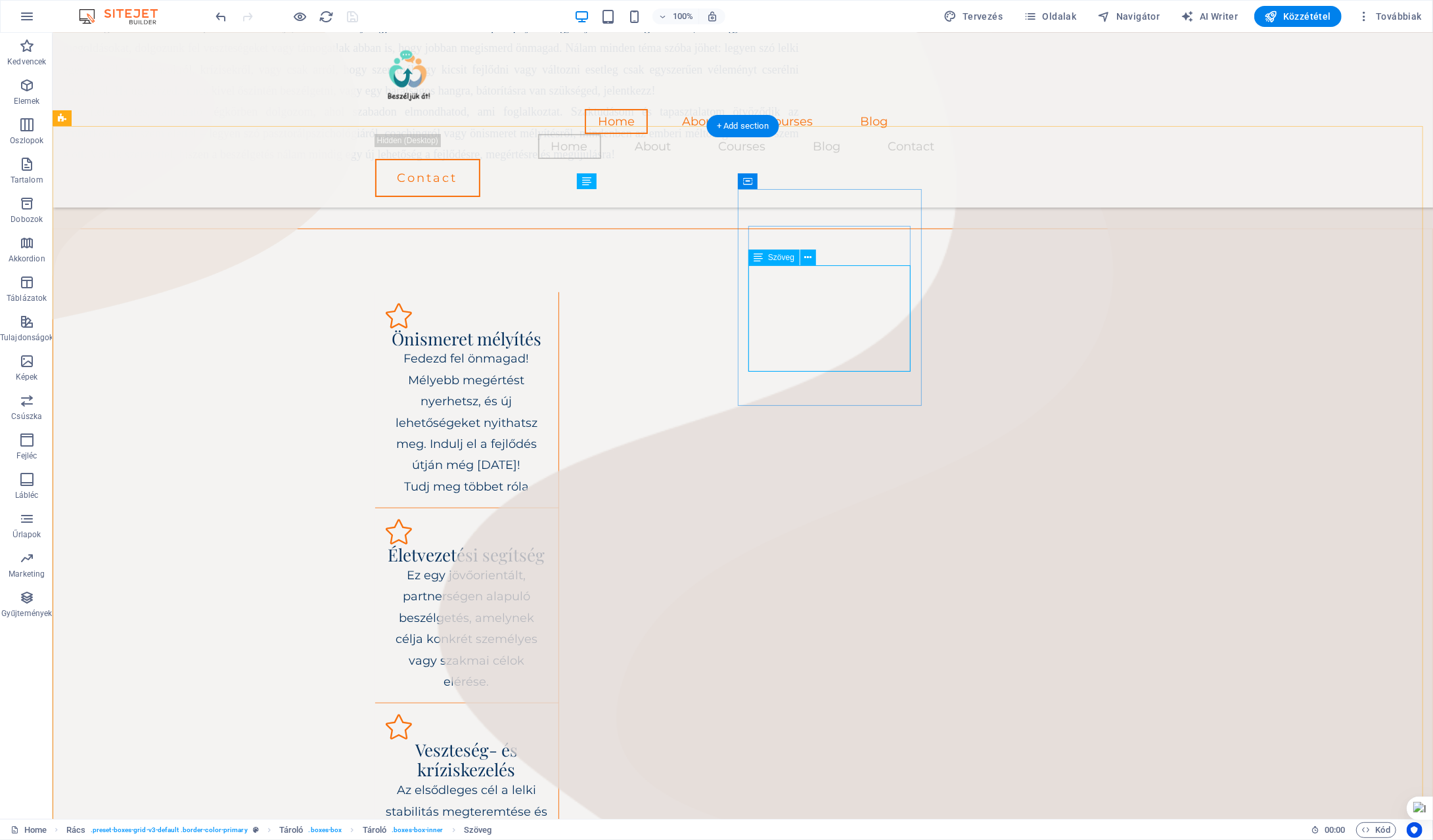
click at [547, 779] on div "Az elsődleges cél a lelki stabilitás megteremtése és a túlterhelő érzelmek bizt…" at bounding box center [465, 832] width 162 height 106
drag, startPoint x: 763, startPoint y: 272, endPoint x: 848, endPoint y: 335, distance: 105.8
click at [547, 779] on div "Az elsődleges cél a lelki stabilitás megteremtése és a túlterhelő érzelmek bizt…" at bounding box center [465, 832] width 162 height 106
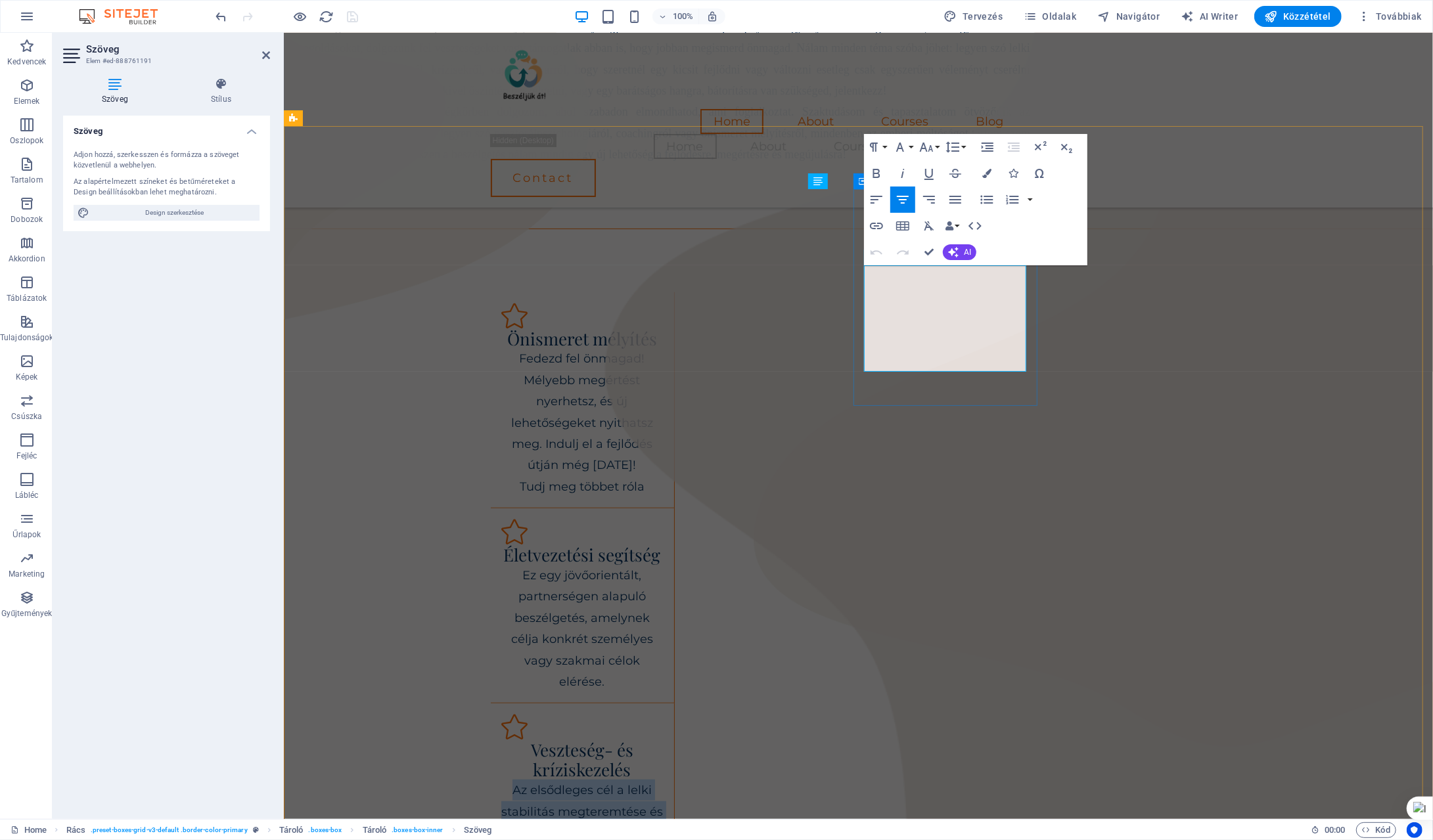
drag, startPoint x: 877, startPoint y: 273, endPoint x: 1028, endPoint y: 354, distance: 171.4
click at [674, 703] on div "Veszteség- és kríziskezelés Az elsődleges cél a lelki stabilitás megteremtése é…" at bounding box center [583, 800] width 184 height 194
copy p "Az elsődleges cél a lelki stabilitás megteremtése és a túlterhelő érzelmek bizt…"
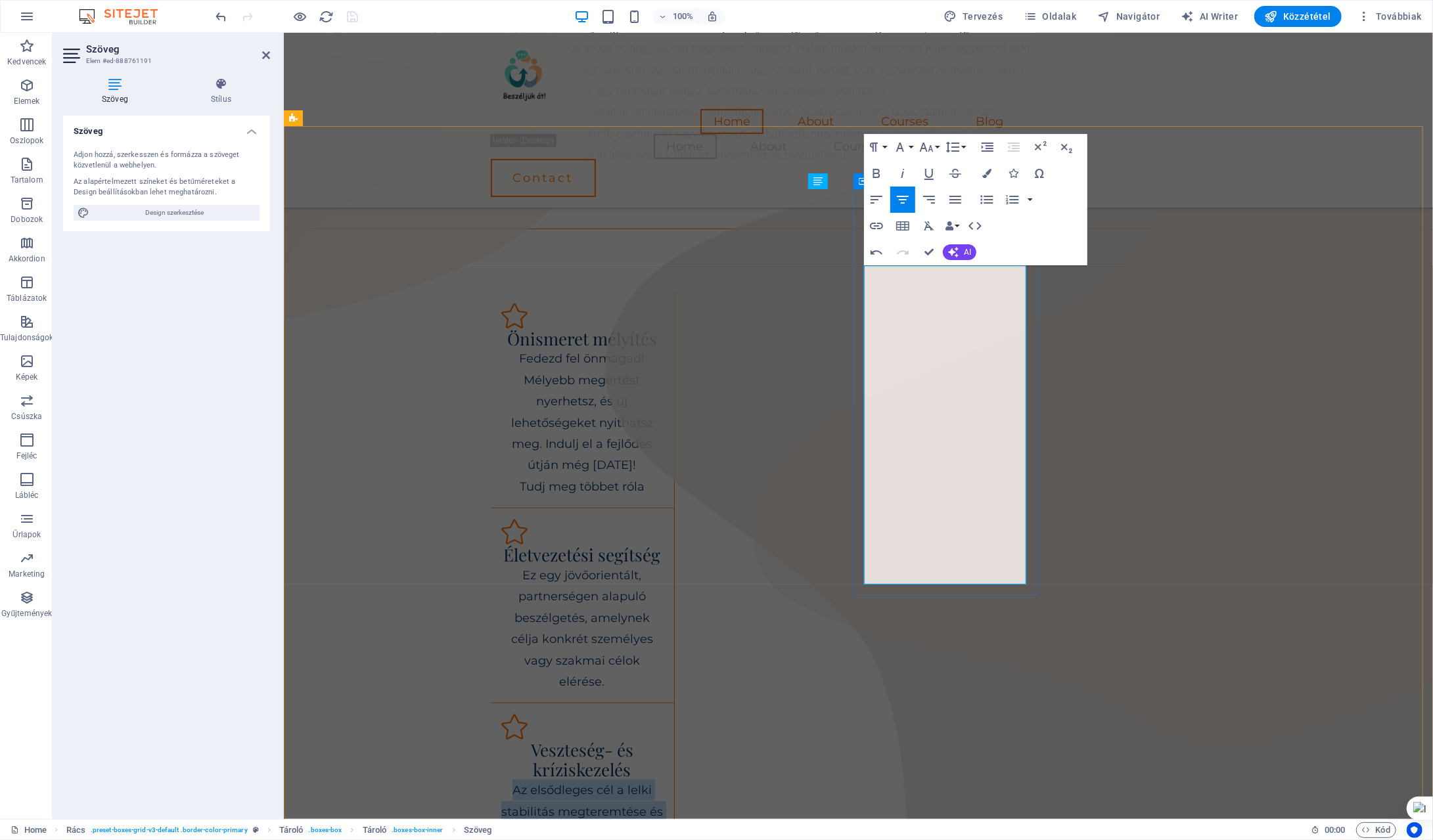
drag, startPoint x: 872, startPoint y: 267, endPoint x: 992, endPoint y: 354, distance: 148.2
click at [663, 779] on p "Az elsődleges cél a lelki stabilitás megteremtése és a túlterhelő érzelmek bizt…" at bounding box center [581, 832] width 162 height 106
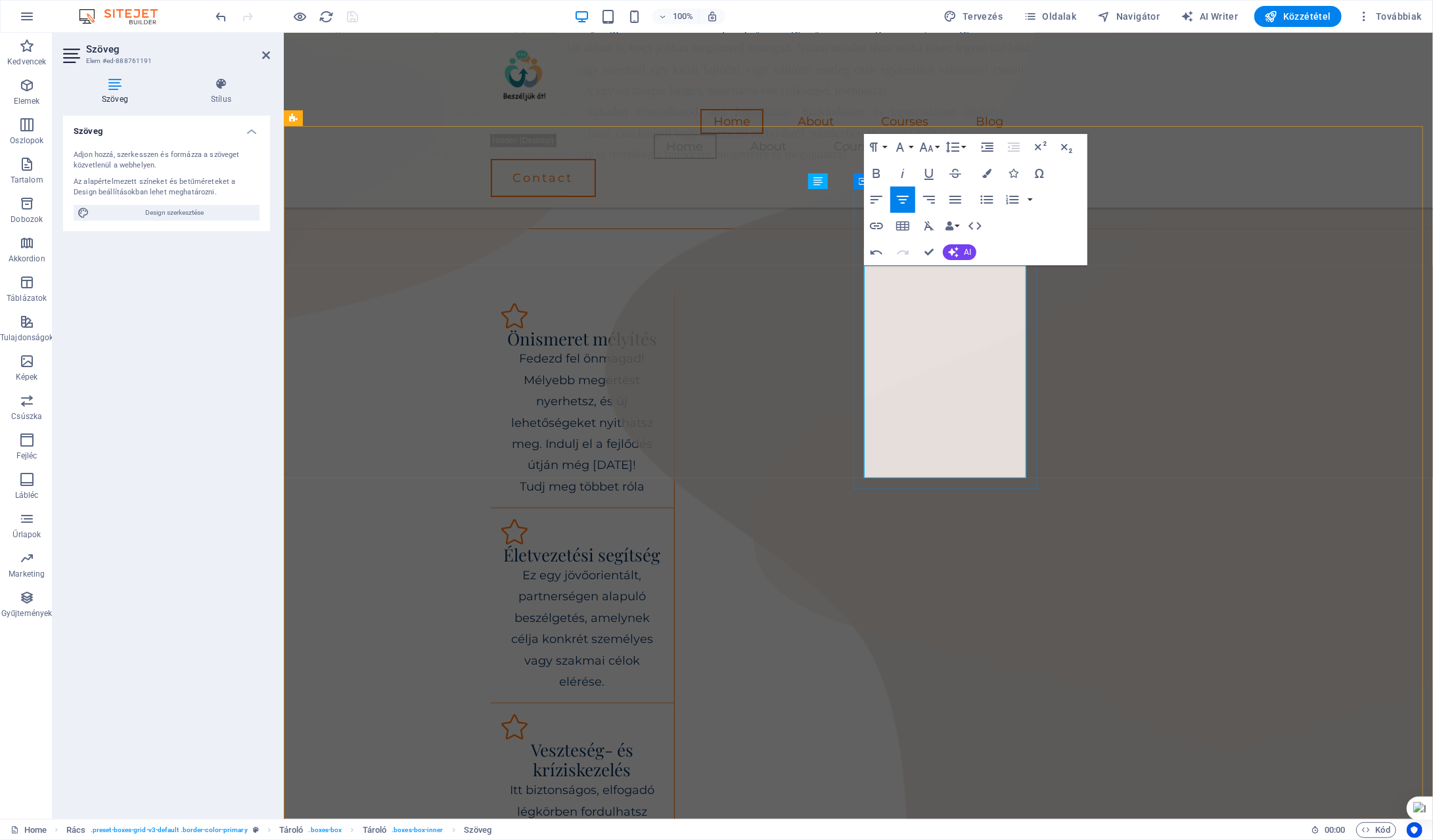
drag, startPoint x: 910, startPoint y: 360, endPoint x: 994, endPoint y: 363, distance: 84.1
drag, startPoint x: 1004, startPoint y: 381, endPoint x: 1023, endPoint y: 438, distance: 60.1
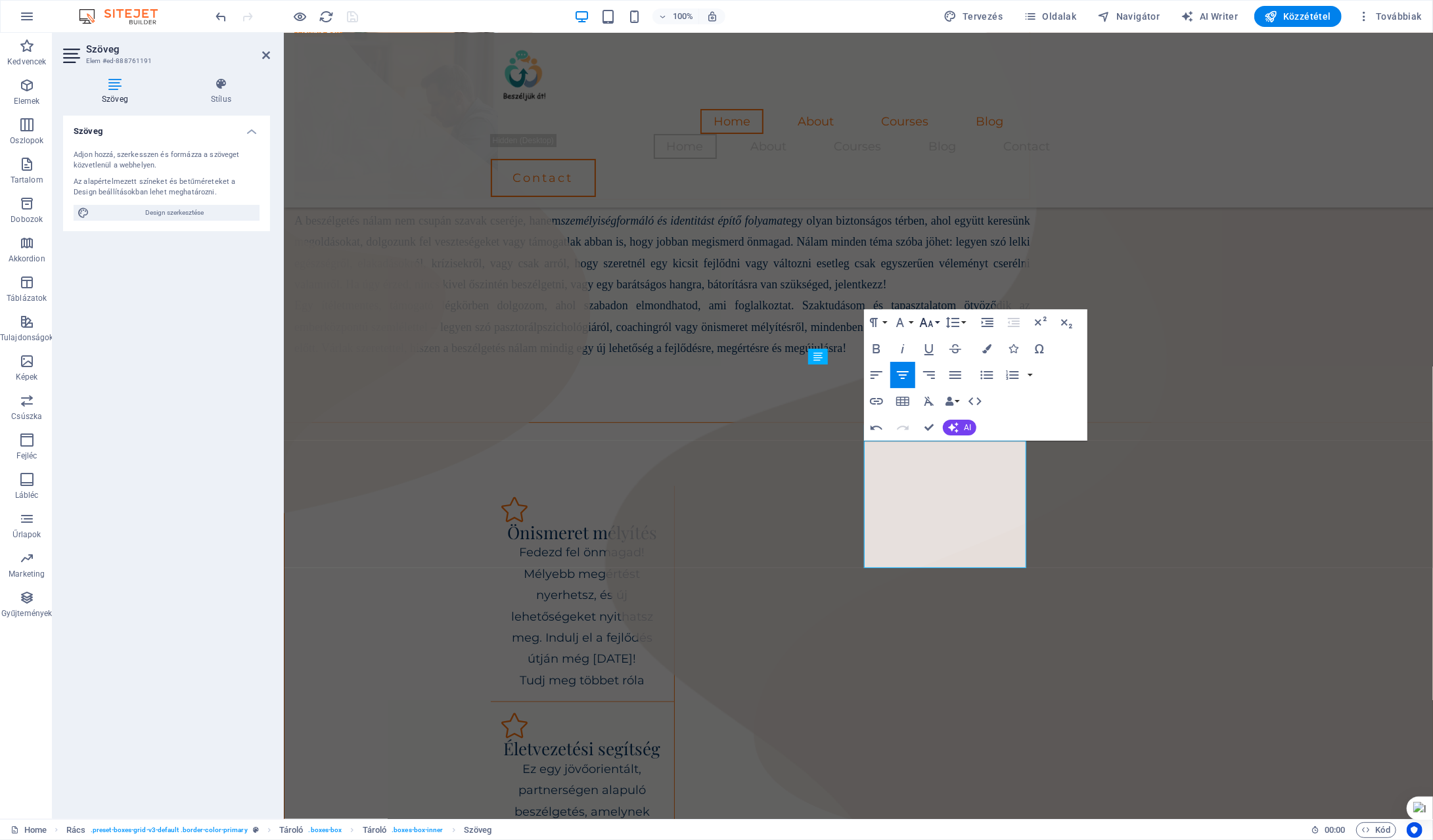
scroll to position [346, 0]
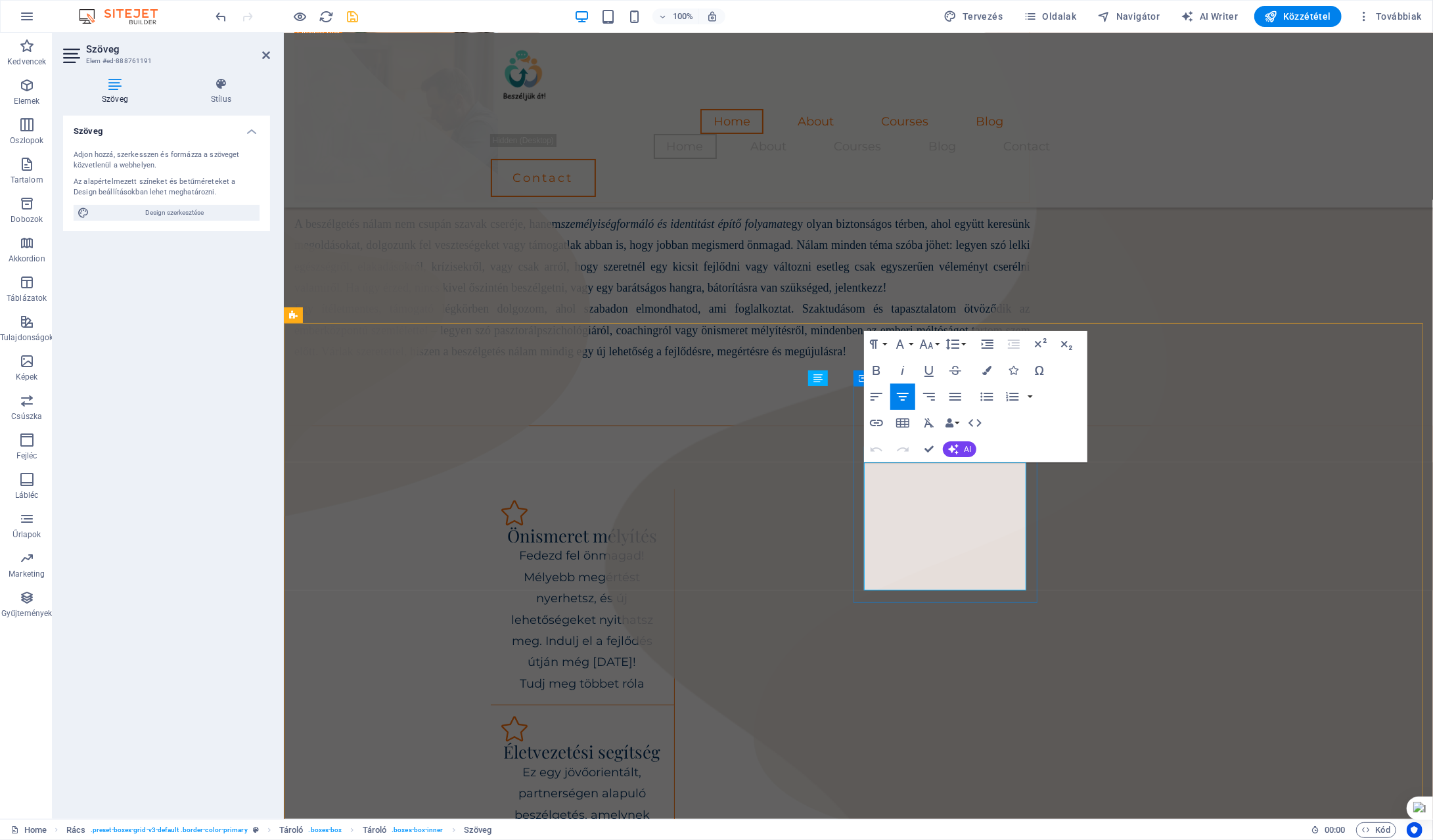
drag, startPoint x: 871, startPoint y: 468, endPoint x: 1031, endPoint y: 579, distance: 194.7
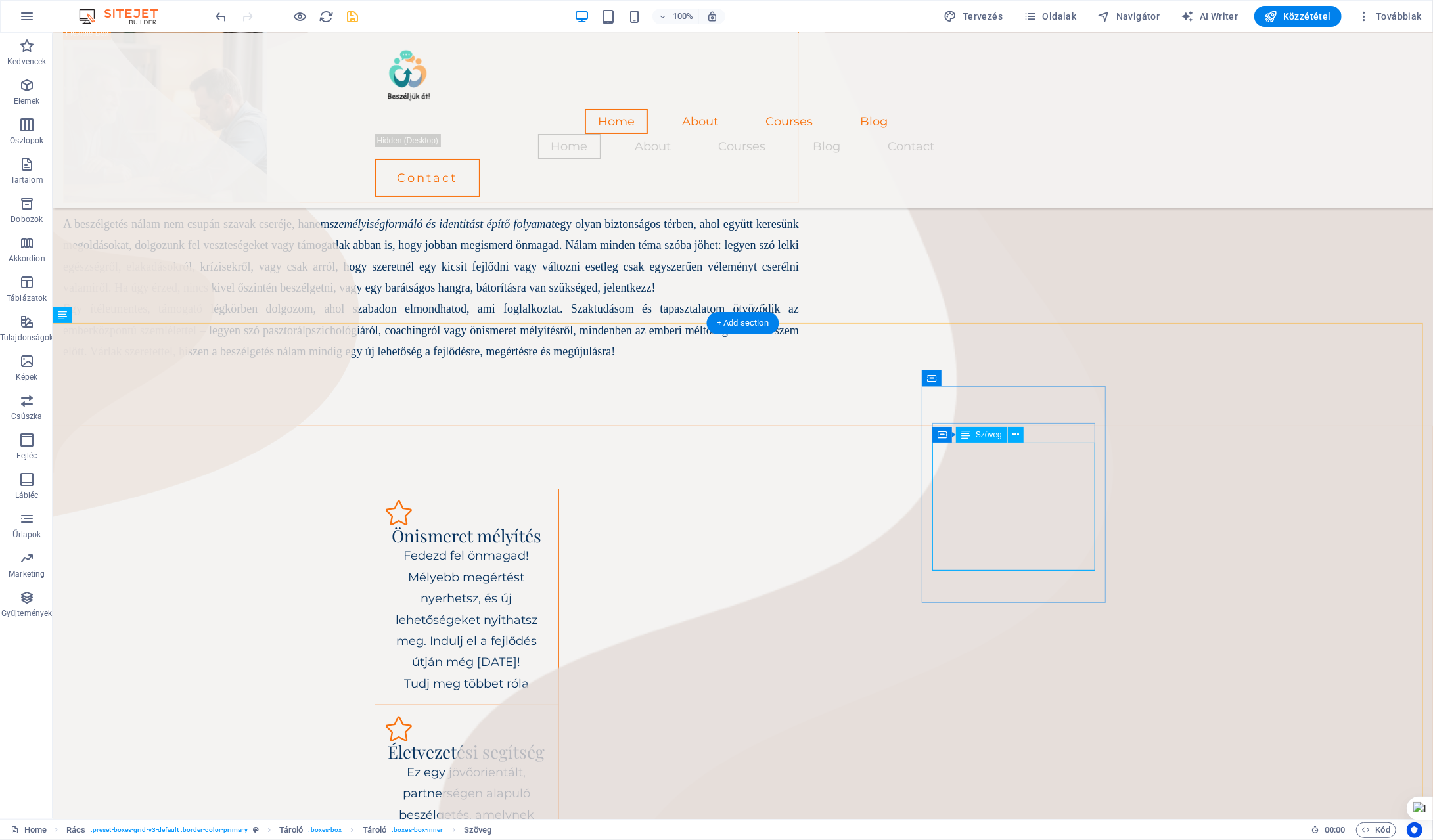
drag, startPoint x: 938, startPoint y: 448, endPoint x: 942, endPoint y: 461, distance: 13.6
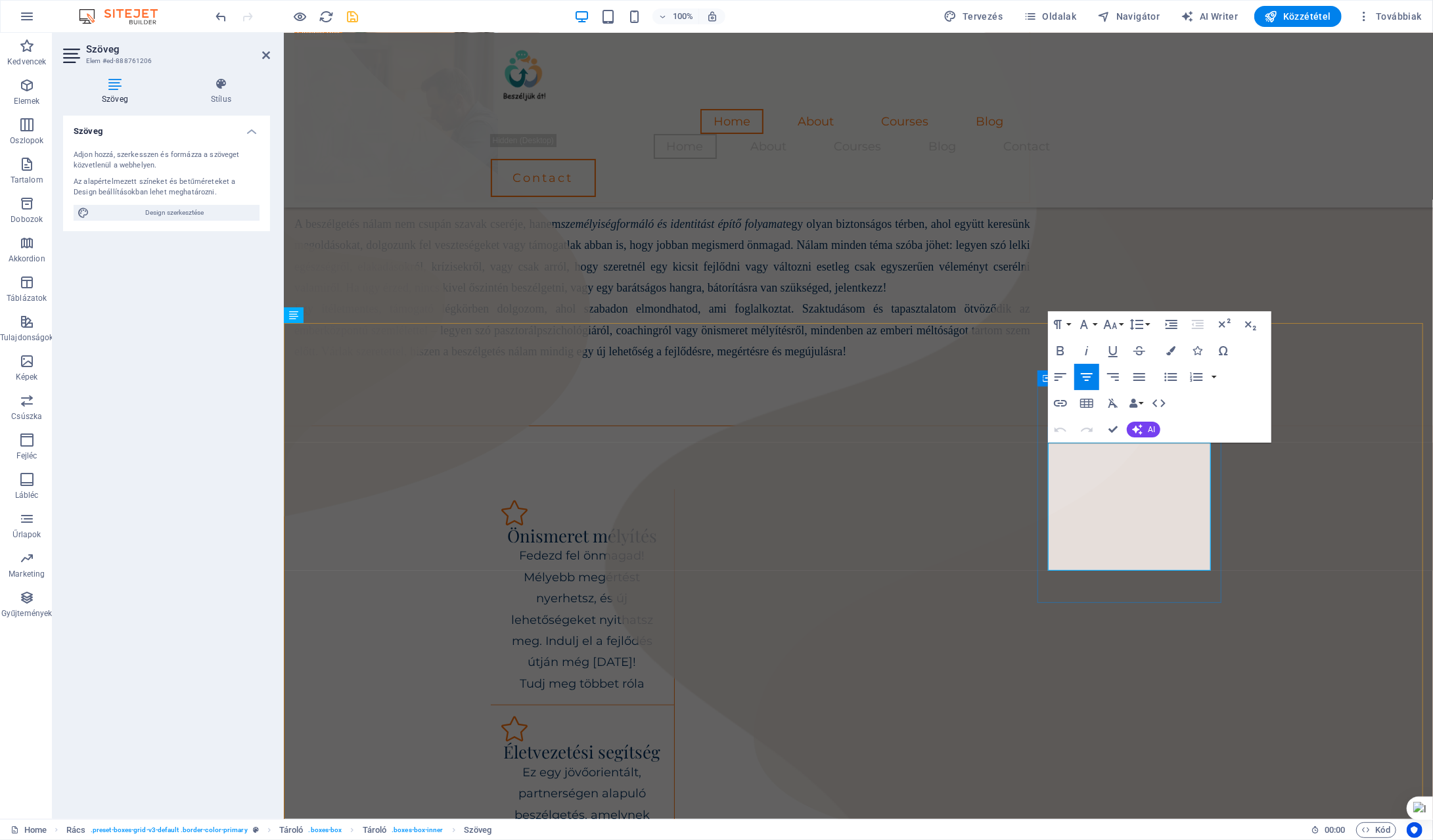
drag, startPoint x: 1053, startPoint y: 451, endPoint x: 1197, endPoint y: 552, distance: 175.9
copy p "A célja, hogy képes legyél egyértelműen képviselni a szükségleteidet anélkül, h…"
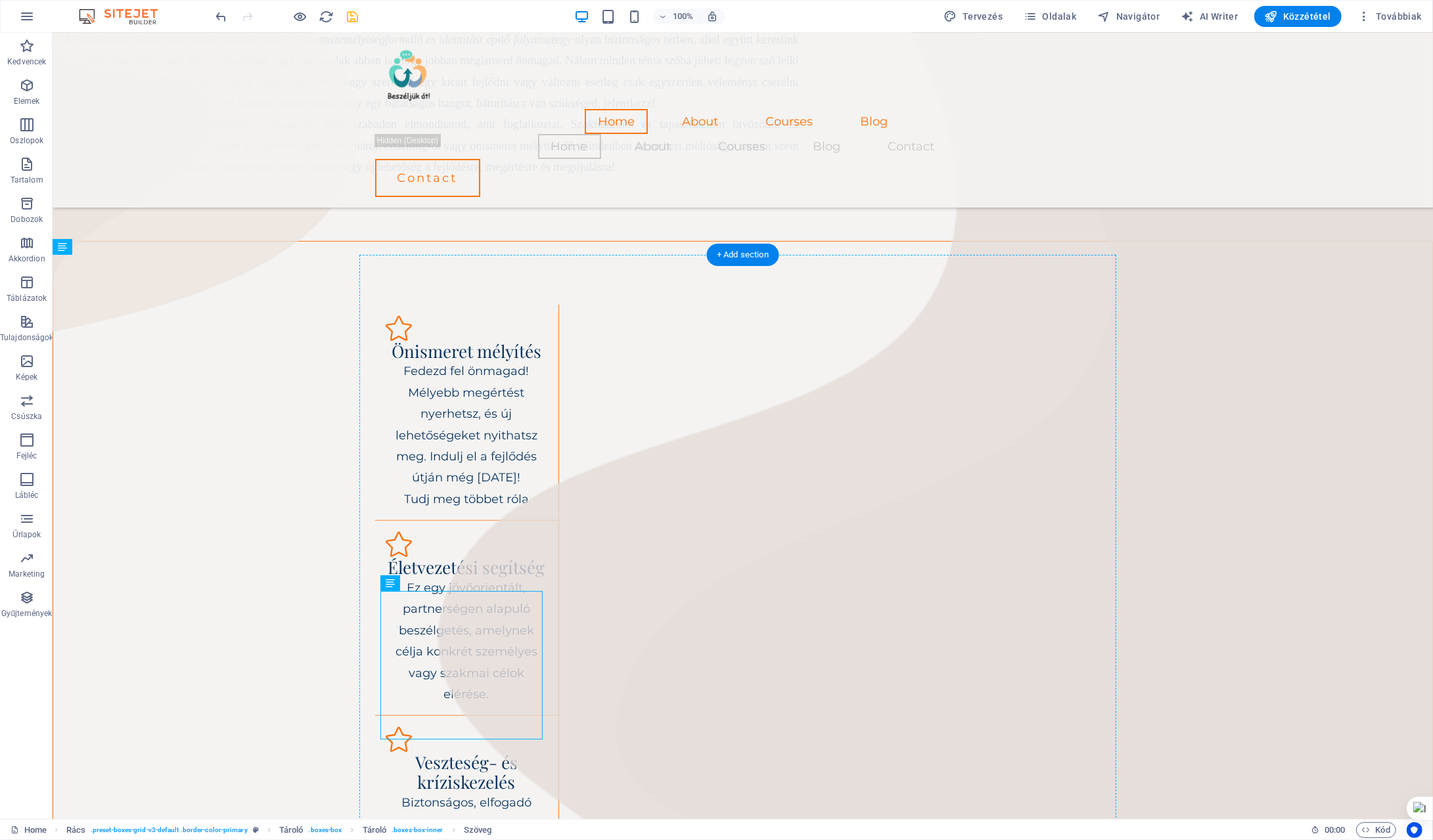
drag, startPoint x: 409, startPoint y: 668, endPoint x: 473, endPoint y: 753, distance: 106.4
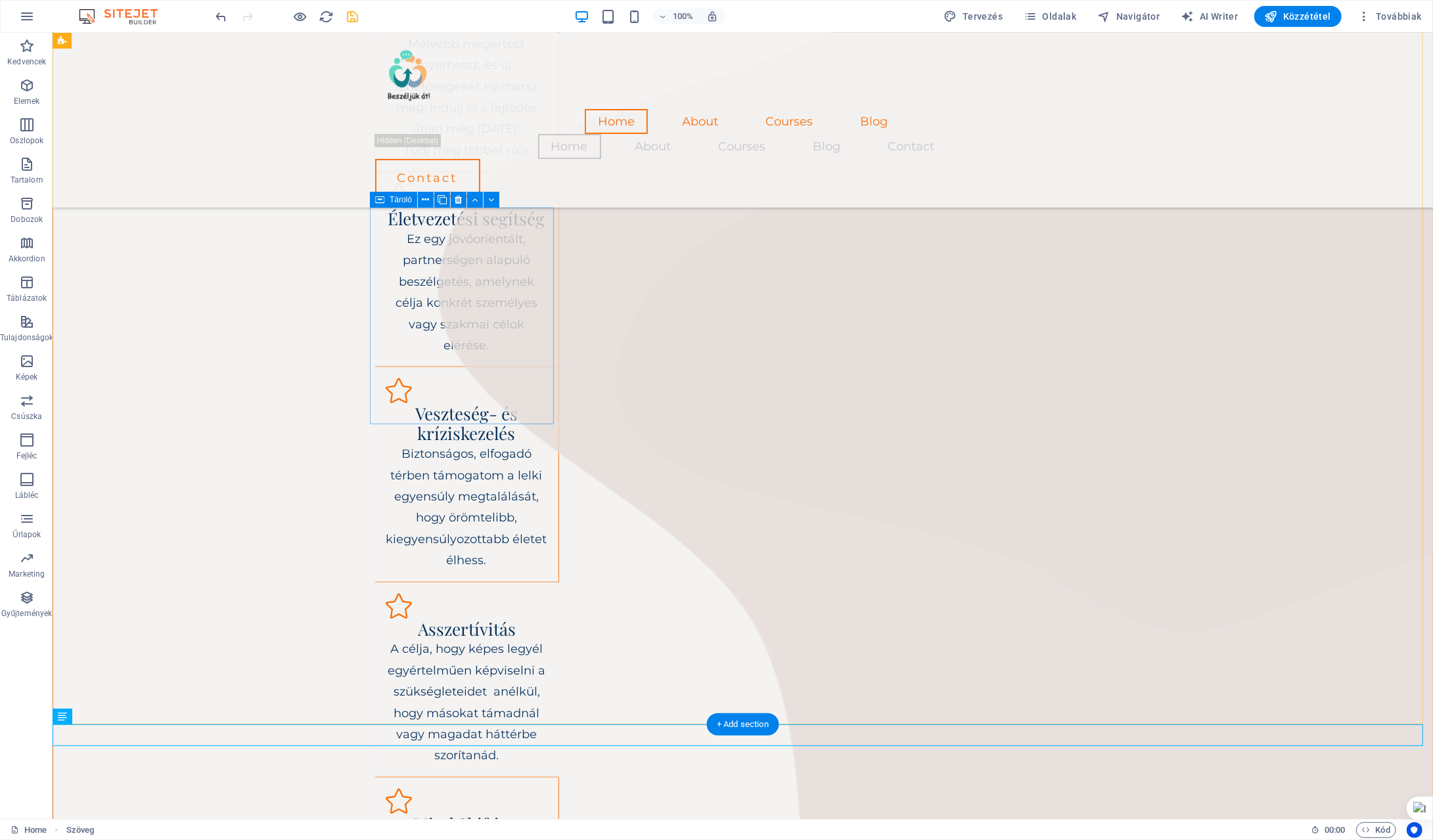
scroll to position [722, 0]
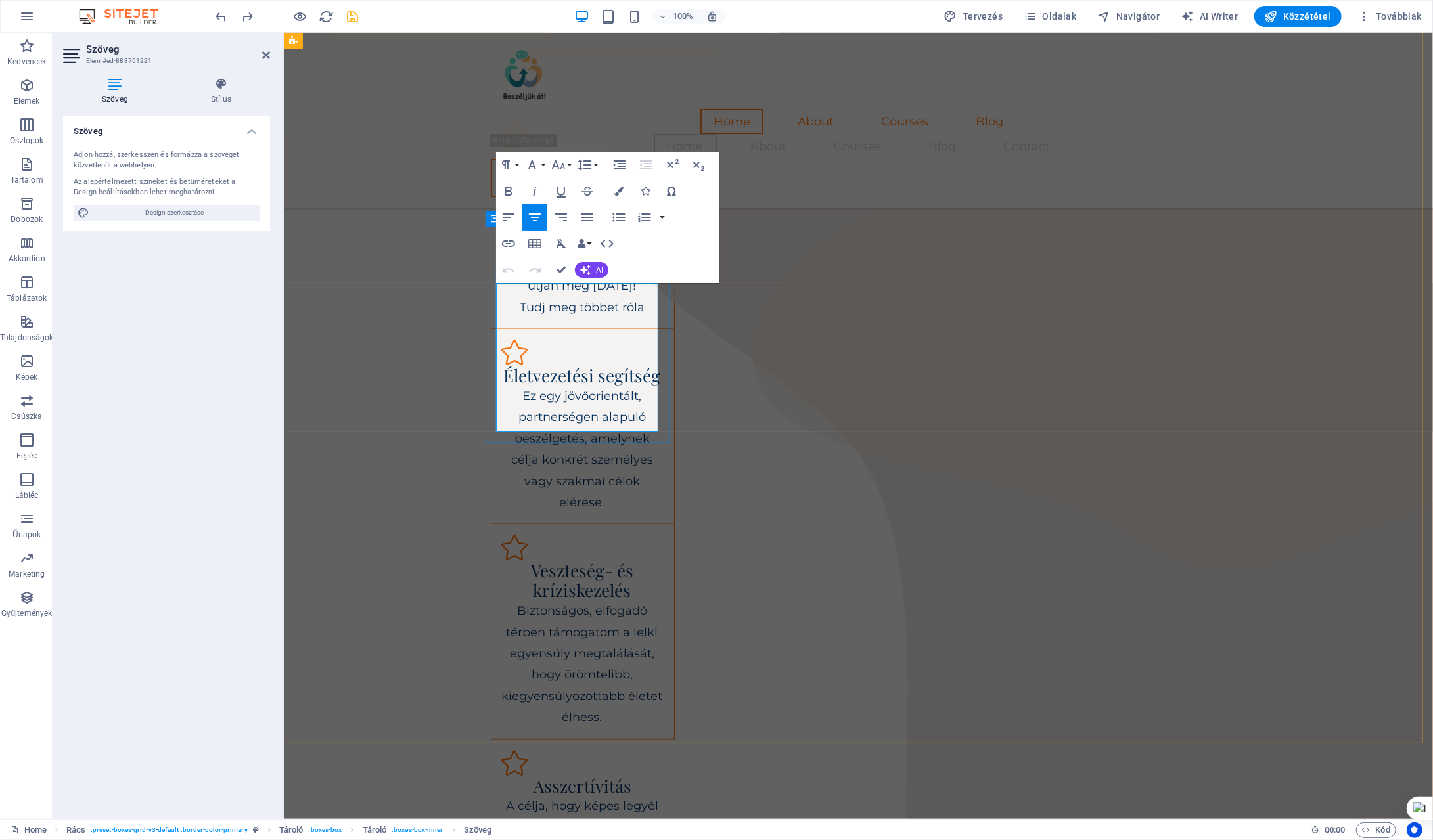
drag, startPoint x: 521, startPoint y: 290, endPoint x: 656, endPoint y: 421, distance: 188.1
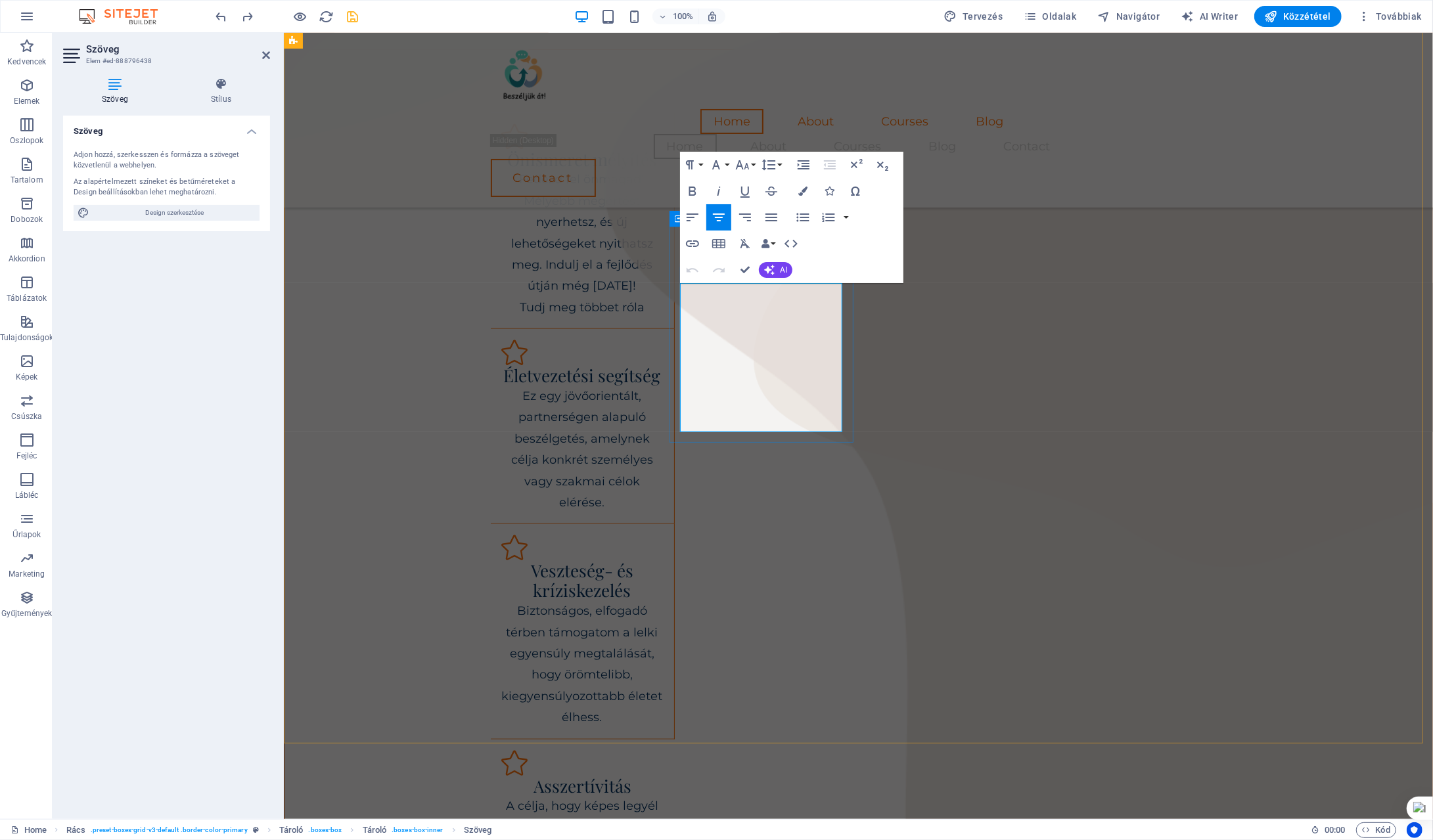
drag, startPoint x: 693, startPoint y: 288, endPoint x: 795, endPoint y: 423, distance: 169.2
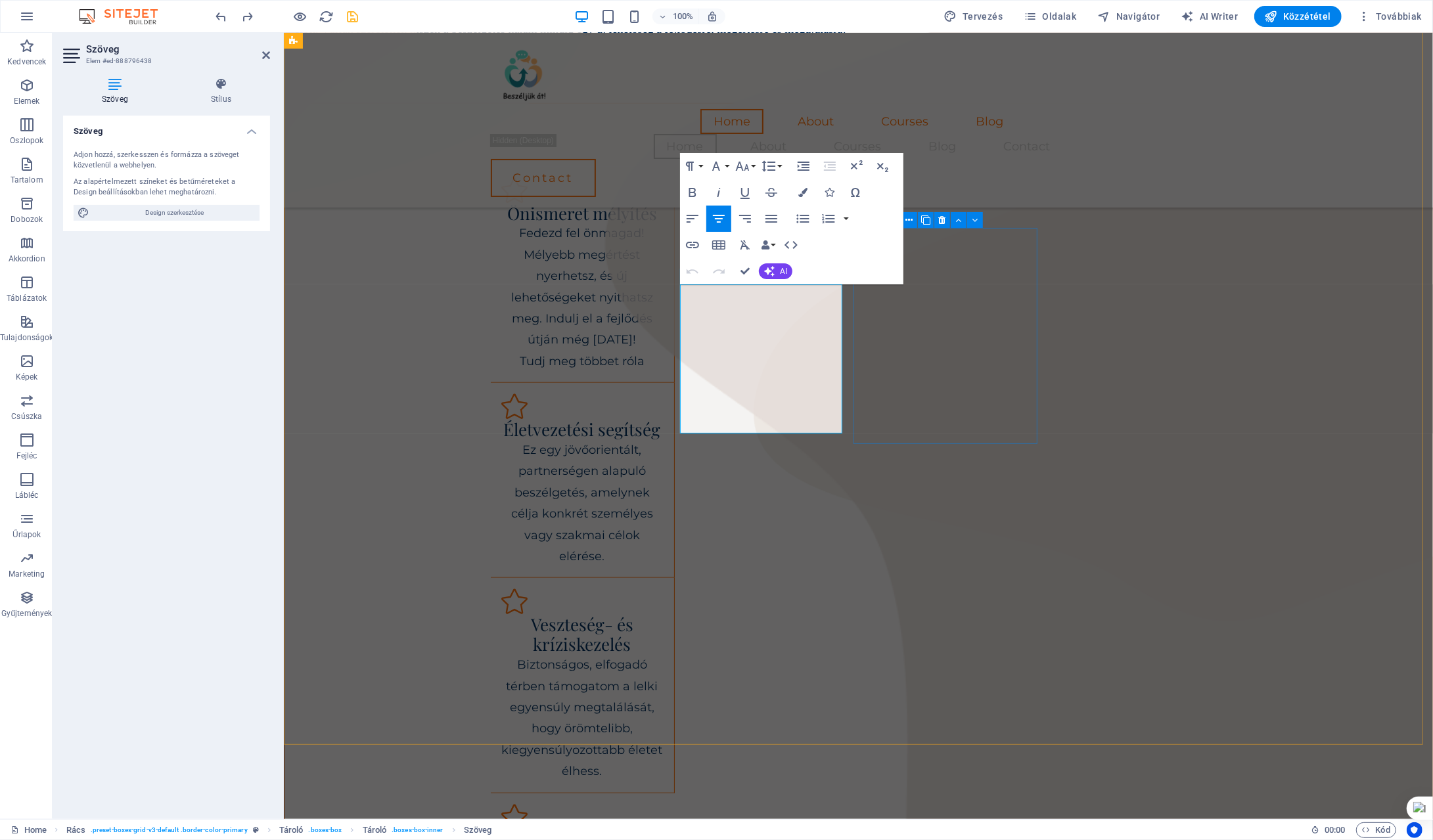
scroll to position [657, 0]
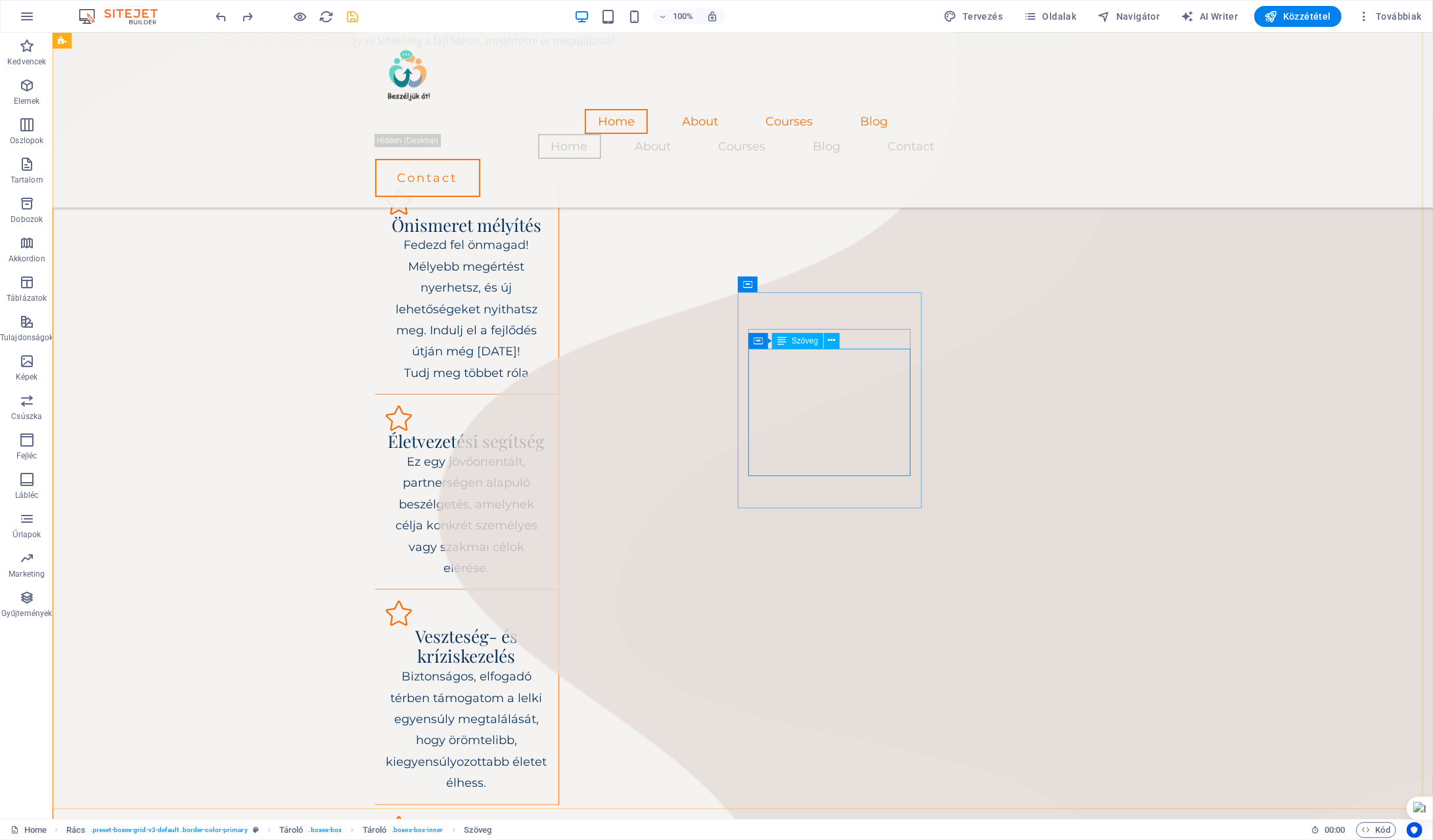
click at [786, 339] on icon at bounding box center [781, 341] width 9 height 16
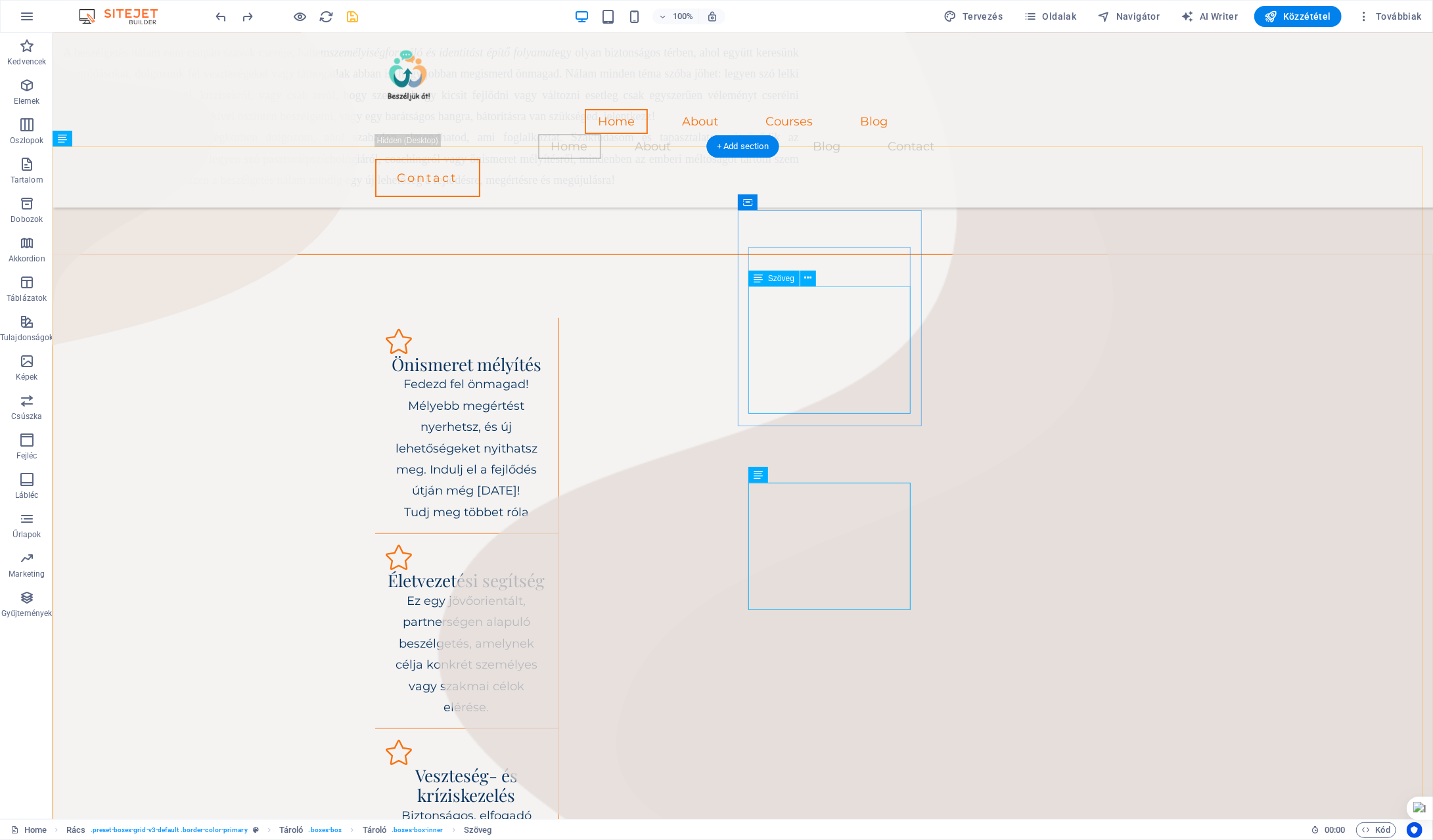
scroll to position [525, 0]
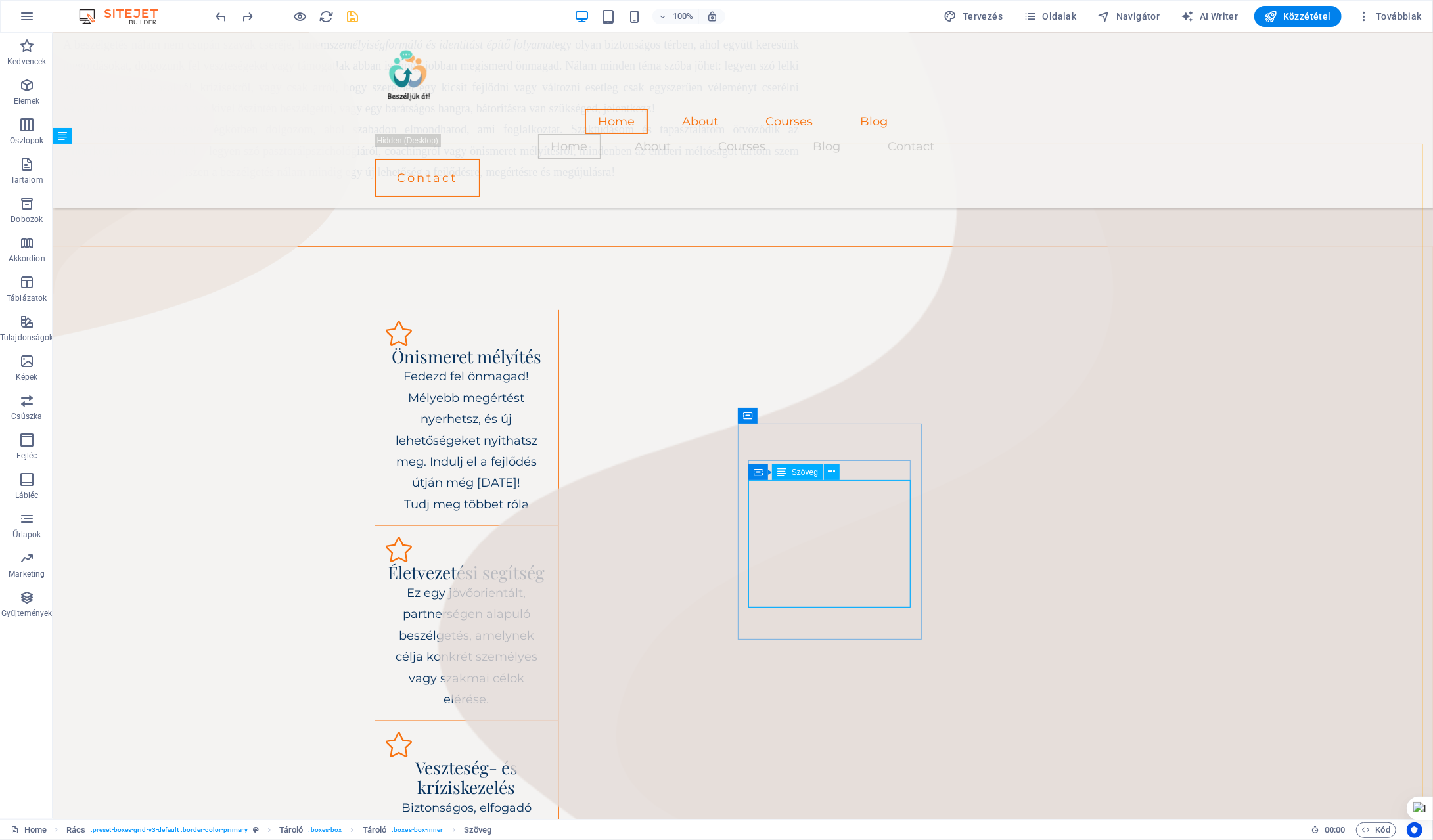
click at [809, 473] on span "Szöveg" at bounding box center [805, 471] width 26 height 8
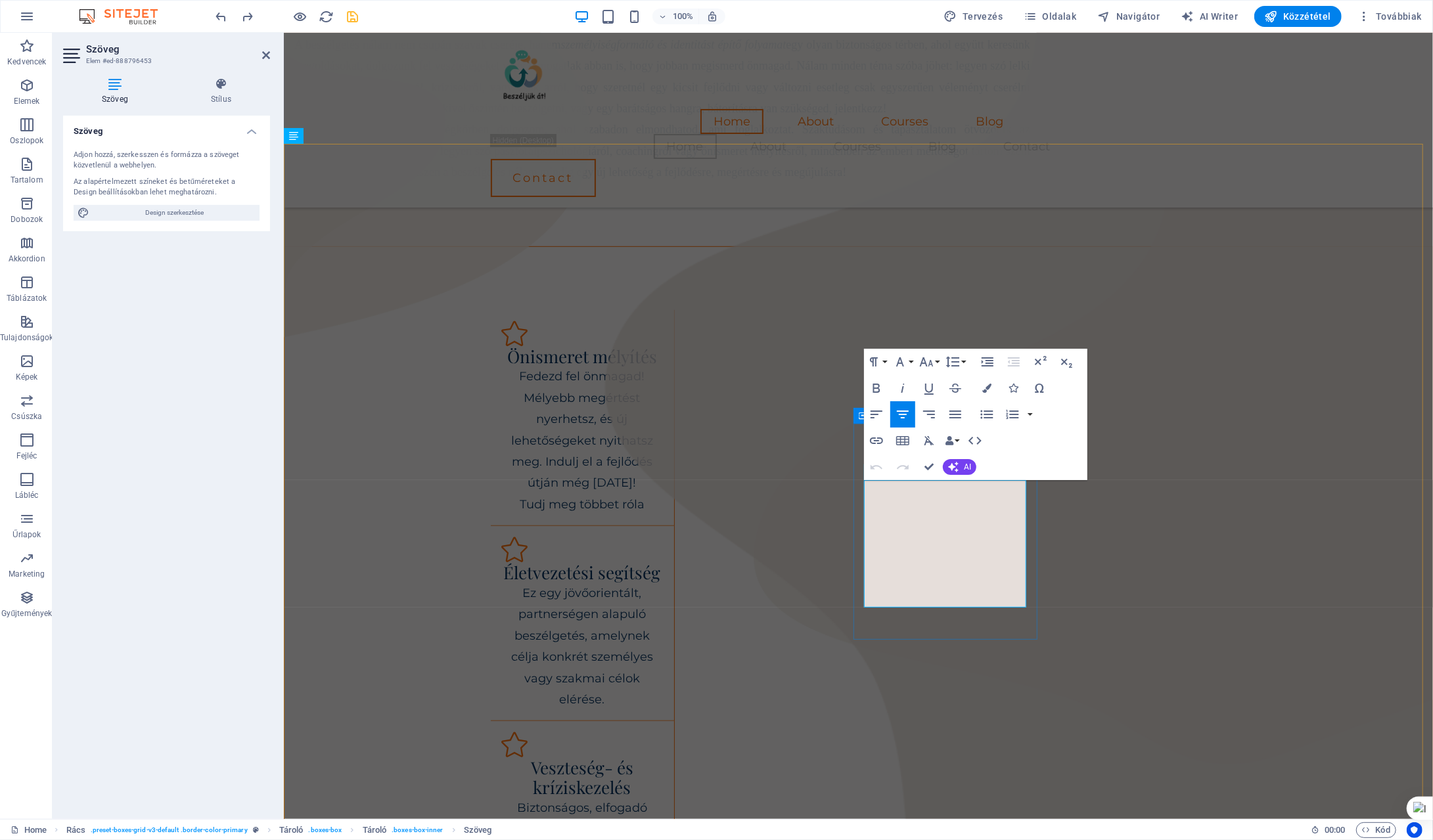
drag, startPoint x: 866, startPoint y: 481, endPoint x: 1029, endPoint y: 590, distance: 196.1
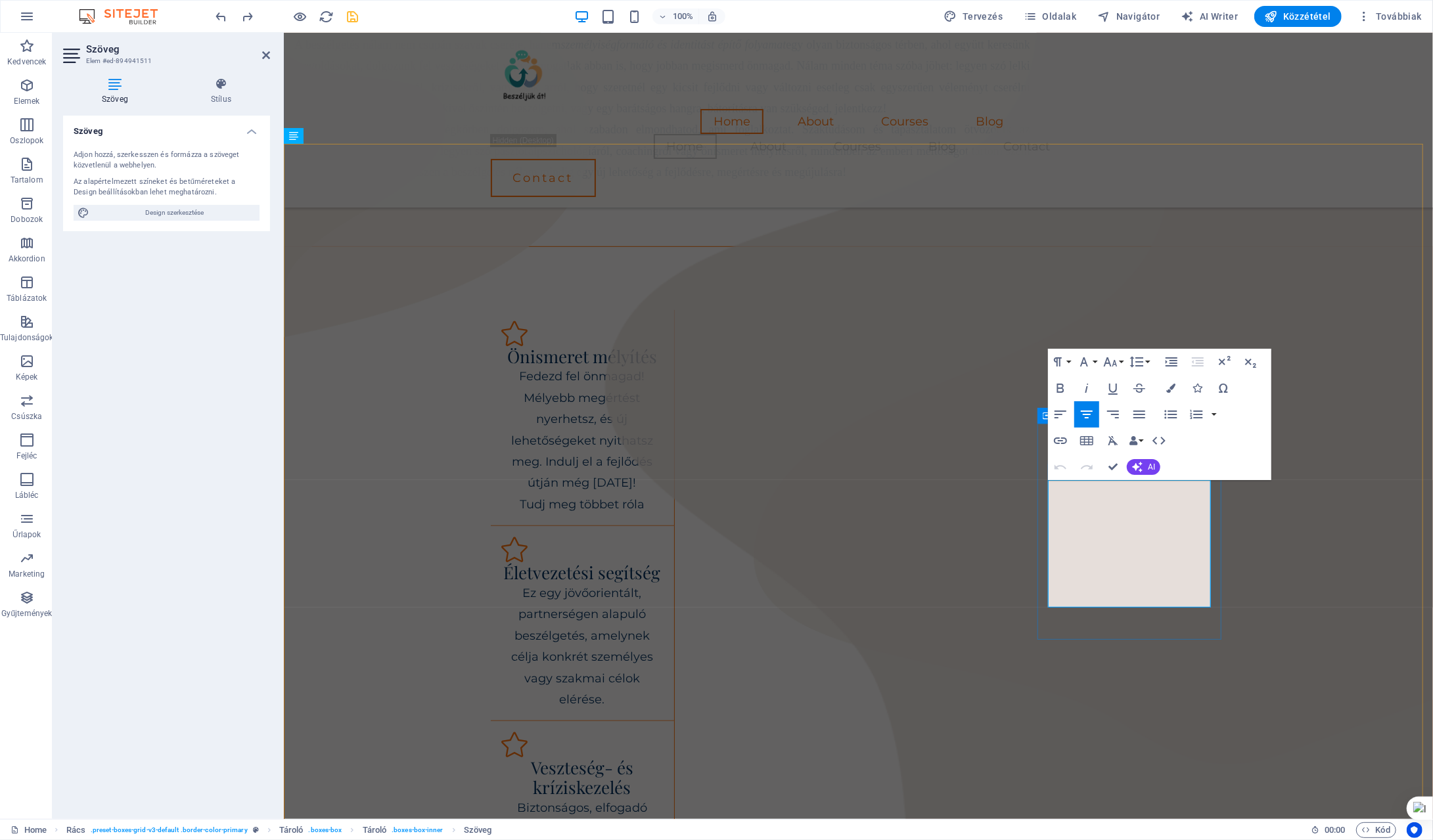
drag, startPoint x: 1086, startPoint y: 490, endPoint x: 1192, endPoint y: 593, distance: 147.8
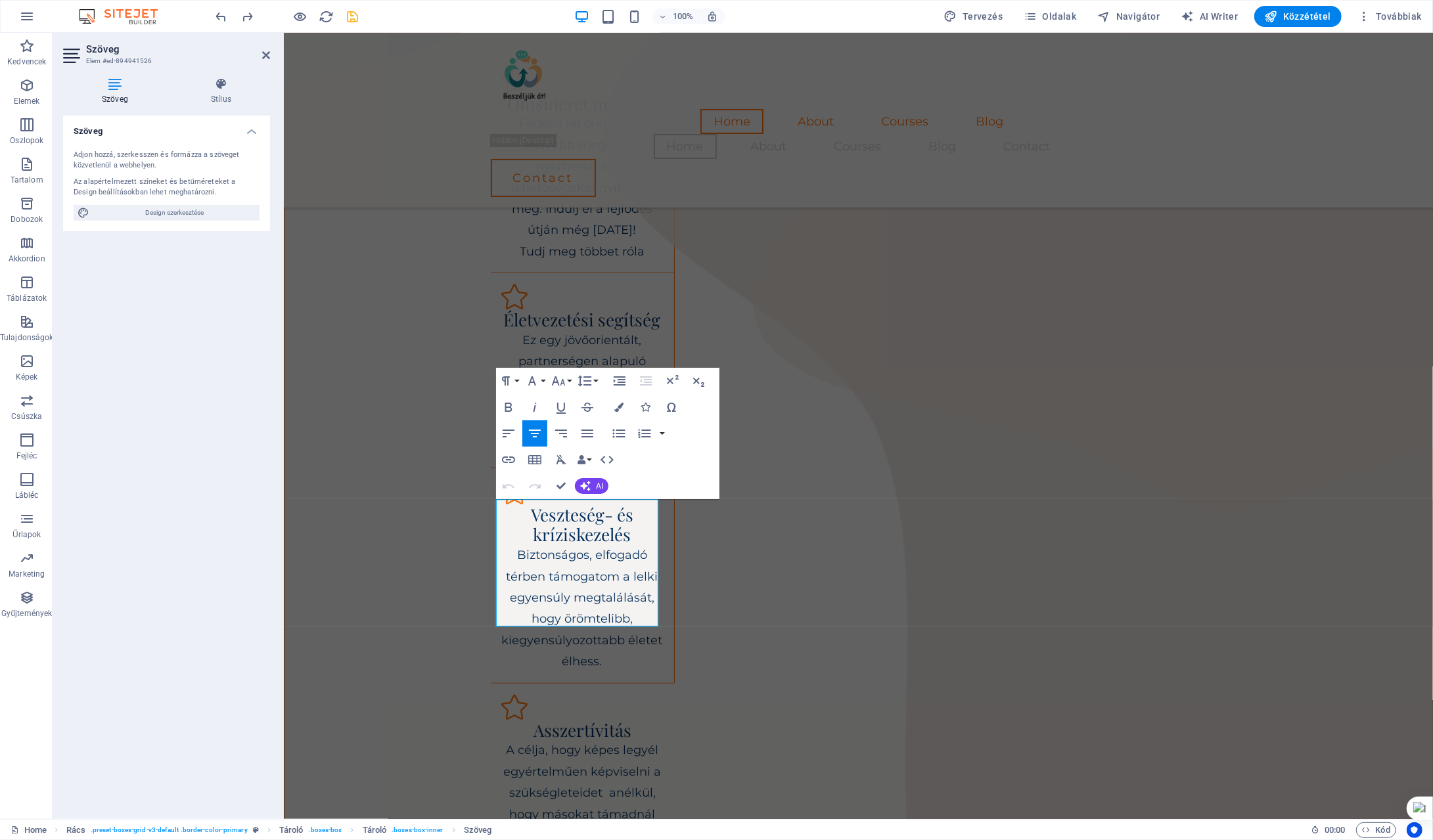
scroll to position [806, 0]
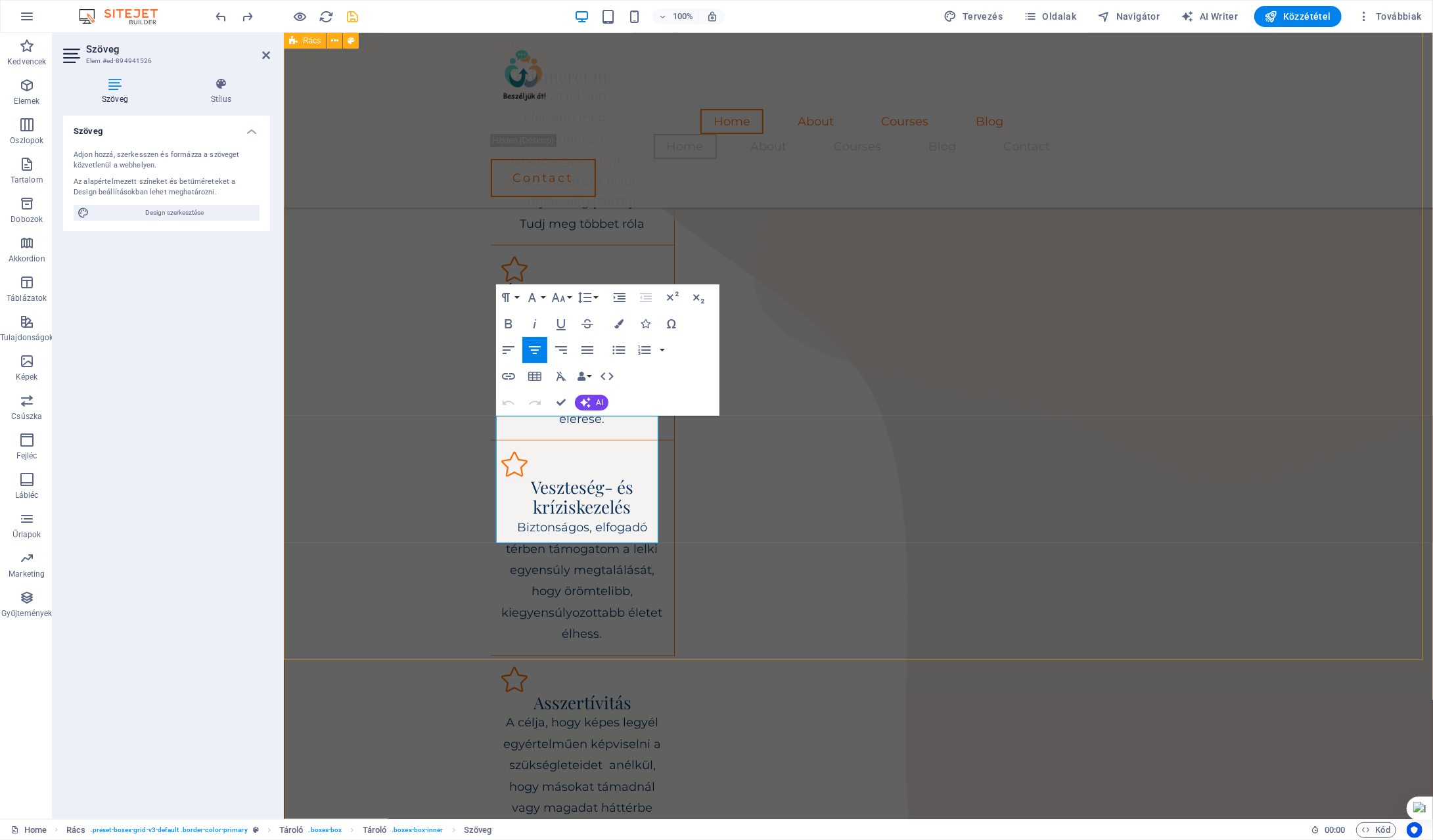
drag, startPoint x: 500, startPoint y: 703, endPoint x: 633, endPoint y: 643, distance: 145.9
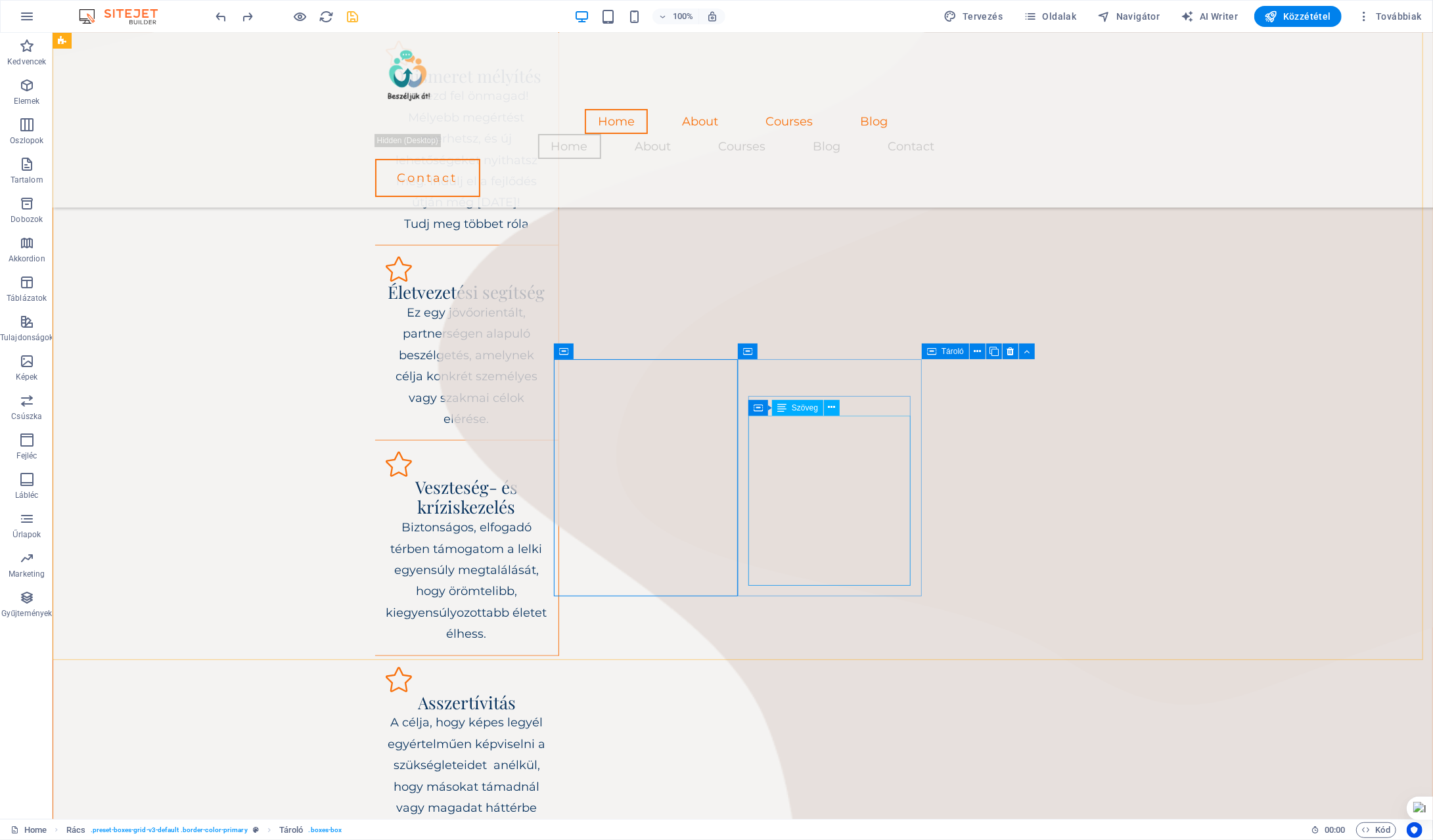
click at [809, 406] on span "Szöveg" at bounding box center [805, 407] width 26 height 8
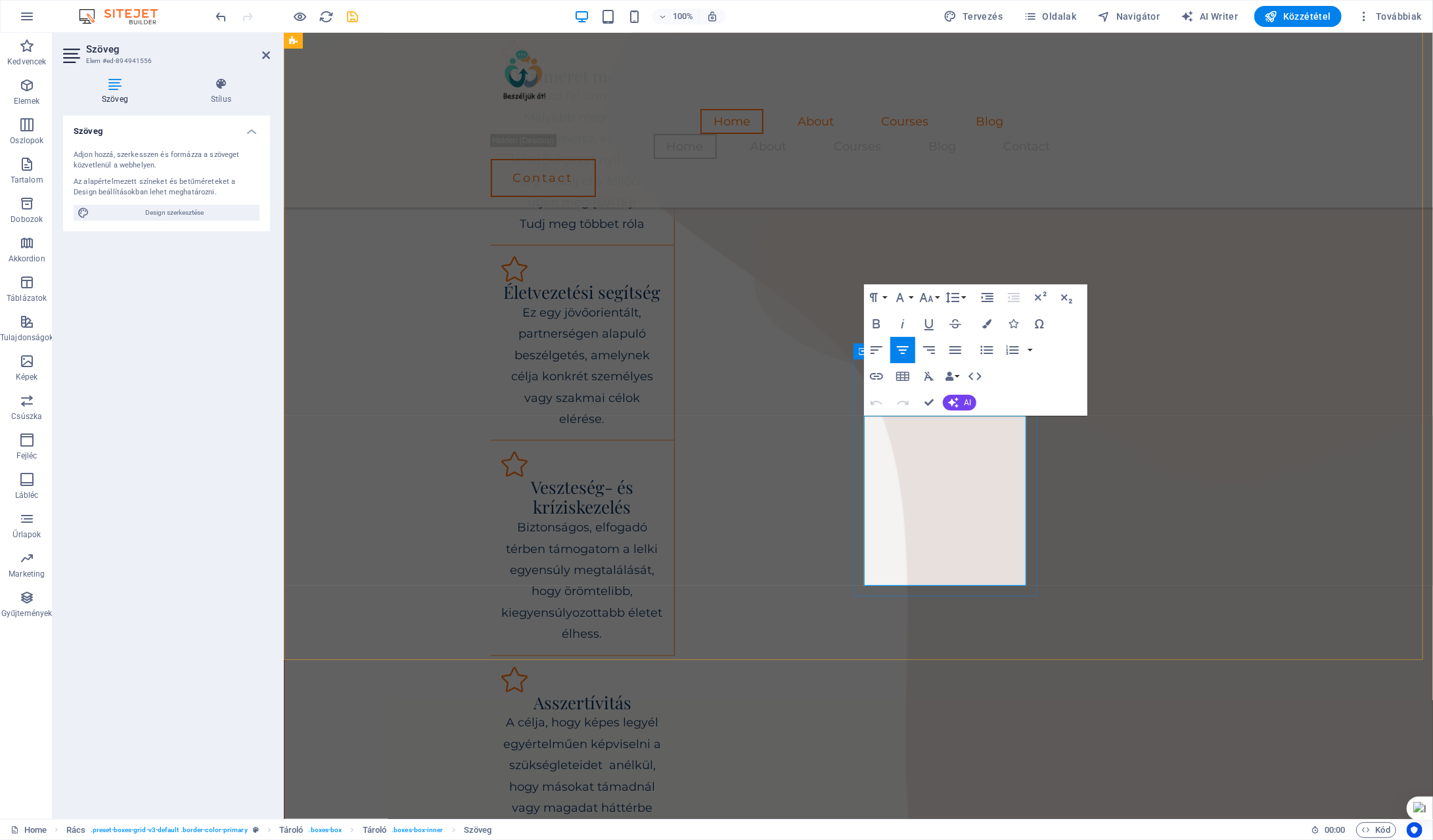
drag, startPoint x: 935, startPoint y: 510, endPoint x: 1020, endPoint y: 543, distance: 91.2
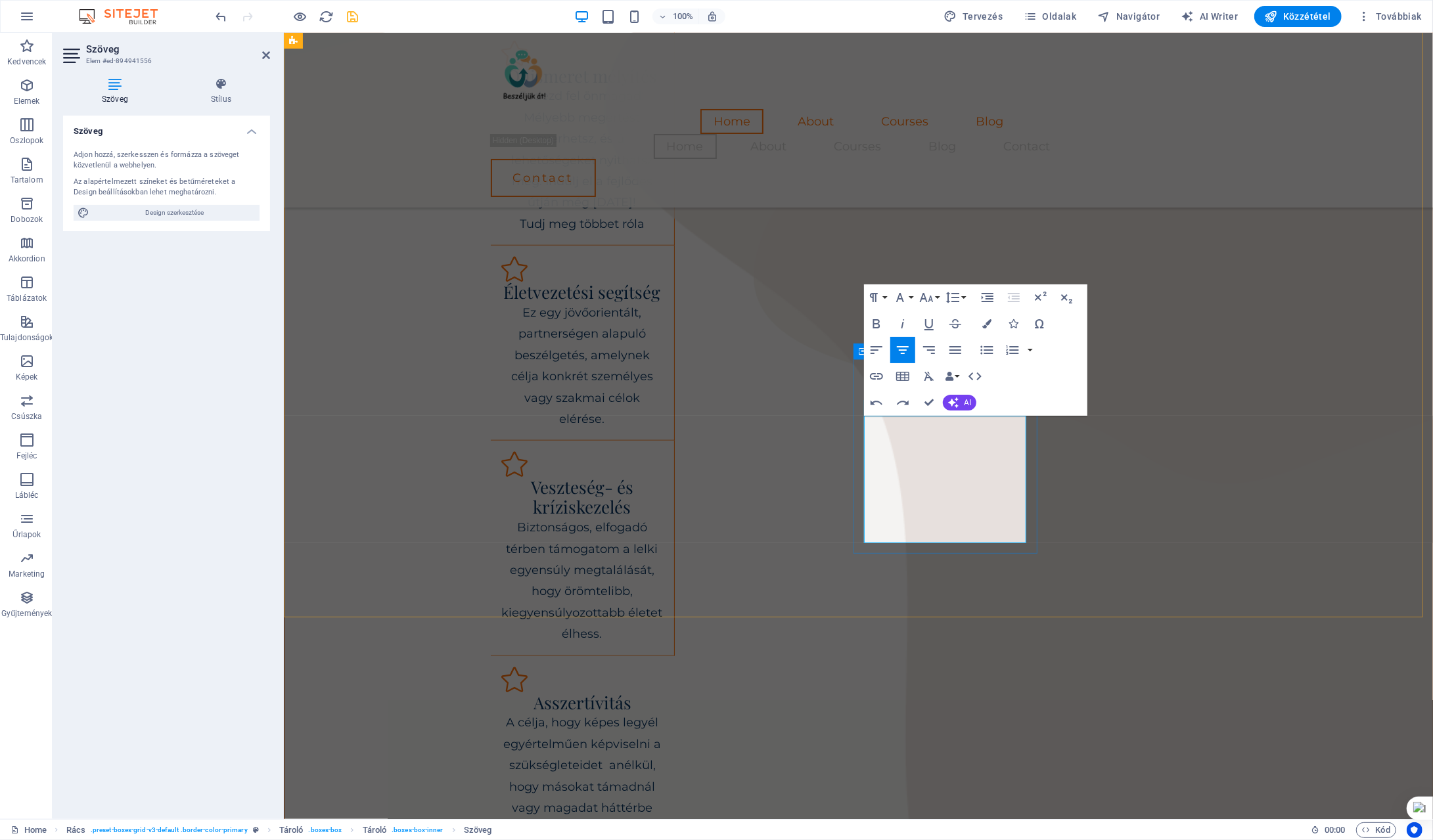
drag, startPoint x: 874, startPoint y: 426, endPoint x: 1034, endPoint y: 525, distance: 188.2
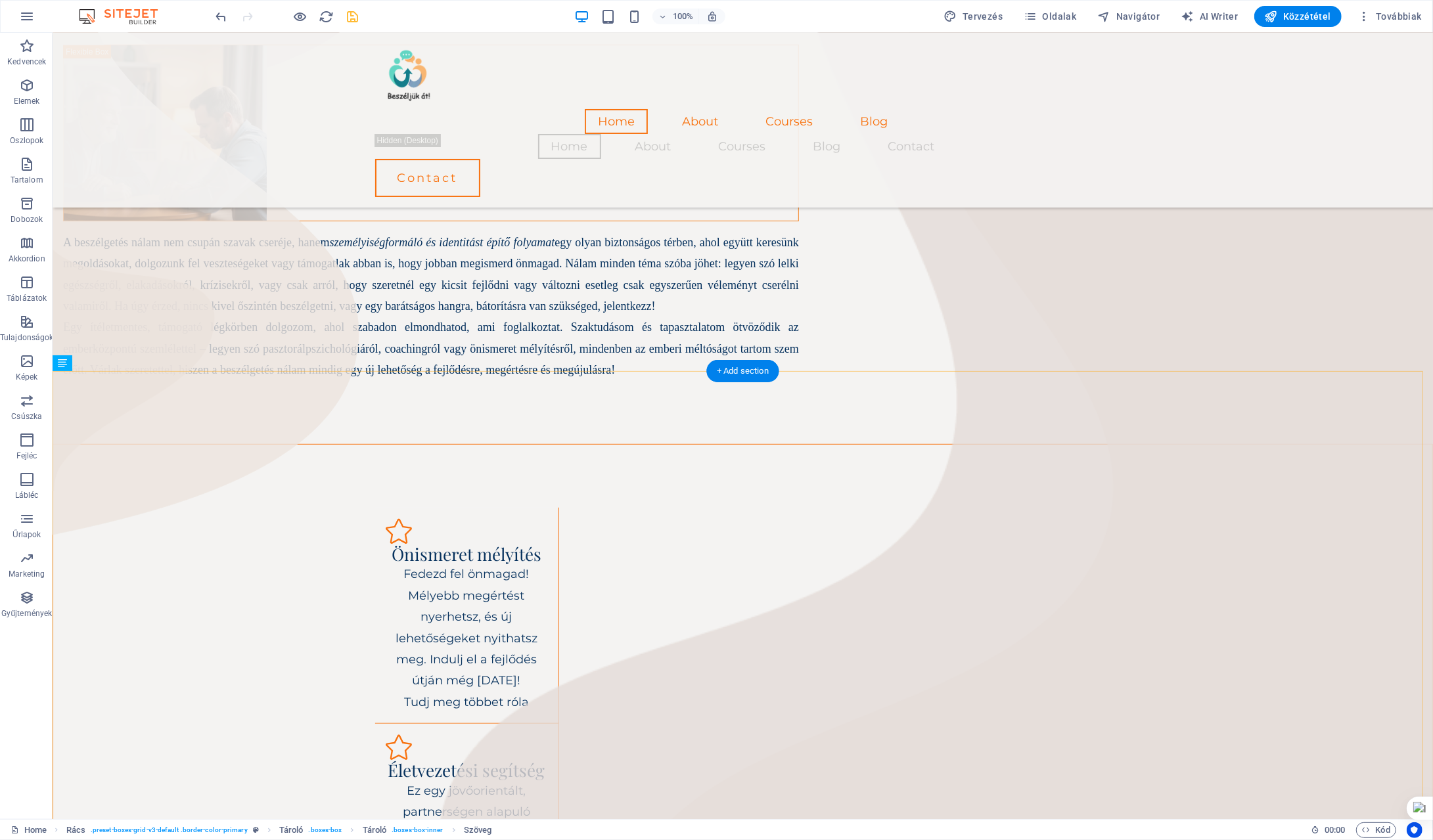
scroll to position [280, 0]
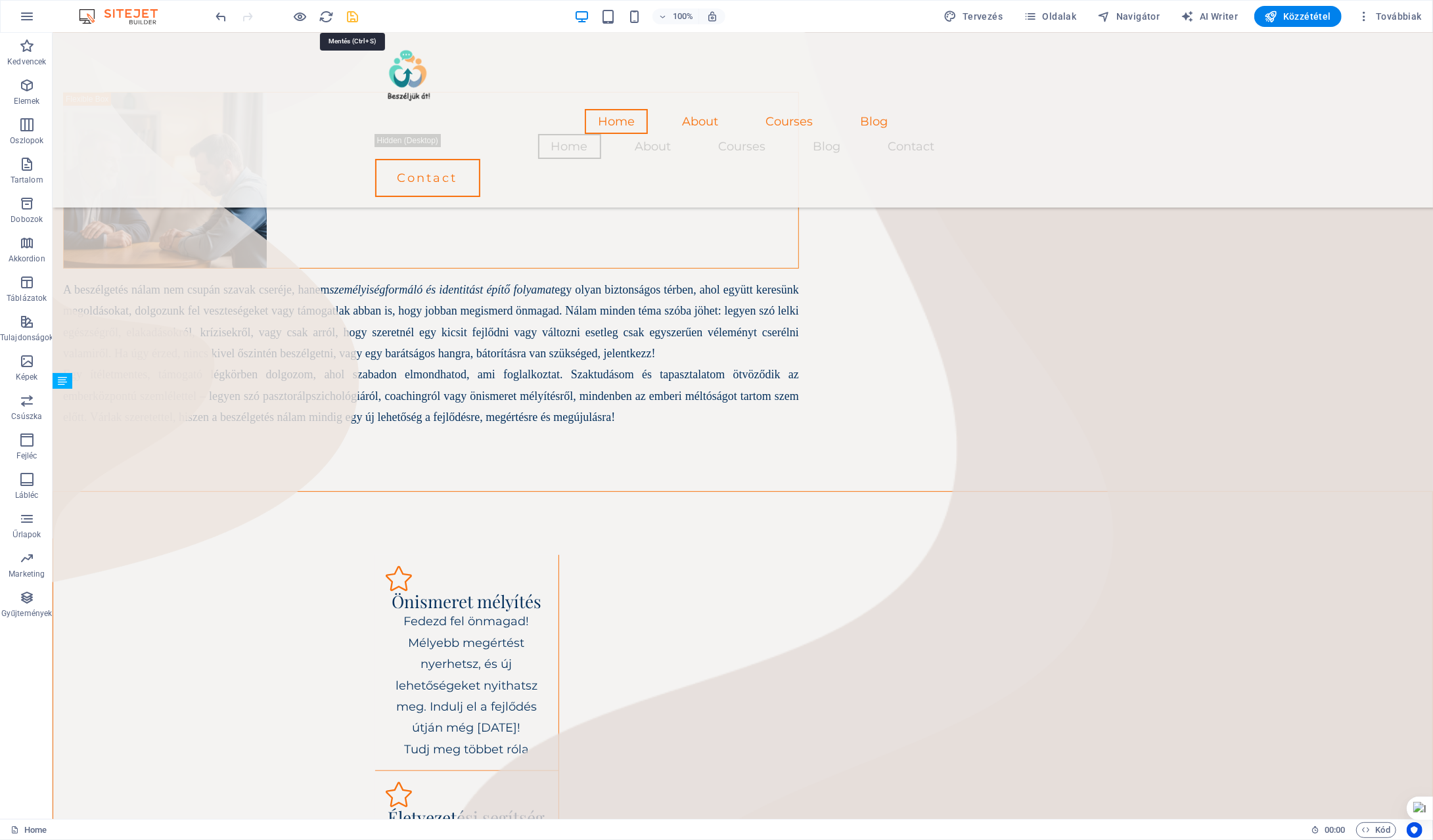
click at [352, 14] on icon "save" at bounding box center [353, 16] width 15 height 15
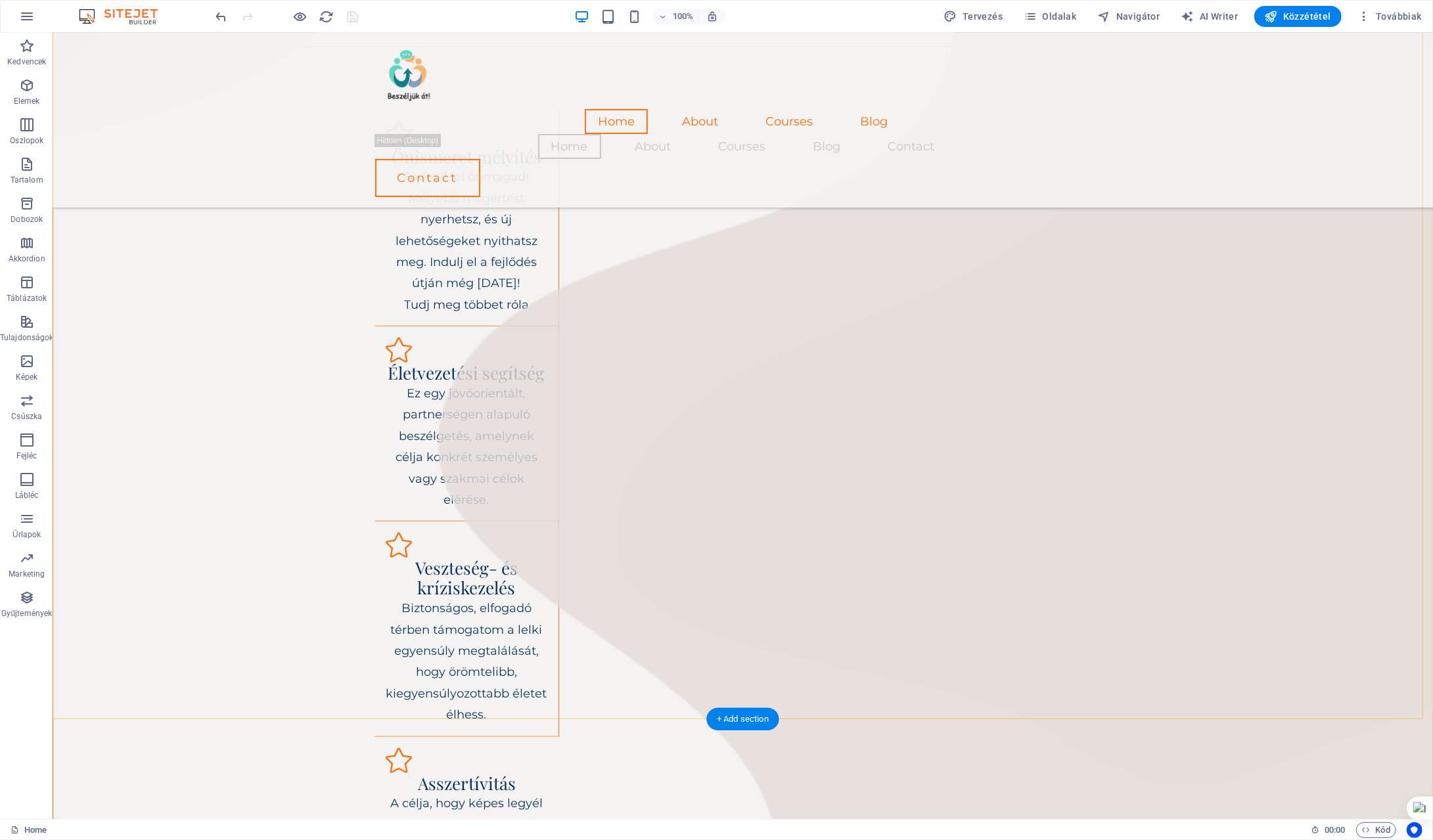
scroll to position [871, 0]
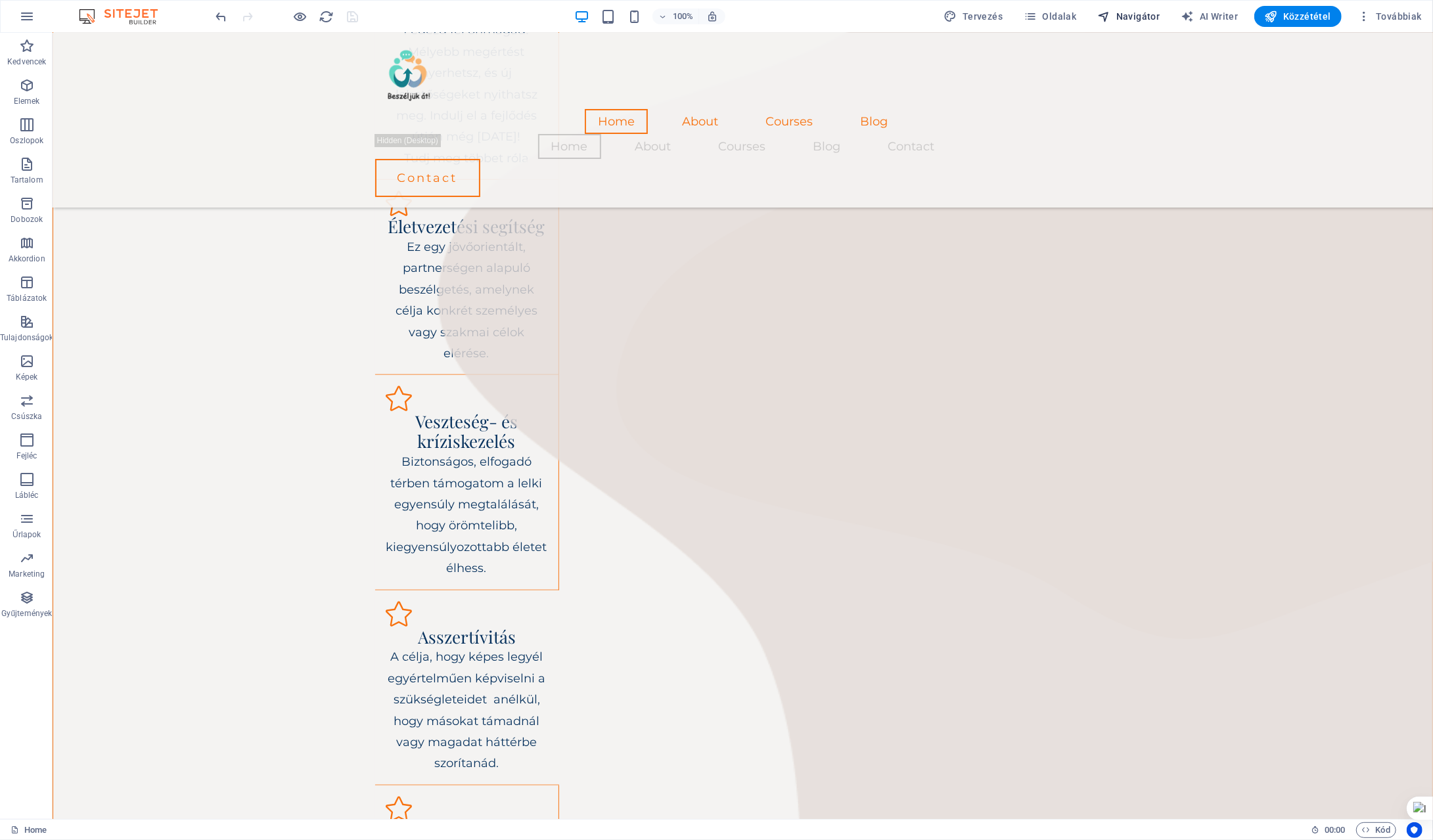
click at [1145, 13] on span "Navigátor" at bounding box center [1130, 16] width 63 height 13
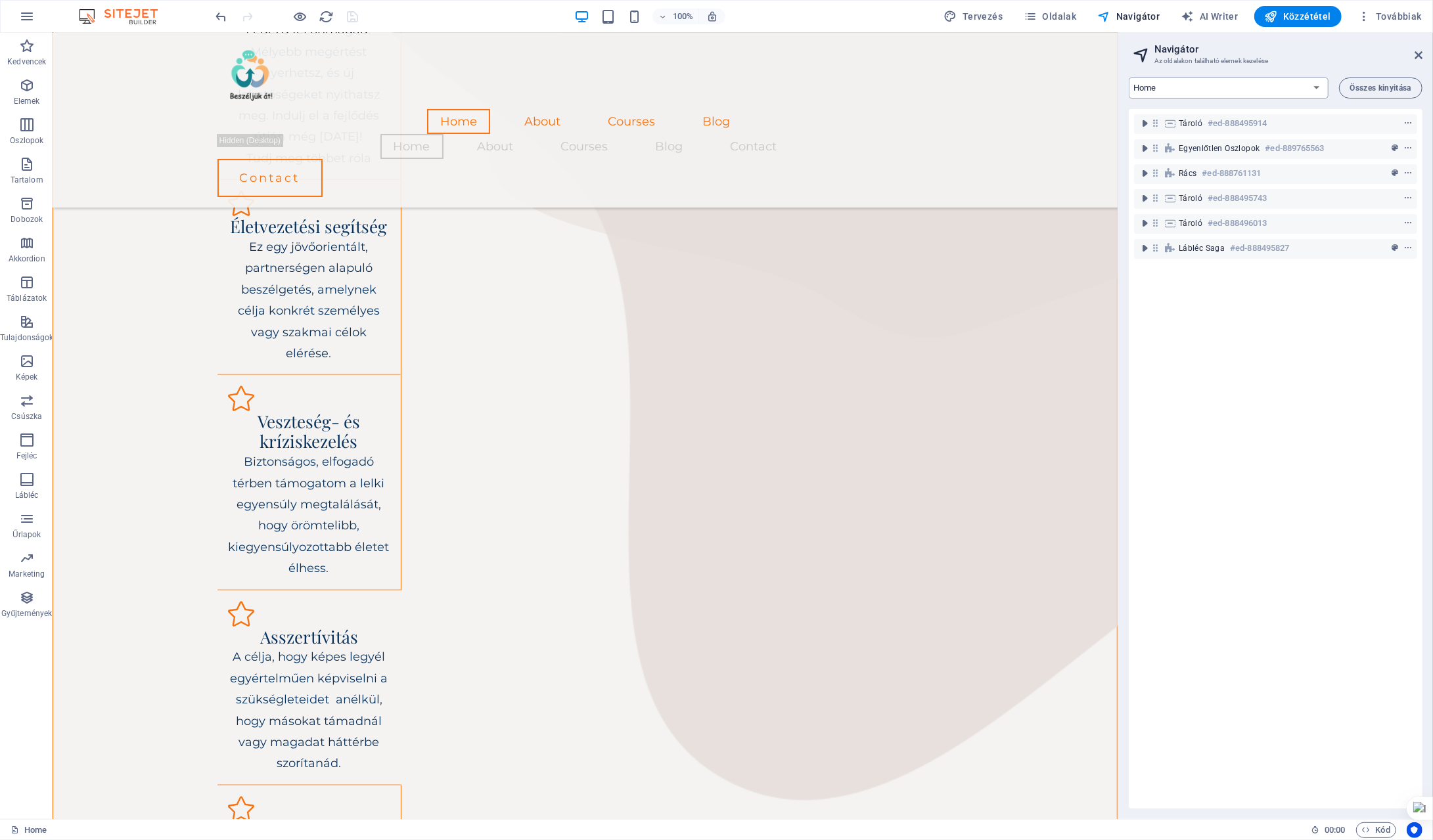
click at [1317, 85] on select "Home About Courses Blog Contact Legal Notice Privacy Blog: Single Page Layout" at bounding box center [1228, 88] width 200 height 21
click at [1129, 78] on select "Home About Courses Blog Contact Legal Notice Privacy Blog: Single Page Layout" at bounding box center [1228, 88] width 200 height 21
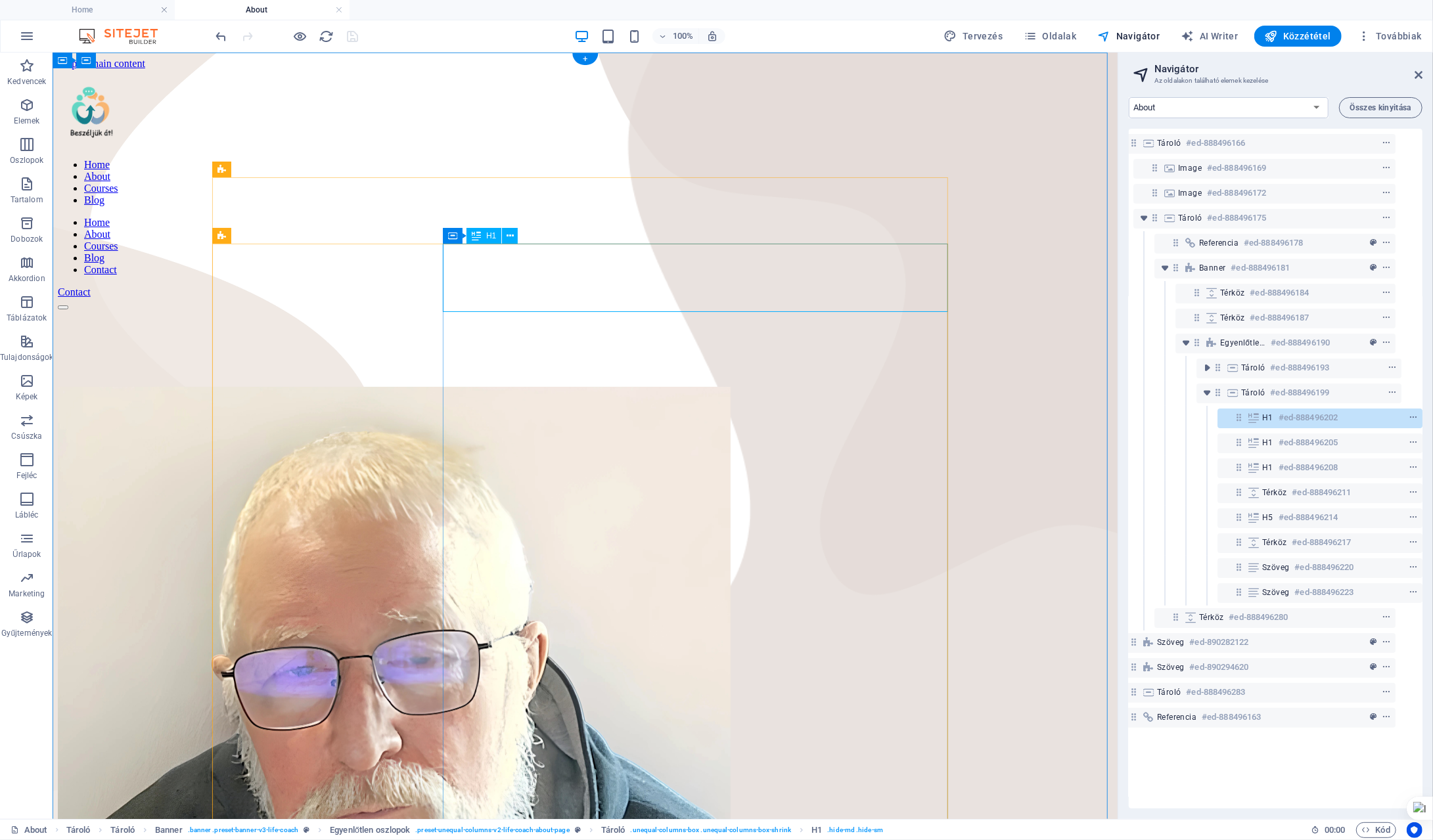
scroll to position [0, 0]
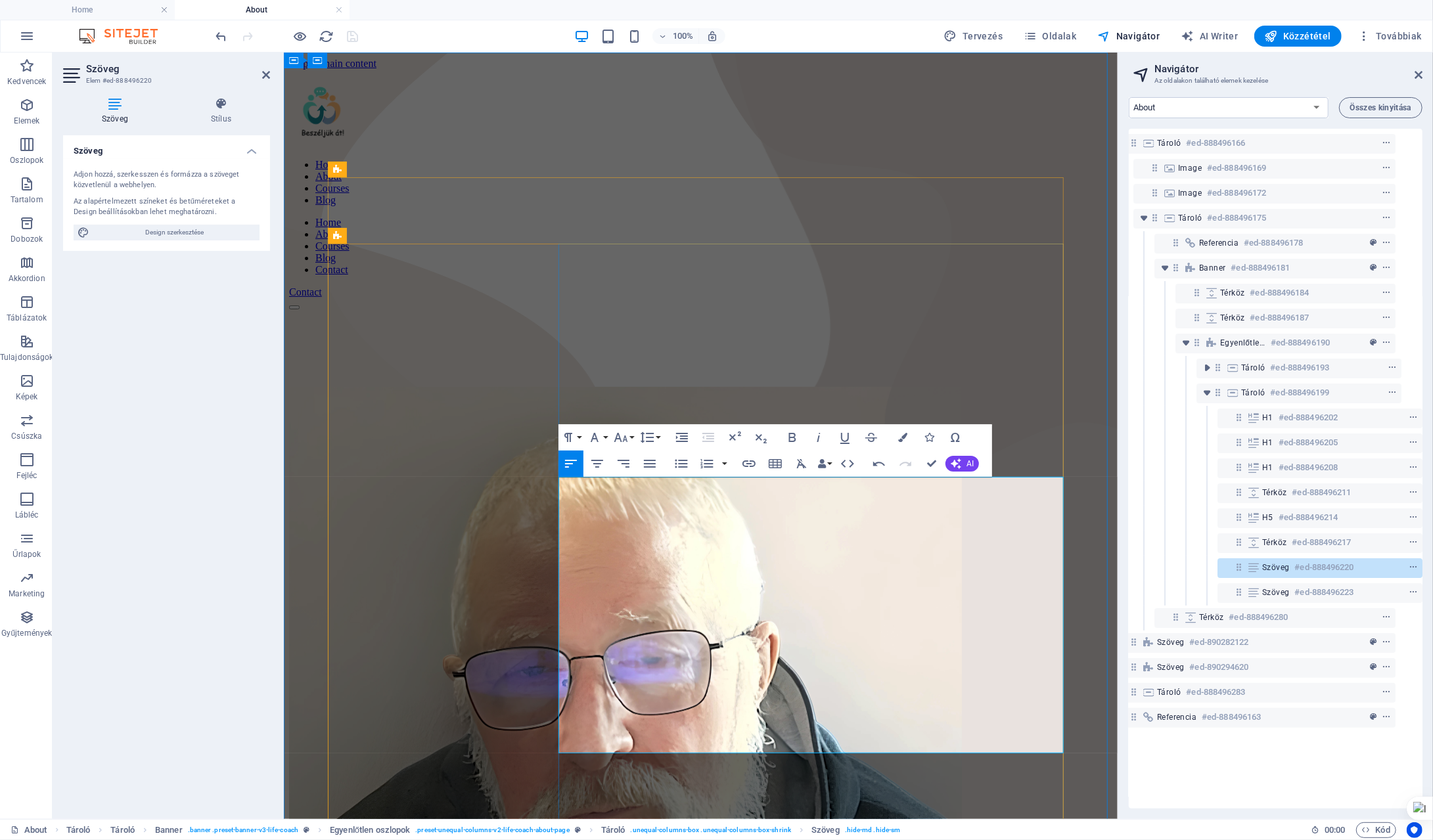
drag, startPoint x: 559, startPoint y: 485, endPoint x: 785, endPoint y: 742, distance: 342.2
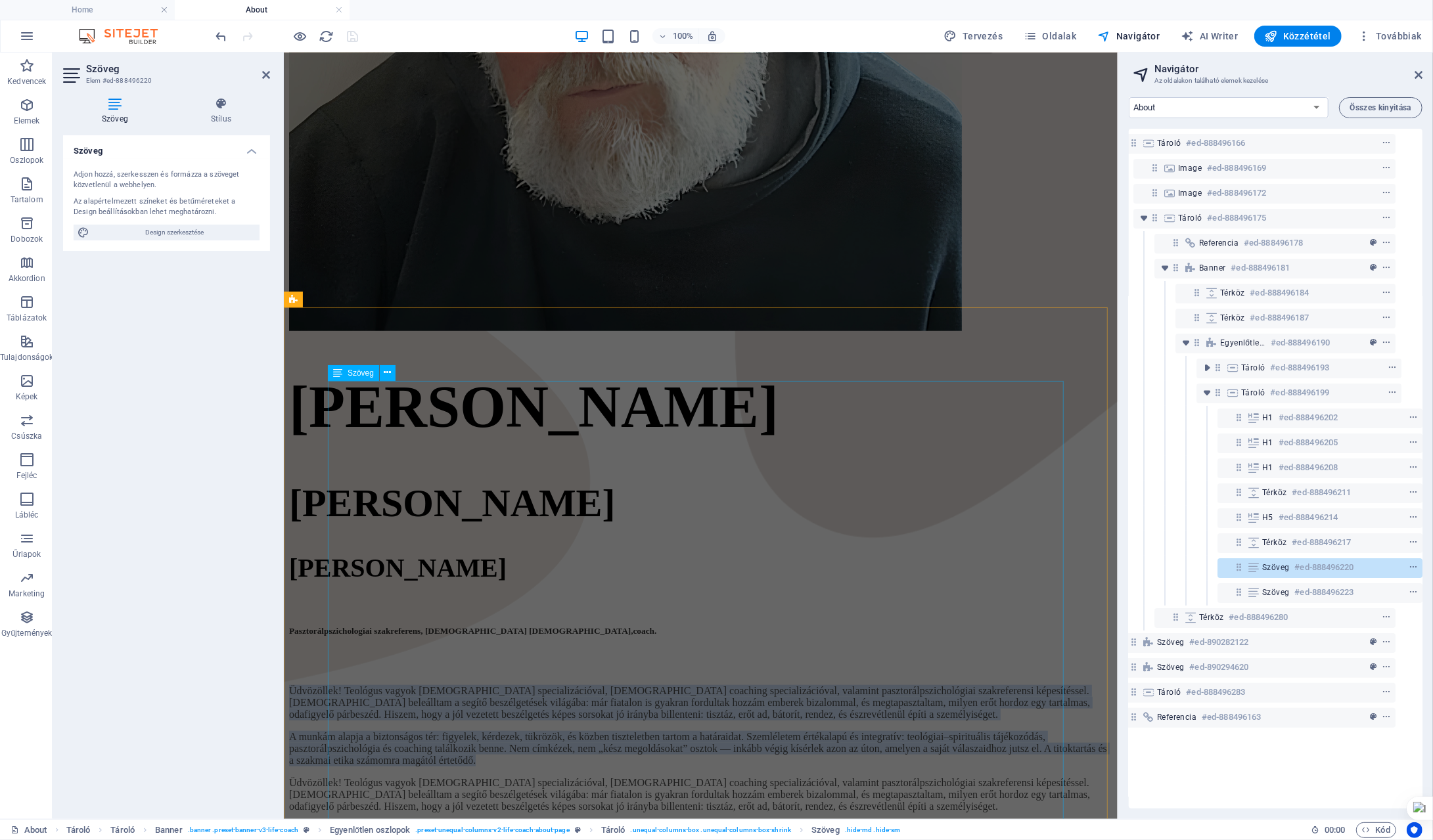
scroll to position [788, 0]
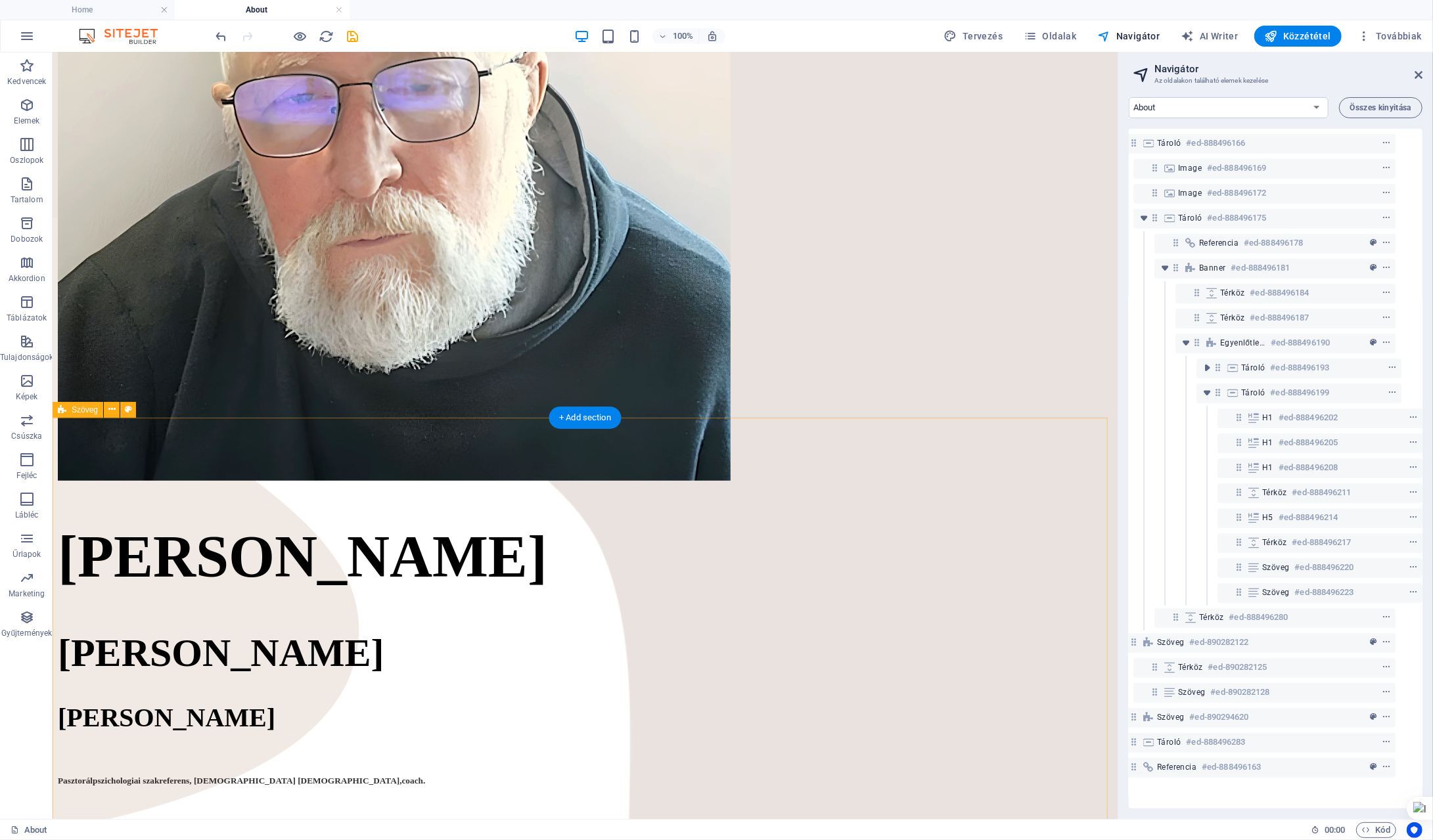
scroll to position [901, 0]
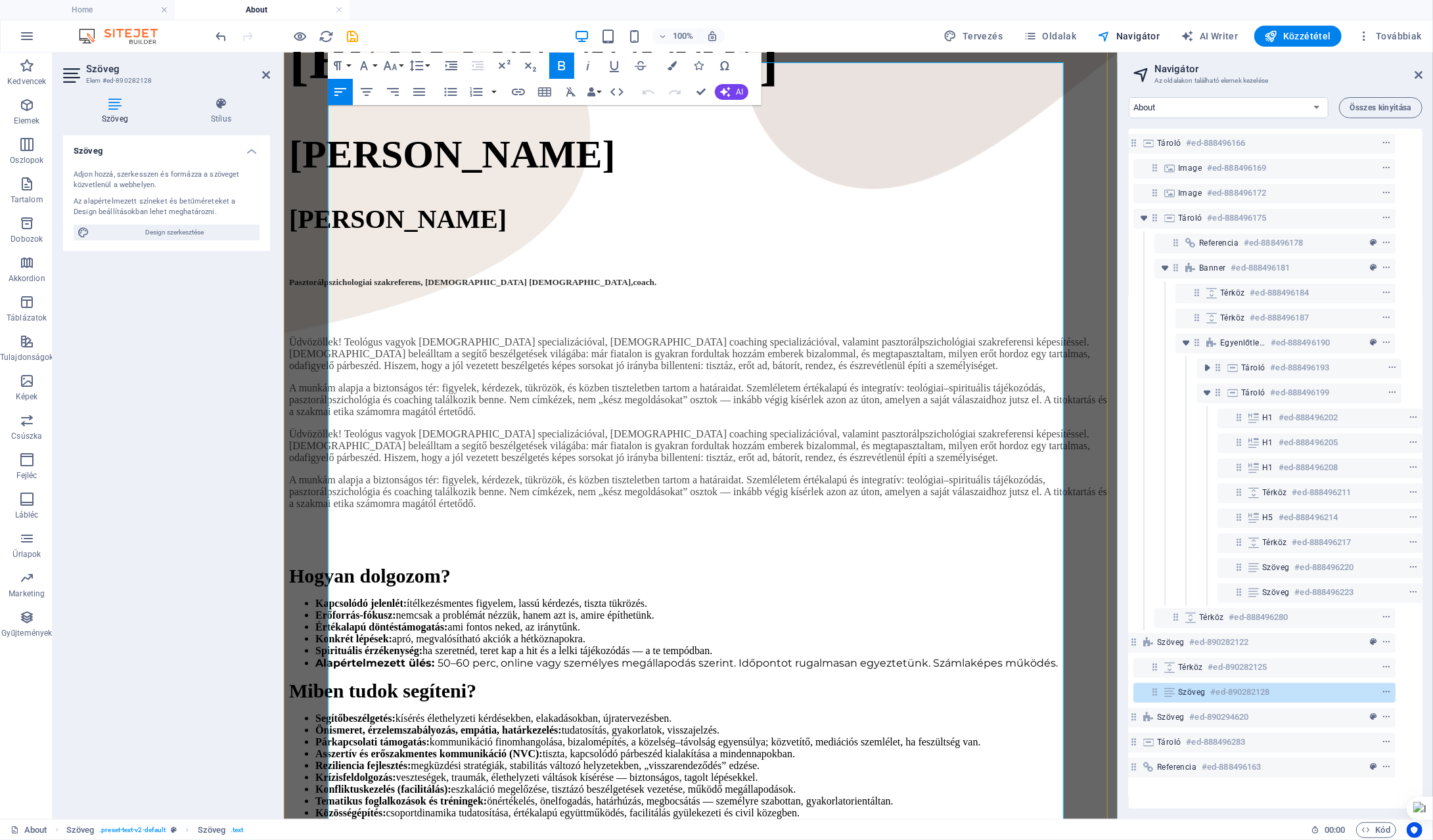
scroll to position [1229, 0]
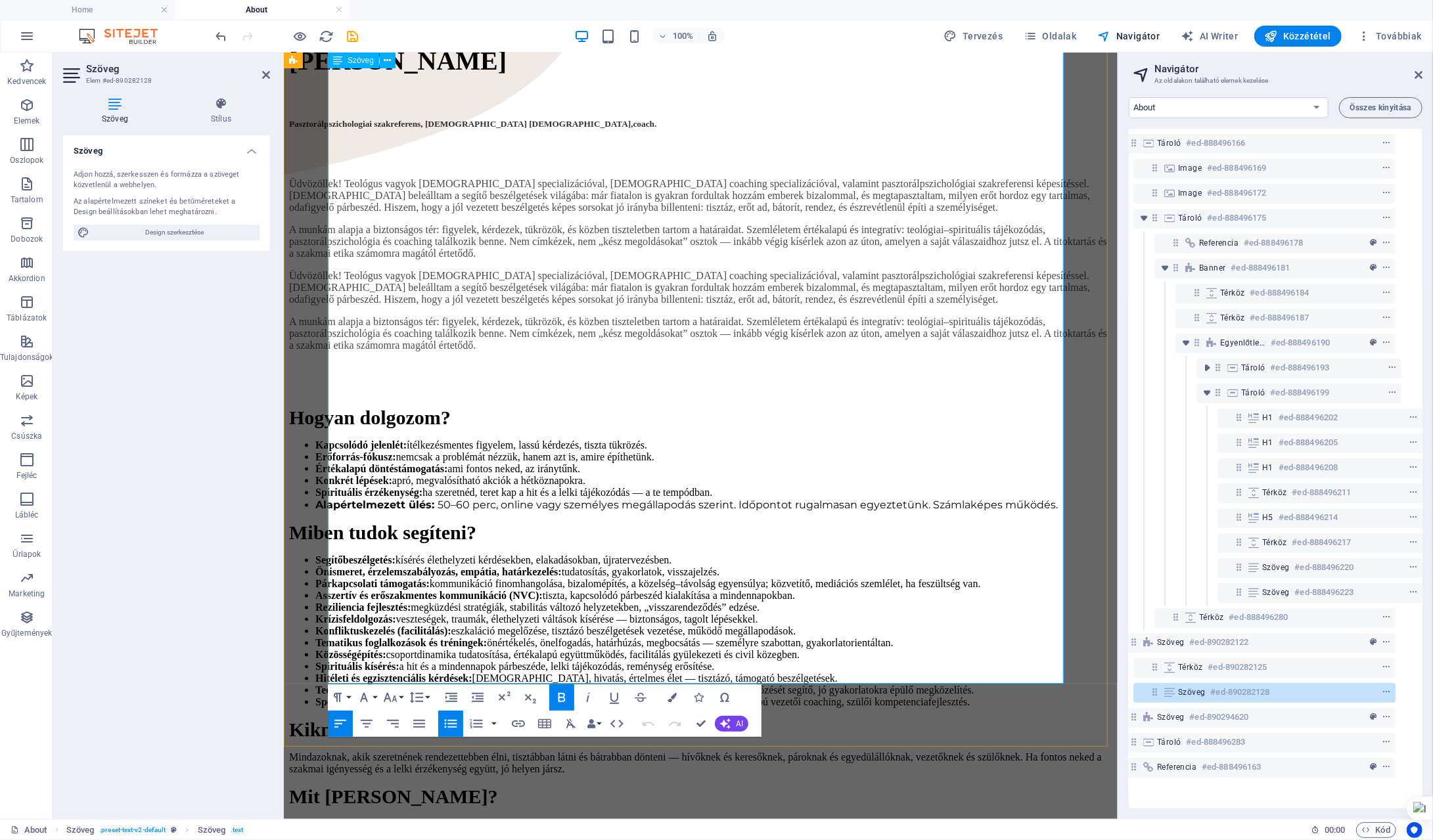
drag, startPoint x: 436, startPoint y: 462, endPoint x: 1023, endPoint y: 667, distance: 621.8
click at [1023, 839] on p "Ha megszólít, kezdjük el. Írj egy rövid üzenetet a helyzetedről, és egyeztetünk…" at bounding box center [700, 845] width 823 height 12
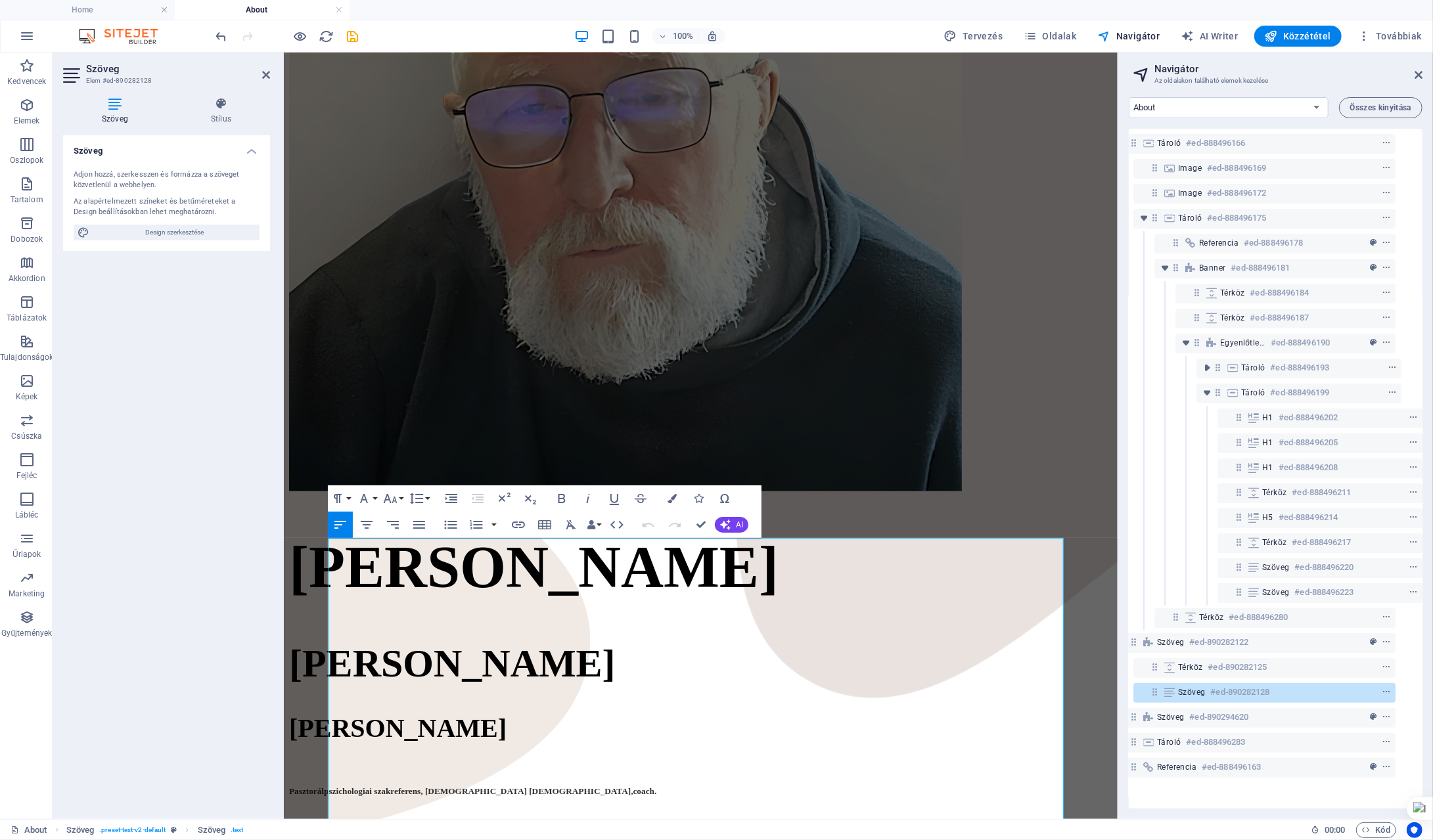
scroll to position [614, 0]
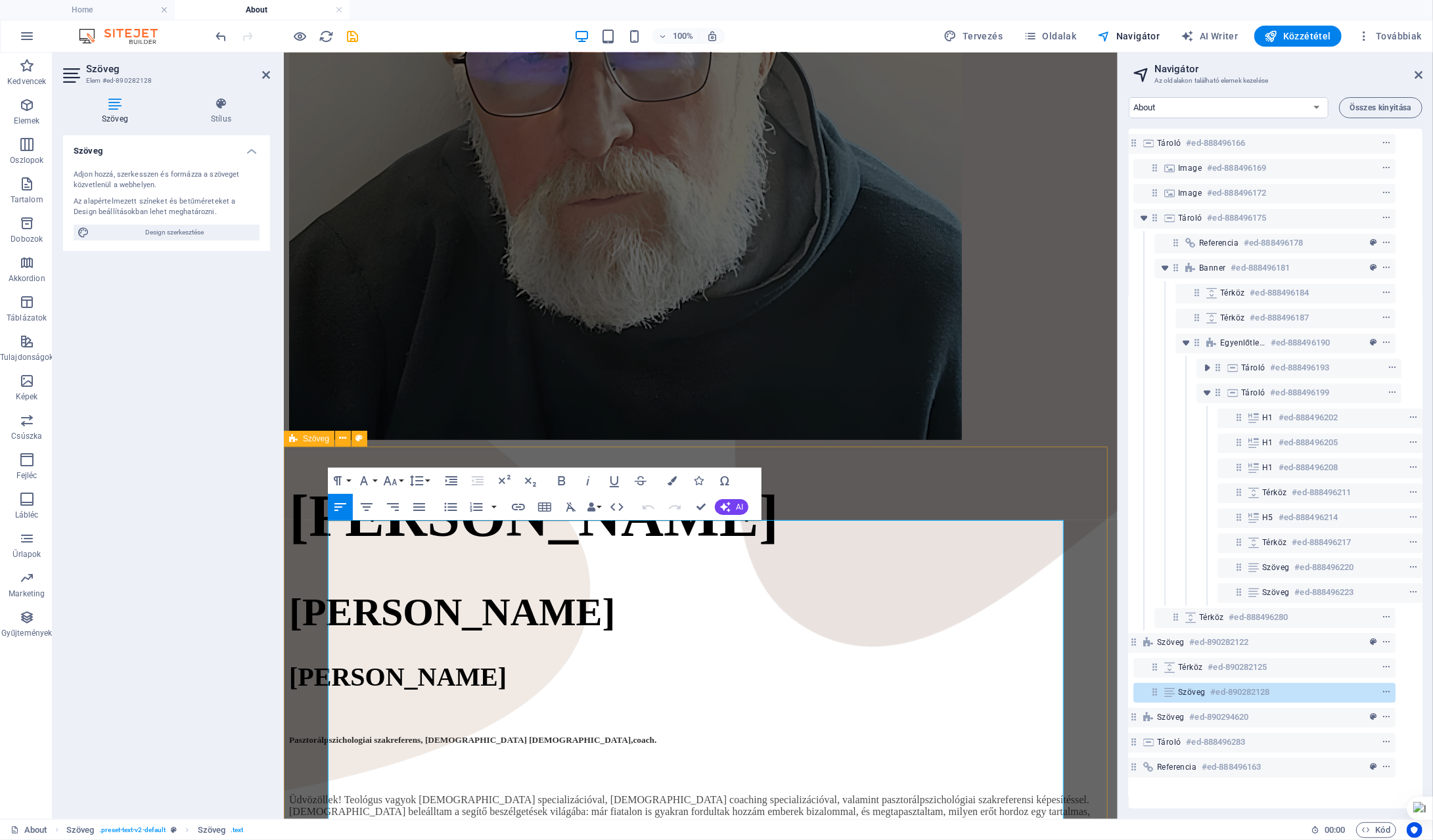
drag, startPoint x: 1017, startPoint y: 668, endPoint x: 290, endPoint y: 535, distance: 739.1
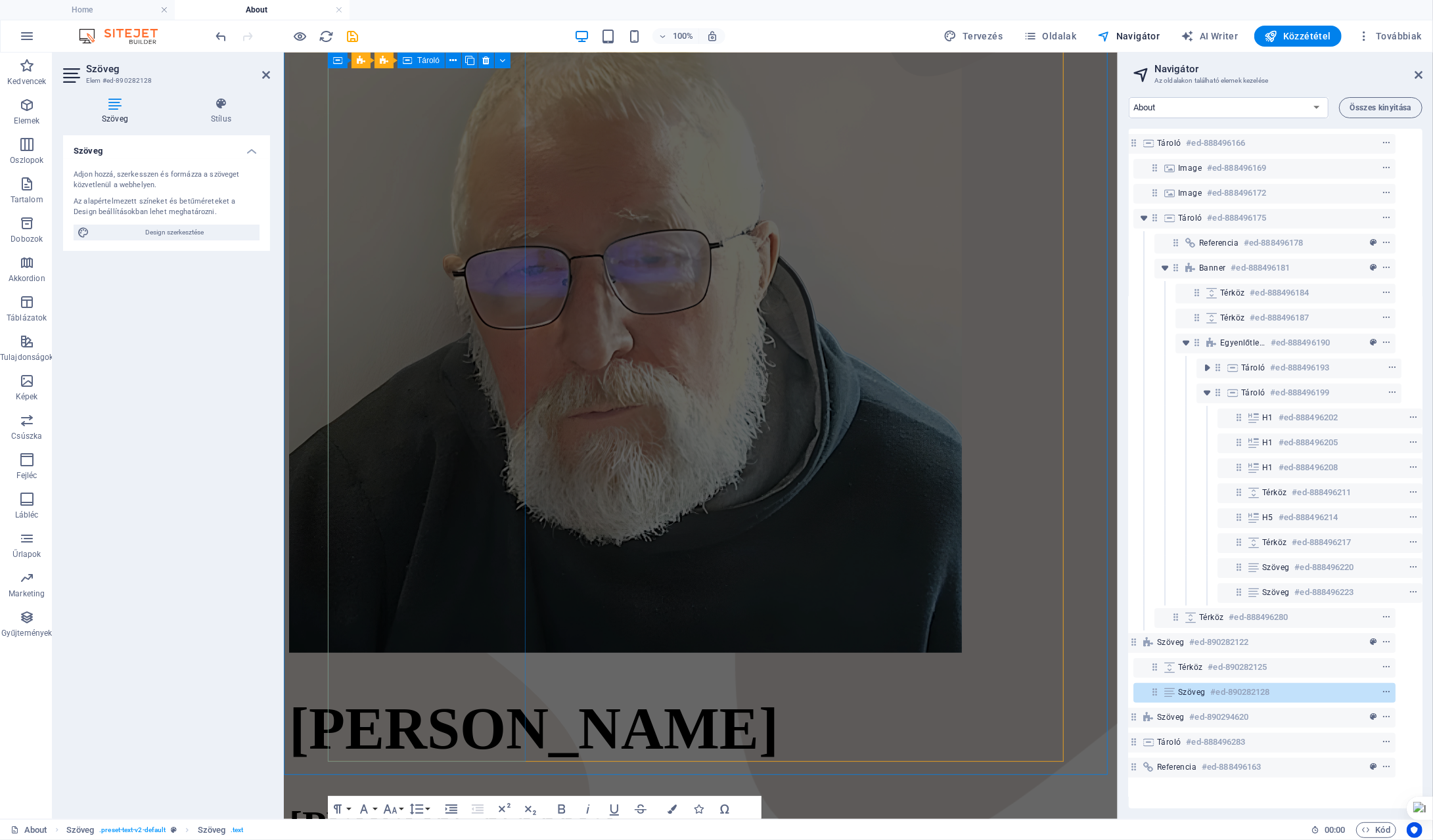
scroll to position [285, 0]
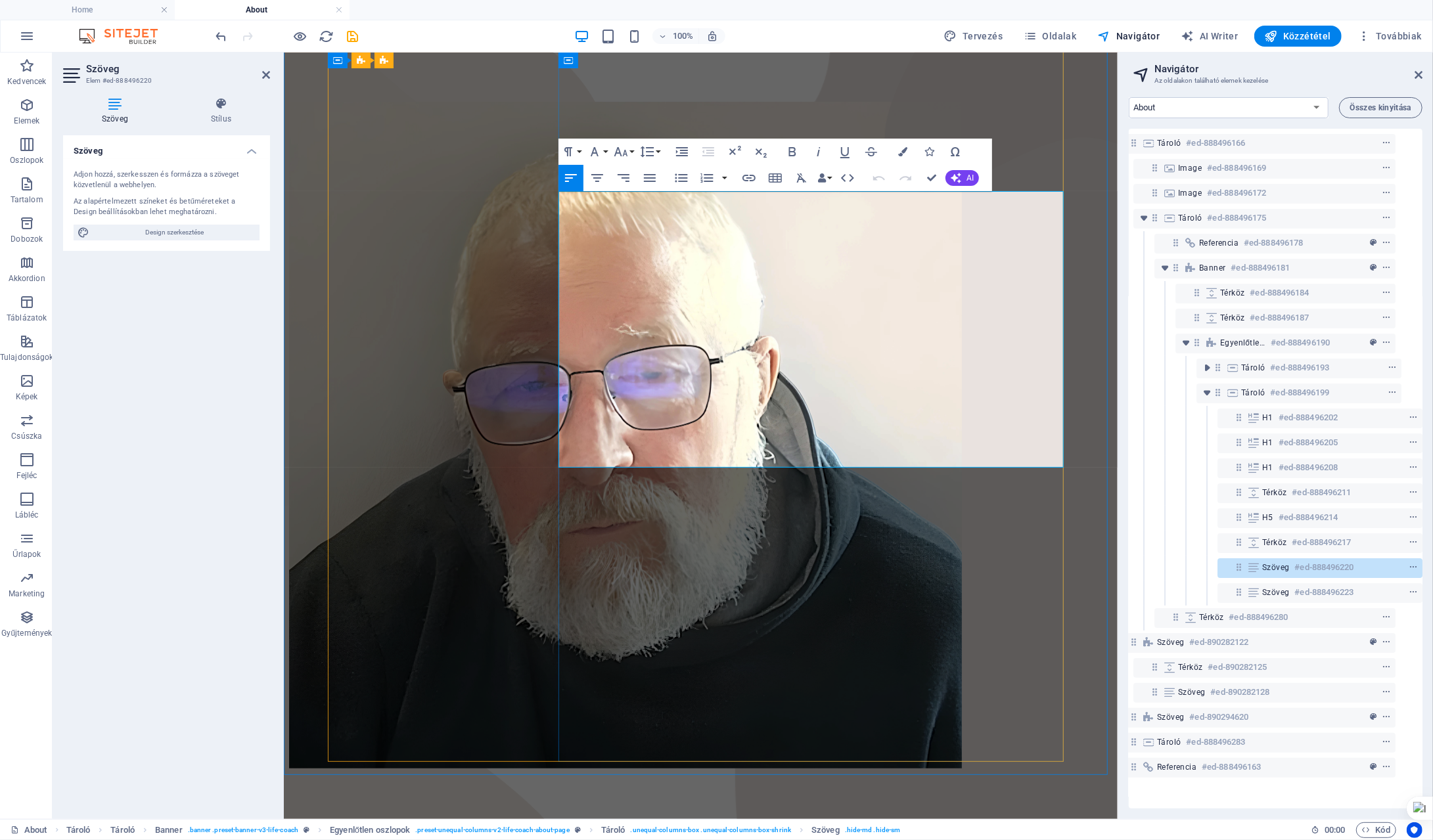
drag, startPoint x: 560, startPoint y: 199, endPoint x: 728, endPoint y: 454, distance: 305.4
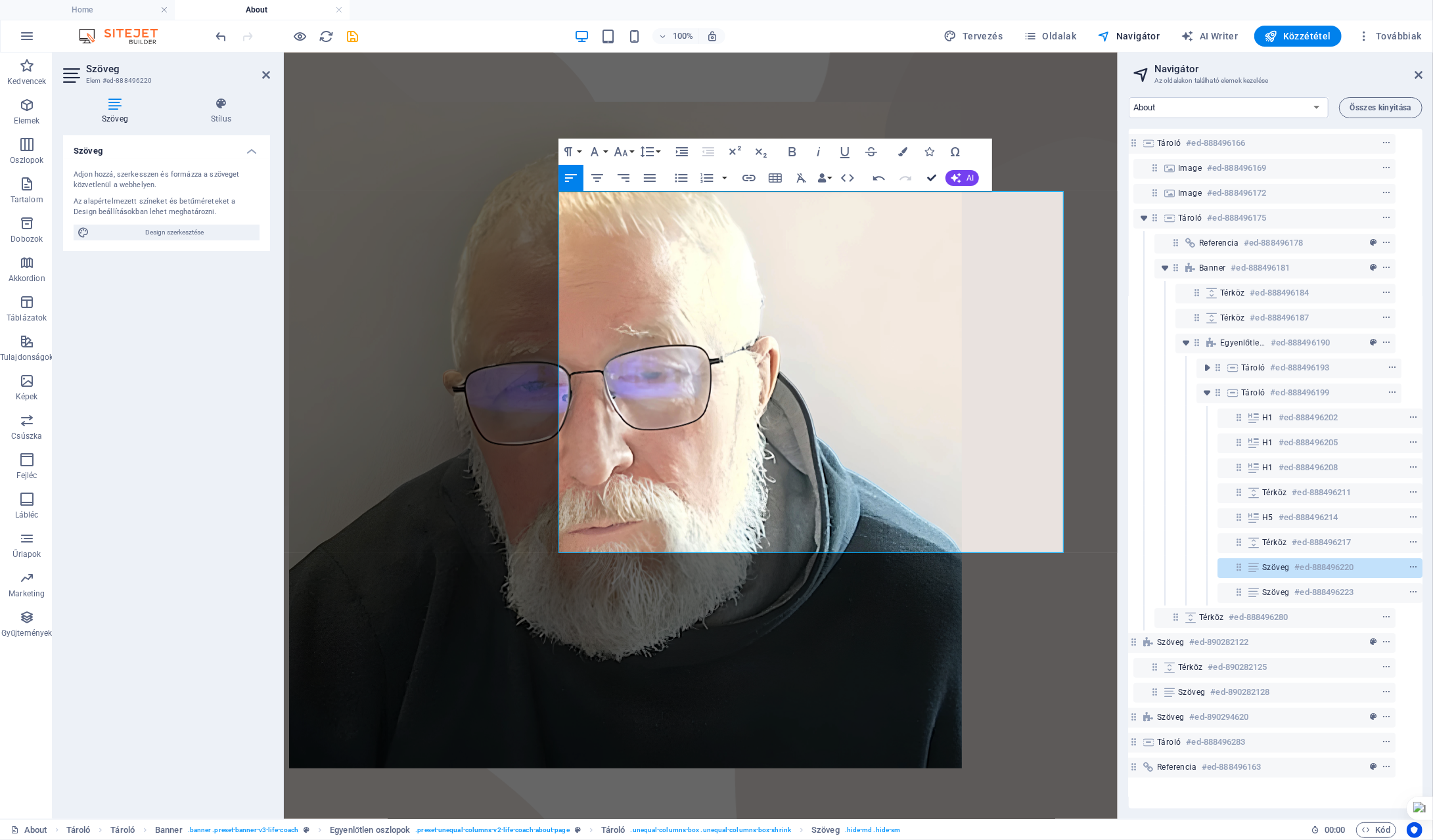
drag, startPoint x: 932, startPoint y: 181, endPoint x: 874, endPoint y: 126, distance: 79.9
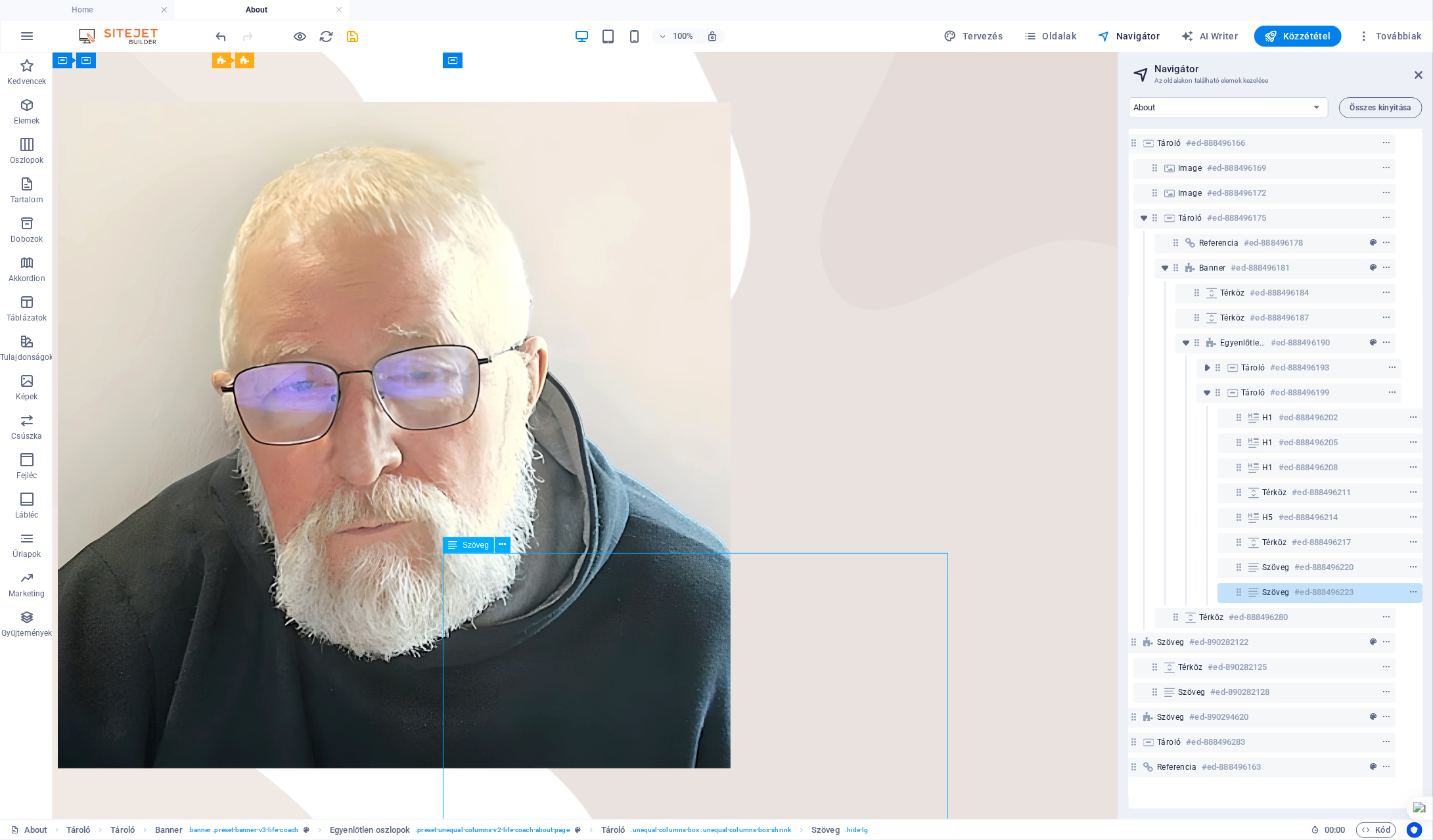
drag, startPoint x: 443, startPoint y: 557, endPoint x: 708, endPoint y: 691, distance: 297.0
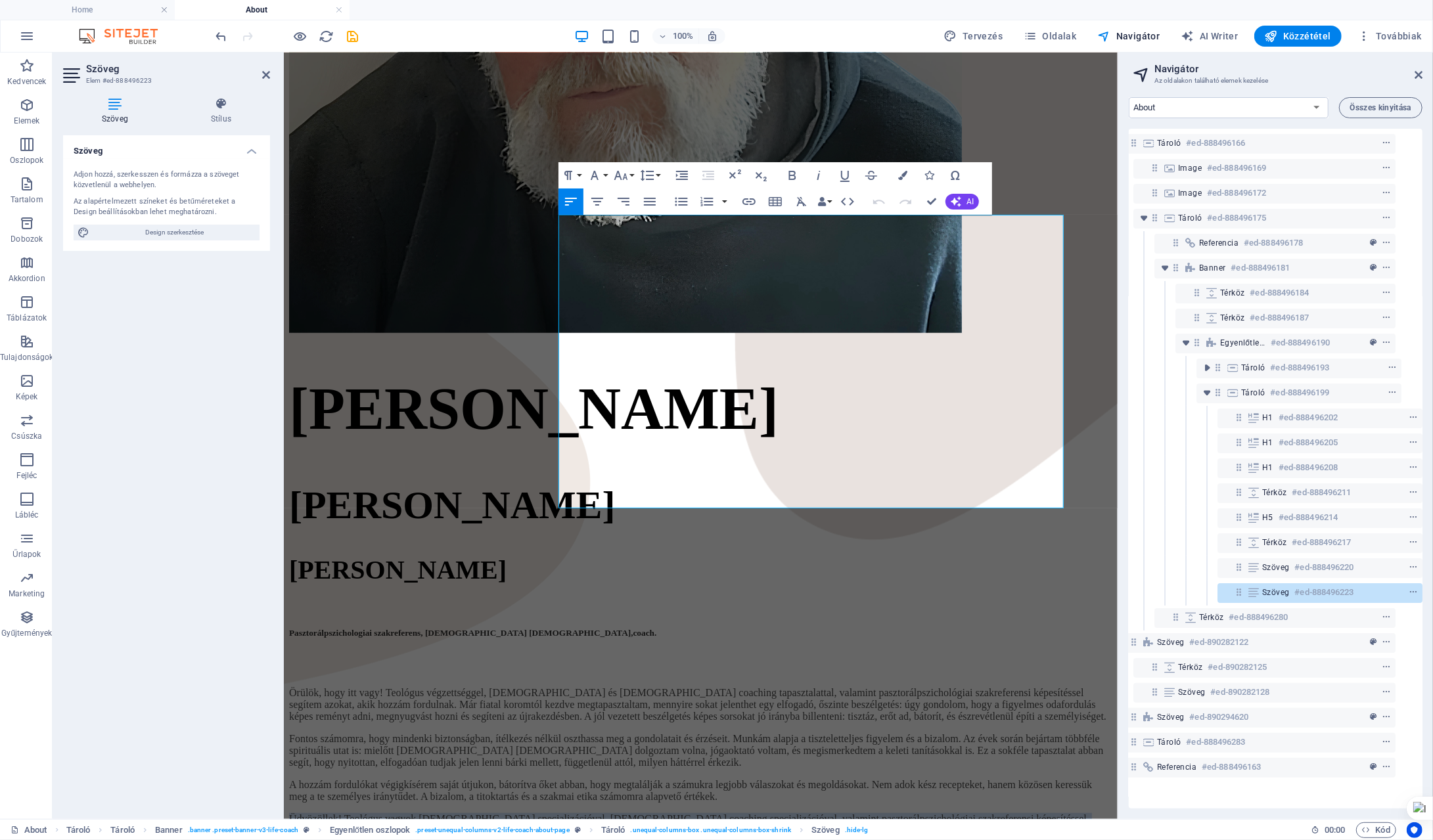
scroll to position [875, 0]
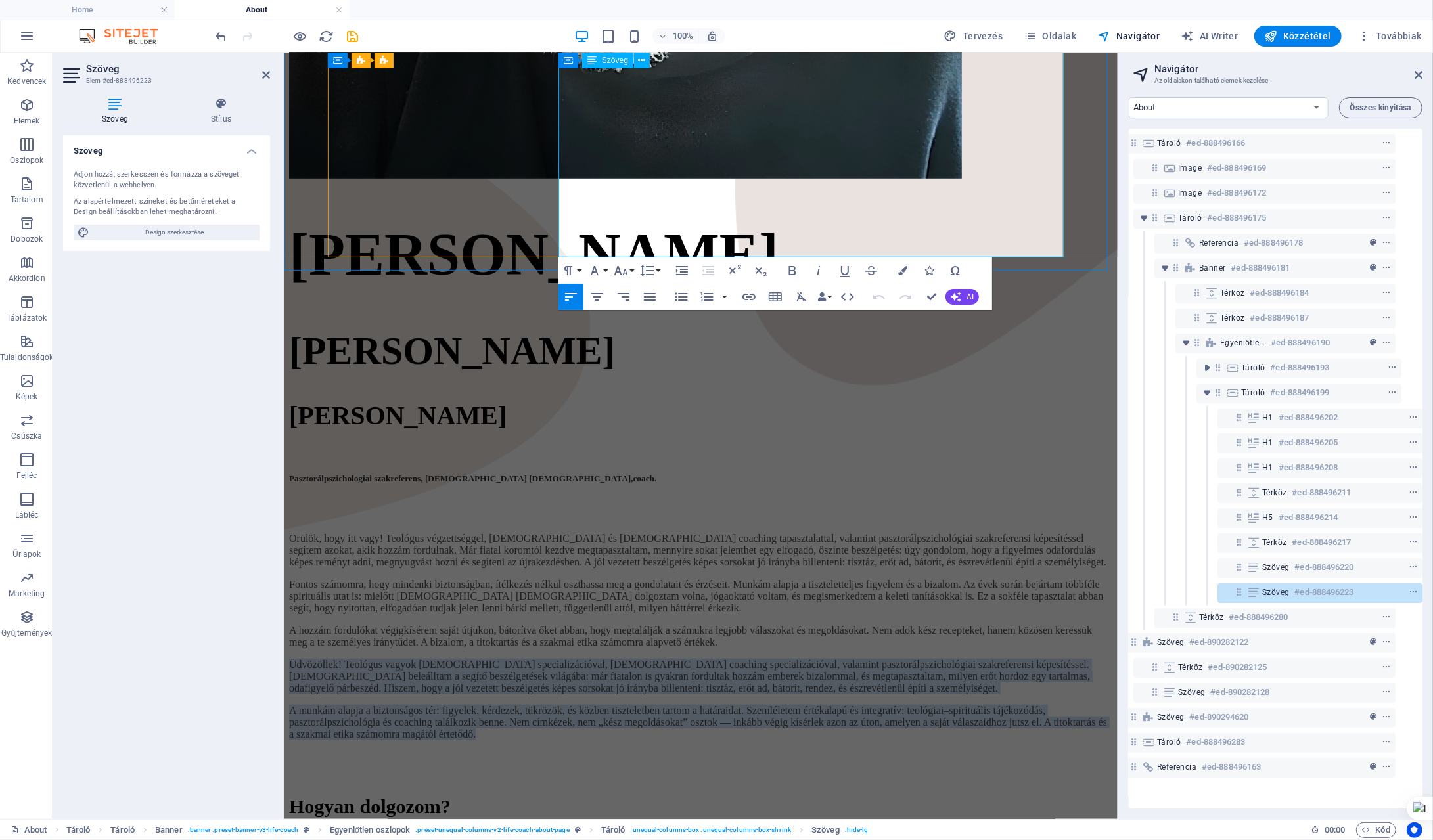
drag, startPoint x: 559, startPoint y: 558, endPoint x: 952, endPoint y: 231, distance: 511.3
click at [952, 658] on div "Üdvözöllek! Teológus vagyok [DEMOGRAPHIC_DATA] specializációval, [DEMOGRAPHIC_D…" at bounding box center [700, 709] width 823 height 103
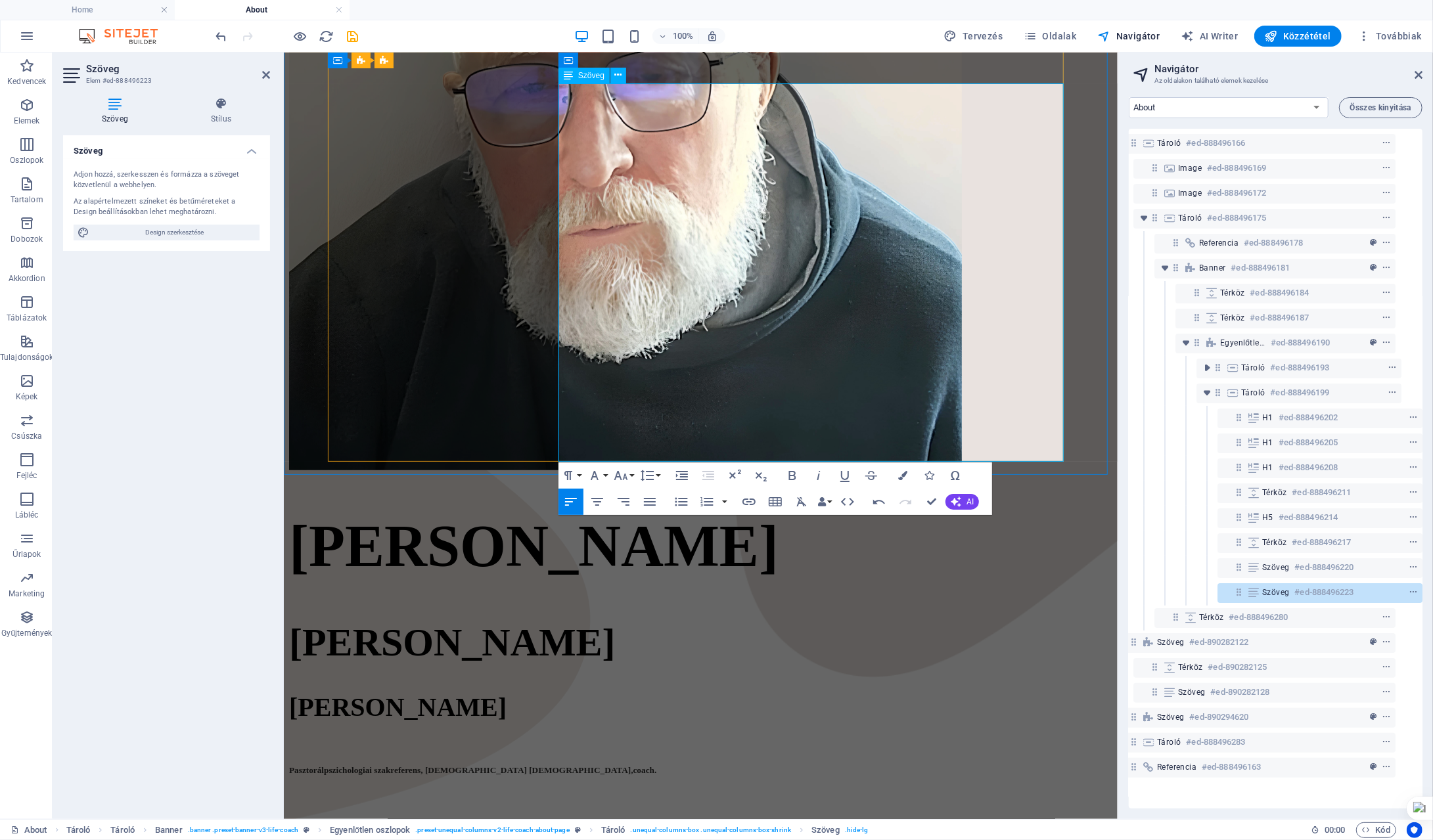
scroll to position [427, 0]
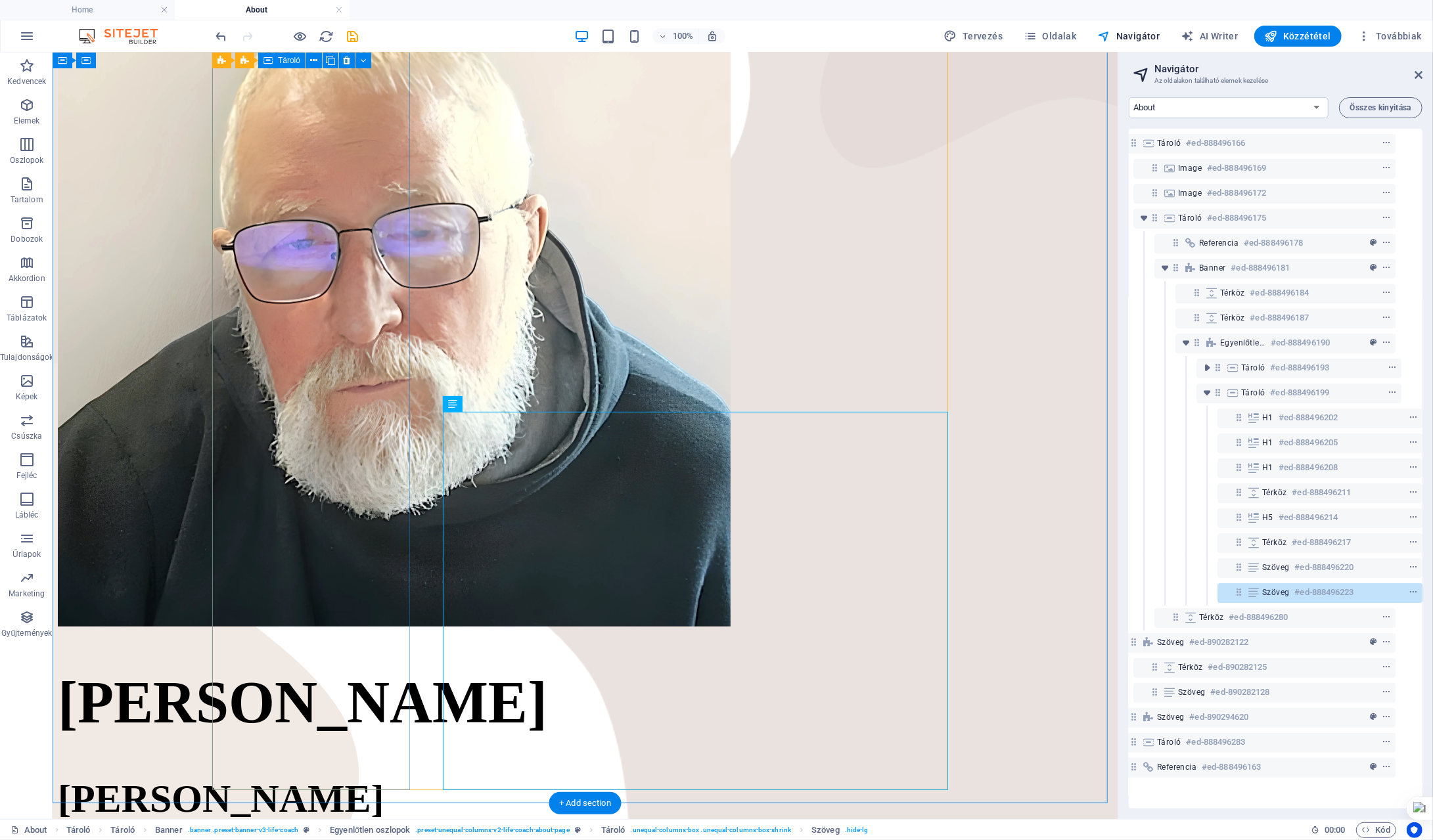
click at [249, 313] on div at bounding box center [584, 293] width 1054 height 670
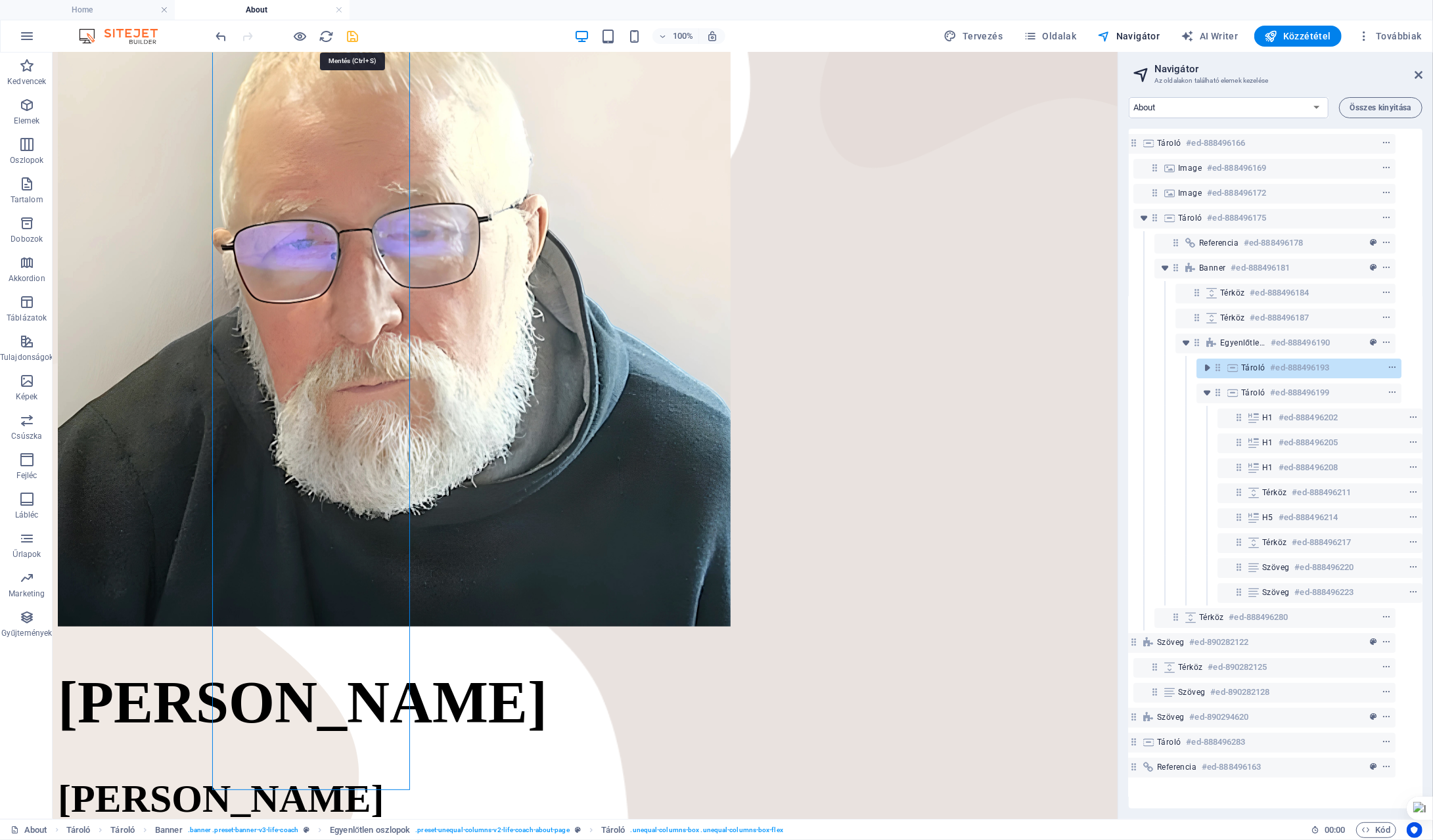
click at [350, 34] on icon "save" at bounding box center [353, 36] width 15 height 15
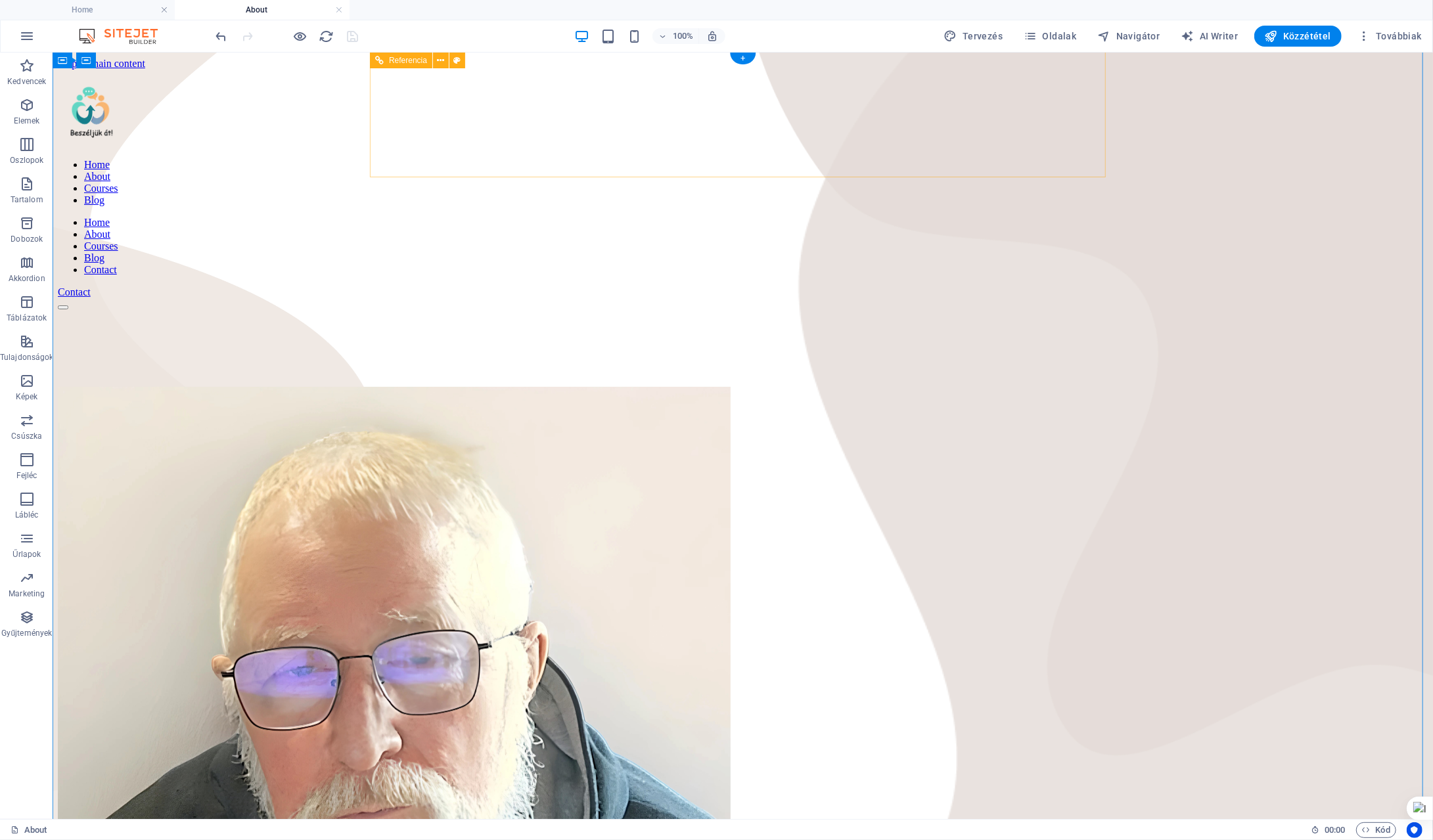
scroll to position [0, 0]
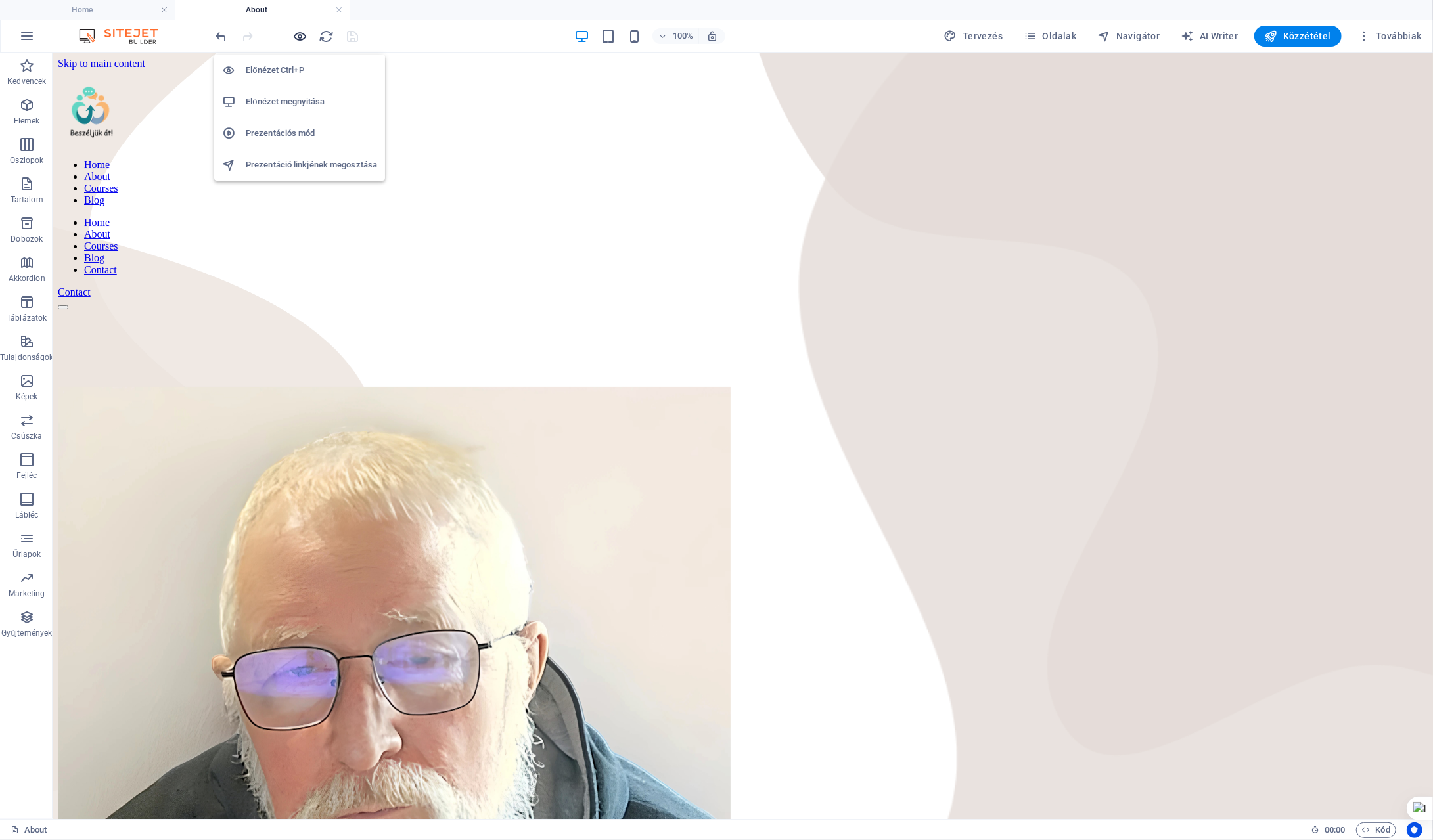
click at [300, 38] on icon "button" at bounding box center [300, 36] width 15 height 15
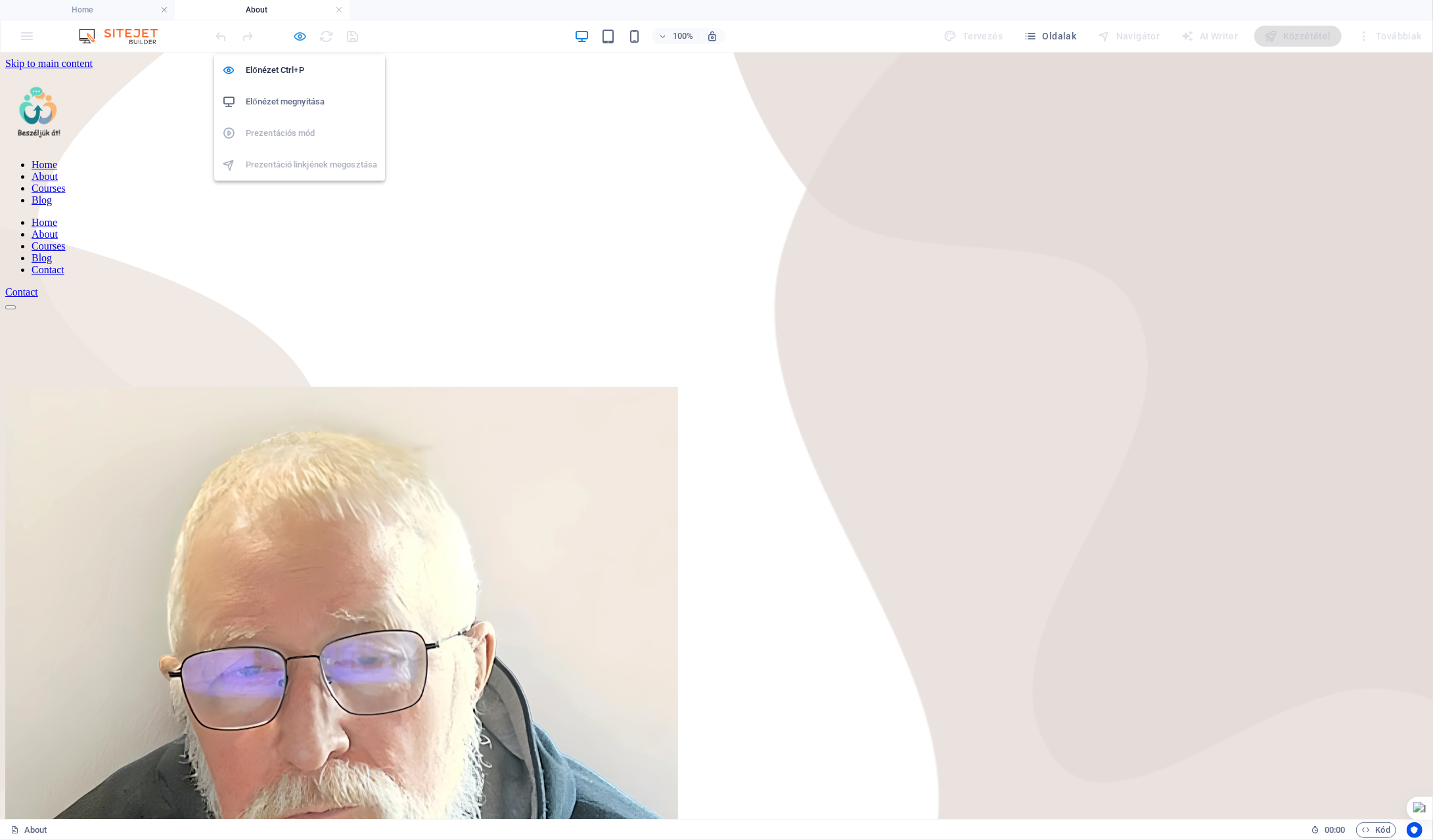
click at [301, 36] on icon "button" at bounding box center [300, 36] width 15 height 15
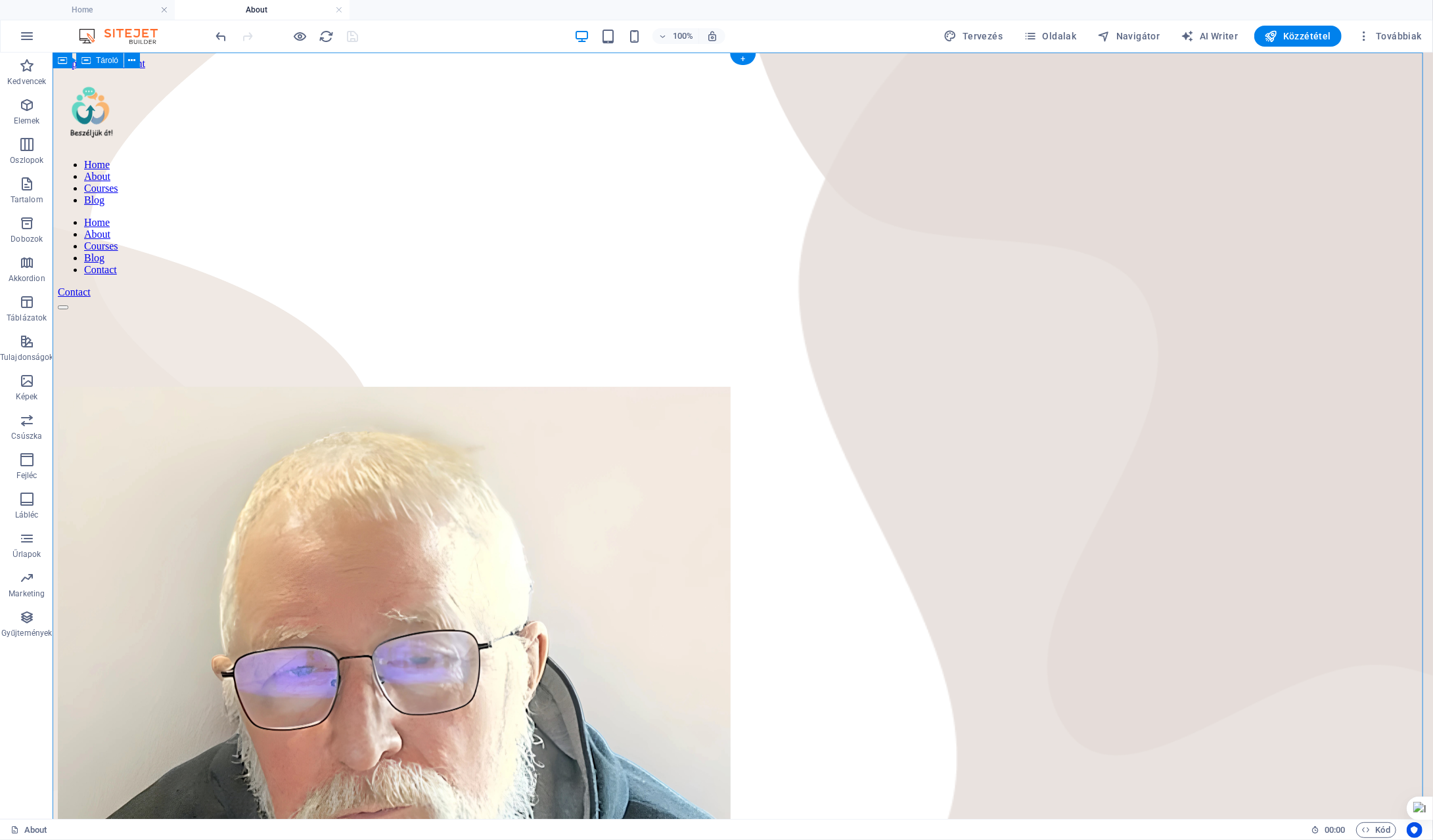
click at [192, 144] on div "Home About Courses Blog Home About Courses Blog Contact Contact [PERSON_NAME] […" at bounding box center [742, 840] width 1370 height 1542
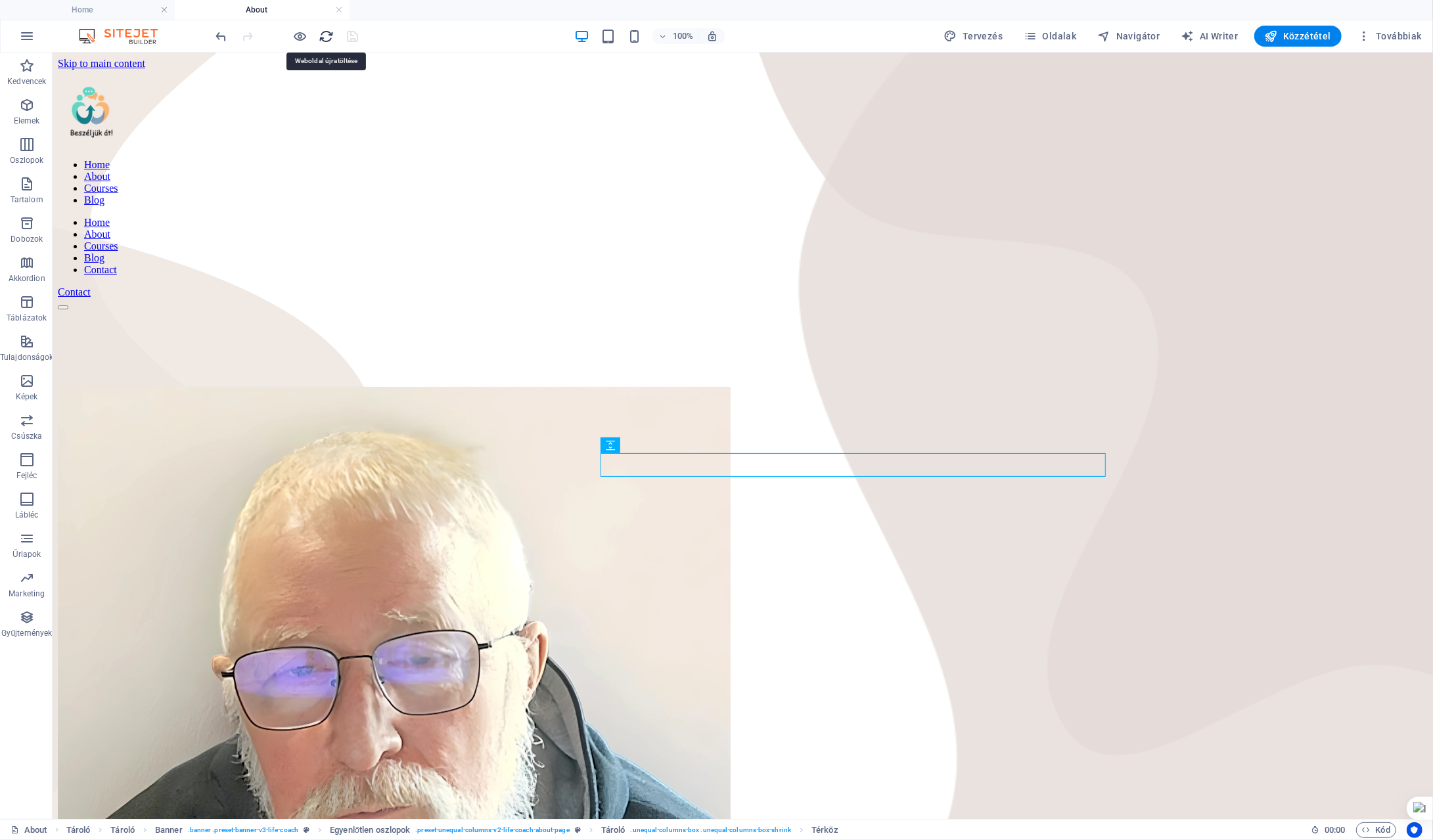
click at [327, 31] on icon "reload" at bounding box center [327, 36] width 15 height 15
click at [357, 35] on div at bounding box center [287, 36] width 147 height 21
click at [891, 171] on div "Home About Courses Blog Home About Courses Blog Contact Contact" at bounding box center [742, 194] width 1370 height 250
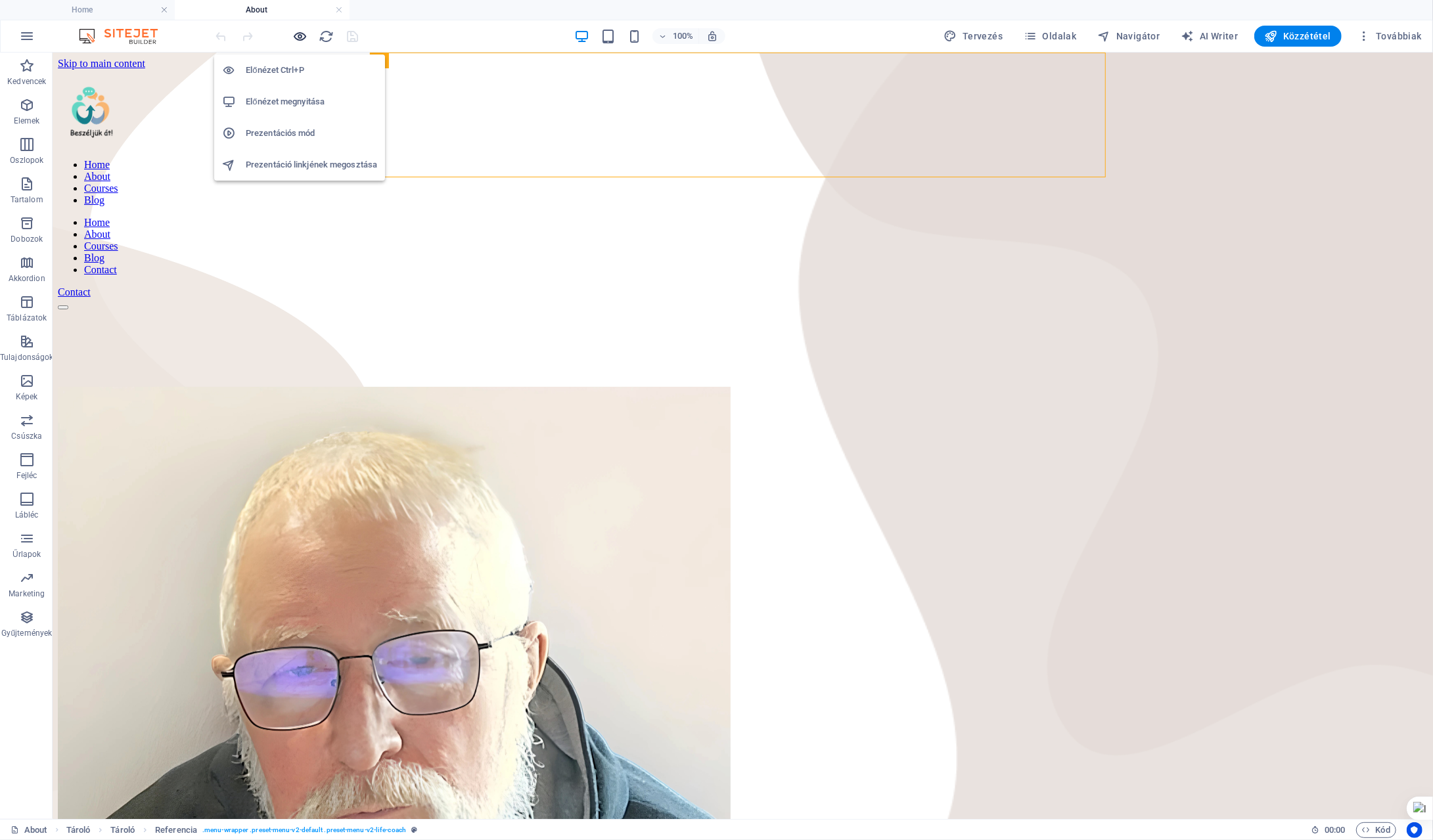
click at [303, 34] on icon "button" at bounding box center [300, 36] width 15 height 15
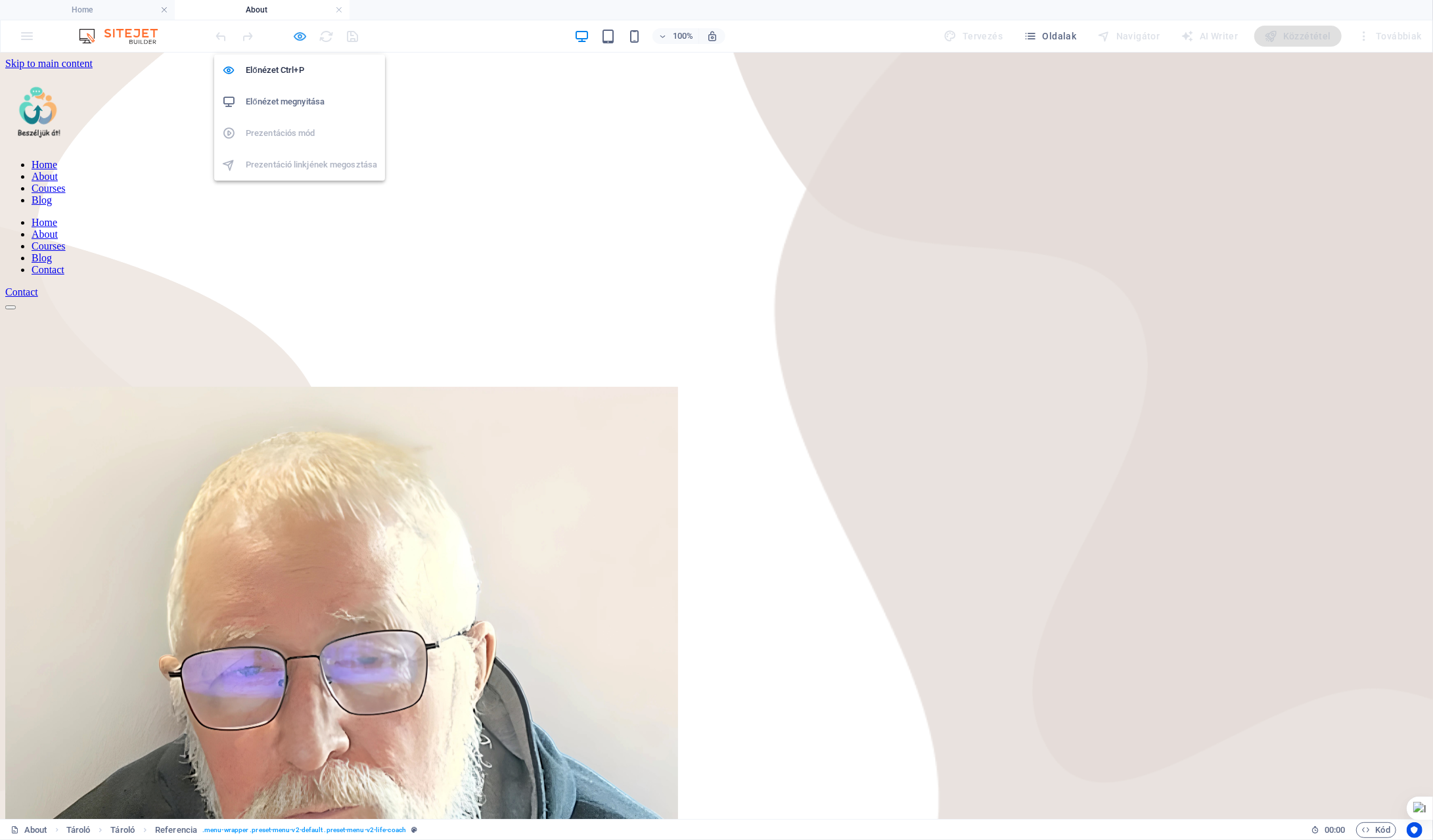
click at [303, 34] on icon "button" at bounding box center [300, 36] width 15 height 15
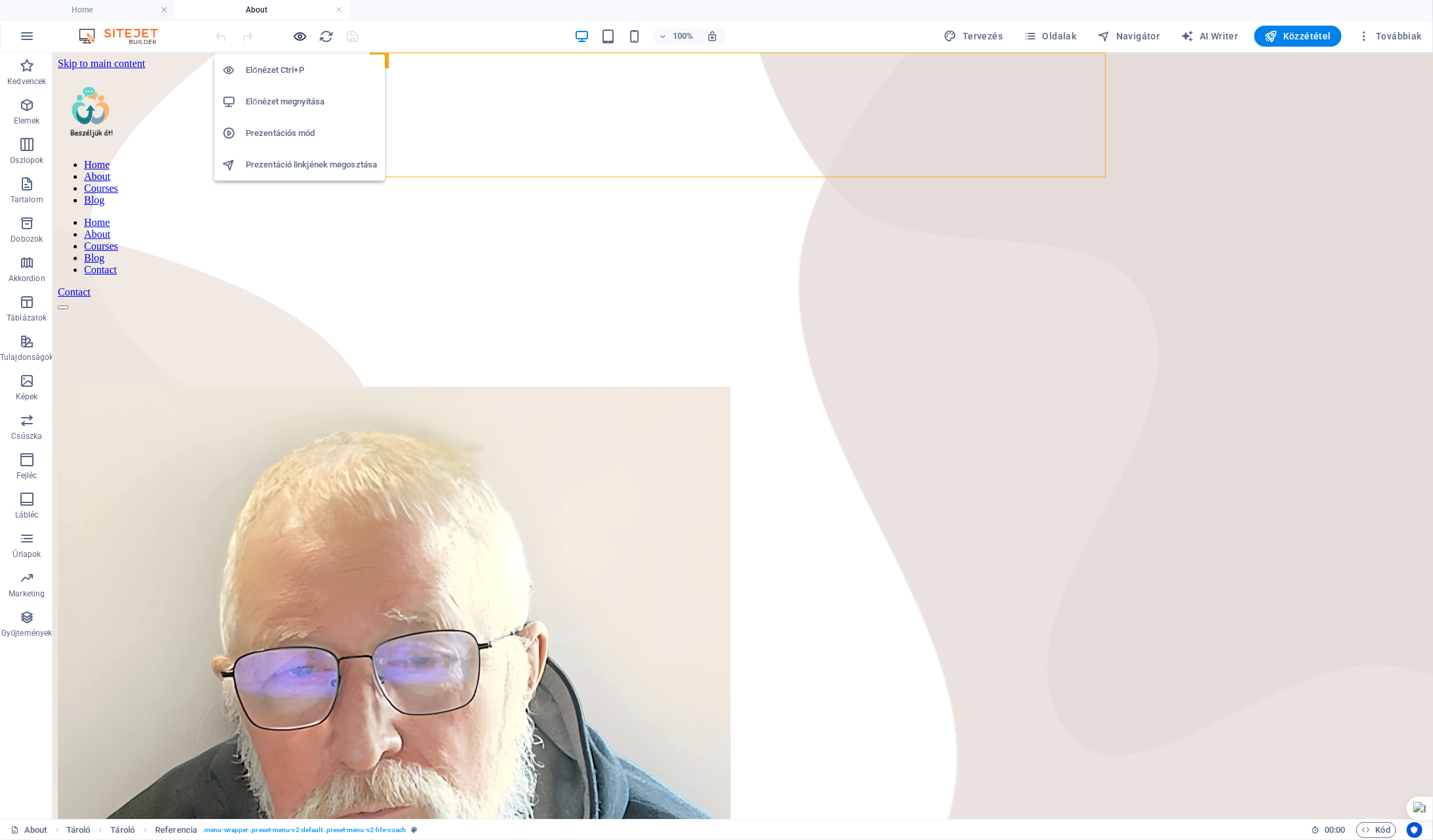
click at [303, 34] on icon "button" at bounding box center [300, 36] width 15 height 15
